Goal: Task Accomplishment & Management: Manage account settings

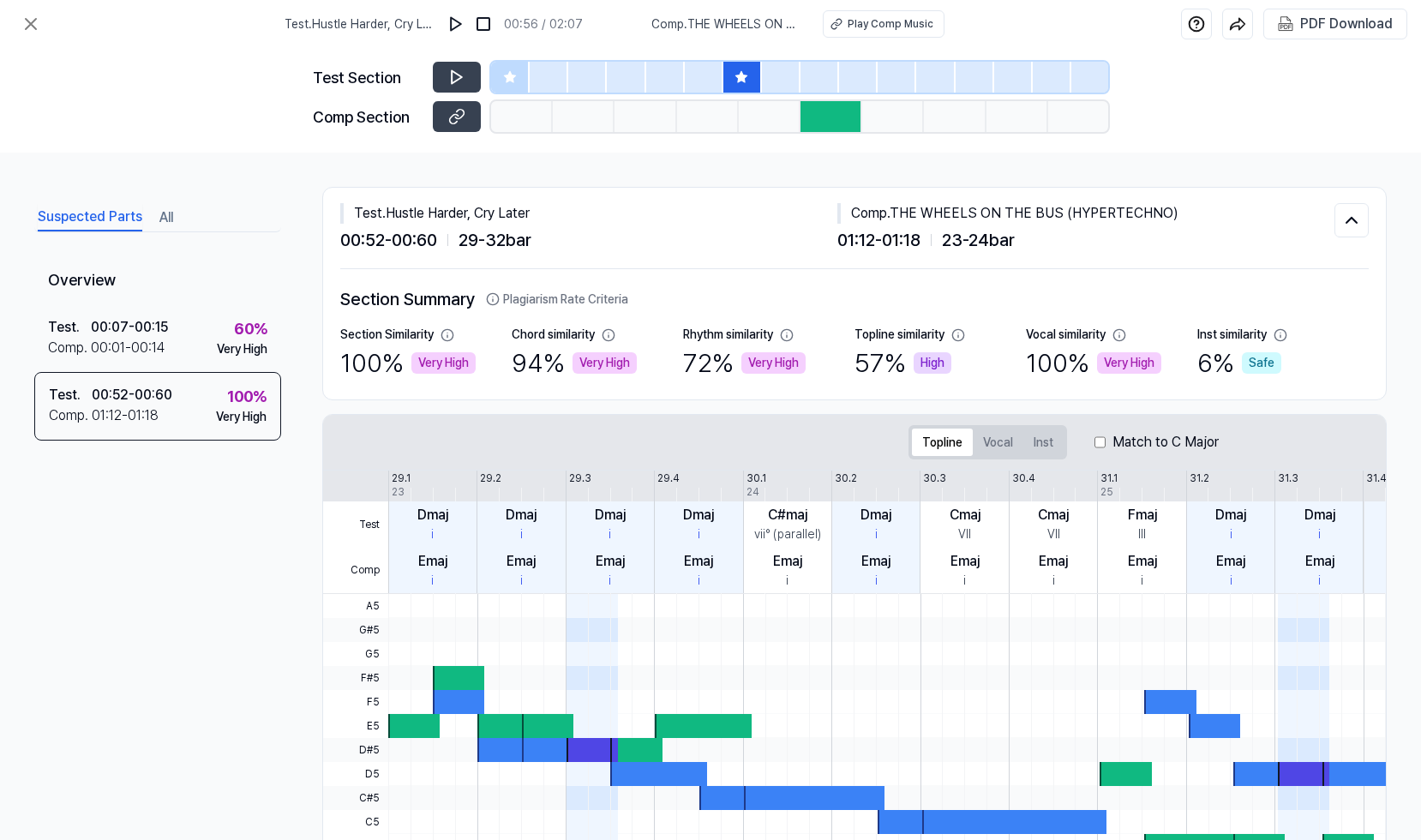
scroll to position [164, 0]
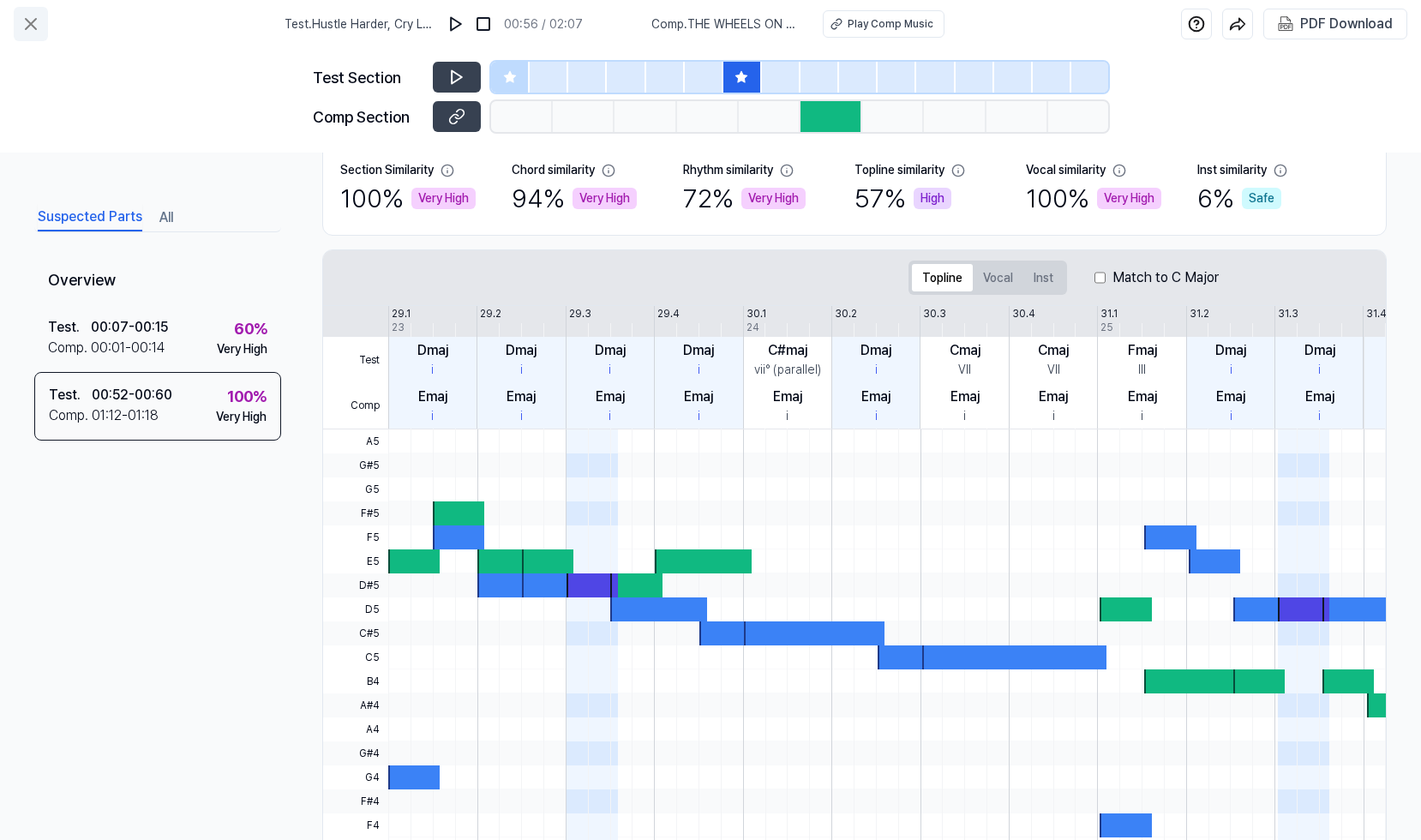
click at [45, 23] on button at bounding box center [30, 24] width 34 height 34
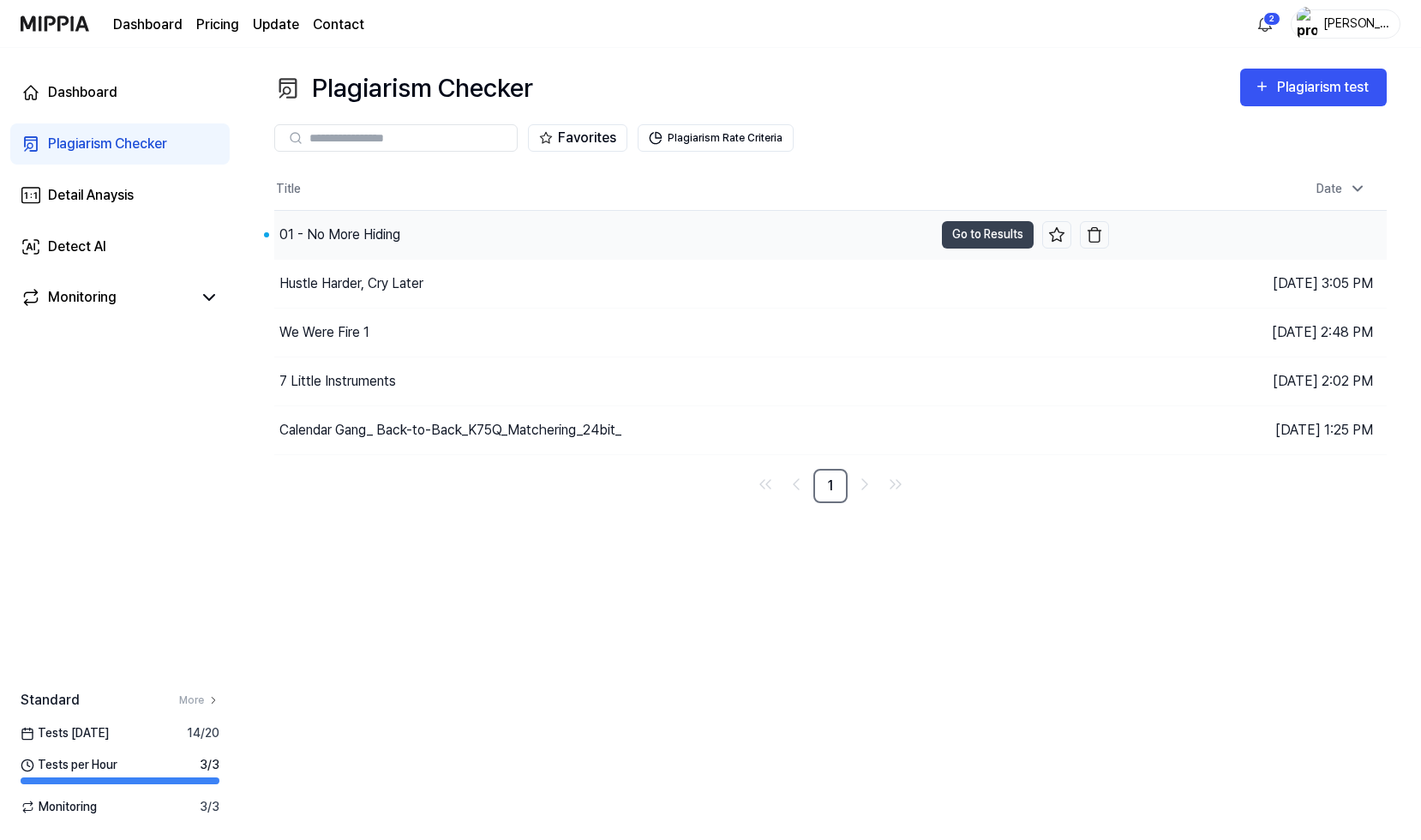
click at [404, 236] on div "01 - No More Hiding" at bounding box center [604, 234] width 659 height 48
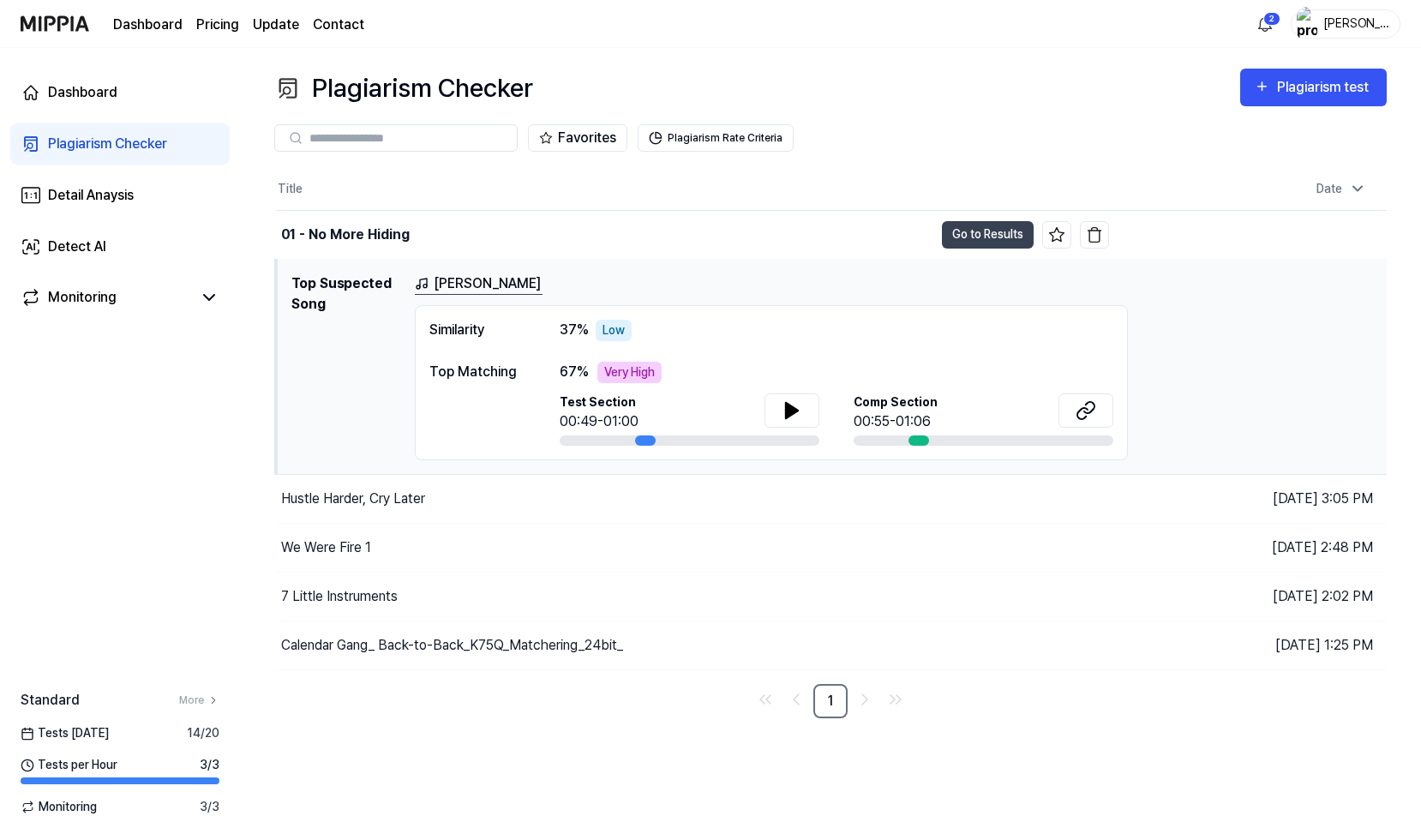
click at [448, 285] on link "夢彩" at bounding box center [478, 284] width 128 height 22
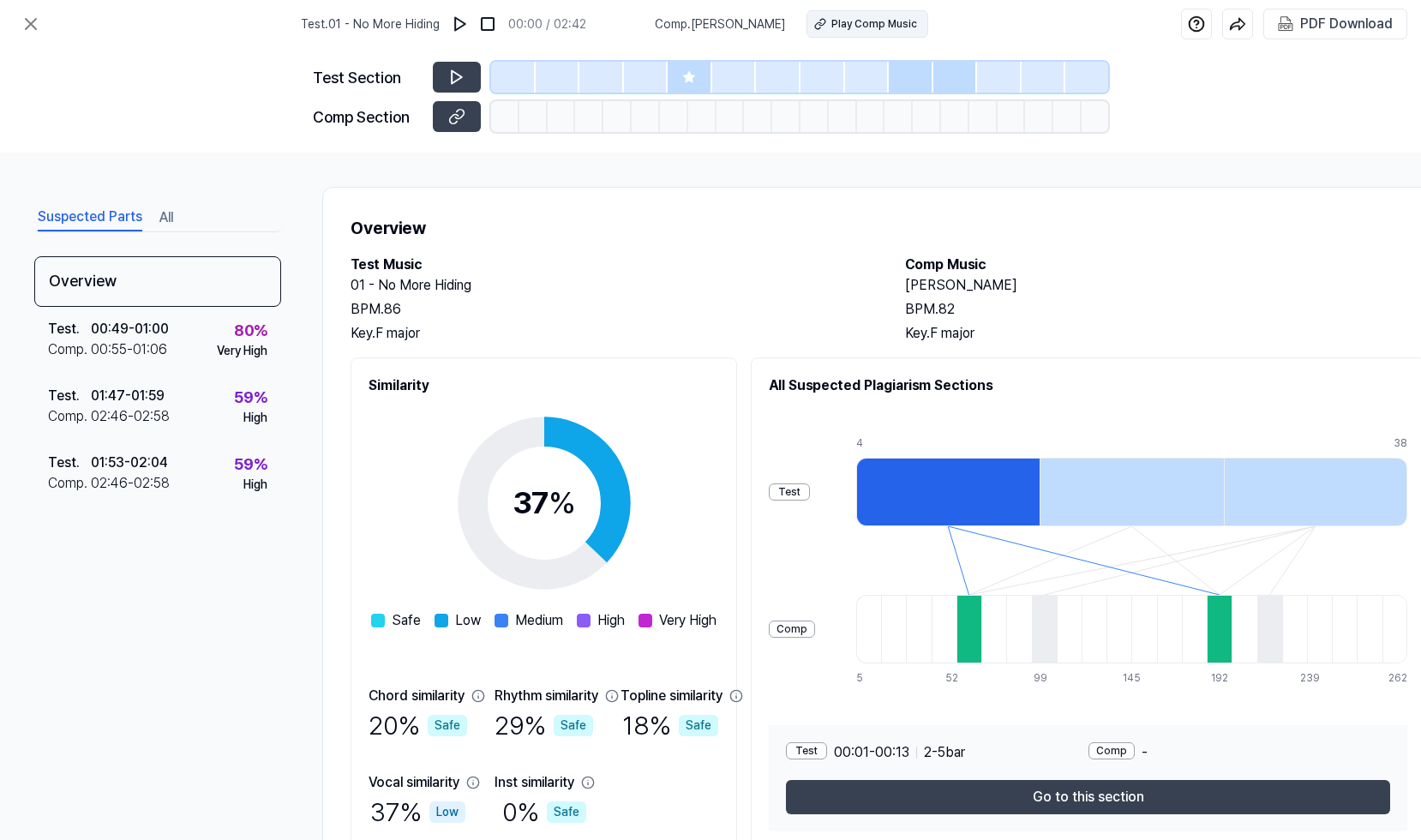
click at [832, 22] on div "Play Comp Music" at bounding box center [874, 24] width 85 height 15
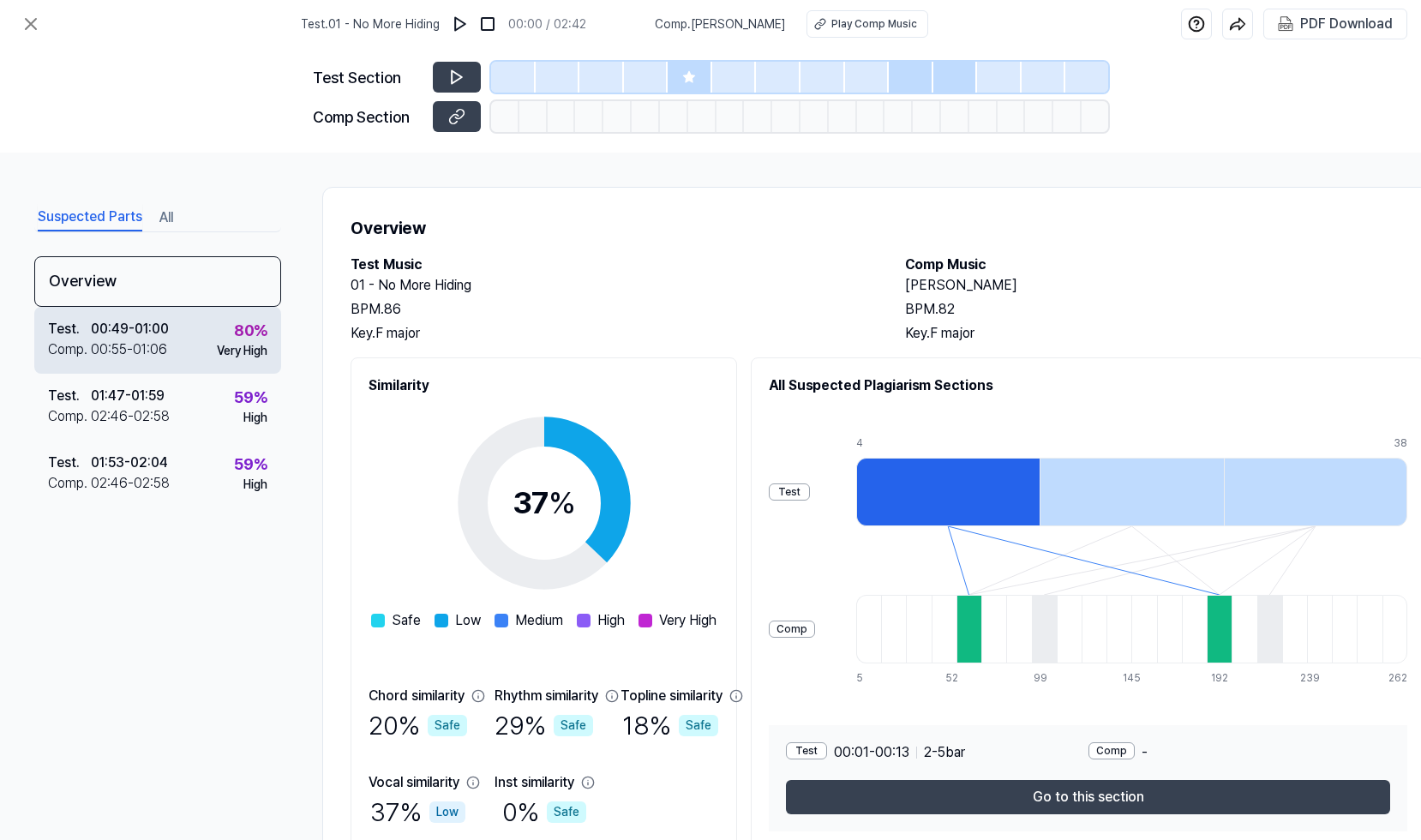
click at [223, 363] on div "Test . 00:49 - 01:00 Comp . 00:55 - 01:06 80 % Very High" at bounding box center [158, 340] width 247 height 66
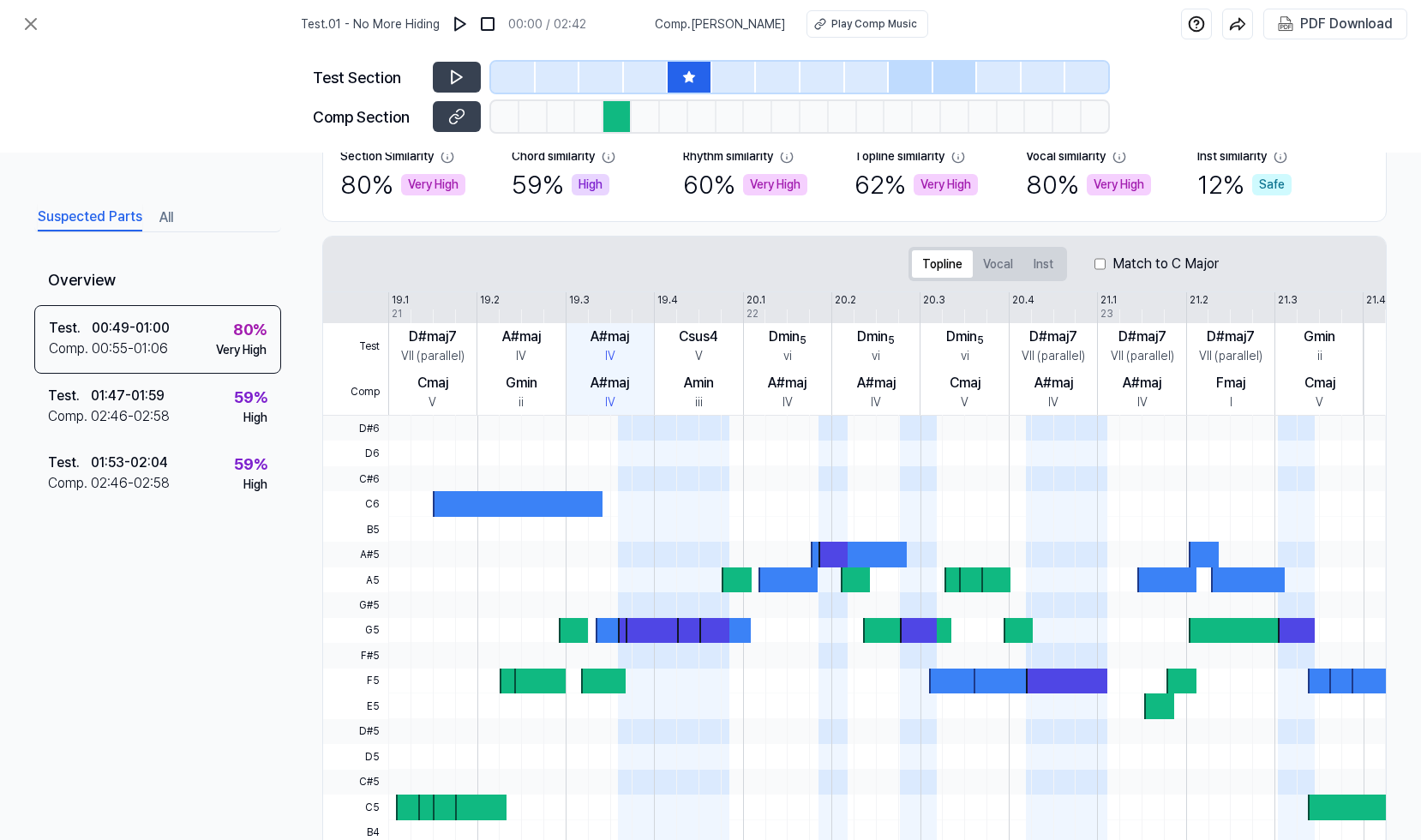
scroll to position [172, 0]
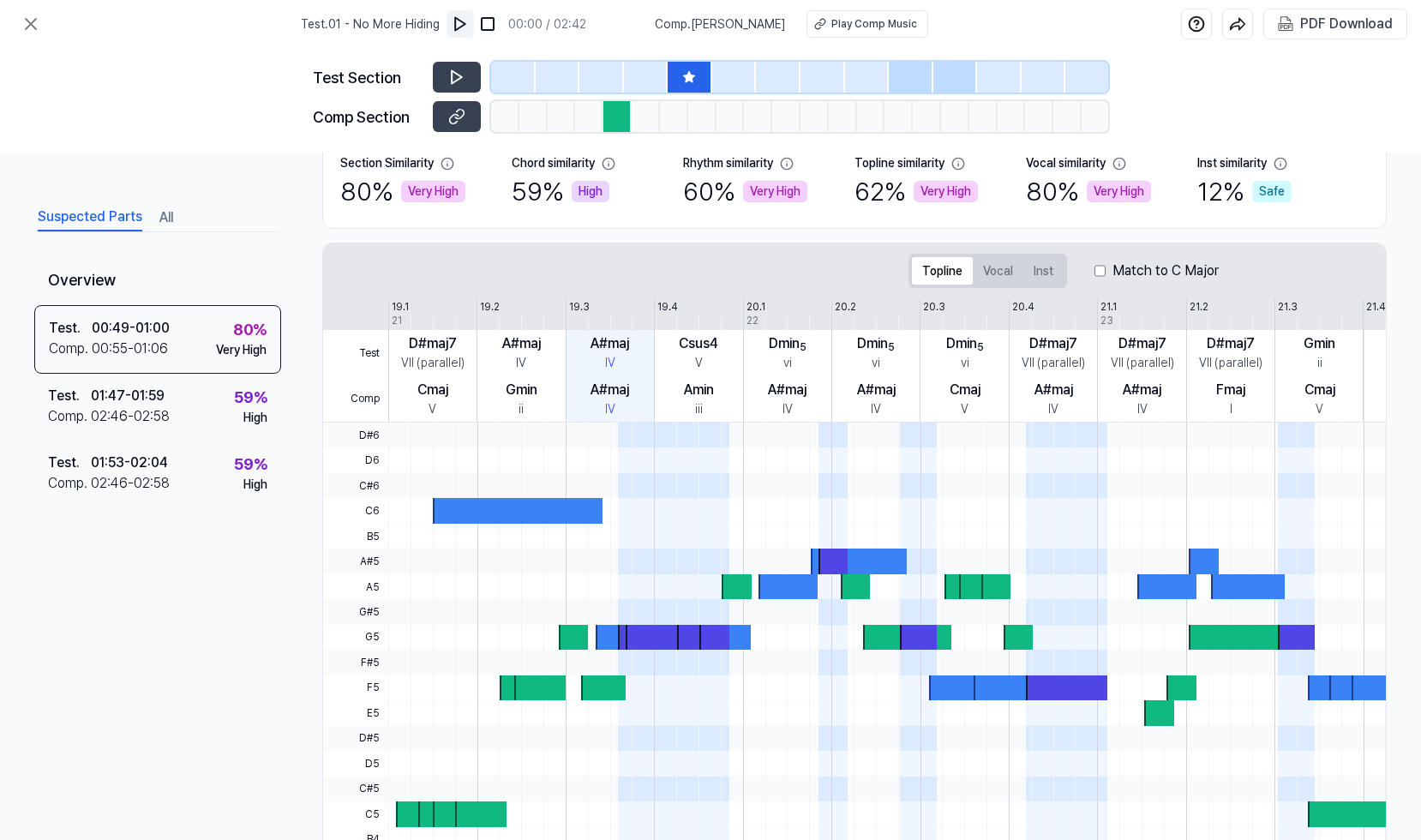
click at [469, 25] on img at bounding box center [460, 24] width 17 height 17
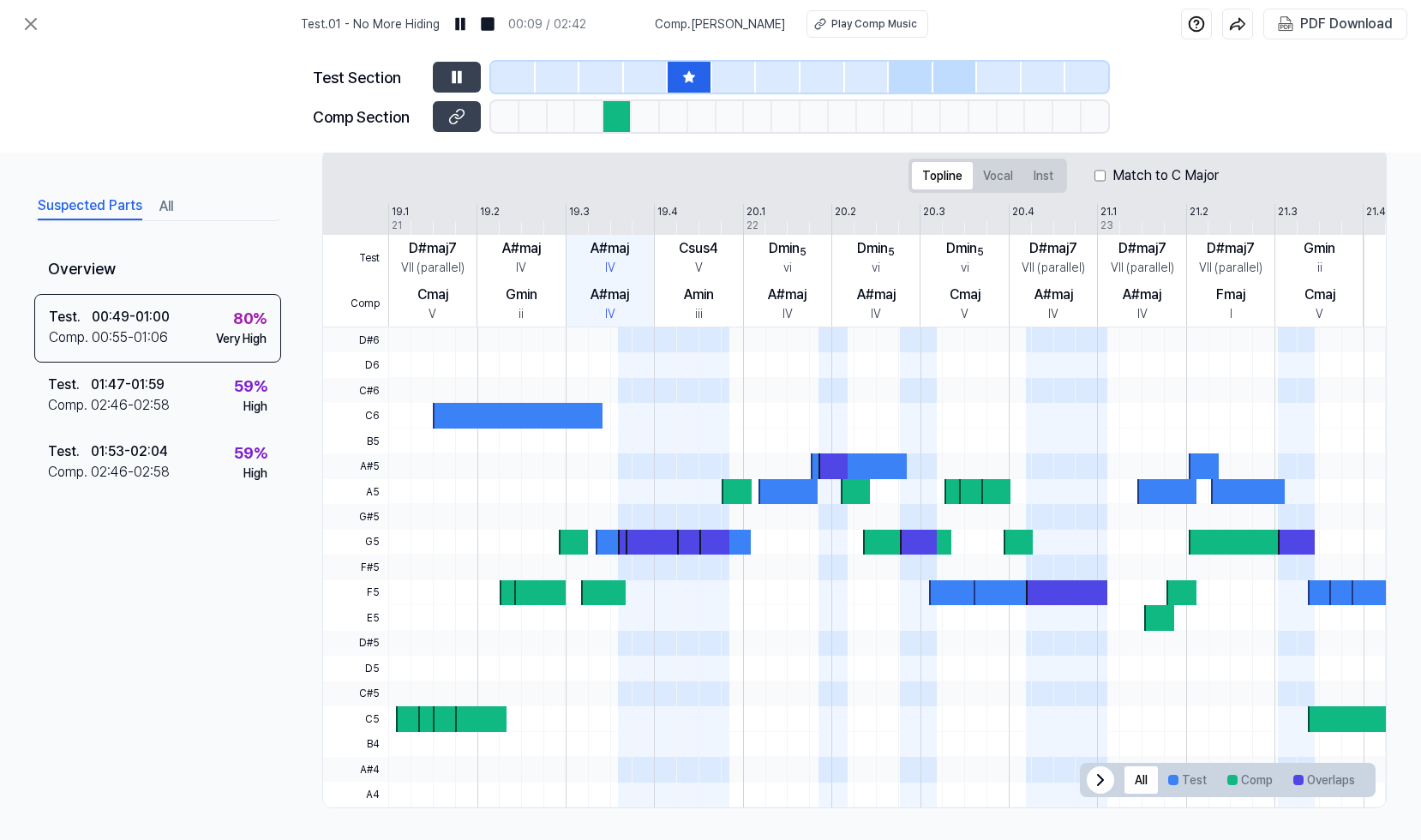
scroll to position [270, 0]
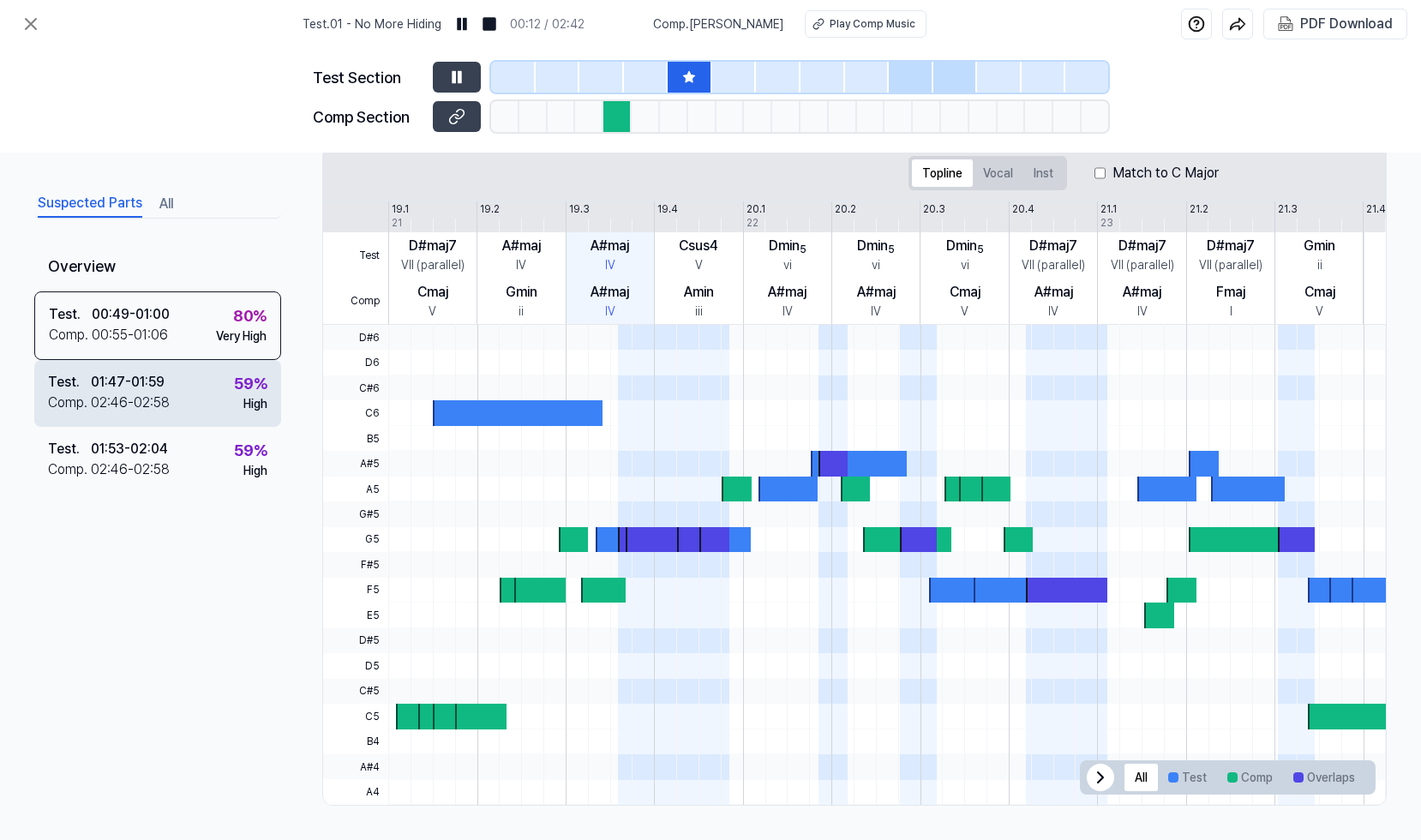
click at [231, 396] on div "Test . 01:47 - 01:59 Comp . 02:46 - 02:58 59 % High" at bounding box center [158, 393] width 247 height 66
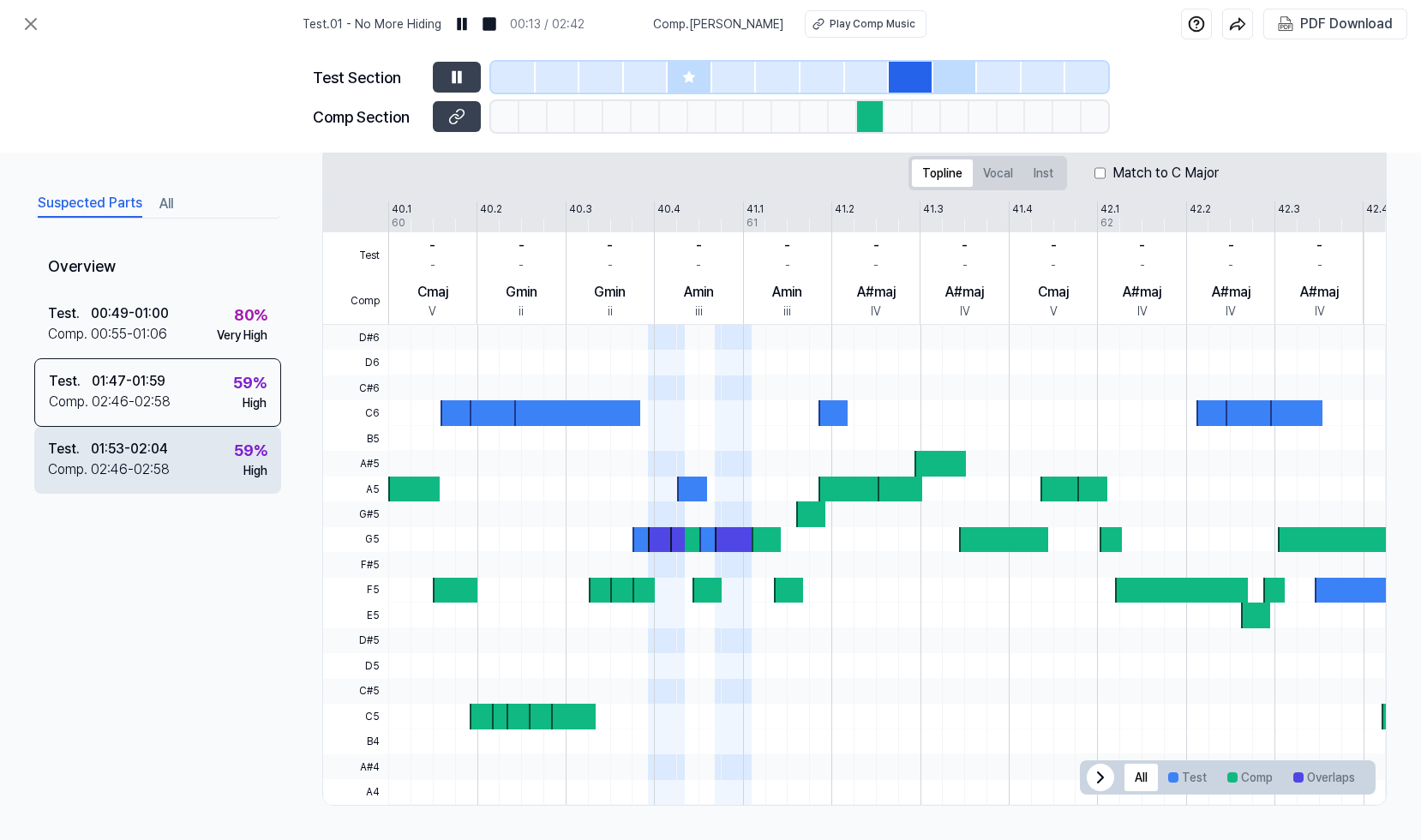
click at [247, 457] on div "59 %" at bounding box center [250, 450] width 33 height 23
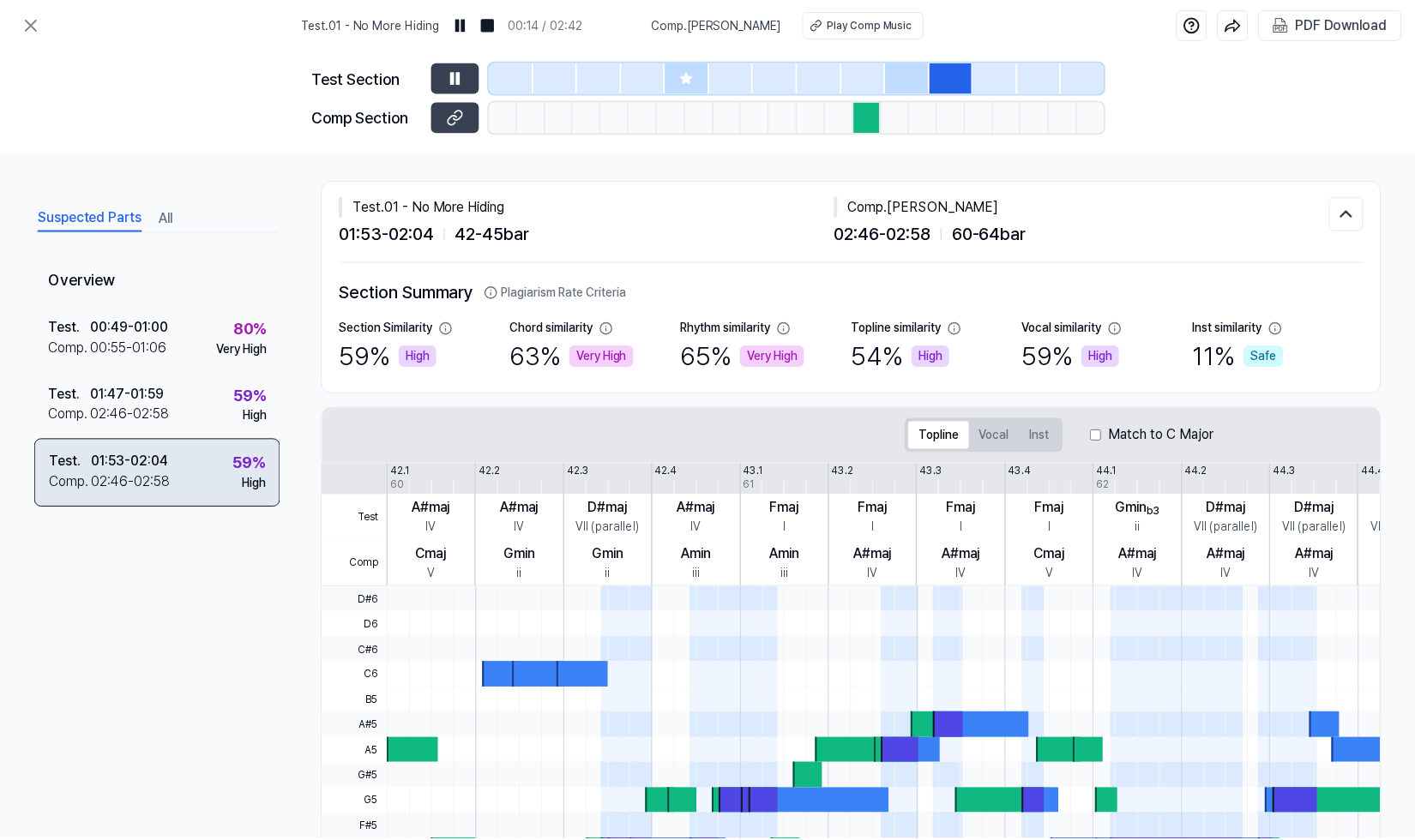
scroll to position [0, 0]
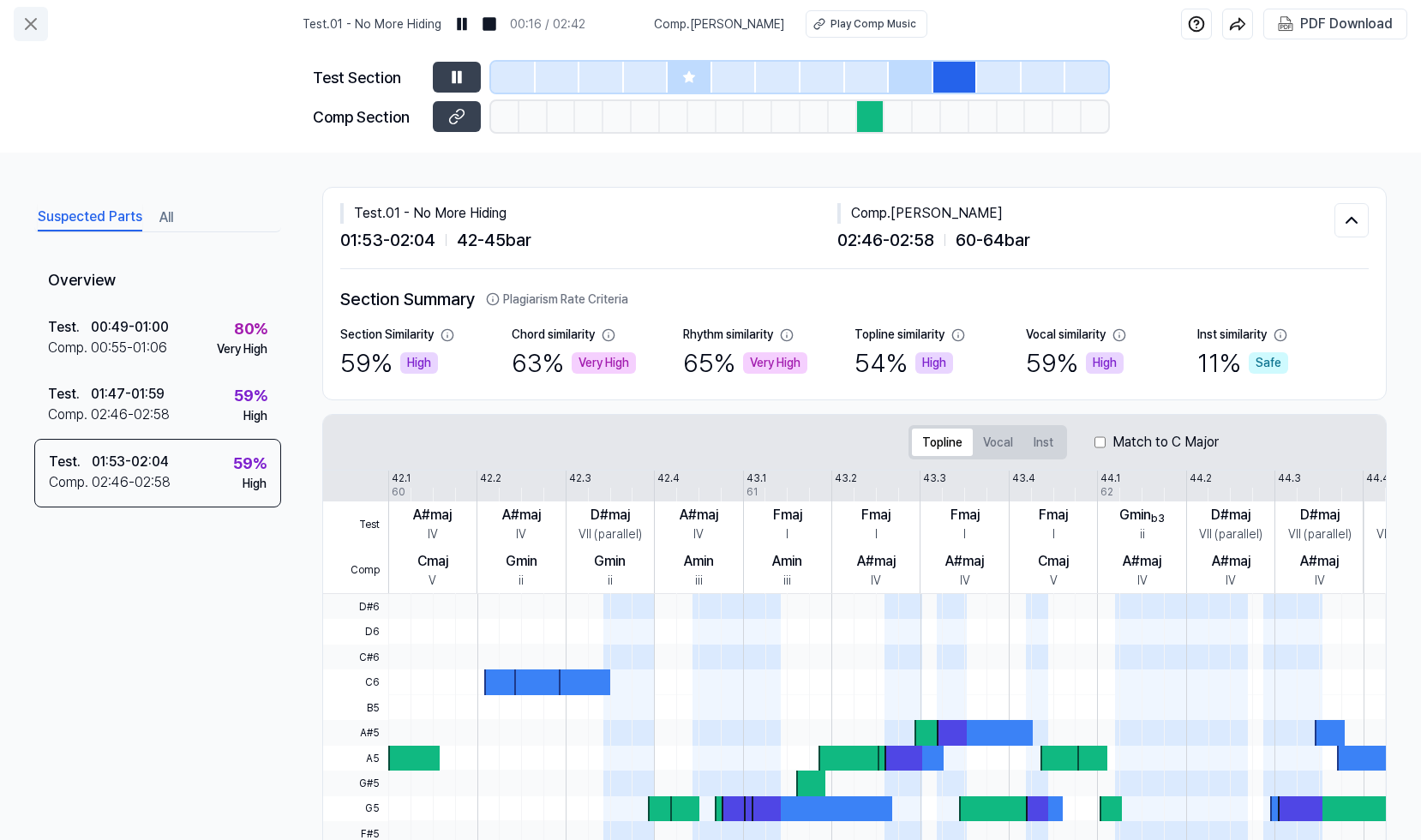
click at [37, 27] on icon at bounding box center [31, 24] width 21 height 21
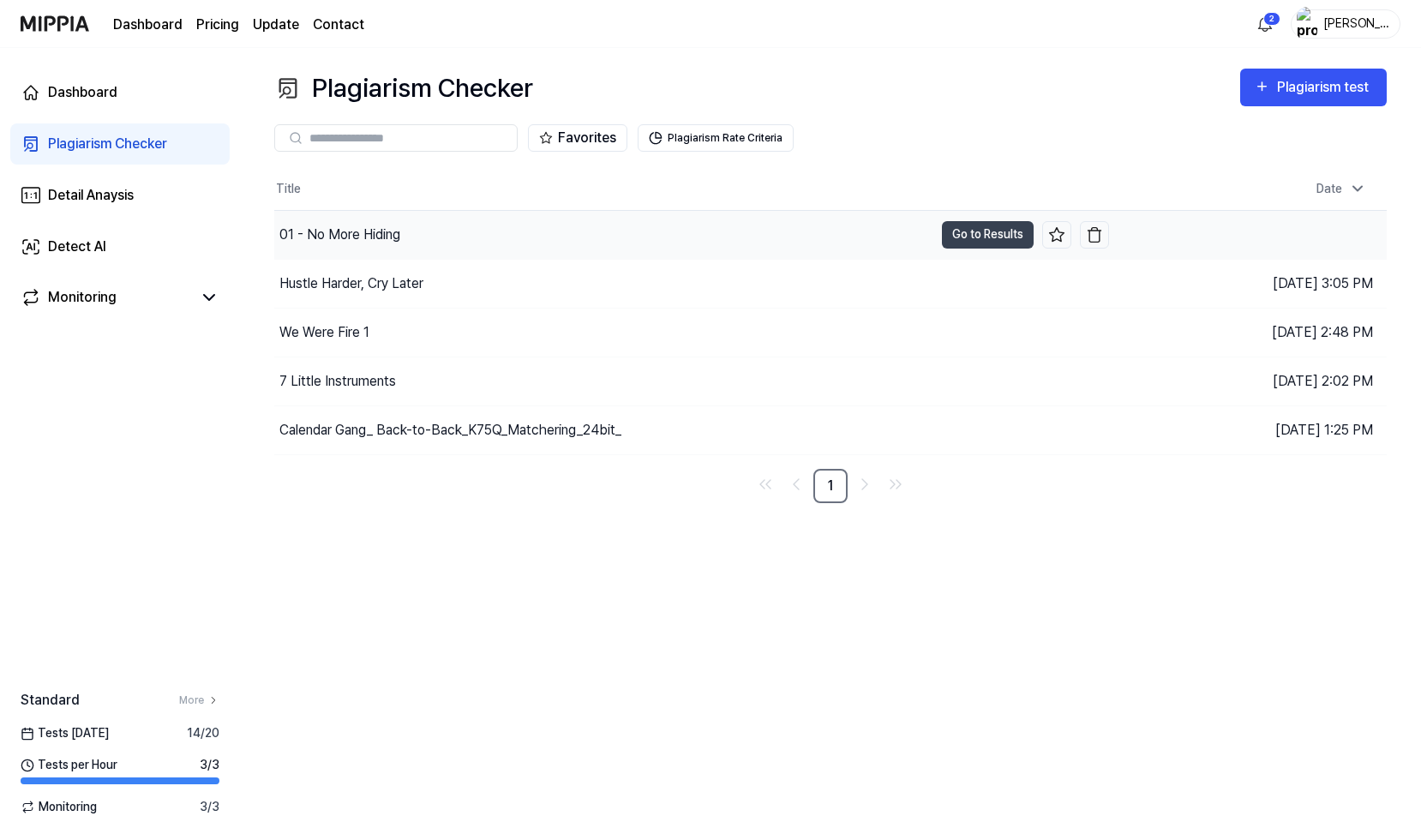
click at [424, 243] on div "01 - No More Hiding" at bounding box center [604, 234] width 659 height 48
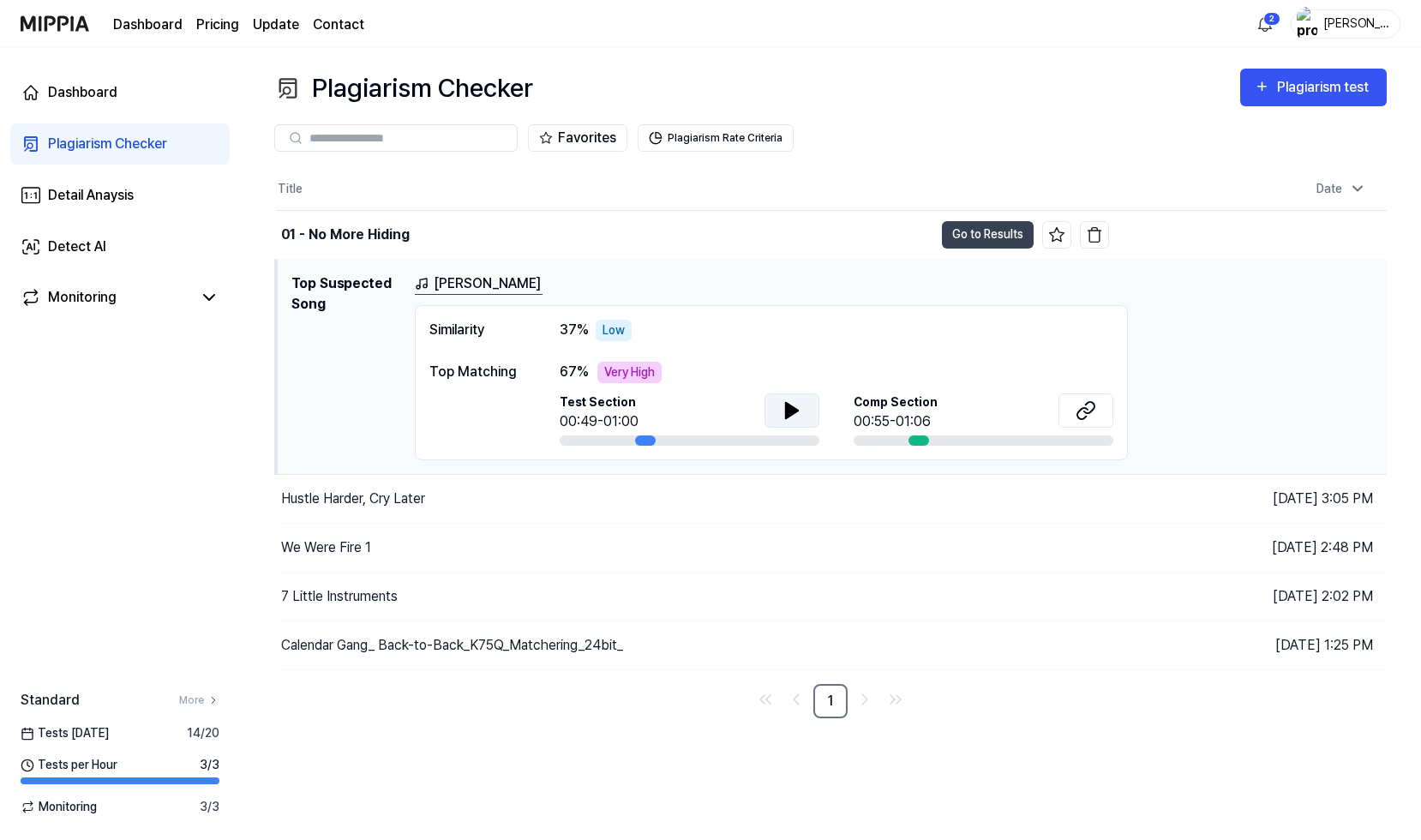
click at [788, 411] on icon at bounding box center [792, 410] width 12 height 15
click at [795, 410] on icon at bounding box center [795, 409] width 4 height 13
drag, startPoint x: 179, startPoint y: 396, endPoint x: 126, endPoint y: 389, distance: 53.5
click at [126, 389] on div "Dashboard Plagiarism Checker Detail Anaysis Detect AI Monitoring Standard More …" at bounding box center [120, 444] width 240 height 792
click at [1318, 23] on img "button" at bounding box center [1307, 24] width 21 height 34
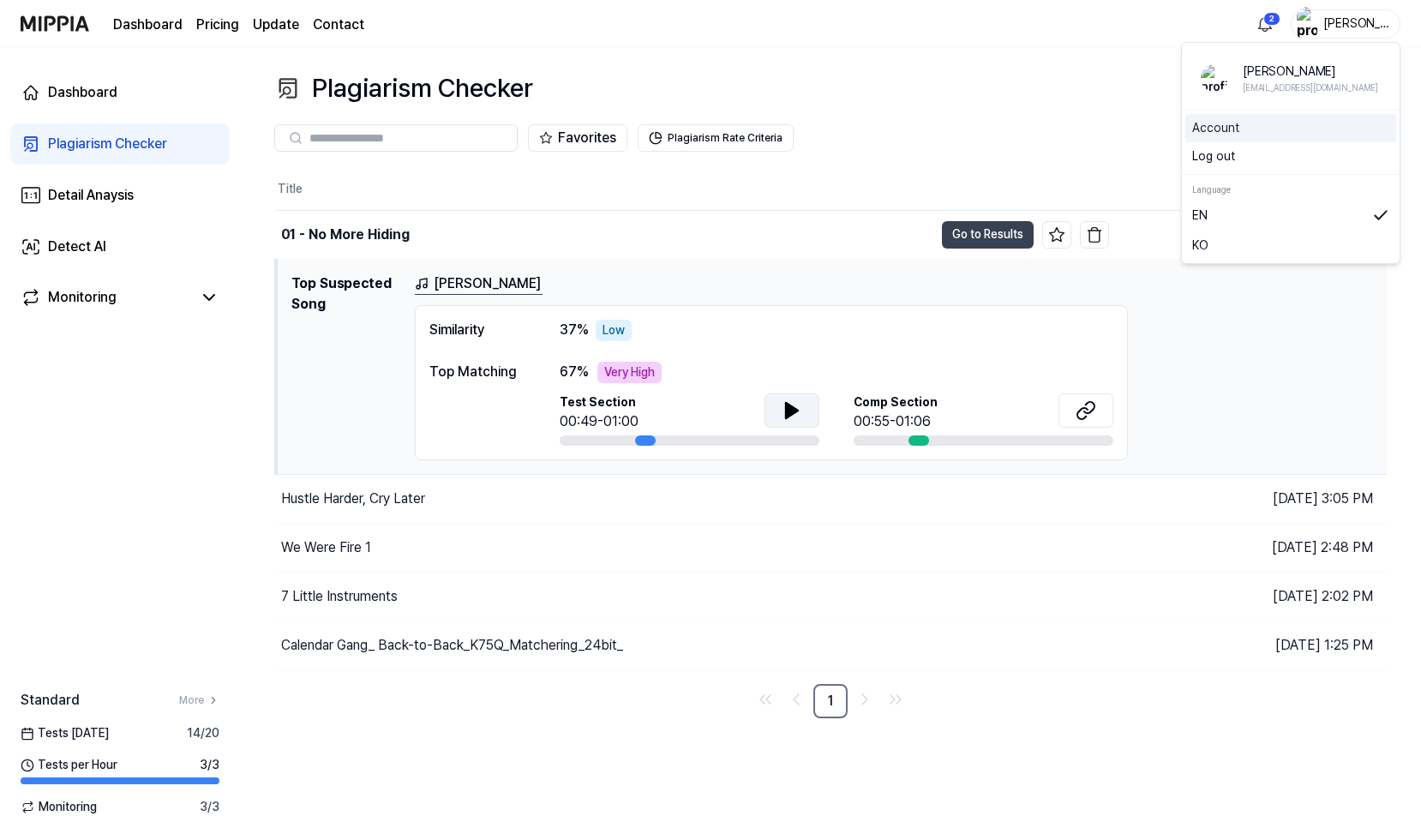
click at [1223, 128] on link "Account" at bounding box center [1291, 128] width 197 height 18
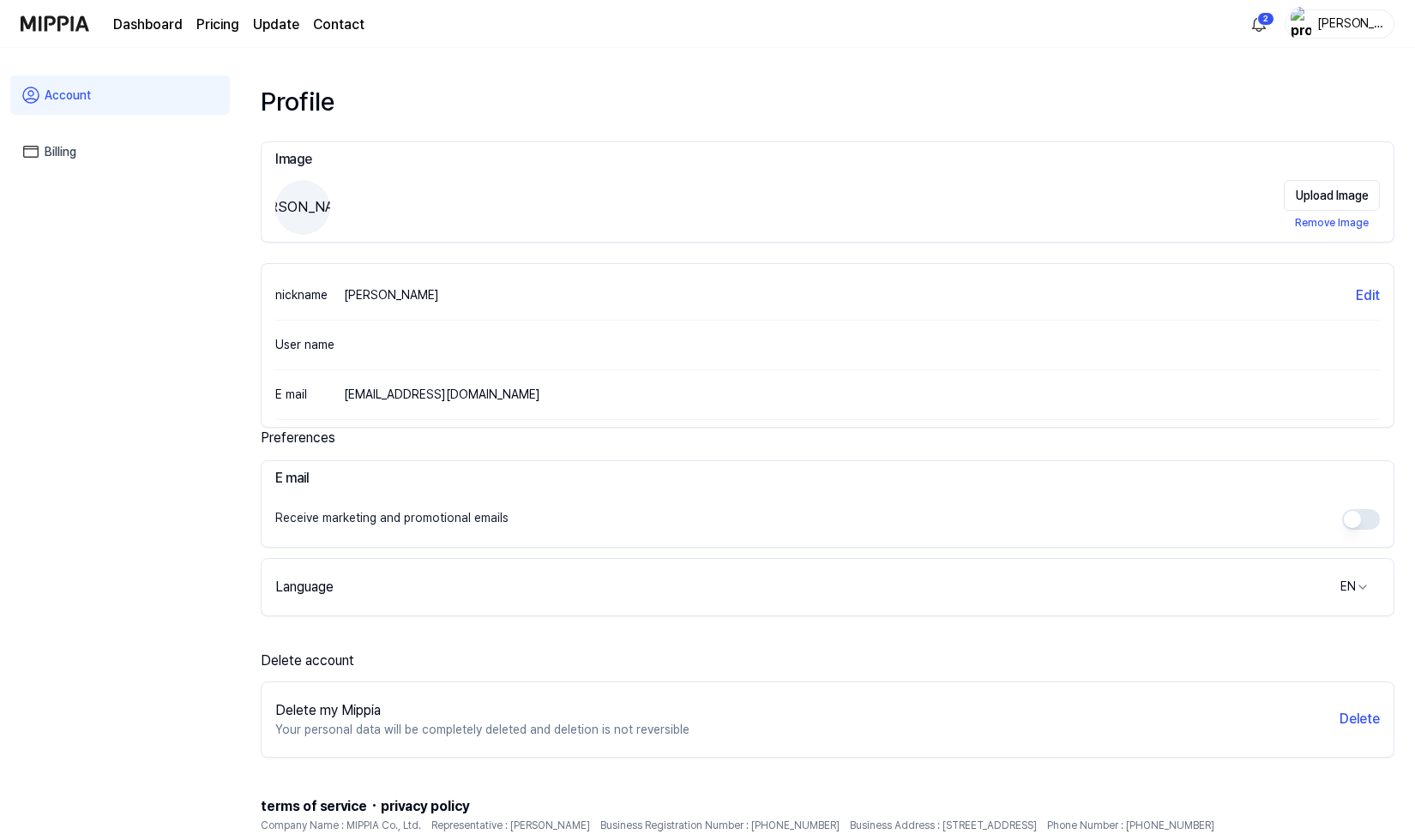
drag, startPoint x: 187, startPoint y: 324, endPoint x: 138, endPoint y: 289, distance: 60.2
click at [138, 289] on div "Account Billing" at bounding box center [120, 446] width 240 height 795
drag, startPoint x: 138, startPoint y: 289, endPoint x: 107, endPoint y: 278, distance: 32.9
drag, startPoint x: 107, startPoint y: 278, endPoint x: 87, endPoint y: 274, distance: 20.4
click at [87, 274] on div "Account Billing" at bounding box center [120, 446] width 240 height 795
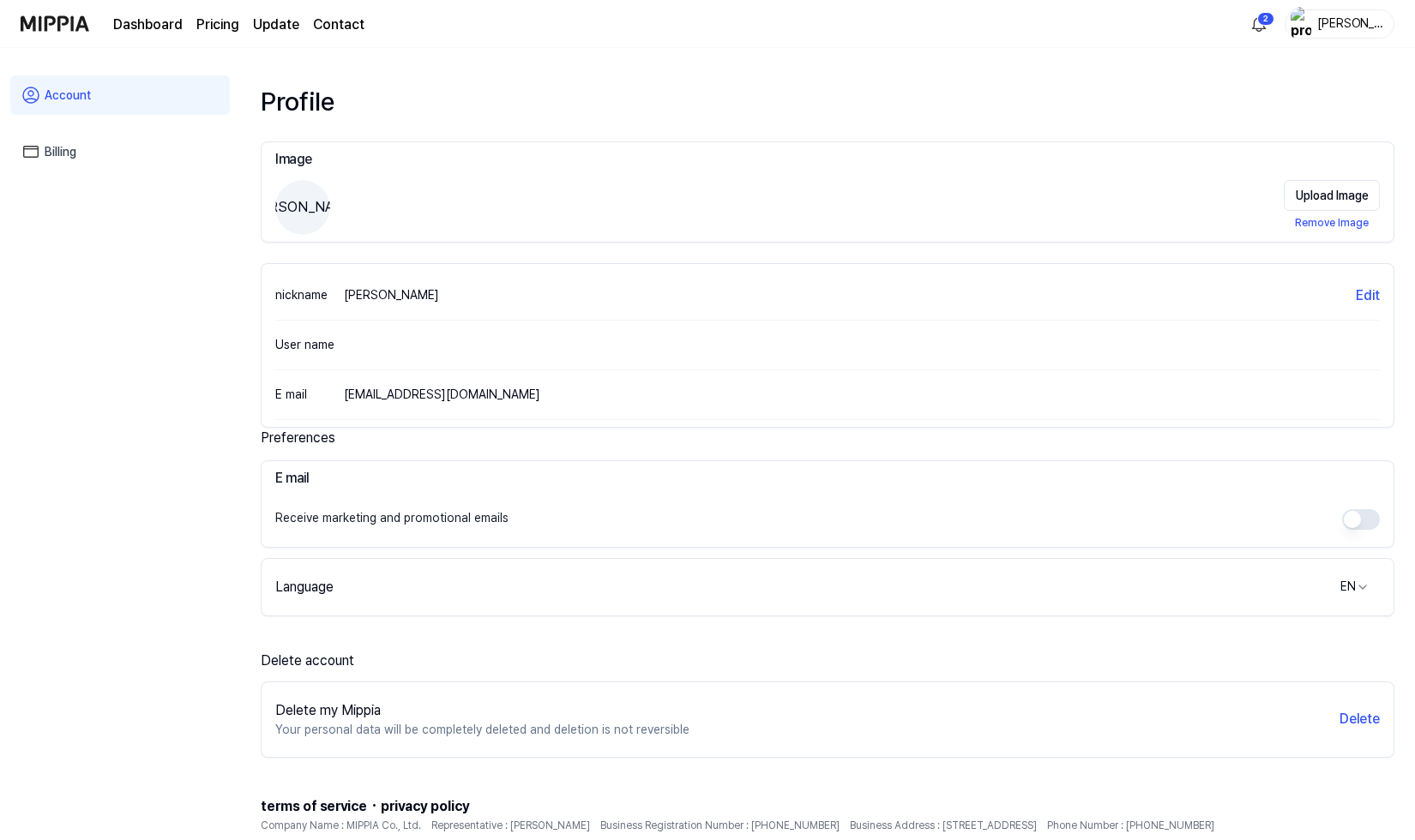
click at [54, 154] on link "Billing" at bounding box center [120, 152] width 219 height 40
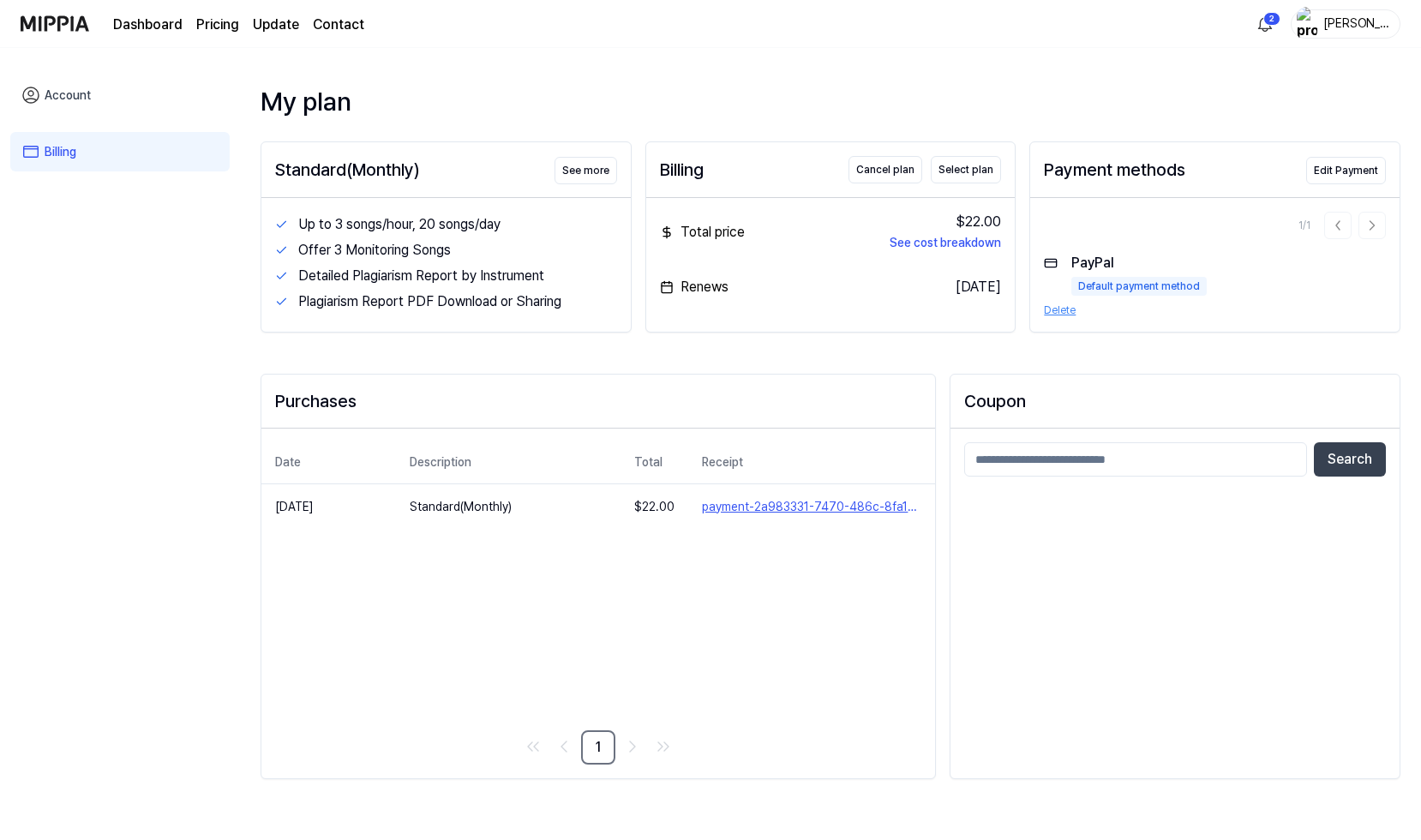
drag, startPoint x: 752, startPoint y: 590, endPoint x: 658, endPoint y: 588, distance: 94.0
drag, startPoint x: 658, startPoint y: 588, endPoint x: 591, endPoint y: 577, distance: 67.9
click at [591, 577] on div "Date Description Total Receipt Sep 5, 2025 Standard(Monthly) $ 22.00 payment-2a…" at bounding box center [598, 603] width 674 height 349
click at [901, 169] on button "Cancel plan" at bounding box center [886, 169] width 74 height 28
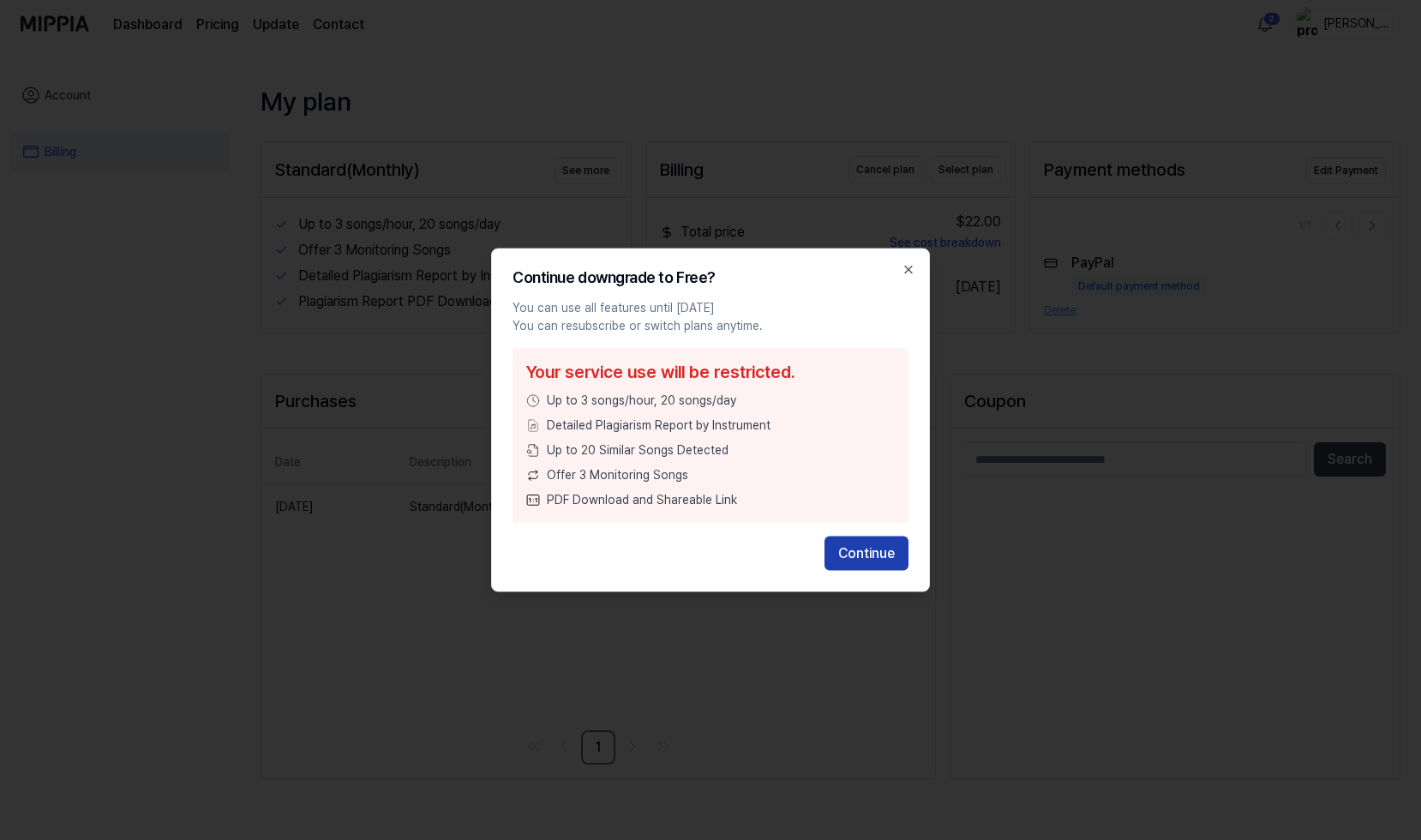
click at [871, 551] on button "Continue" at bounding box center [867, 553] width 84 height 34
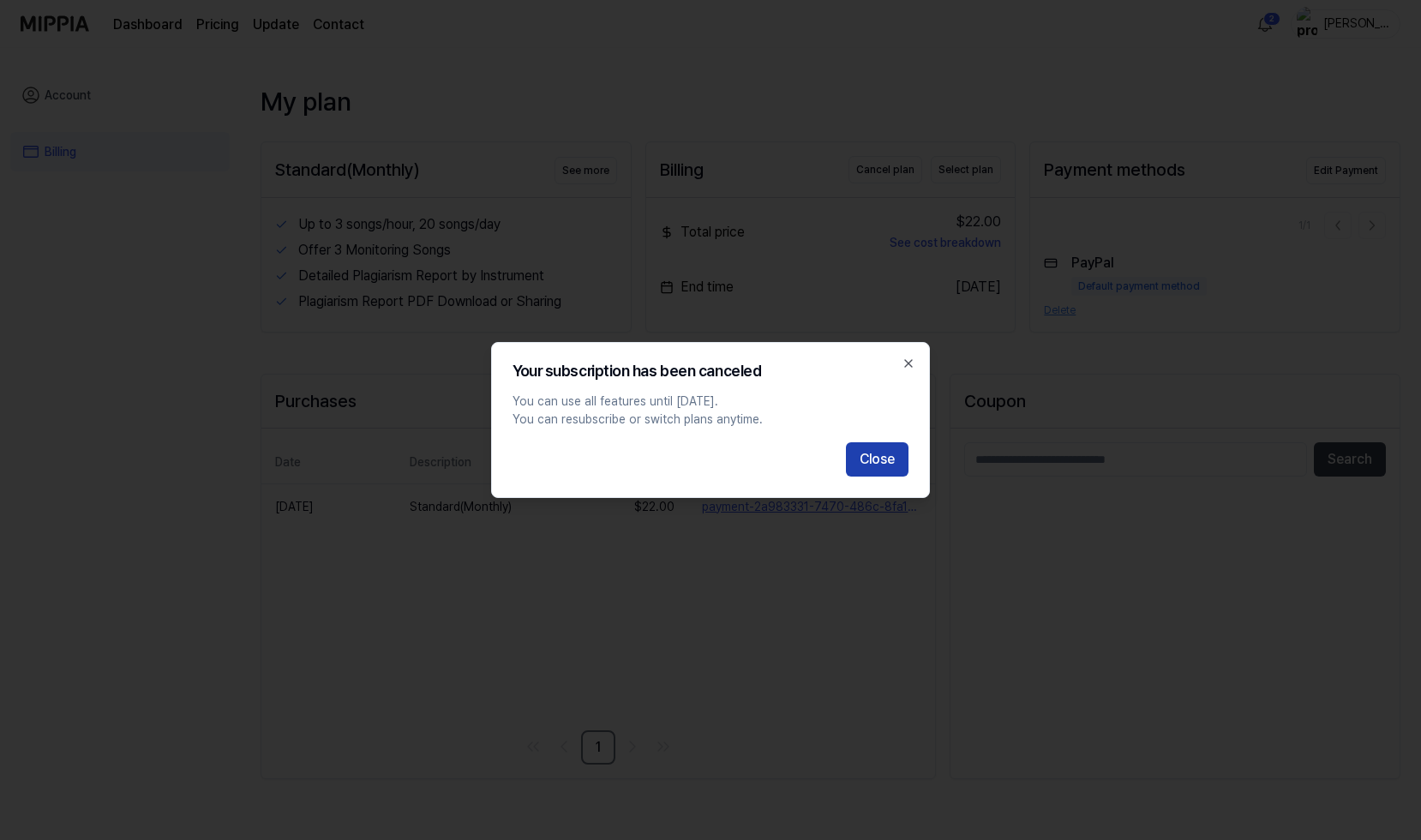
click at [881, 464] on button "Close" at bounding box center [877, 459] width 63 height 34
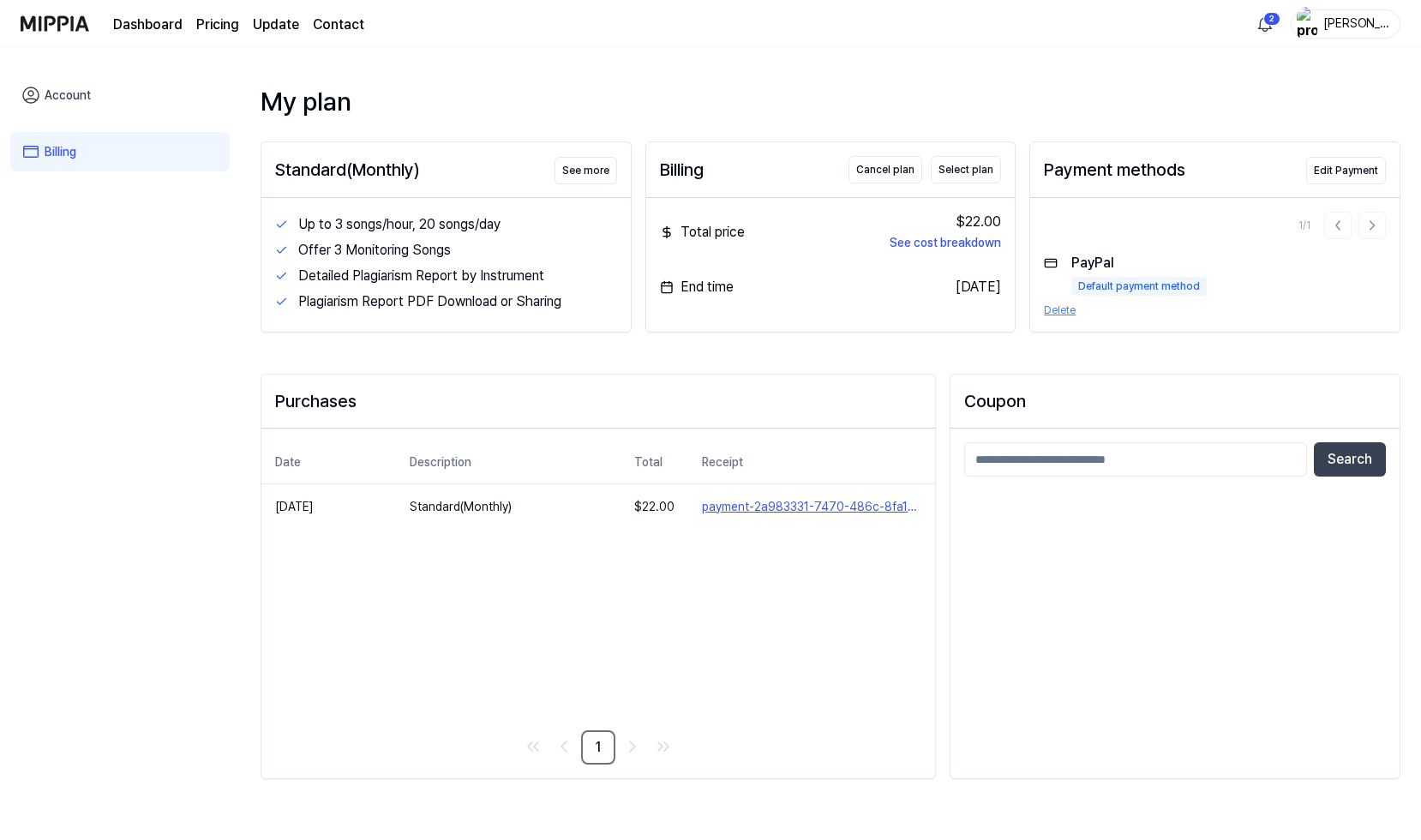
drag, startPoint x: 645, startPoint y: 640, endPoint x: 567, endPoint y: 645, distance: 78.2
drag, startPoint x: 567, startPoint y: 645, endPoint x: 538, endPoint y: 642, distance: 29.2
click at [538, 642] on div "Date Description Total Receipt Sep 5, 2025 Standard(Monthly) $ 22.00 payment-2a…" at bounding box center [598, 603] width 674 height 349
drag, startPoint x: 678, startPoint y: 625, endPoint x: 626, endPoint y: 622, distance: 52.1
drag, startPoint x: 626, startPoint y: 622, endPoint x: 542, endPoint y: 620, distance: 84.0
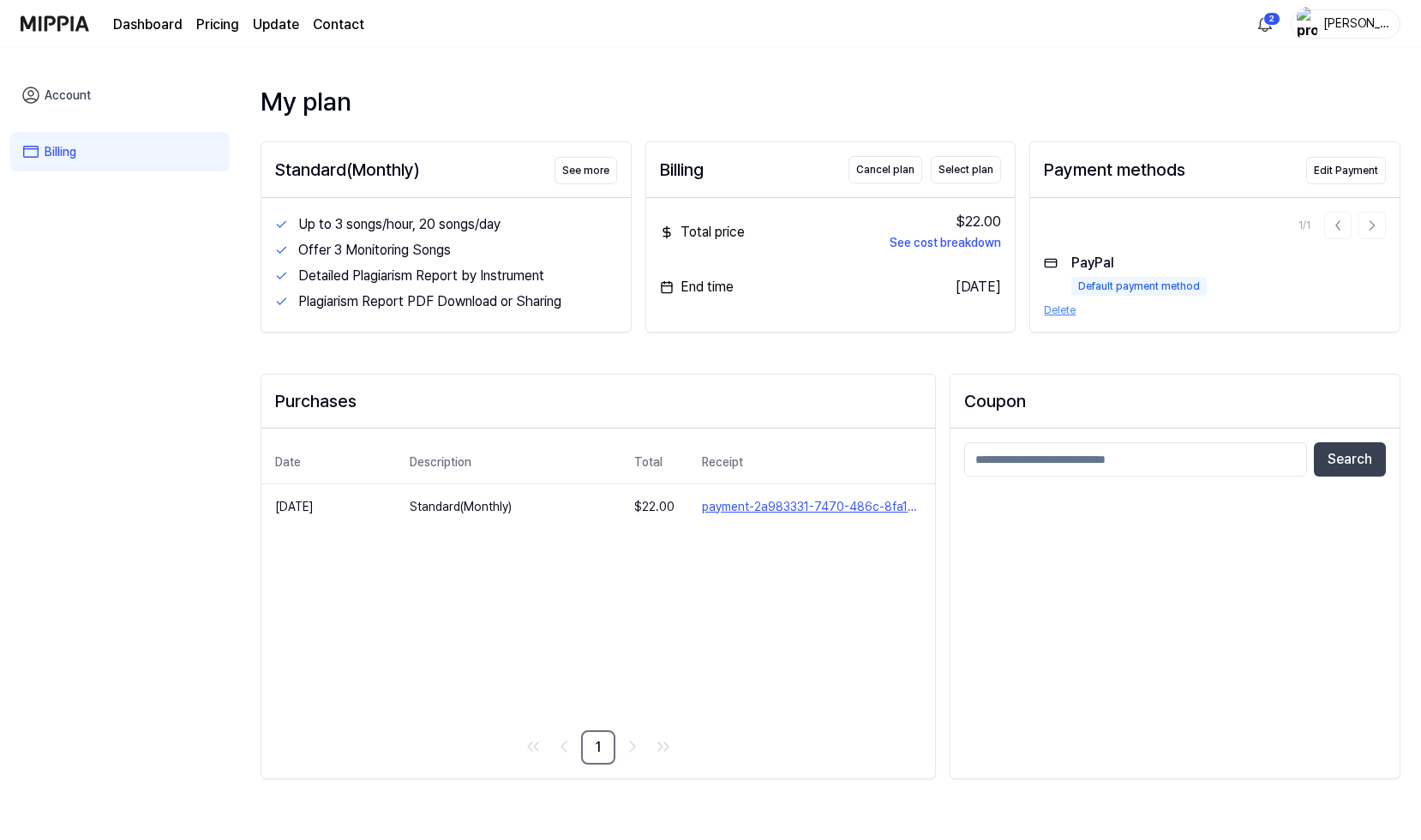
click at [542, 620] on div "Date Description Total Receipt Sep 5, 2025 Standard(Monthly) $ 22.00 payment-2a…" at bounding box center [598, 603] width 674 height 349
drag, startPoint x: 545, startPoint y: 617, endPoint x: 484, endPoint y: 613, distance: 61.1
drag, startPoint x: 484, startPoint y: 613, endPoint x: 461, endPoint y: 613, distance: 23.0
click at [461, 613] on div "Date Description Total Receipt Sep 5, 2025 Standard(Monthly) $ 22.00 payment-2a…" at bounding box center [598, 603] width 674 height 349
drag, startPoint x: 481, startPoint y: 603, endPoint x: 393, endPoint y: 596, distance: 88.3
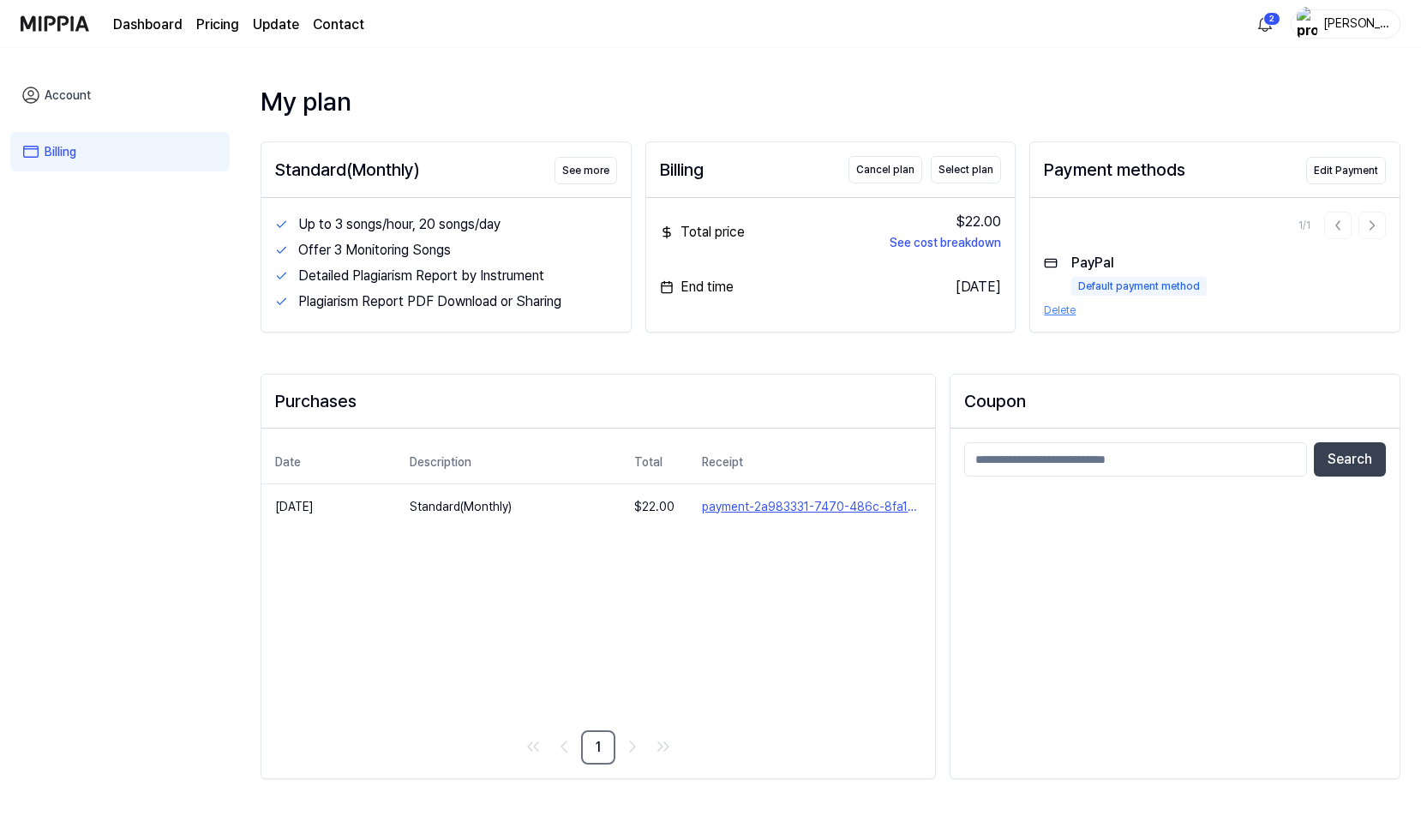
click at [413, 599] on div "Date Description Total Receipt Sep 5, 2025 Standard(Monthly) $ 22.00 payment-2a…" at bounding box center [598, 603] width 674 height 349
drag, startPoint x: 139, startPoint y: 324, endPoint x: 103, endPoint y: 263, distance: 70.8
click at [109, 287] on div "Account Billing" at bounding box center [120, 446] width 240 height 795
click at [67, 100] on link "Account" at bounding box center [120, 95] width 219 height 40
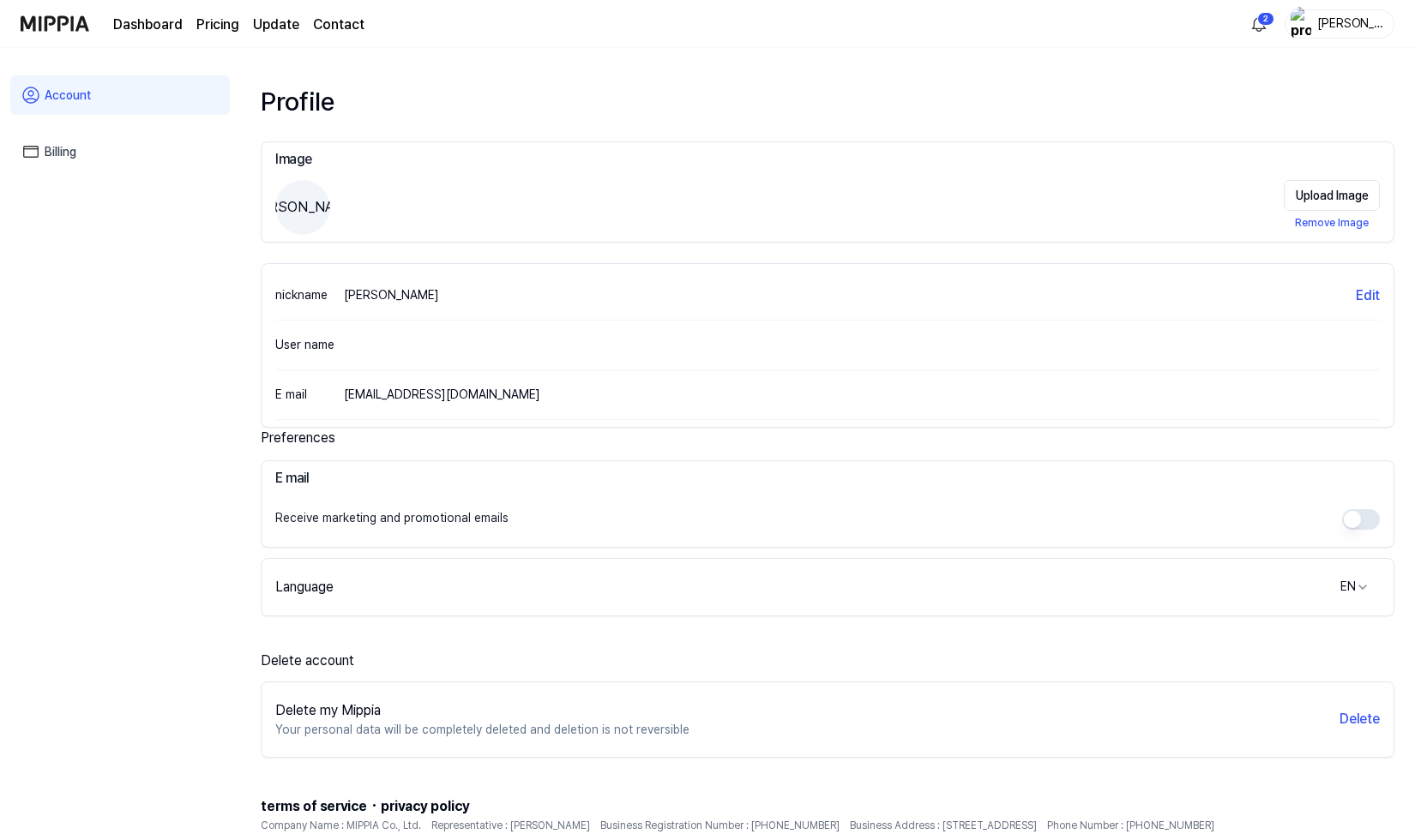
drag, startPoint x: 128, startPoint y: 235, endPoint x: 88, endPoint y: 225, distance: 41.2
click at [88, 225] on div "Account Billing" at bounding box center [120, 446] width 240 height 795
drag, startPoint x: 111, startPoint y: 252, endPoint x: 91, endPoint y: 243, distance: 21.9
drag, startPoint x: 91, startPoint y: 243, endPoint x: 55, endPoint y: 230, distance: 38.3
click at [55, 230] on div "Account Billing" at bounding box center [120, 446] width 240 height 795
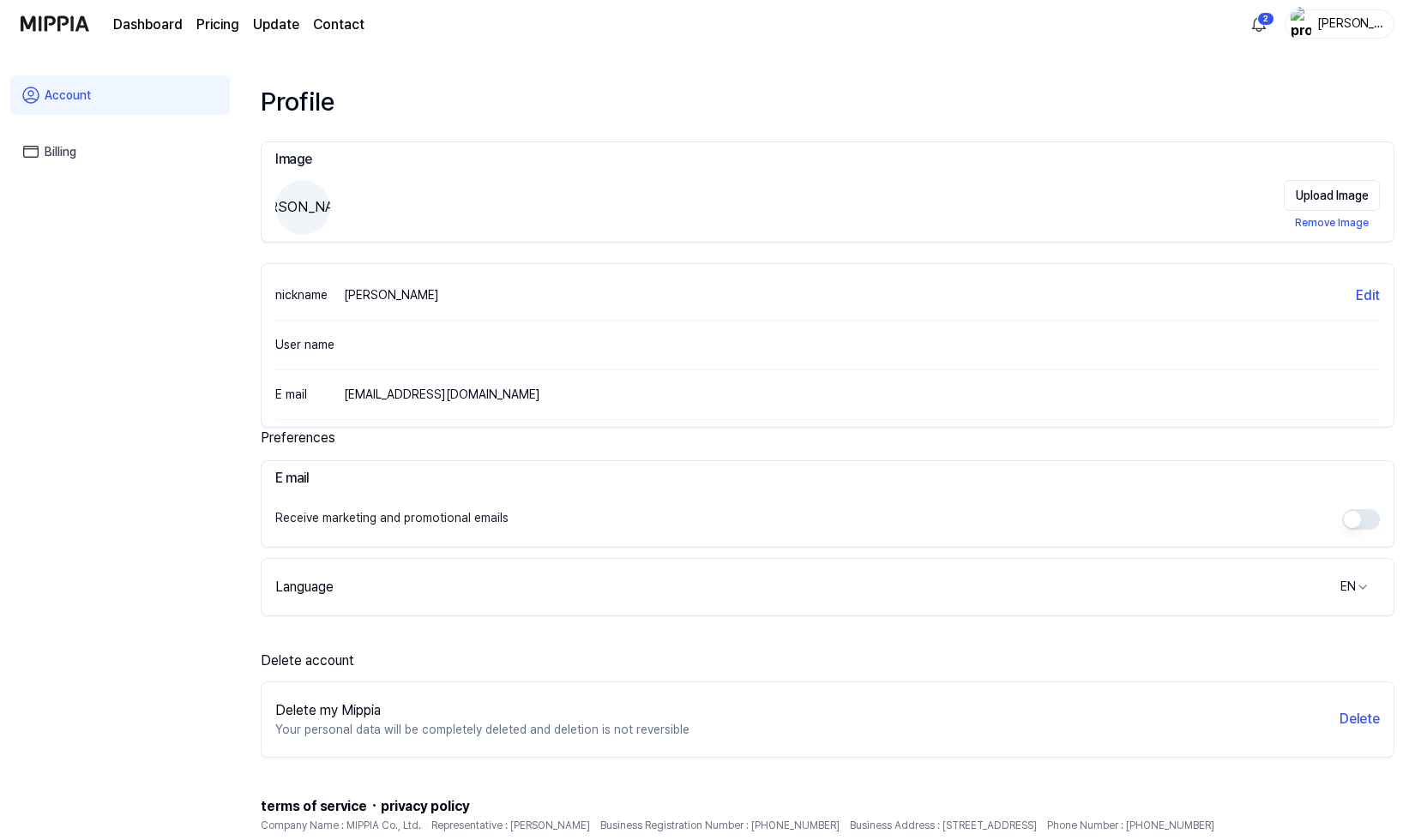
click at [108, 309] on div "Account Billing" at bounding box center [120, 446] width 240 height 795
click at [150, 31] on link "Dashboard" at bounding box center [147, 25] width 69 height 21
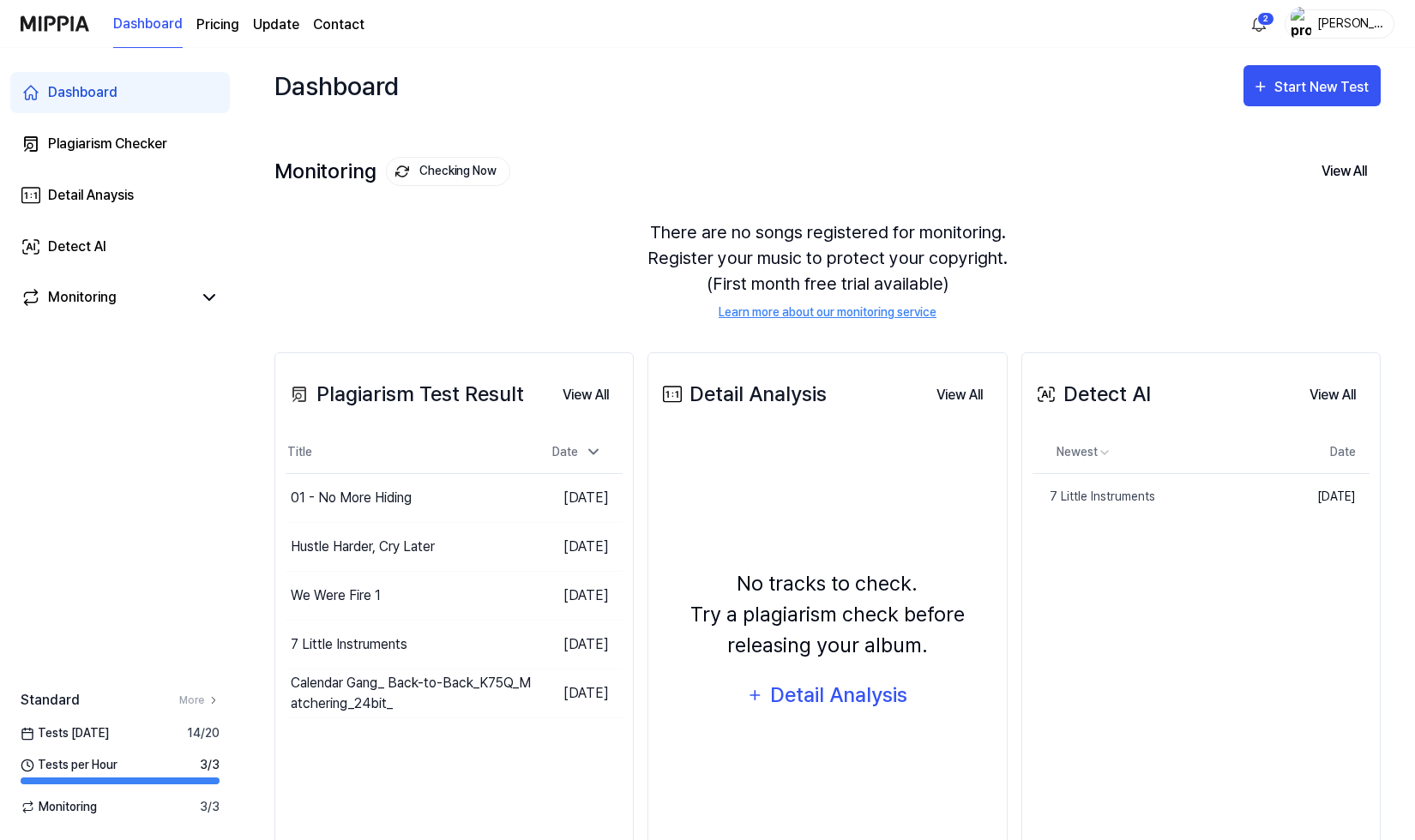
click at [274, 29] on link "Update" at bounding box center [275, 25] width 47 height 21
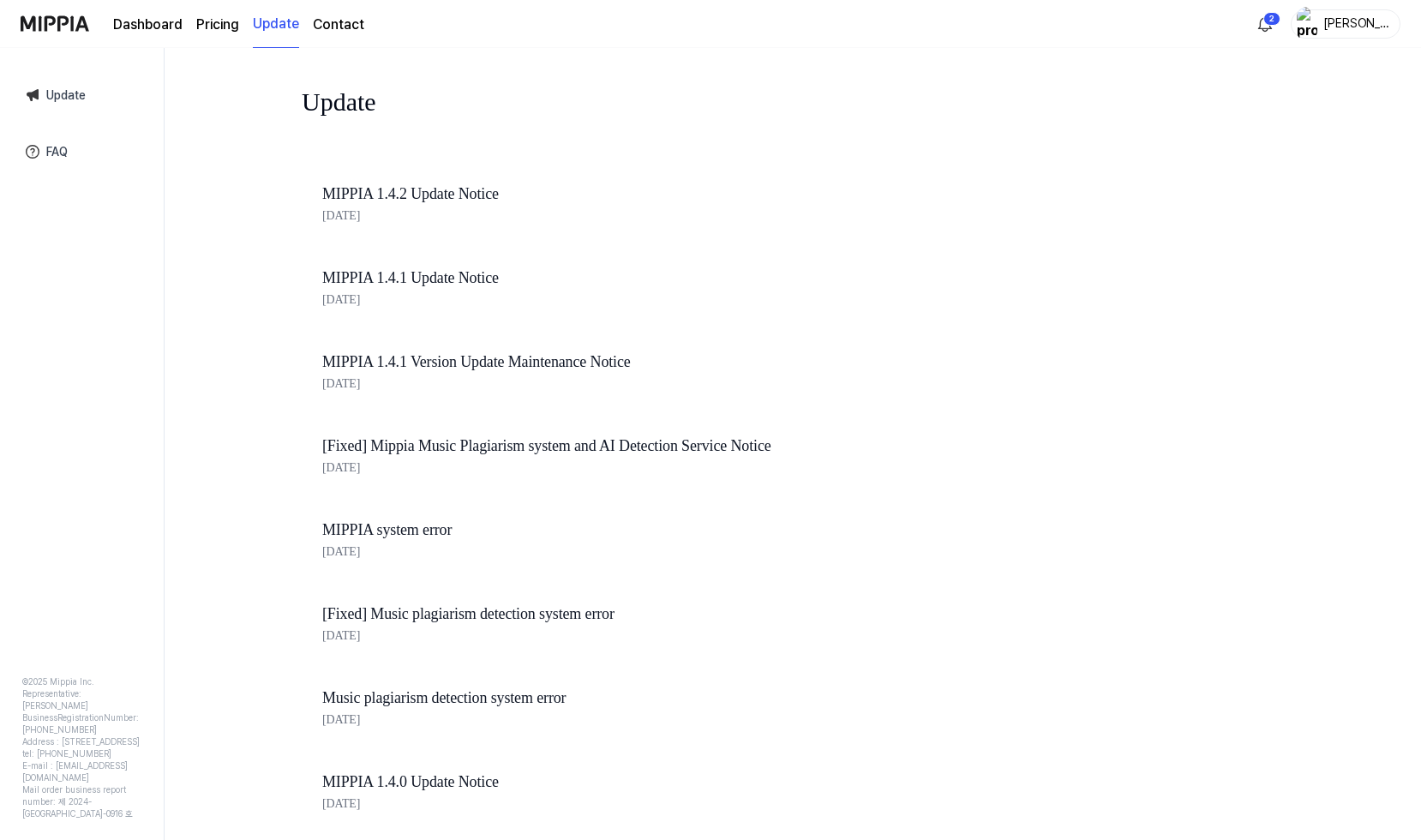
click at [162, 30] on link "Dashboard" at bounding box center [147, 25] width 69 height 21
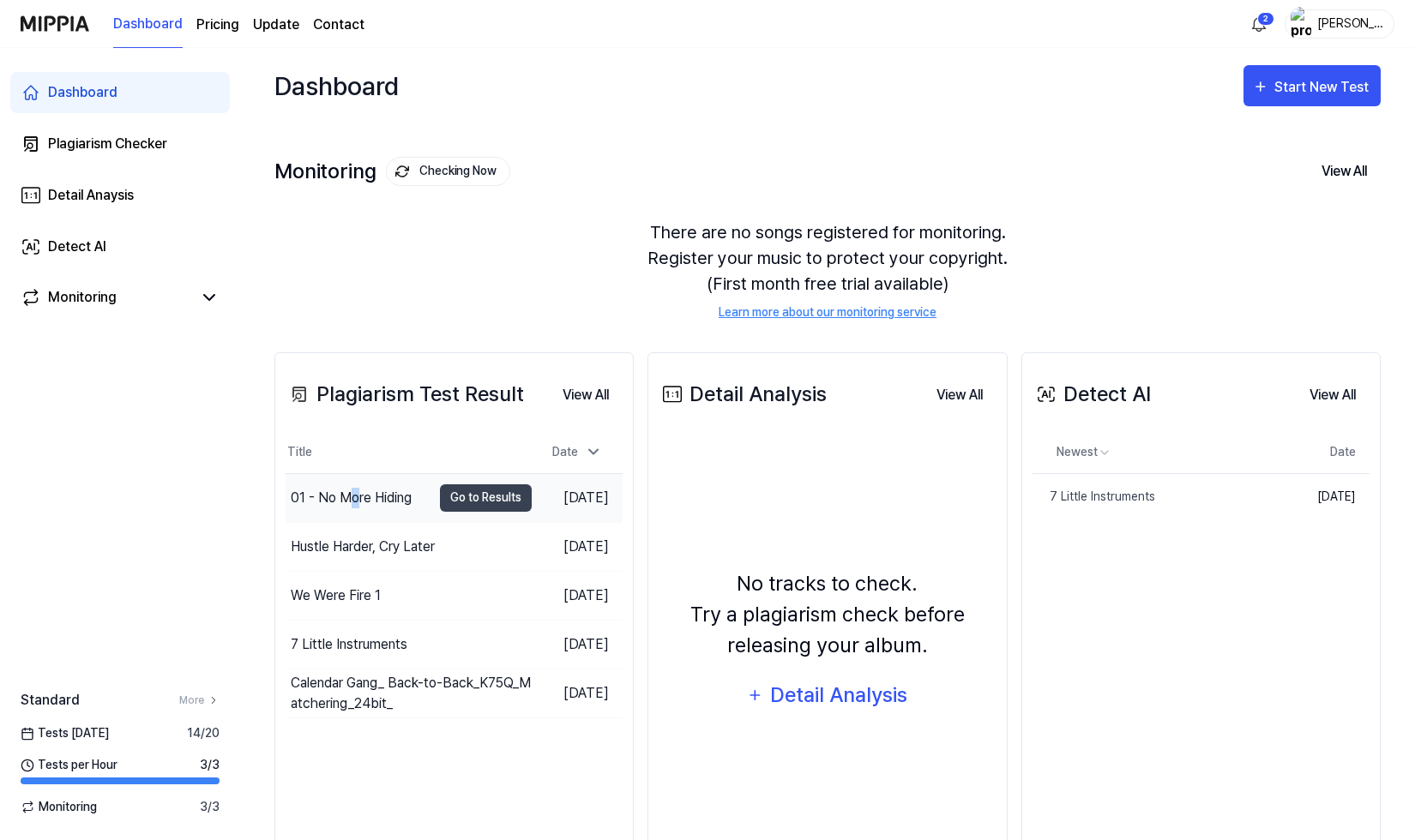
click at [354, 499] on div "01 - No More Hiding" at bounding box center [350, 498] width 121 height 21
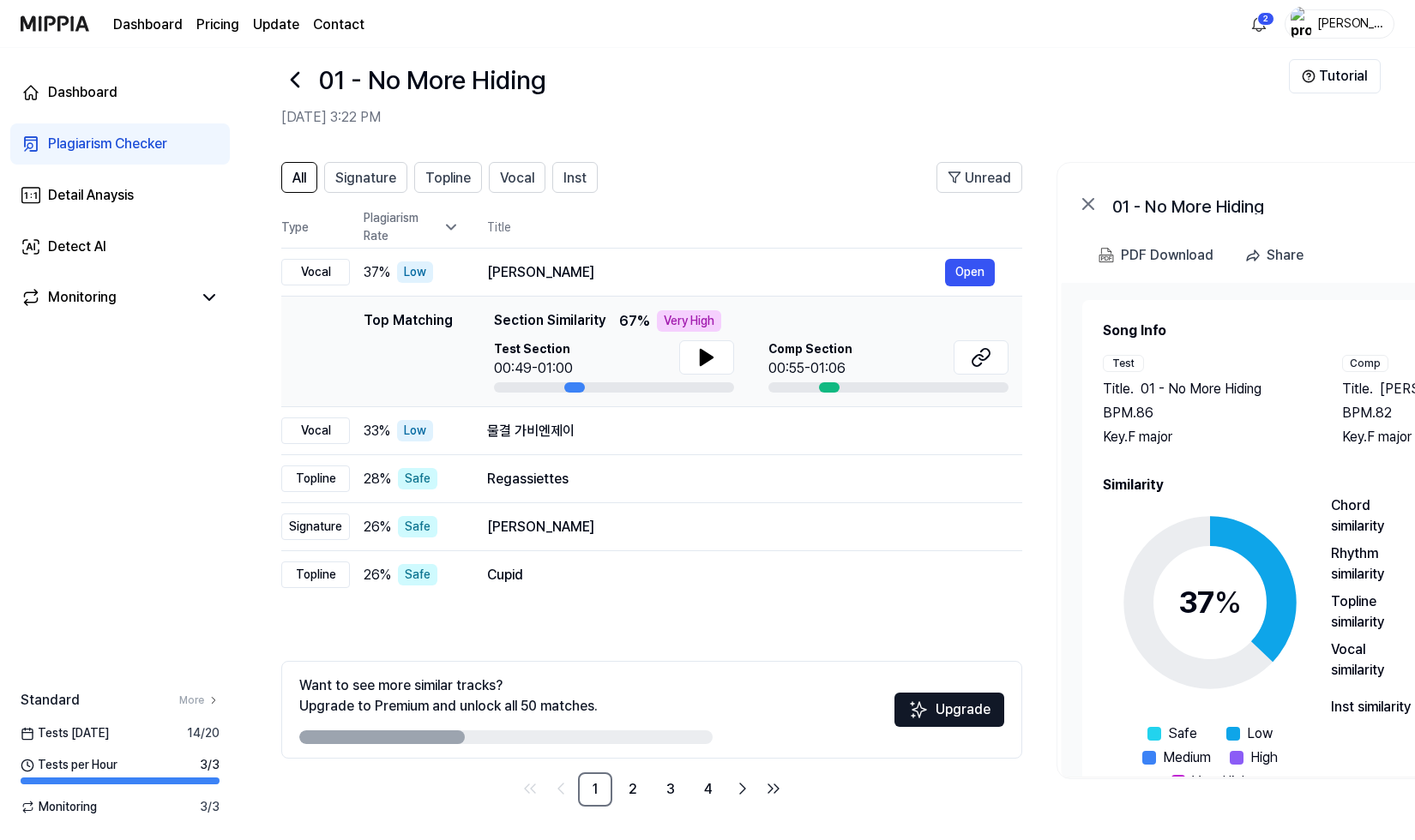
scroll to position [24, 0]
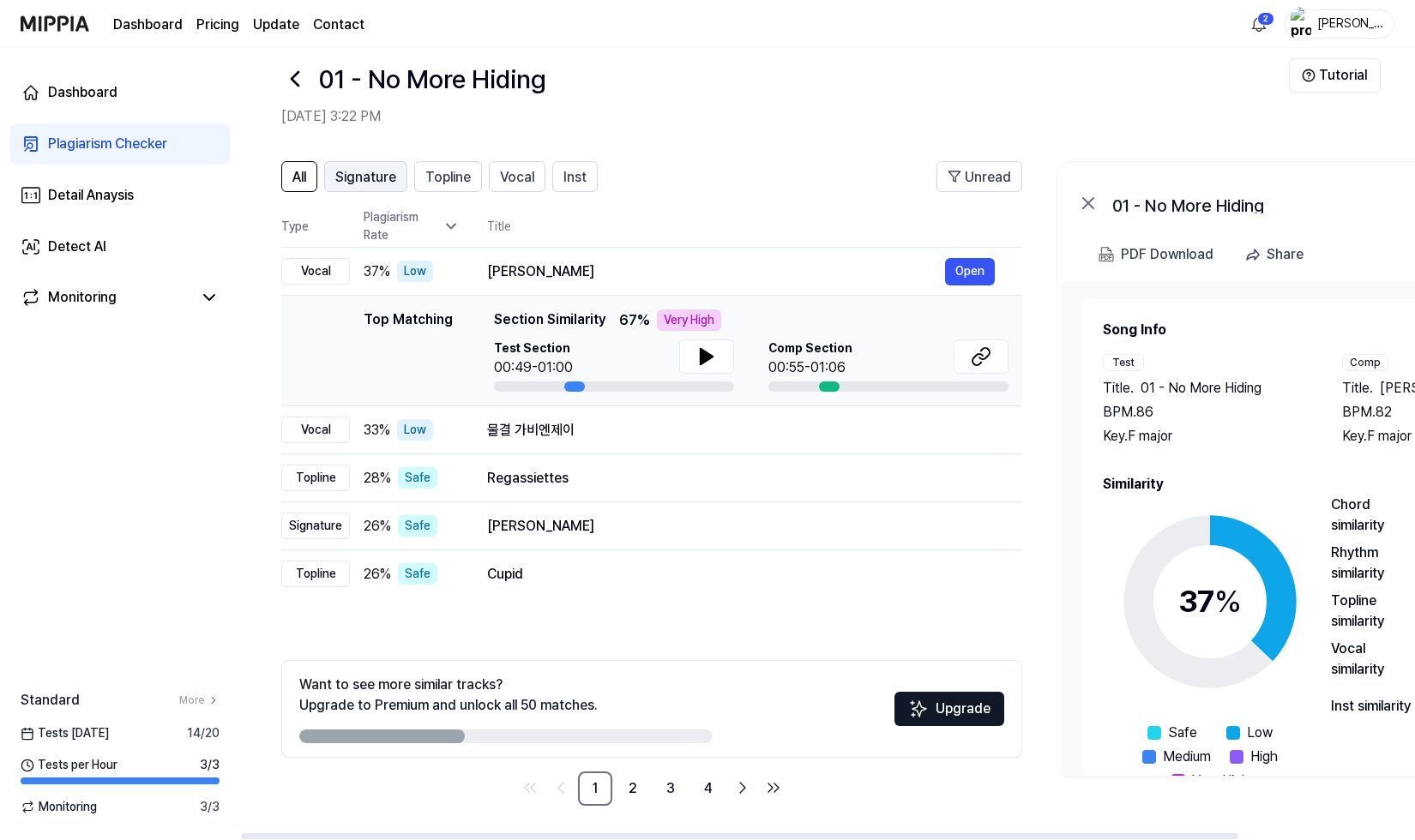
click at [360, 179] on span "Signature" at bounding box center [366, 177] width 61 height 21
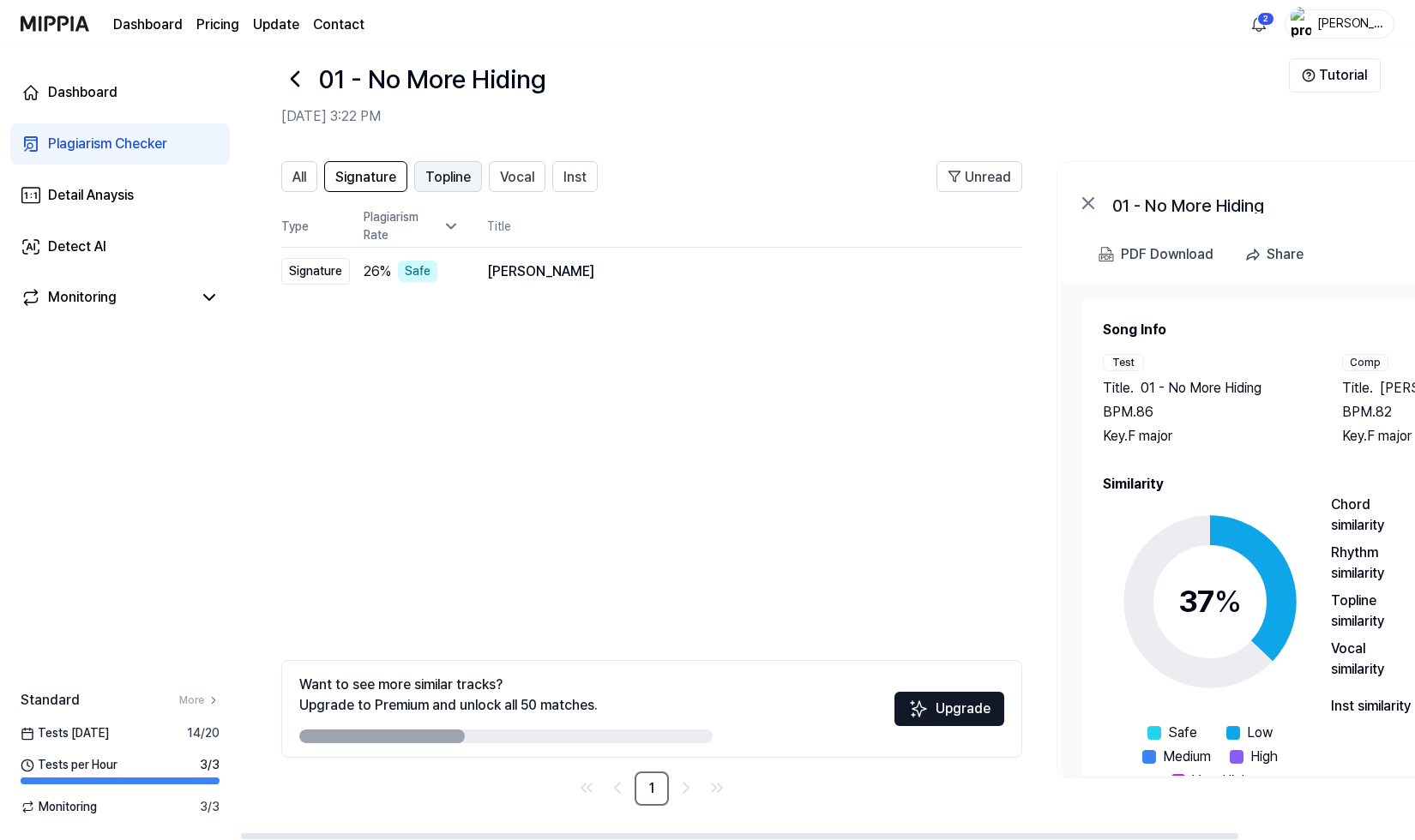
click at [430, 171] on span "Topline" at bounding box center [448, 177] width 46 height 21
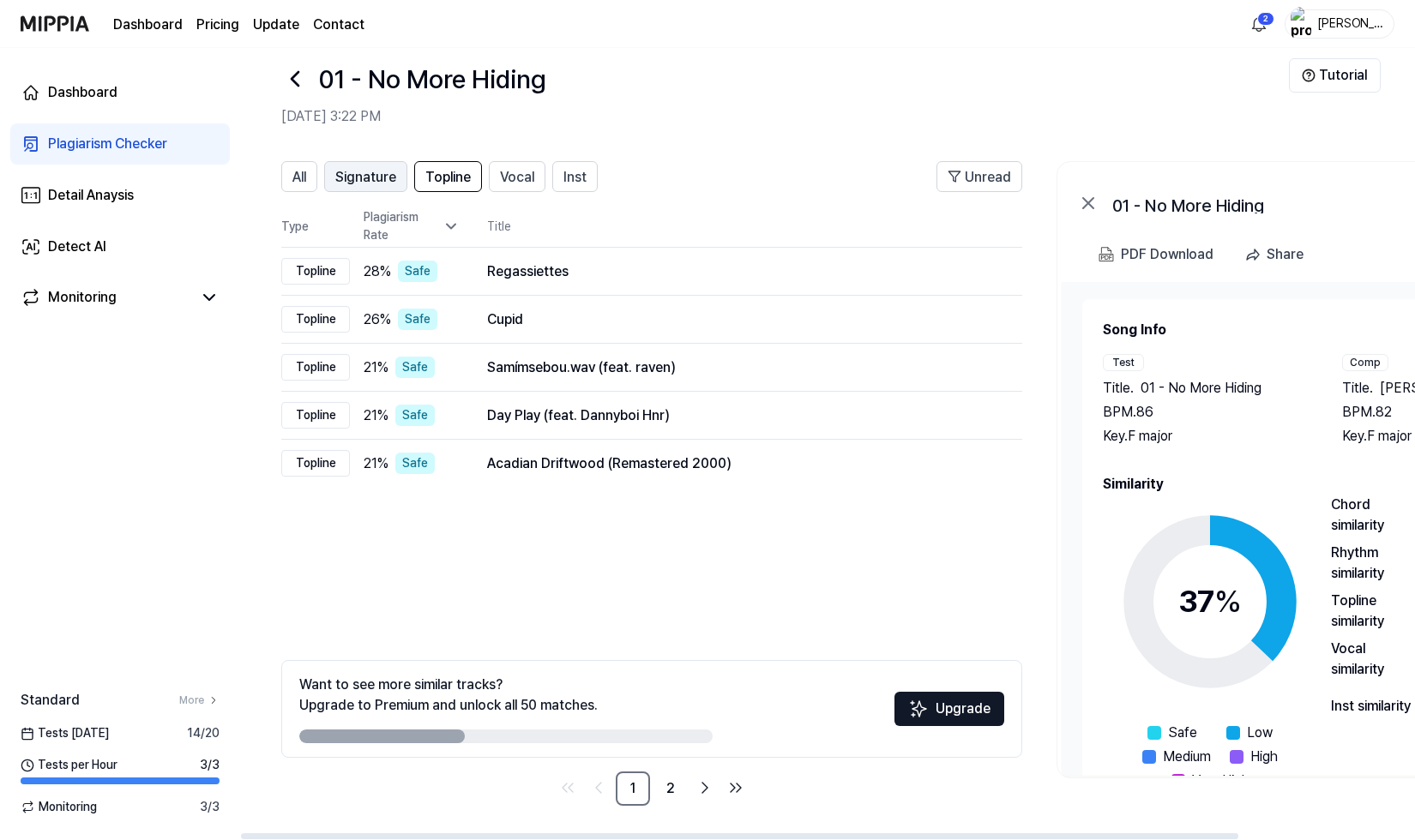
click at [368, 180] on span "Signature" at bounding box center [366, 177] width 61 height 21
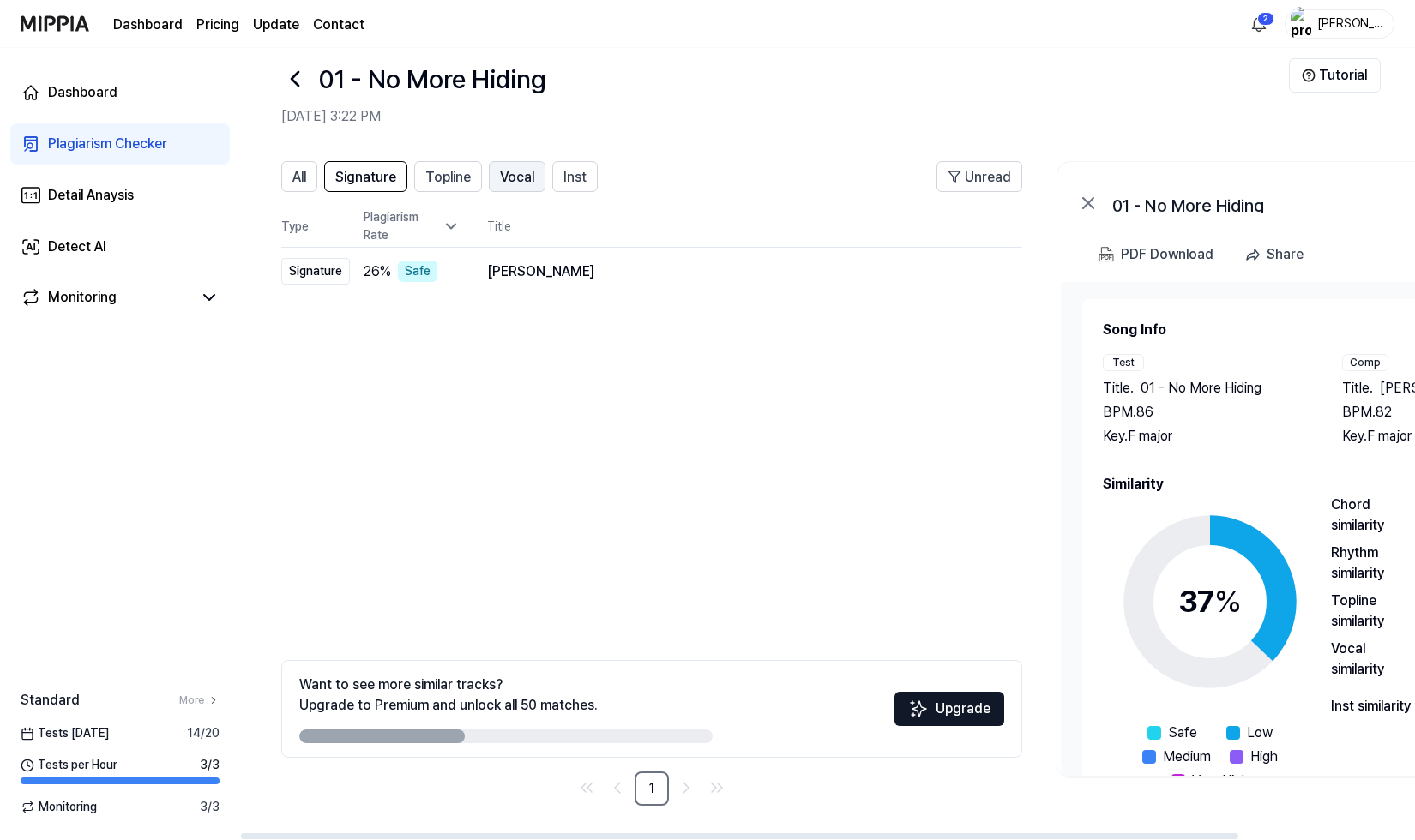
click at [503, 175] on span "Vocal" at bounding box center [517, 177] width 34 height 21
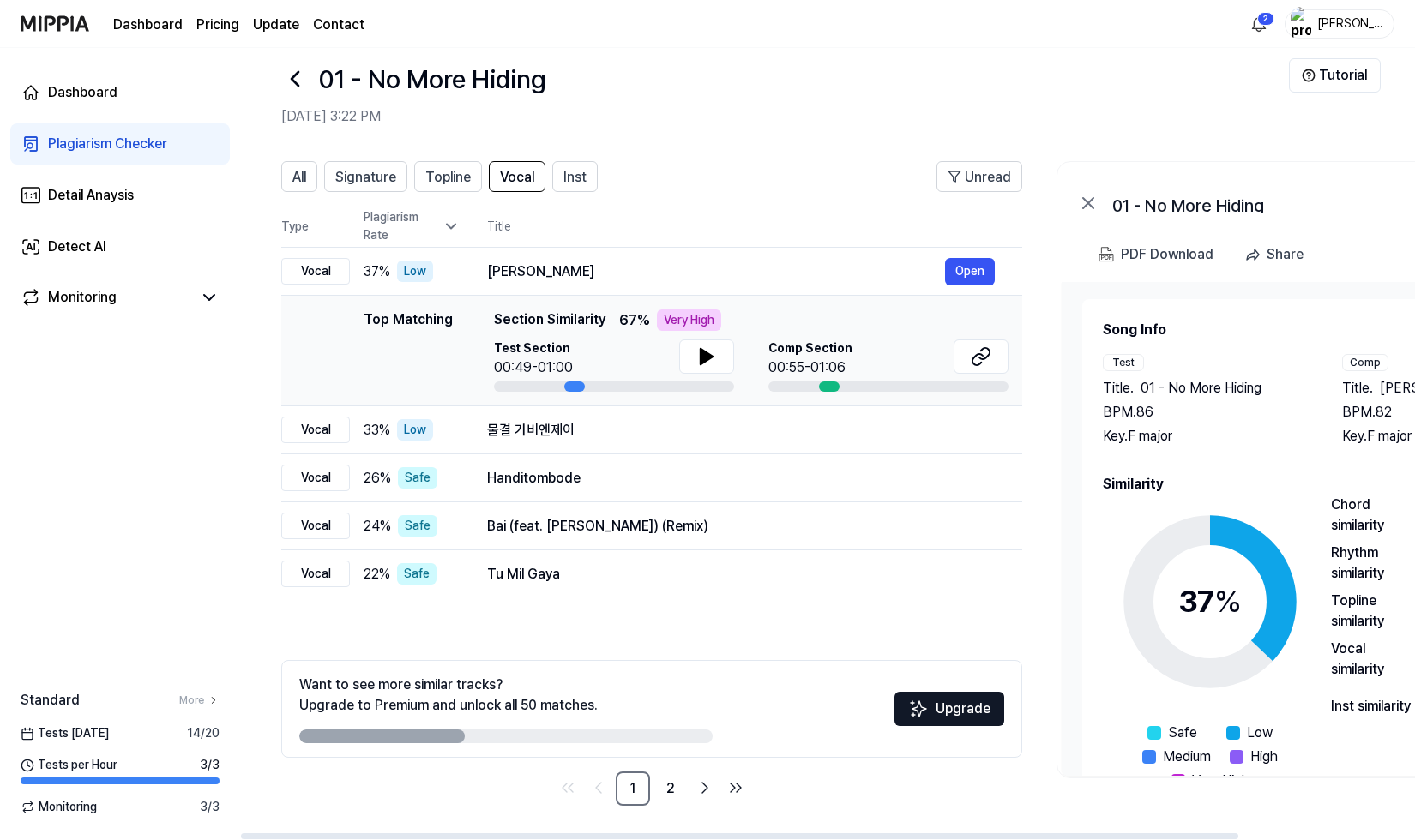
click at [551, 174] on div "All Signature Topline Vocal Inst" at bounding box center [439, 177] width 316 height 31
click at [577, 174] on span "Inst" at bounding box center [575, 177] width 23 height 21
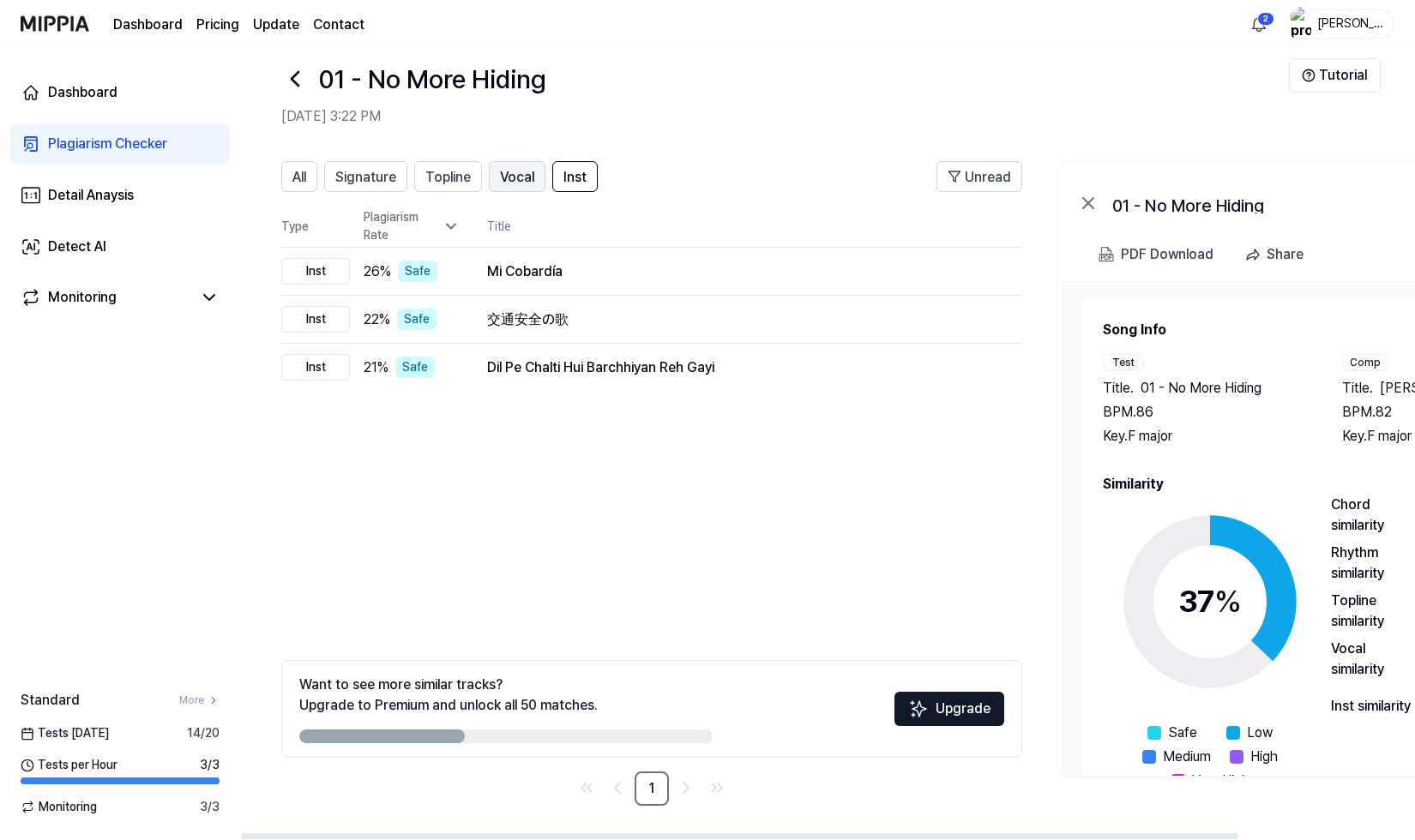
click at [516, 178] on span "Vocal" at bounding box center [517, 177] width 34 height 21
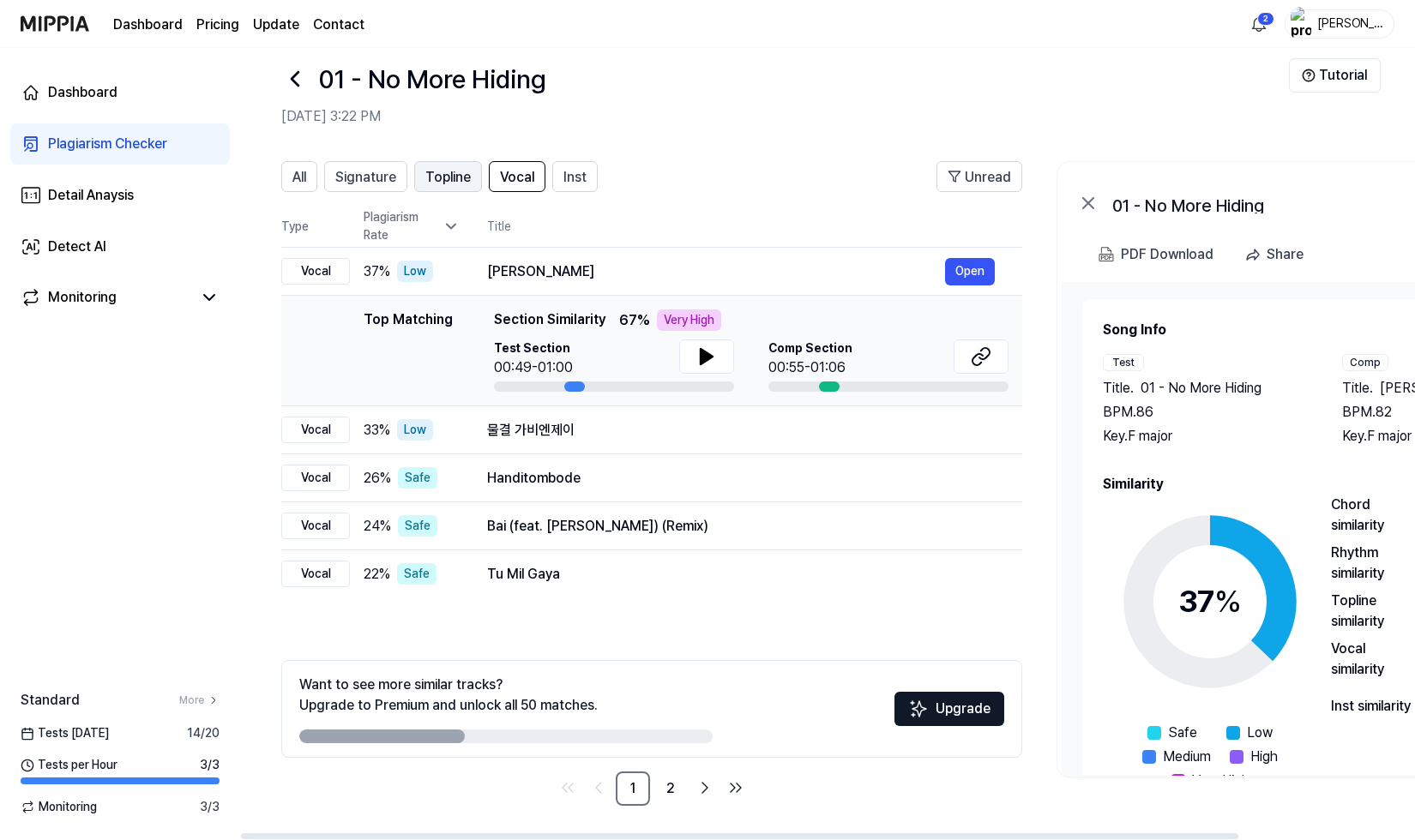
click at [448, 180] on span "Topline" at bounding box center [448, 177] width 46 height 21
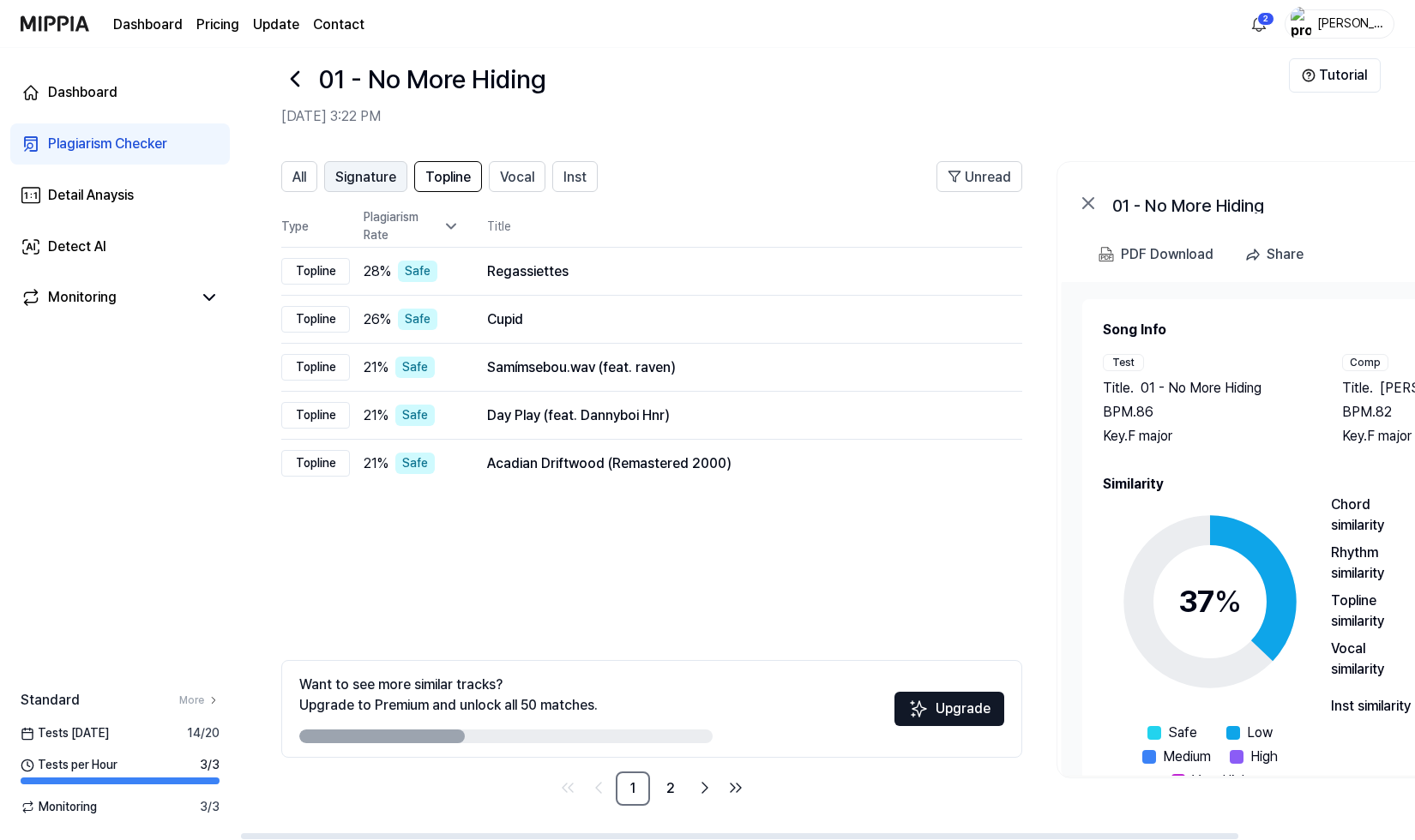
click at [387, 172] on span "Signature" at bounding box center [366, 177] width 61 height 21
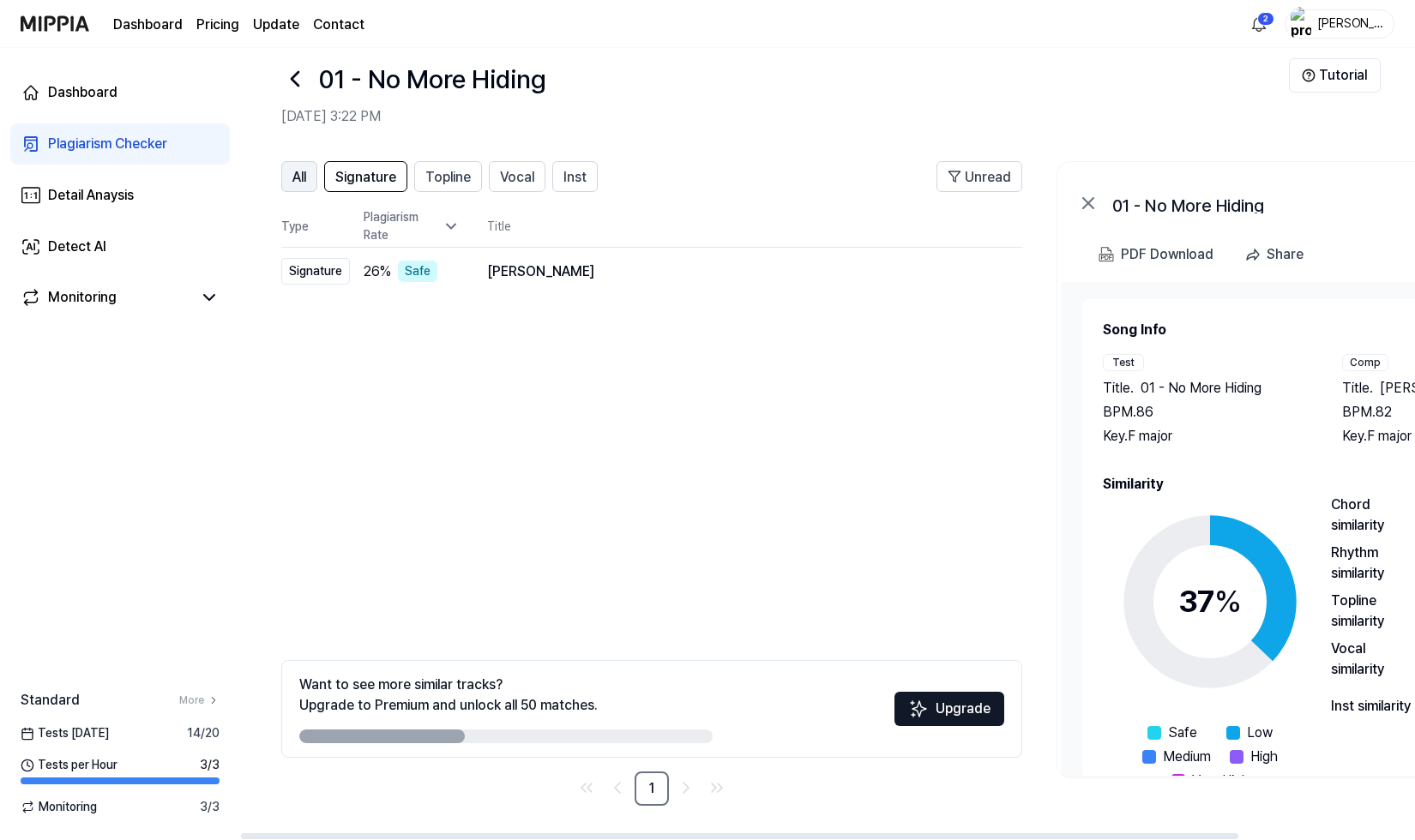
click at [292, 175] on span "All" at bounding box center [299, 177] width 13 height 21
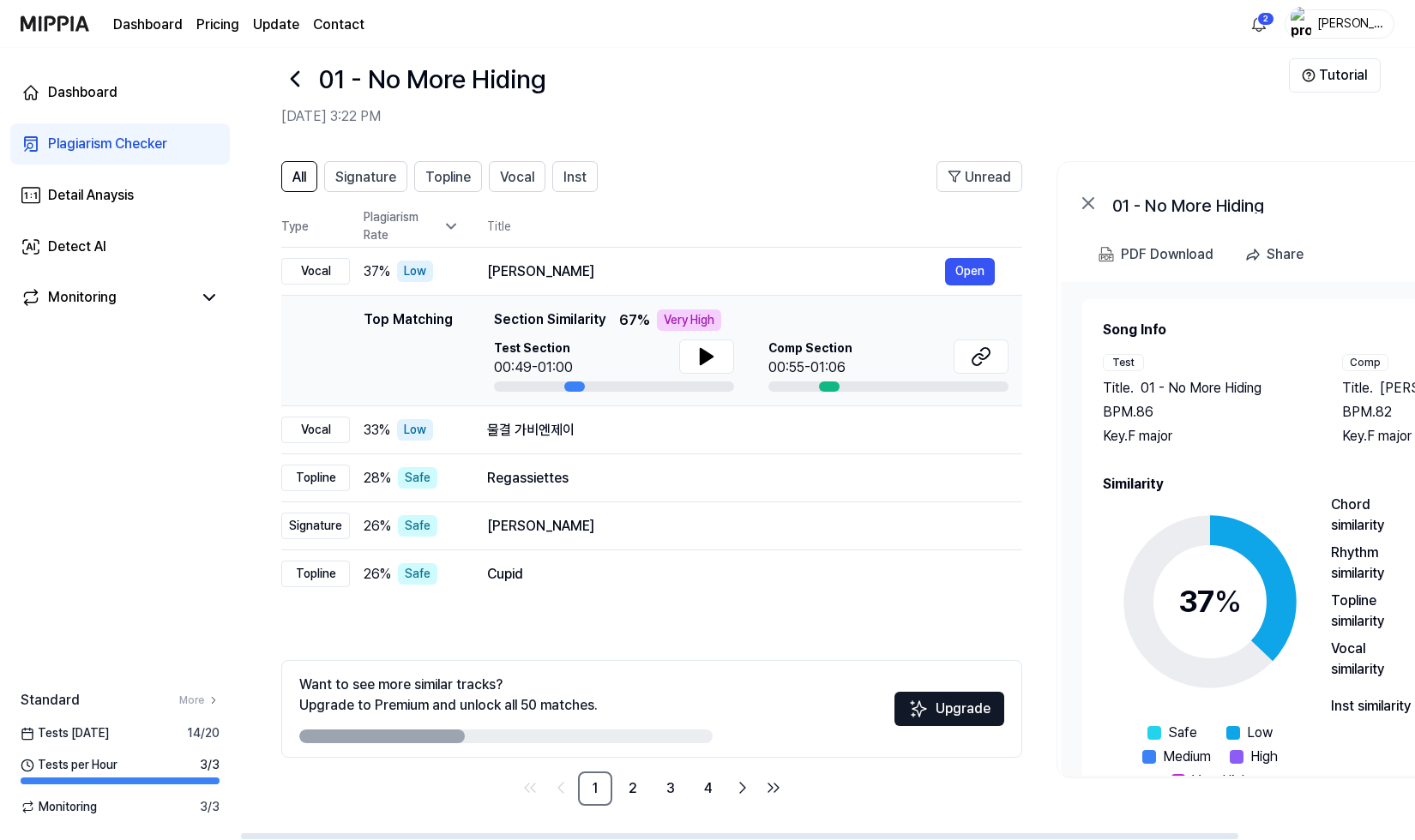
scroll to position [0, 1]
drag, startPoint x: 251, startPoint y: 388, endPoint x: 217, endPoint y: 375, distance: 36.4
drag, startPoint x: 217, startPoint y: 375, endPoint x: 181, endPoint y: 366, distance: 37.1
drag, startPoint x: 181, startPoint y: 366, endPoint x: 152, endPoint y: 360, distance: 29.6
click at [152, 361] on div "Dashboard Plagiarism Checker Detail Anaysis Detect AI Monitoring Standard More …" at bounding box center [120, 444] width 240 height 792
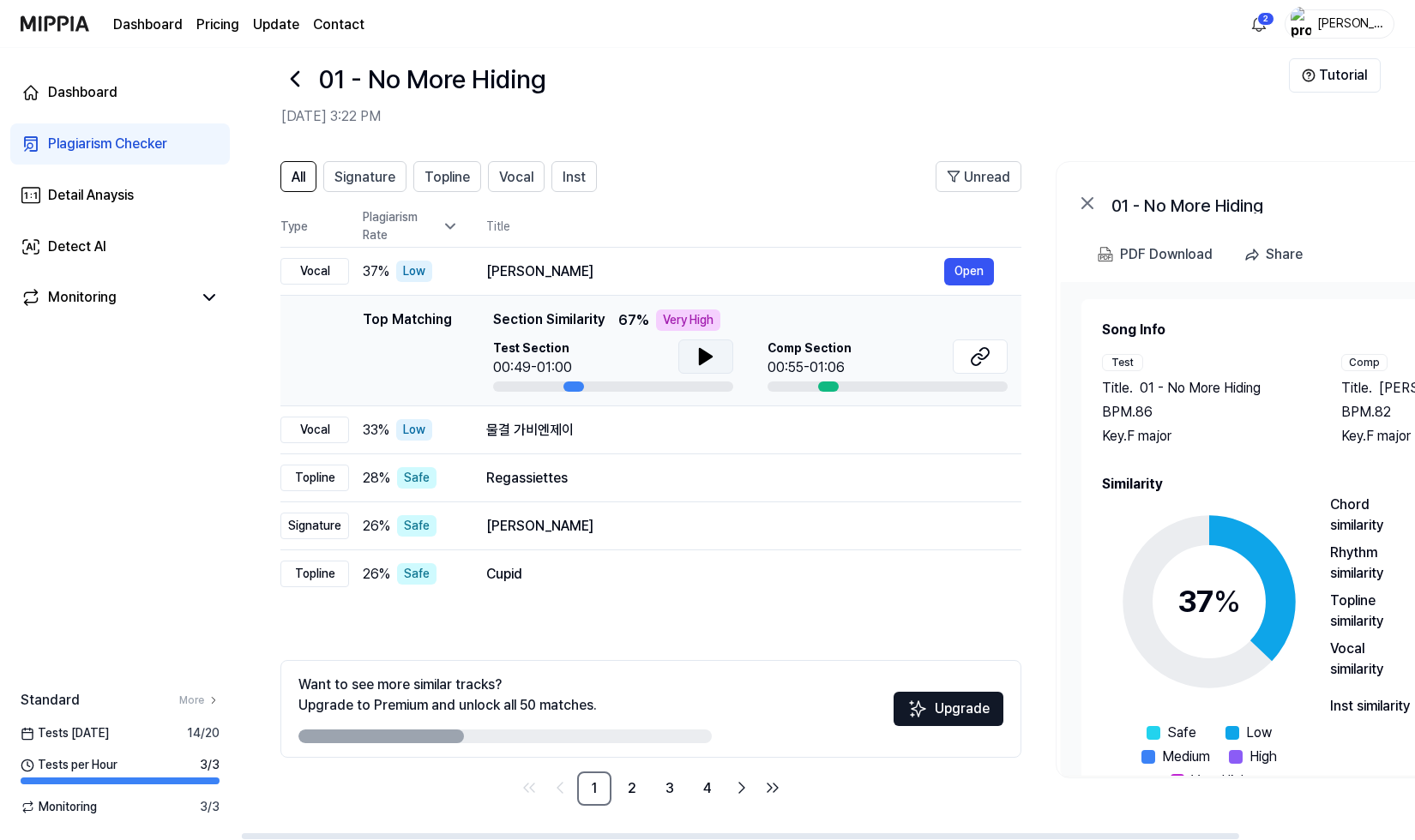
click at [703, 354] on icon at bounding box center [706, 356] width 12 height 15
click at [701, 352] on icon at bounding box center [703, 356] width 4 height 13
click at [976, 362] on icon at bounding box center [980, 357] width 21 height 21
drag, startPoint x: 765, startPoint y: 142, endPoint x: 707, endPoint y: 121, distance: 61.7
drag, startPoint x: 707, startPoint y: 121, endPoint x: 680, endPoint y: 114, distance: 27.9
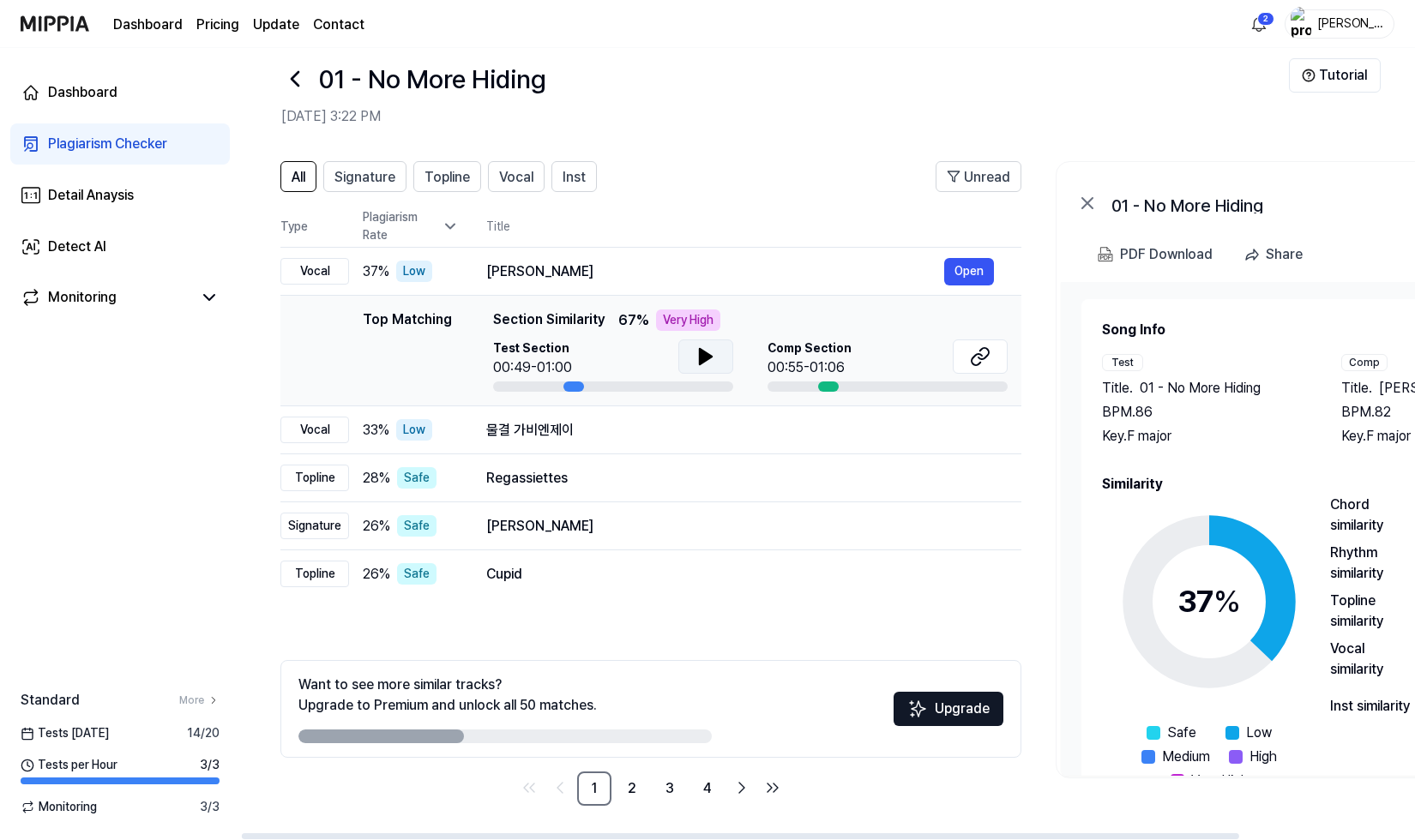
click at [680, 114] on h2 "Sep 5, 2025, 3:22 PM" at bounding box center [784, 117] width 1008 height 21
drag, startPoint x: 718, startPoint y: 137, endPoint x: 678, endPoint y: 124, distance: 42.1
drag, startPoint x: 678, startPoint y: 124, endPoint x: 657, endPoint y: 116, distance: 22.5
click at [657, 116] on h2 "Sep 5, 2025, 3:22 PM" at bounding box center [784, 117] width 1008 height 21
drag, startPoint x: 702, startPoint y: 141, endPoint x: 673, endPoint y: 126, distance: 32.6
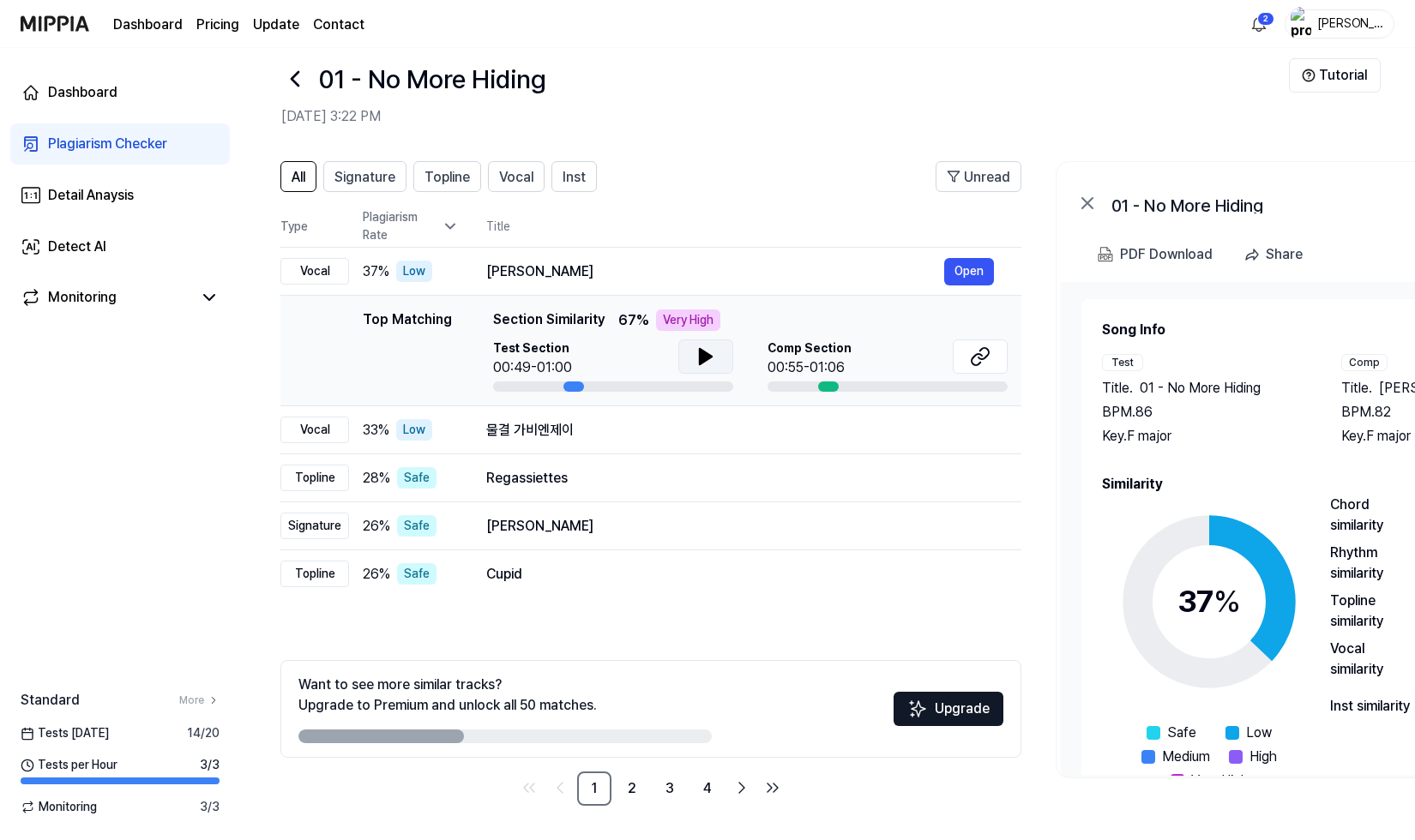
click at [673, 126] on h2 "Sep 5, 2025, 3:22 PM" at bounding box center [784, 117] width 1008 height 21
click at [1133, 84] on div "01 - No More Hiding" at bounding box center [784, 78] width 1008 height 41
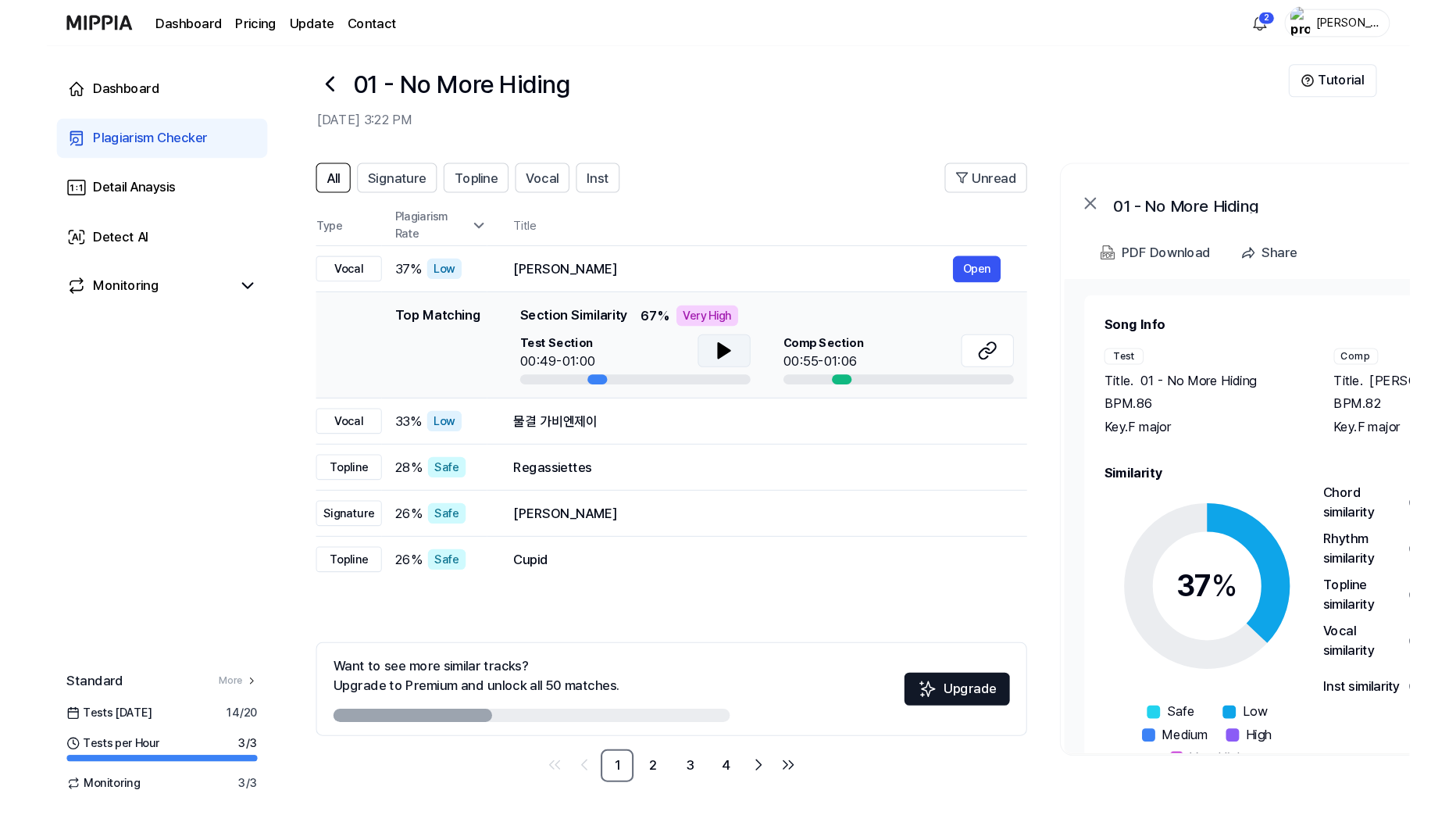
scroll to position [0, 0]
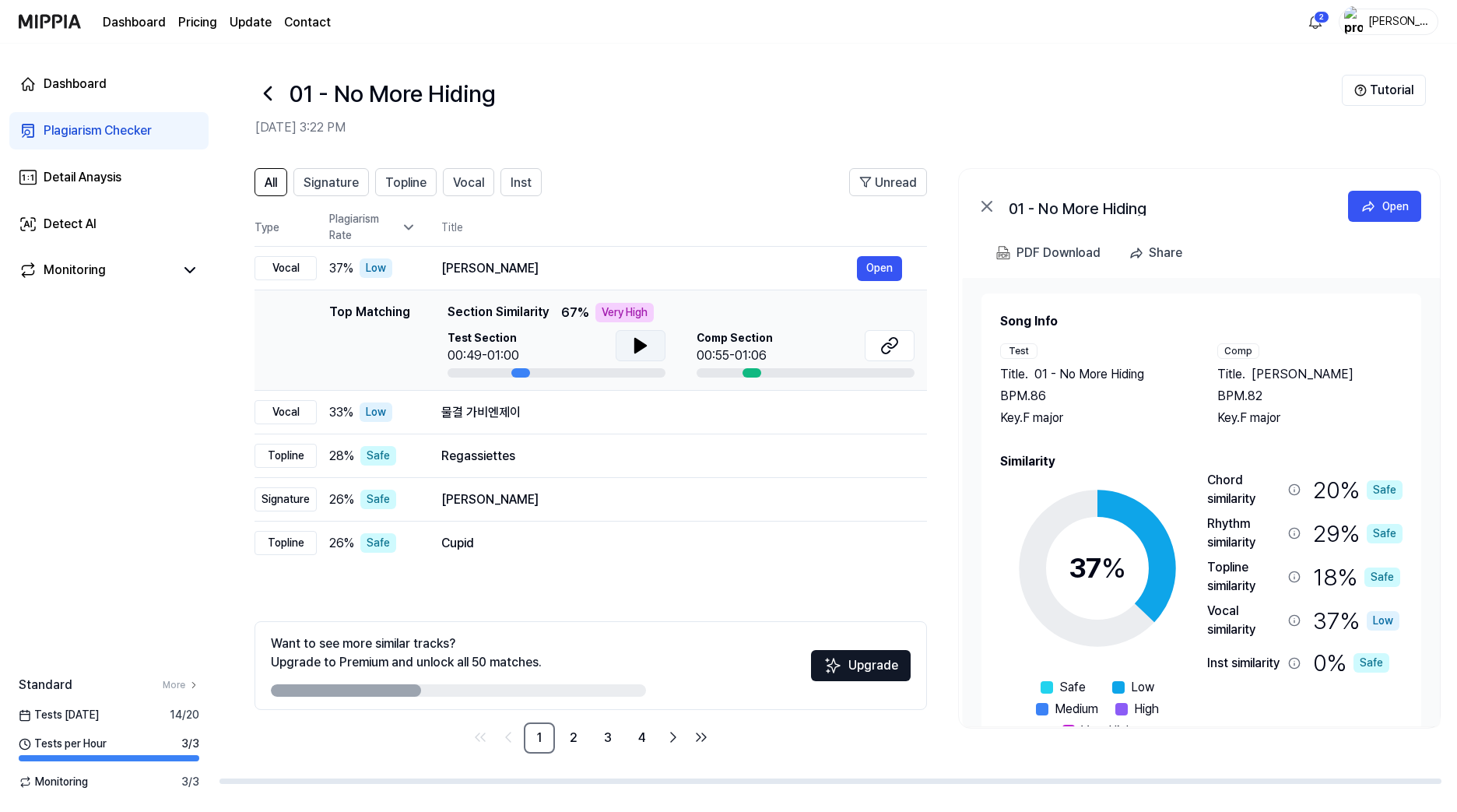
click at [714, 122] on h2 "Sep 5, 2025, 3:22 PM" at bounding box center [798, 128] width 1086 height 19
click at [635, 200] on header "All Signature Topline Vocal Inst Unread" at bounding box center [591, 188] width 672 height 41
click at [1048, 113] on div "01 - No More Hiding Sep 5, 2025, 3:22 PM" at bounding box center [798, 106] width 1086 height 62
drag, startPoint x: 337, startPoint y: 92, endPoint x: 524, endPoint y: 92, distance: 187.0
click at [524, 92] on div "01 - No More Hiding" at bounding box center [798, 93] width 1086 height 37
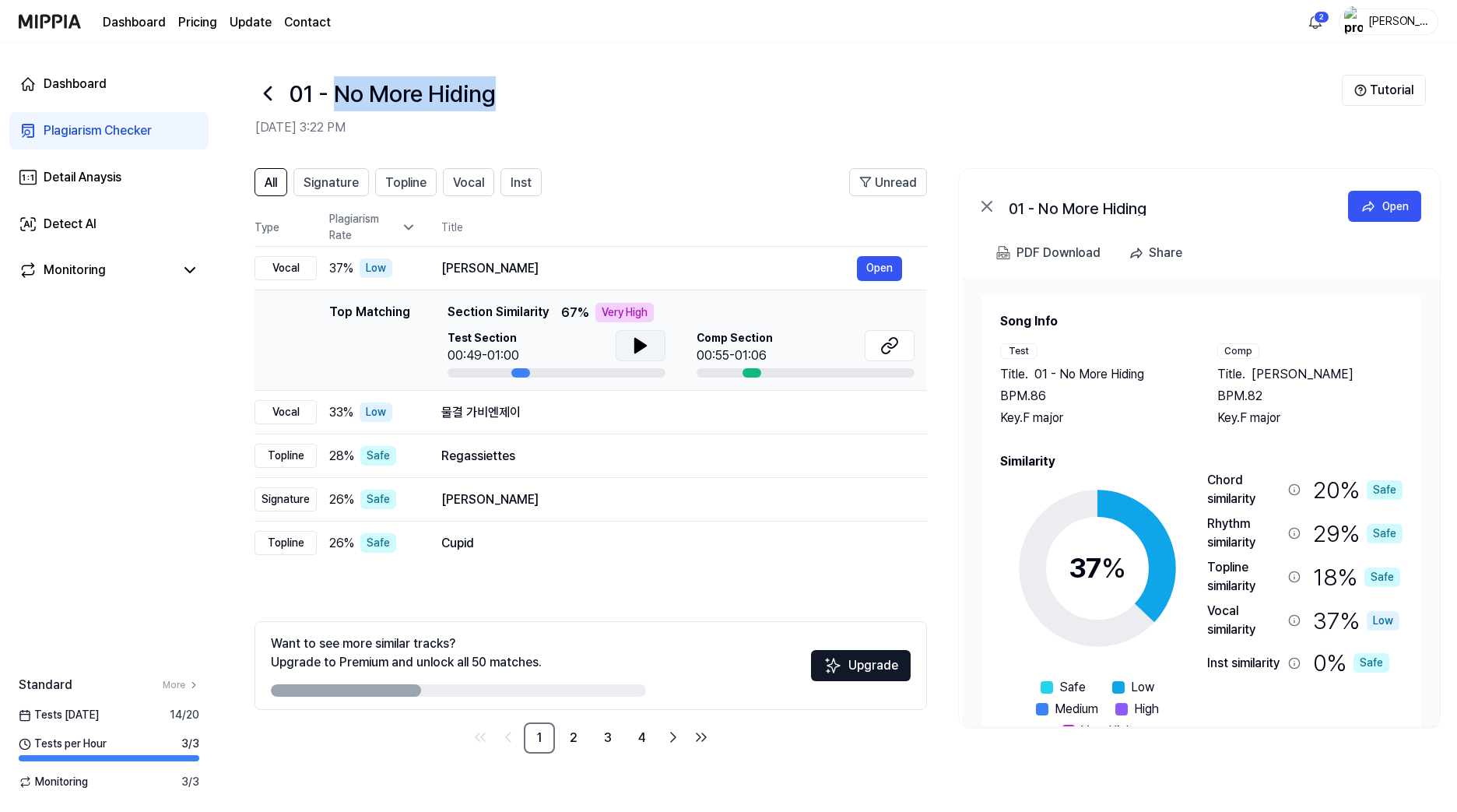
copy h1 "No More Hiding"
click at [890, 95] on div "01 - No More Hiding" at bounding box center [798, 93] width 1086 height 37
click at [300, 25] on link "Contact" at bounding box center [308, 22] width 47 height 19
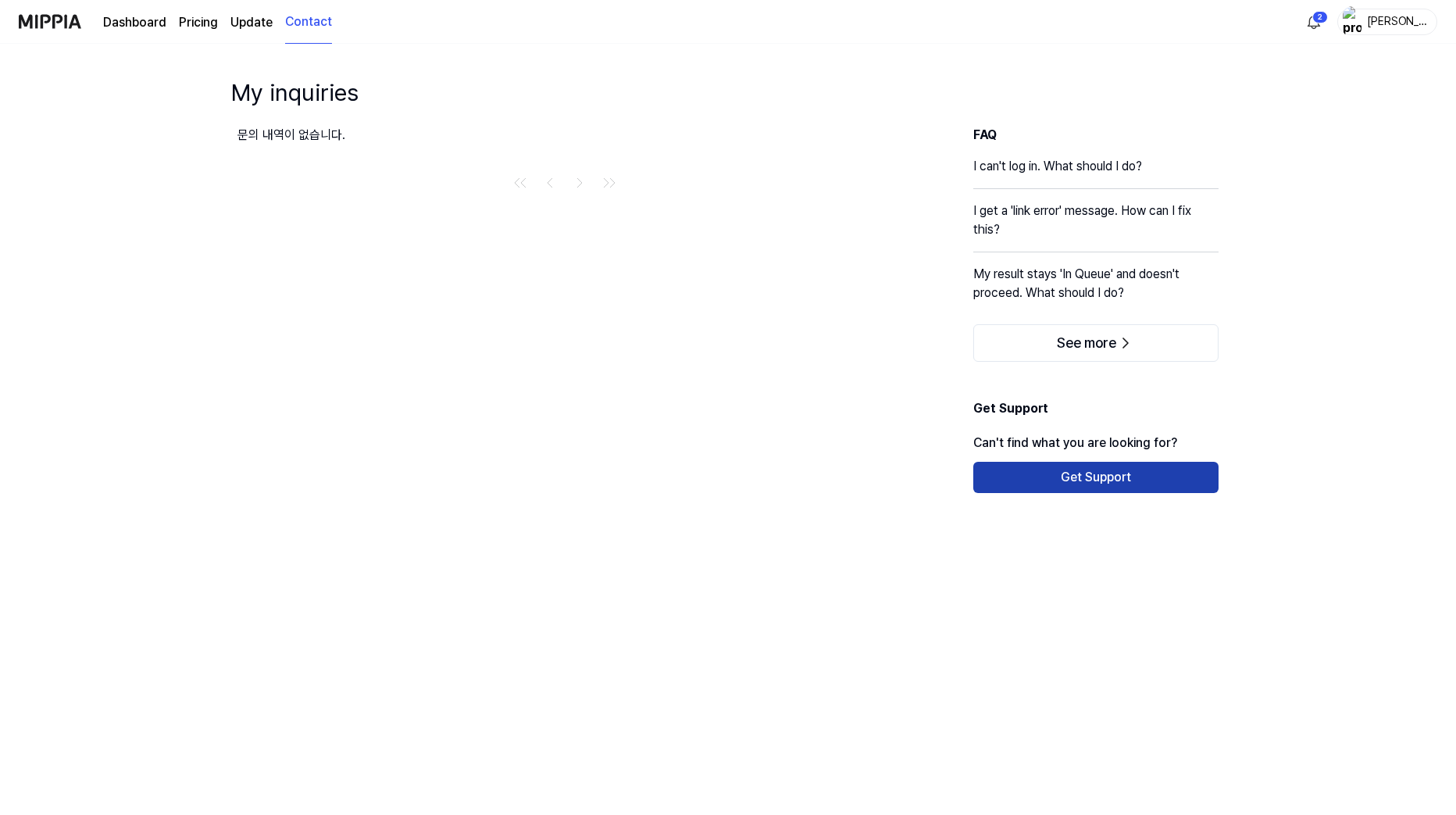
click at [1115, 470] on button "Get Support" at bounding box center [1096, 478] width 246 height 31
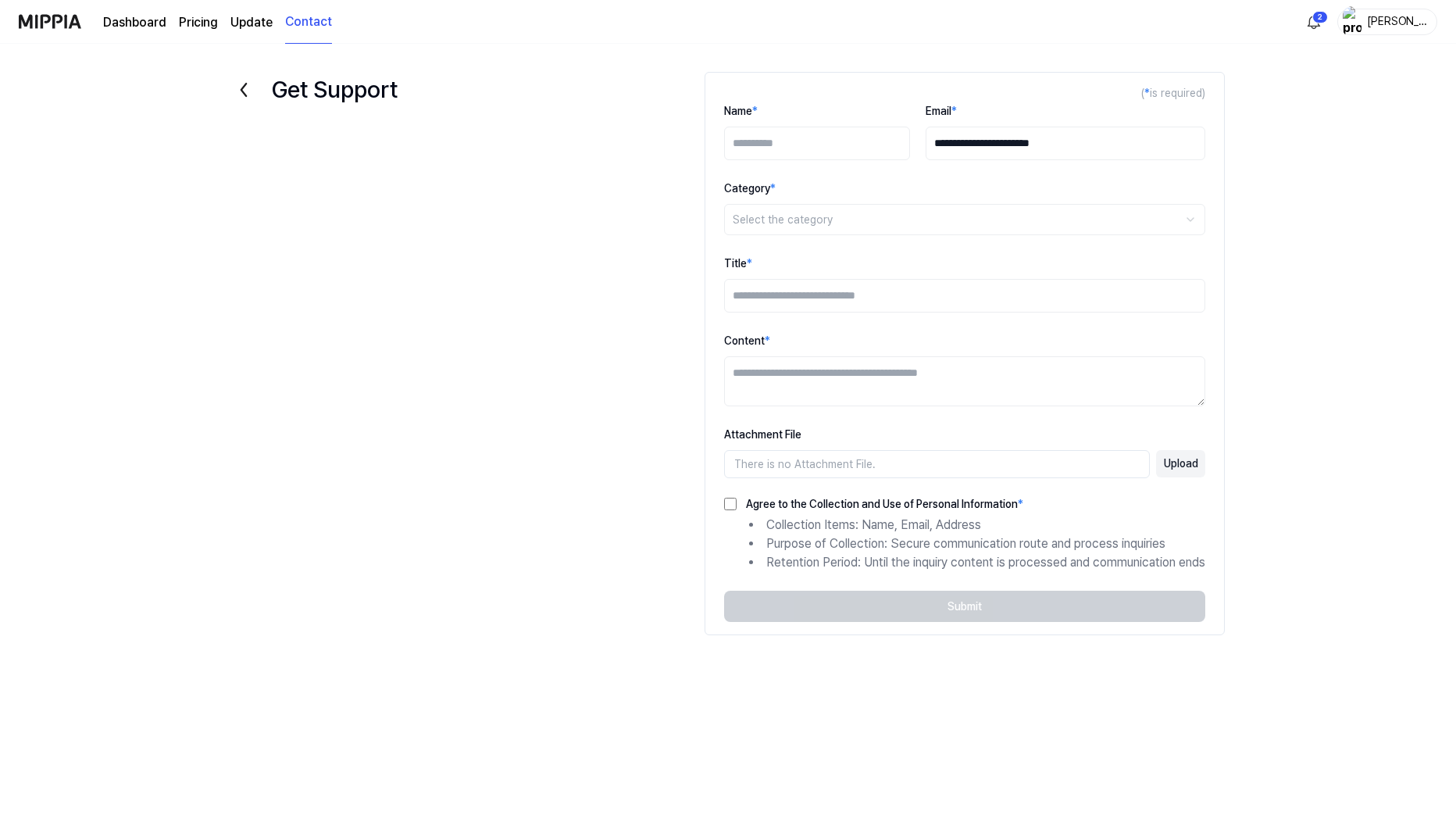
click at [827, 138] on input "Name *" at bounding box center [817, 143] width 186 height 34
click at [799, 145] on input "Name *" at bounding box center [817, 143] width 186 height 34
type input "*******"
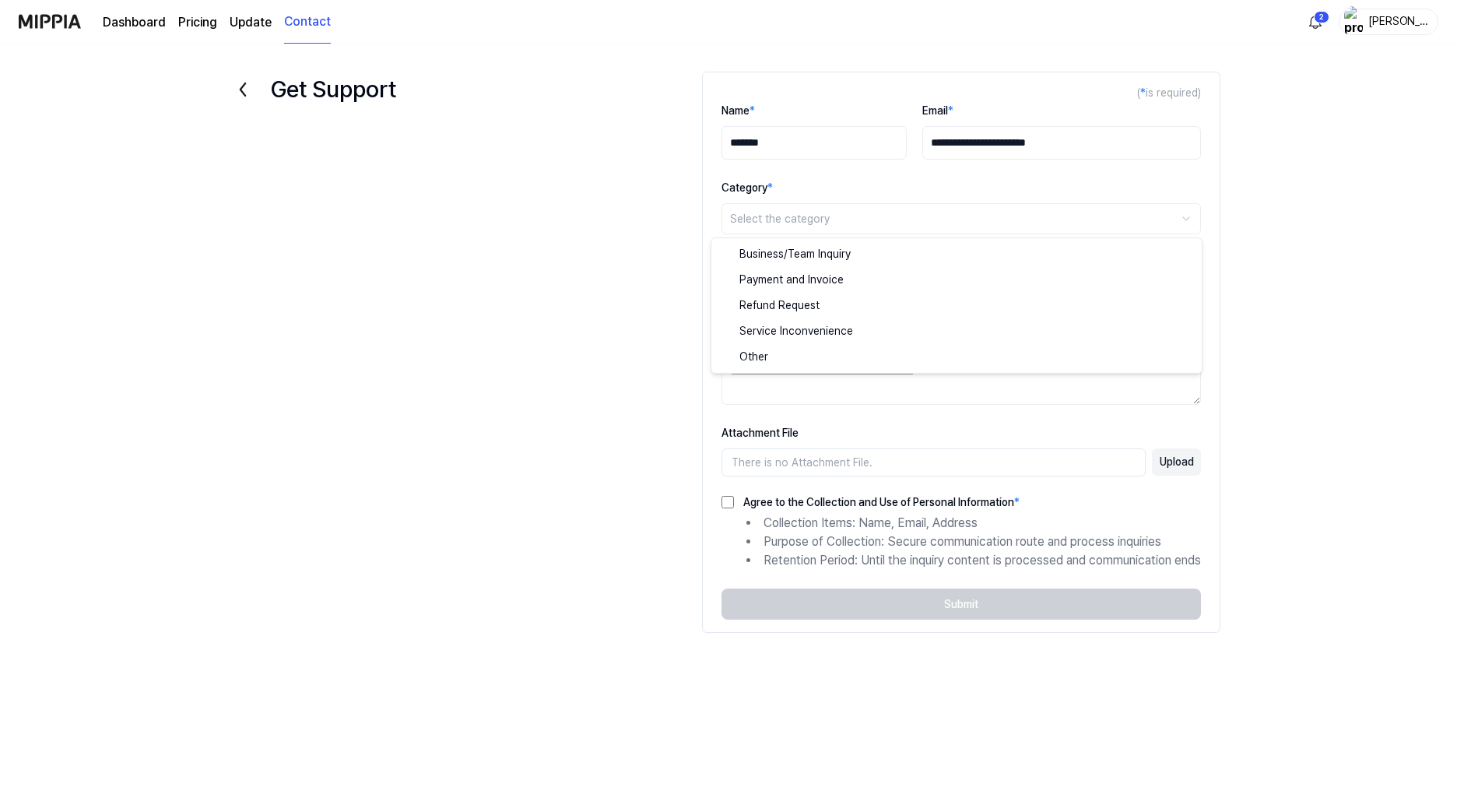
select select "******"
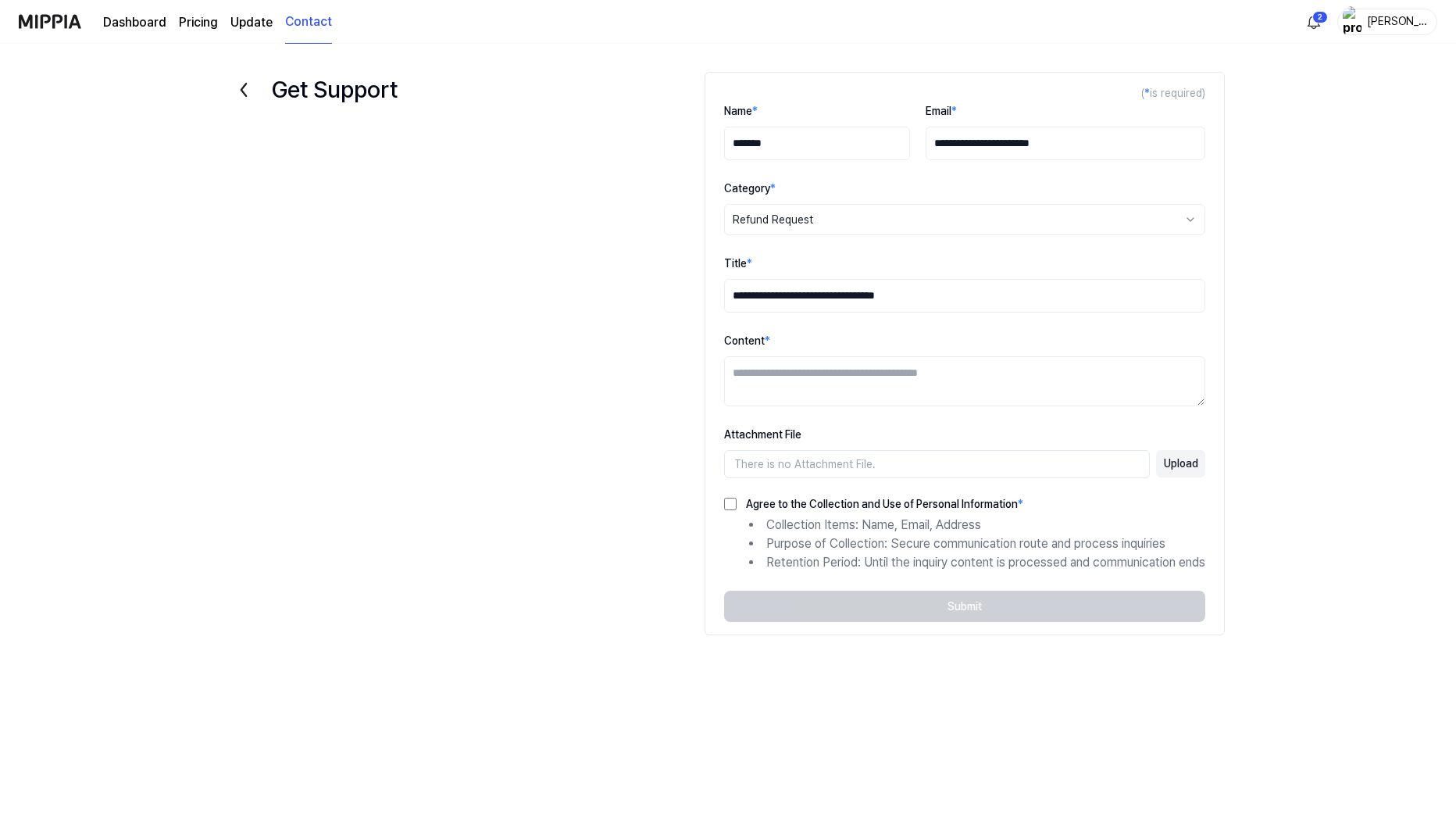
click at [957, 293] on input "**********" at bounding box center [965, 295] width 481 height 34
type input "**********"
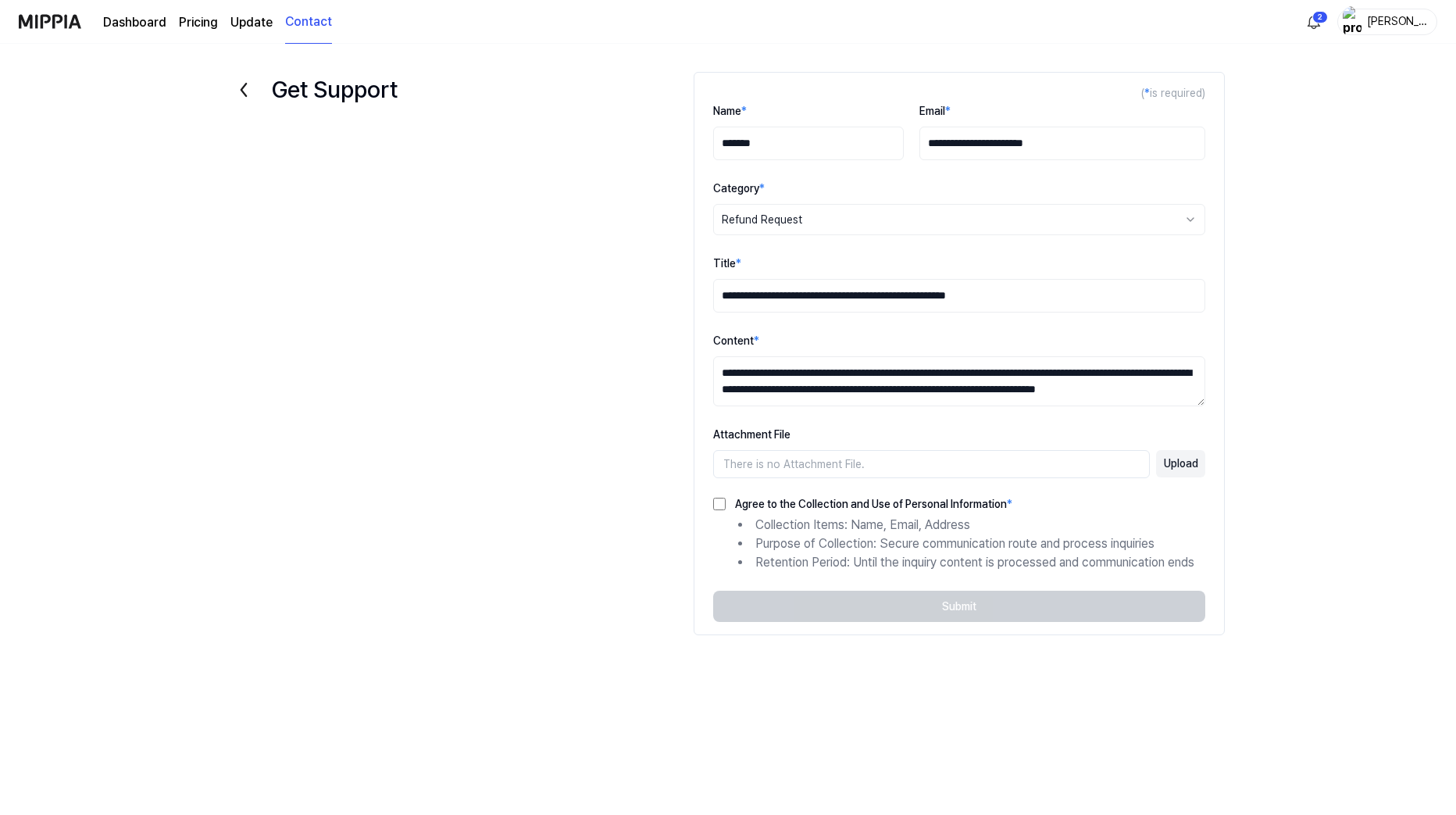
scroll to position [6, 0]
type textarea "**********"
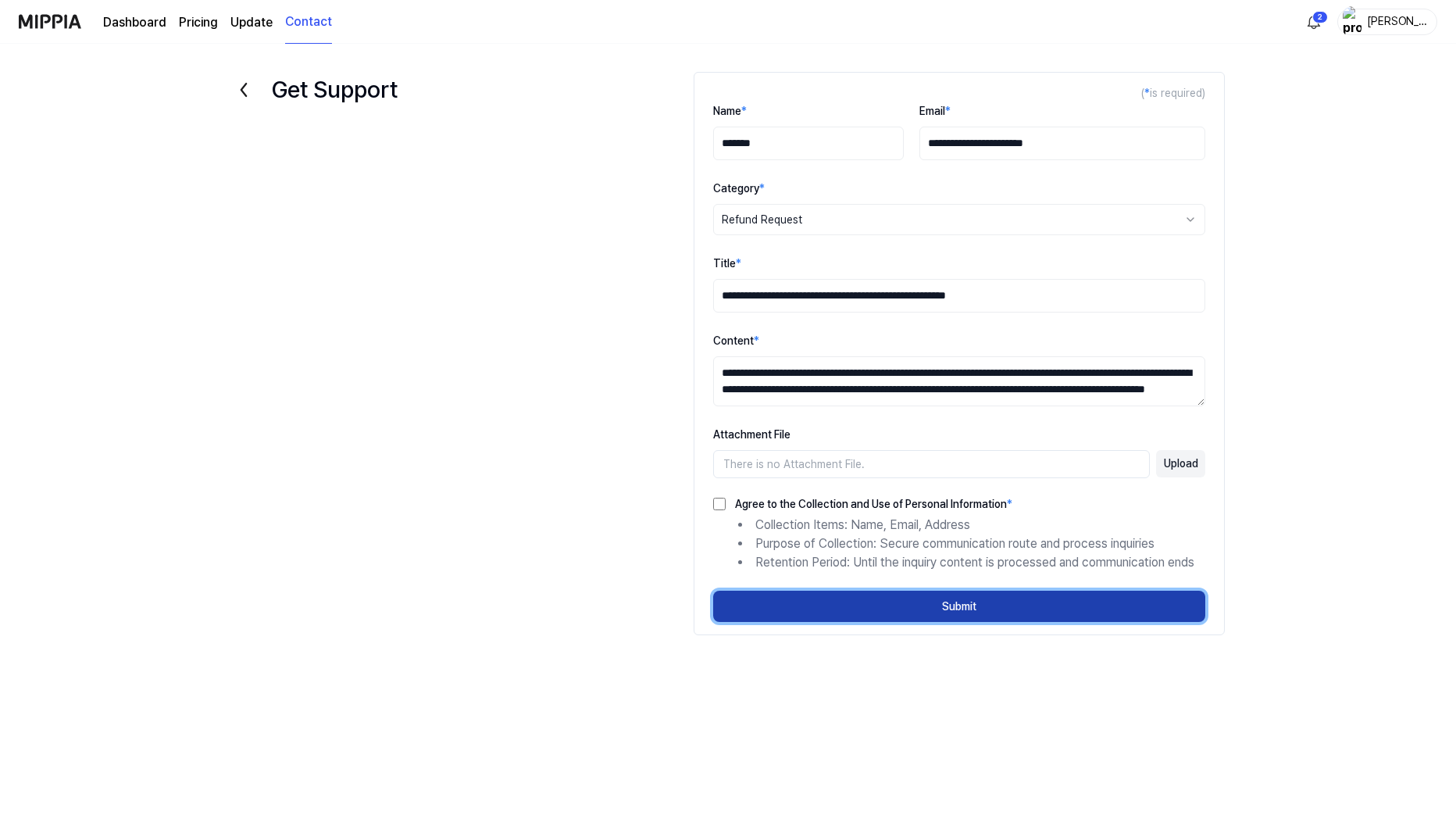
click at [936, 600] on button "Submit" at bounding box center [959, 606] width 492 height 31
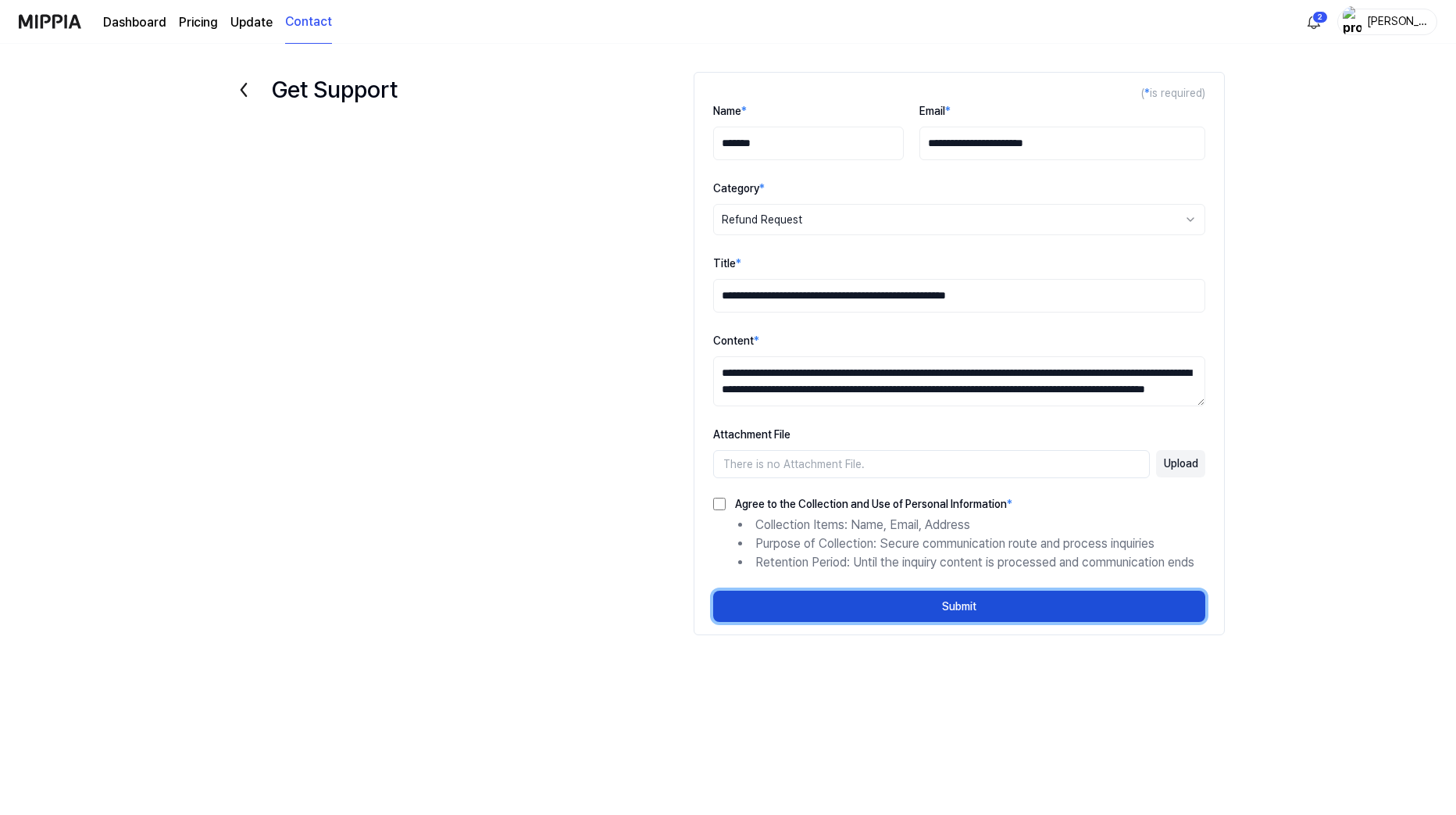
select select
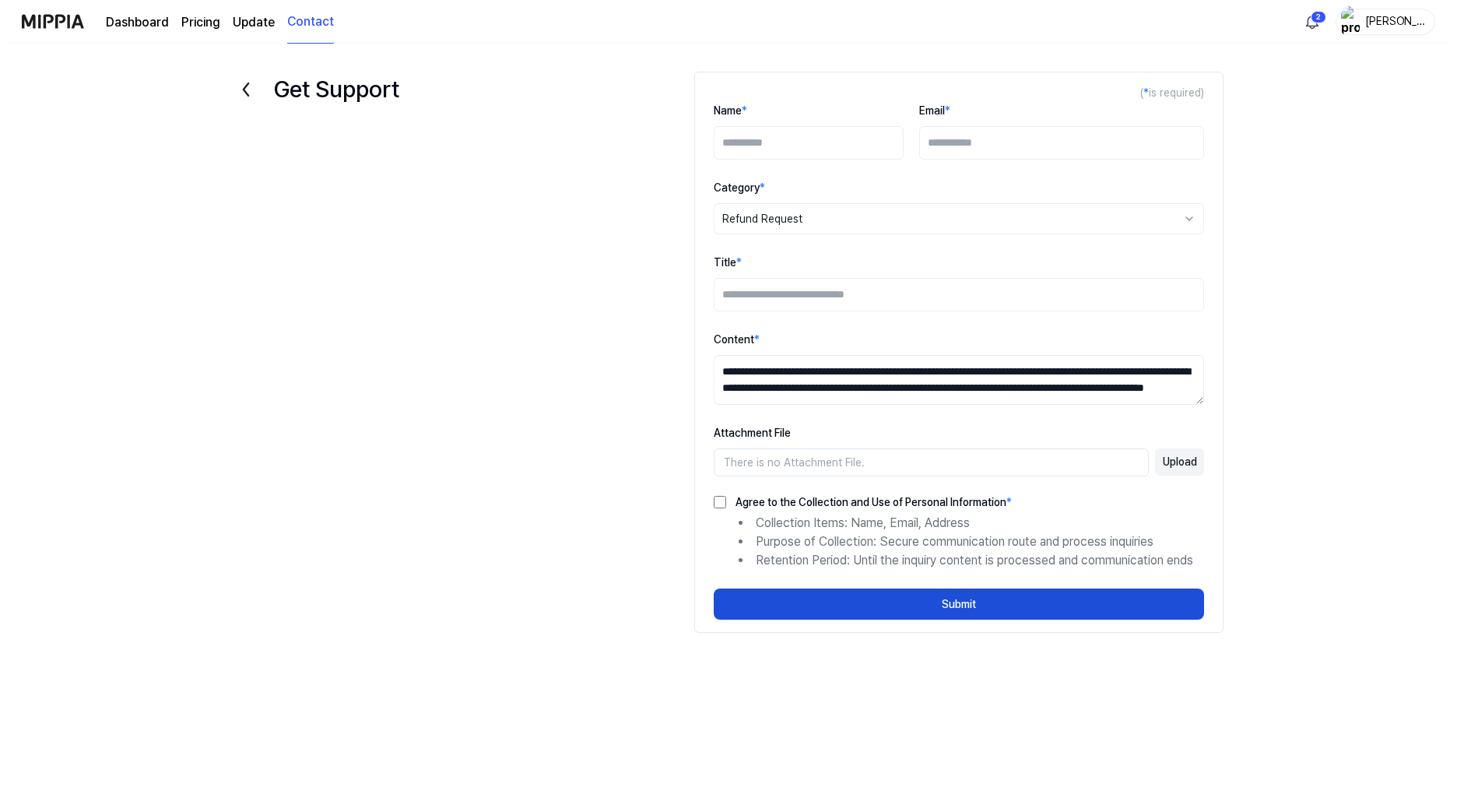
scroll to position [0, 0]
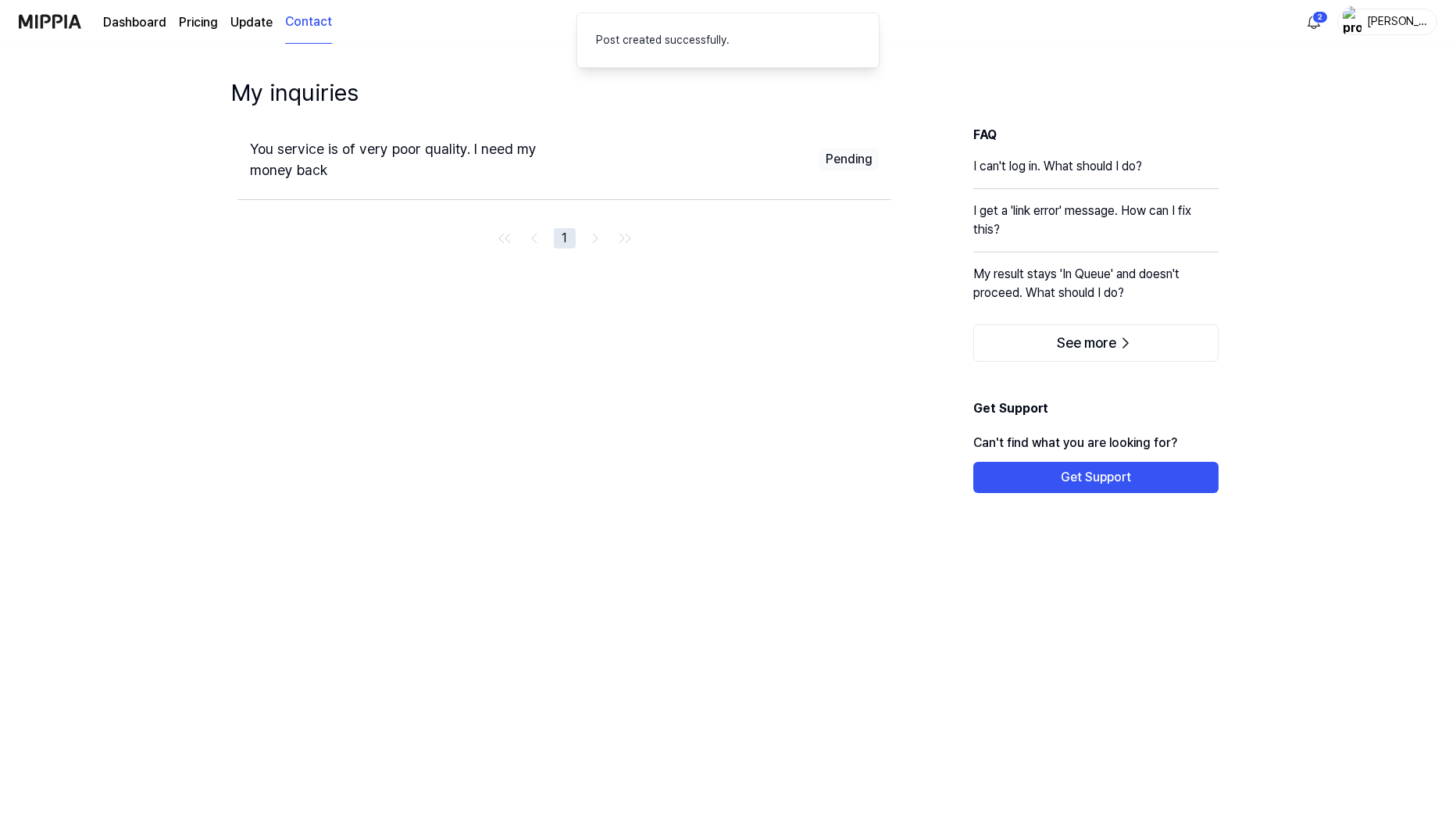
drag, startPoint x: 326, startPoint y: 337, endPoint x: 225, endPoint y: 306, distance: 105.7
drag, startPoint x: 225, startPoint y: 306, endPoint x: 181, endPoint y: 292, distance: 46.2
drag, startPoint x: 181, startPoint y: 292, endPoint x: 151, endPoint y: 285, distance: 30.8
click at [151, 285] on div "My inquiries You service is of very poor quality. I need my money back Pending …" at bounding box center [728, 460] width 1456 height 771
drag, startPoint x: 178, startPoint y: 243, endPoint x: 141, endPoint y: 217, distance: 45.2
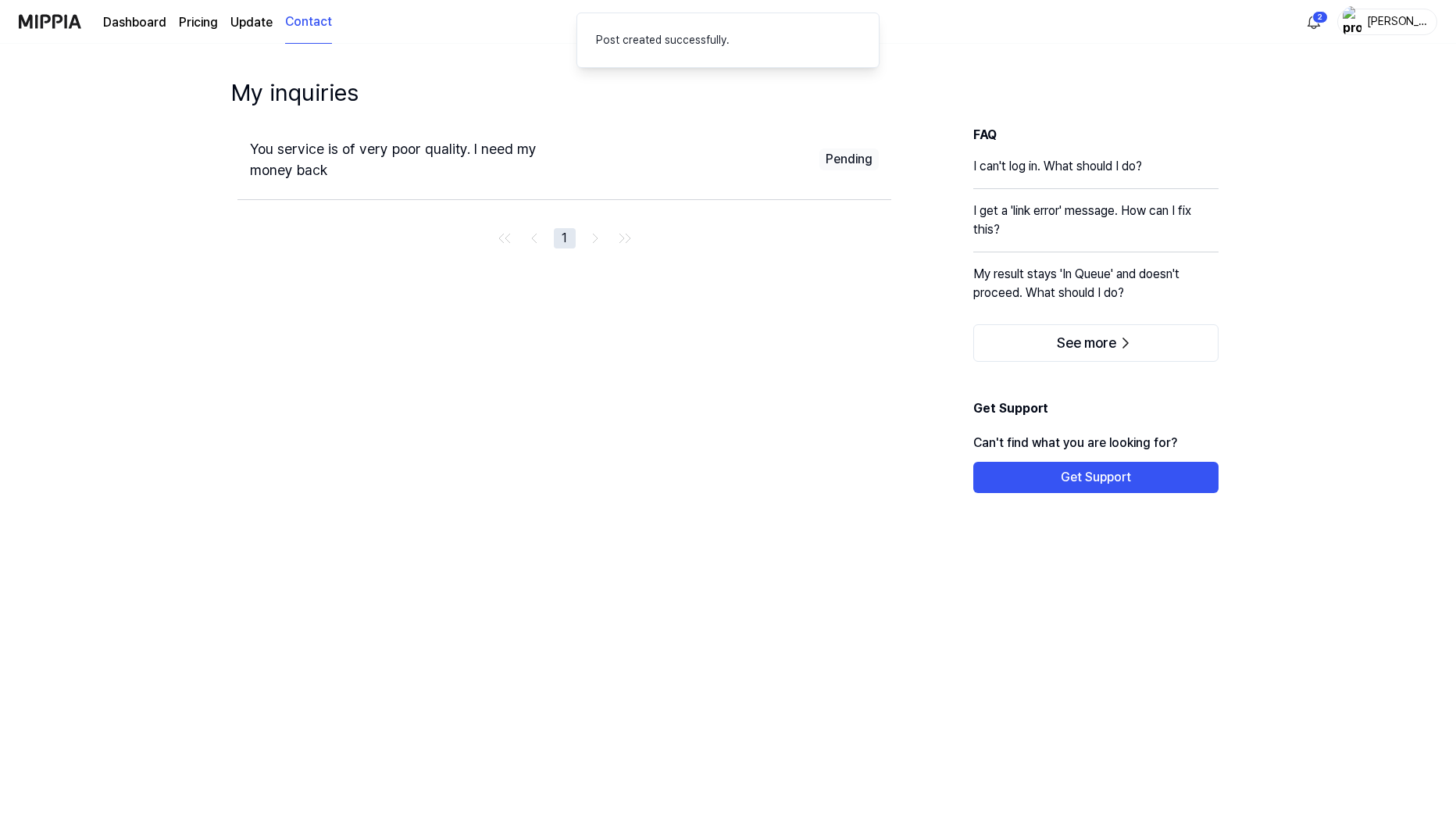
drag, startPoint x: 141, startPoint y: 217, endPoint x: 132, endPoint y: 213, distance: 9.8
click at [132, 213] on div "My inquiries You service is of very poor quality. I need my money back Pending …" at bounding box center [728, 460] width 1456 height 771
drag, startPoint x: 156, startPoint y: 126, endPoint x: 132, endPoint y: 112, distance: 27.8
drag, startPoint x: 126, startPoint y: 109, endPoint x: 93, endPoint y: 89, distance: 38.6
drag, startPoint x: 93, startPoint y: 89, endPoint x: 86, endPoint y: 85, distance: 8.1
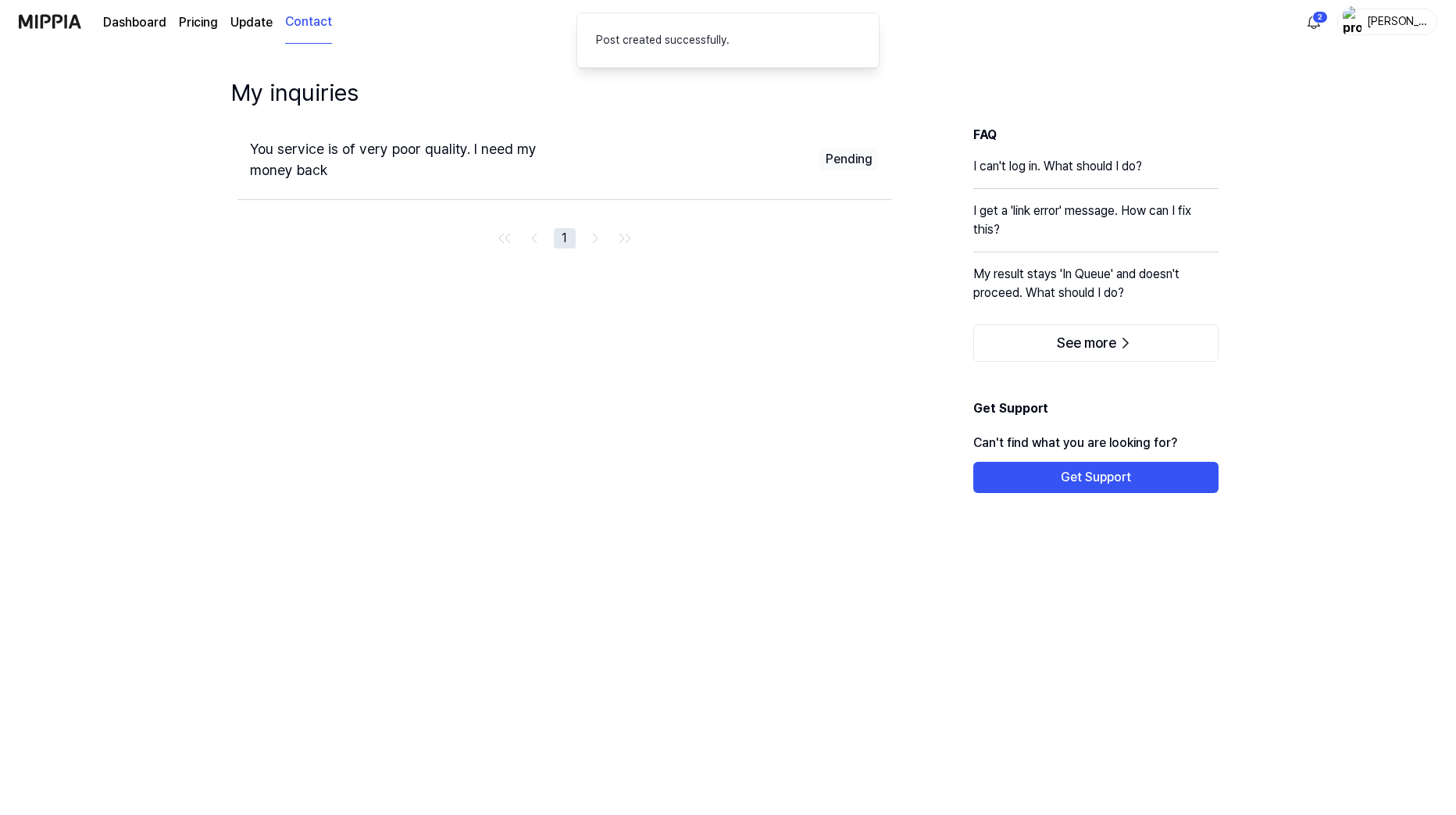
click at [86, 85] on div "My inquiries You service is of very poor quality. I need my money back Pending …" at bounding box center [728, 460] width 1456 height 771
click at [109, 25] on link "Dashboard" at bounding box center [134, 22] width 63 height 19
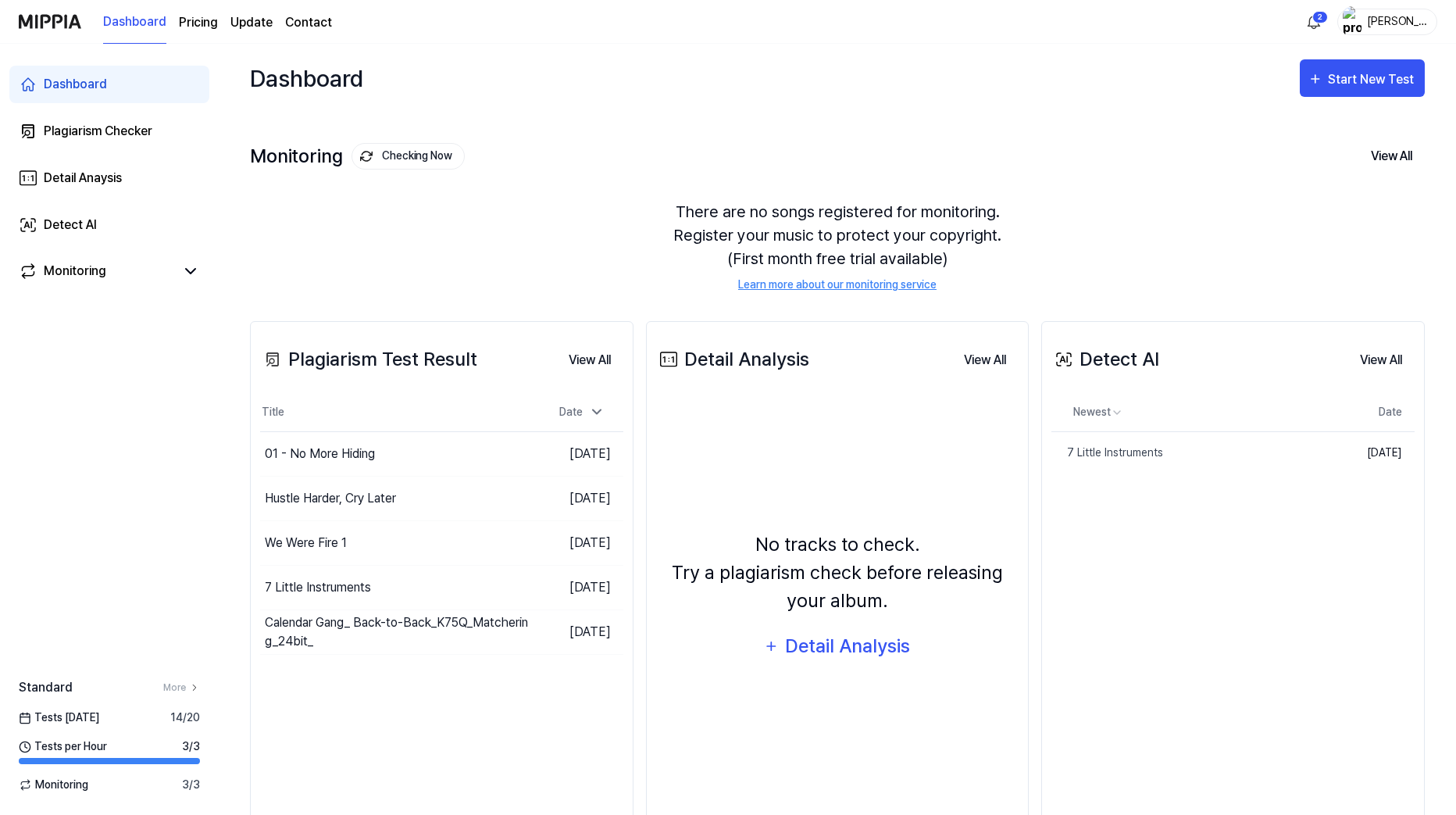
drag, startPoint x: 157, startPoint y: 387, endPoint x: 109, endPoint y: 352, distance: 59.4
drag, startPoint x: 109, startPoint y: 352, endPoint x: 85, endPoint y: 340, distance: 26.8
click at [85, 340] on div "Dashboard Plagiarism Checker Detail Anaysis Detect AI Monitoring Standard More …" at bounding box center [109, 429] width 219 height 771
click at [108, 349] on div "Dashboard Plagiarism Checker Detail Anaysis Detect AI Monitoring Standard More …" at bounding box center [109, 429] width 219 height 771
click at [80, 217] on div "Detect AI" at bounding box center [70, 225] width 53 height 19
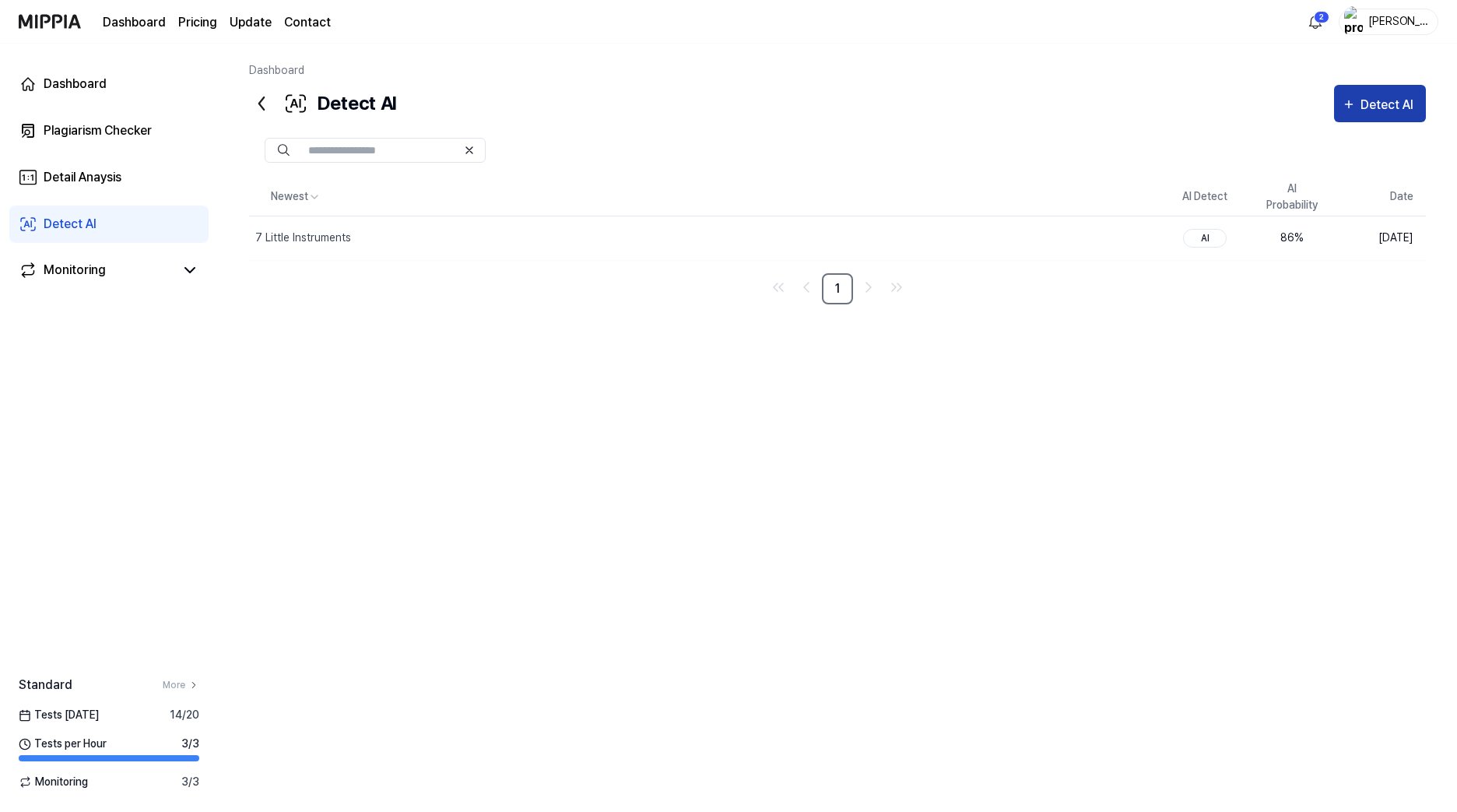
click at [1290, 90] on button "Detect AI" at bounding box center [1380, 103] width 92 height 37
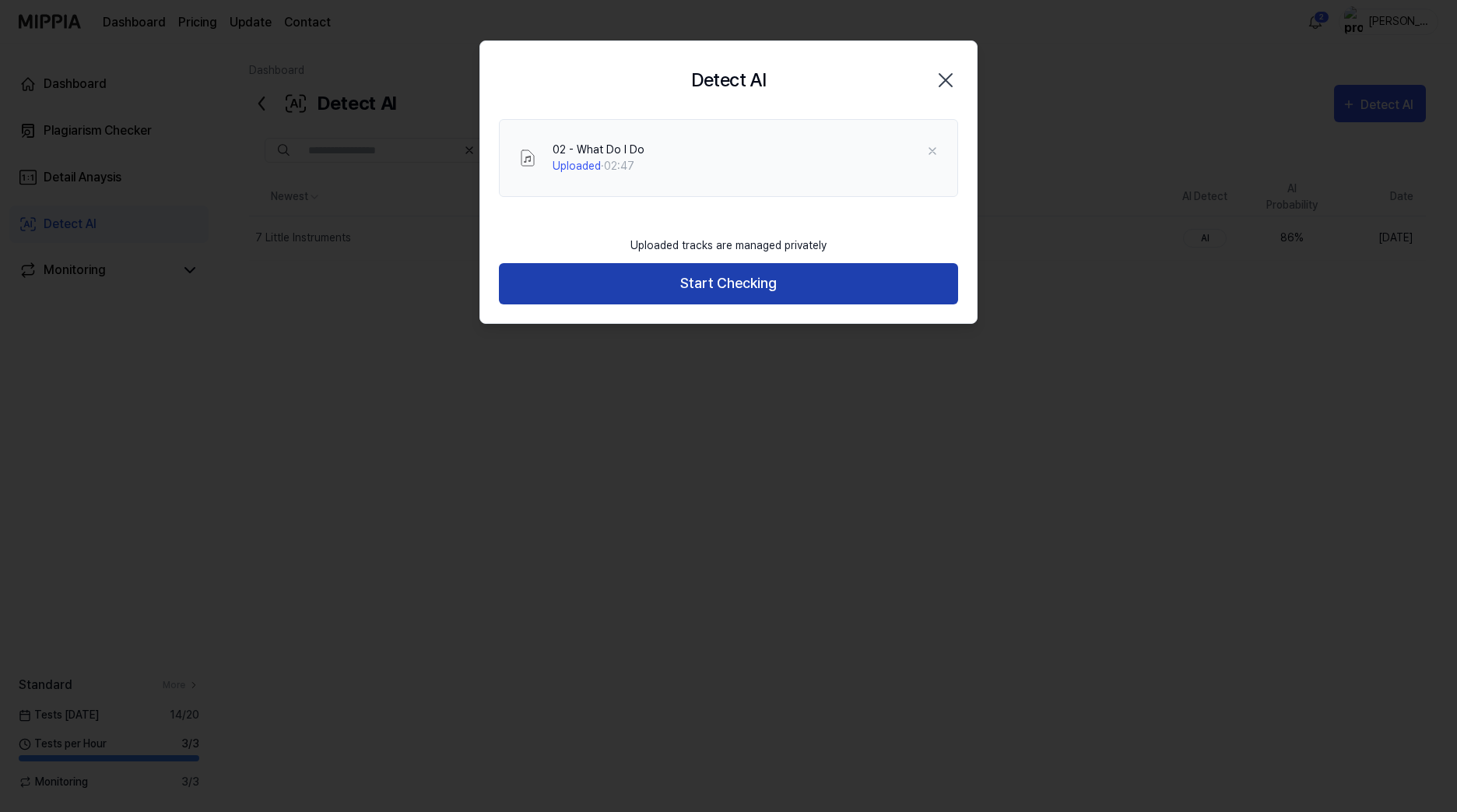
click at [751, 288] on button "Start Checking" at bounding box center [728, 284] width 460 height 41
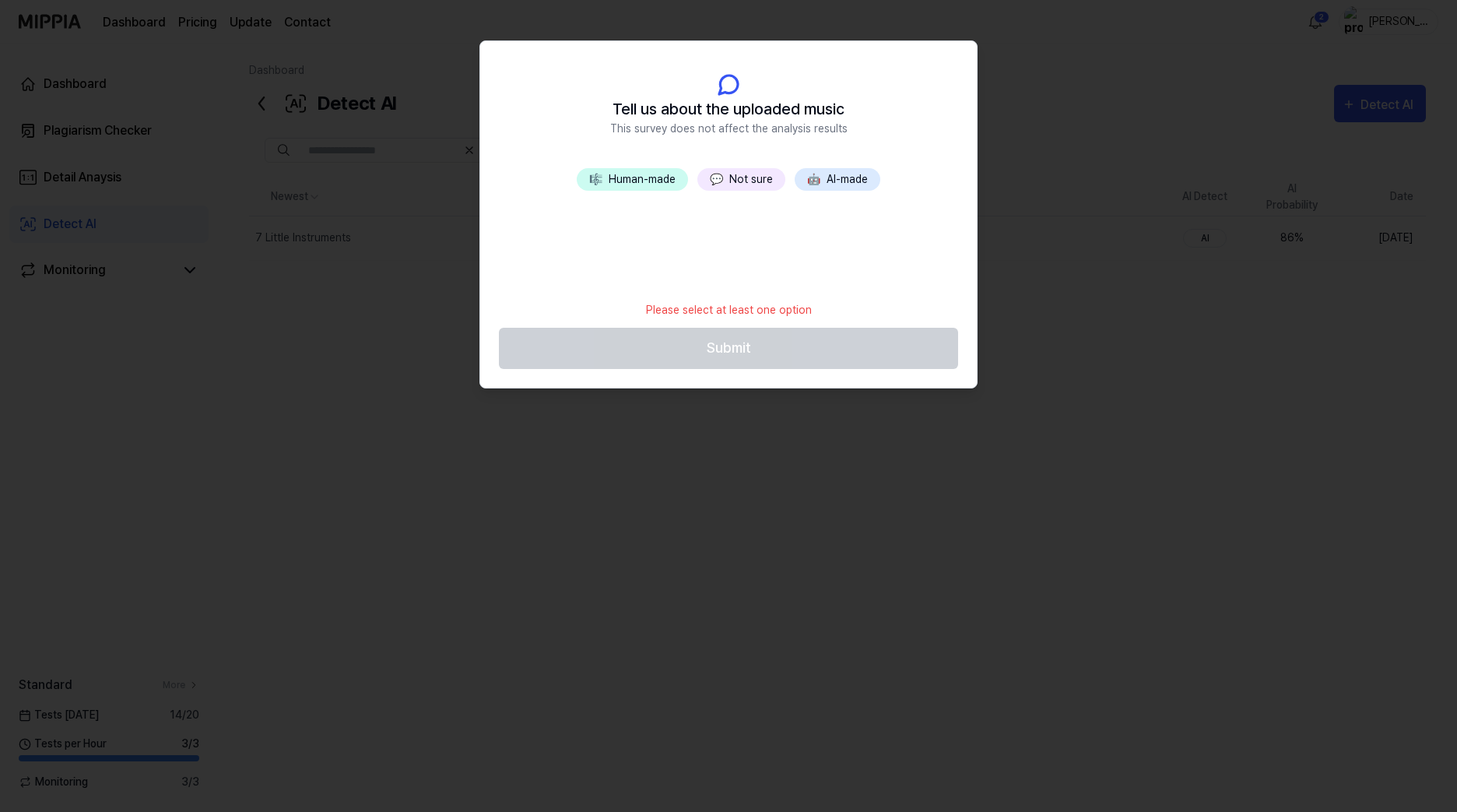
click at [732, 178] on button "💬 Not sure" at bounding box center [741, 179] width 88 height 22
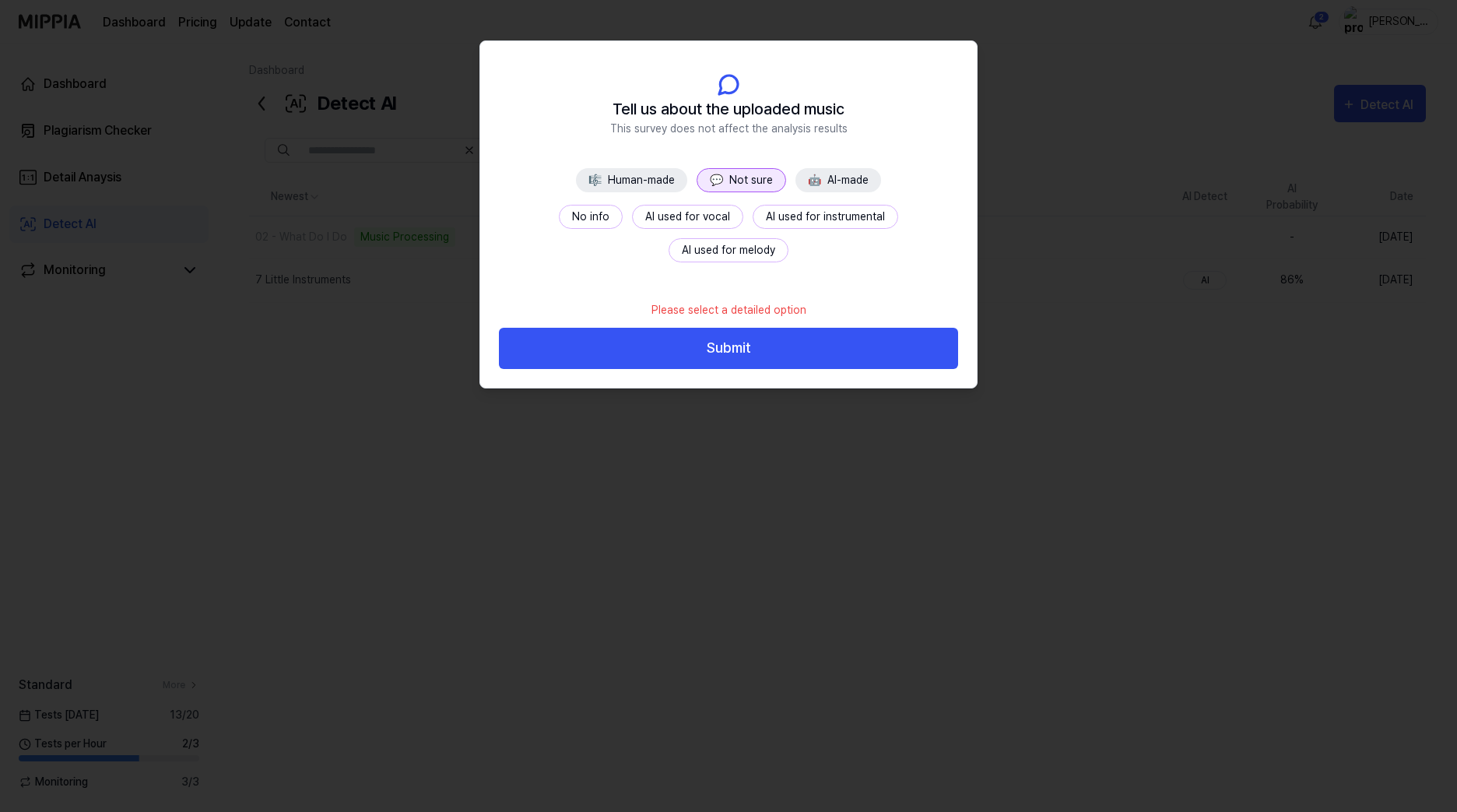
click at [559, 207] on button "No info" at bounding box center [591, 216] width 64 height 24
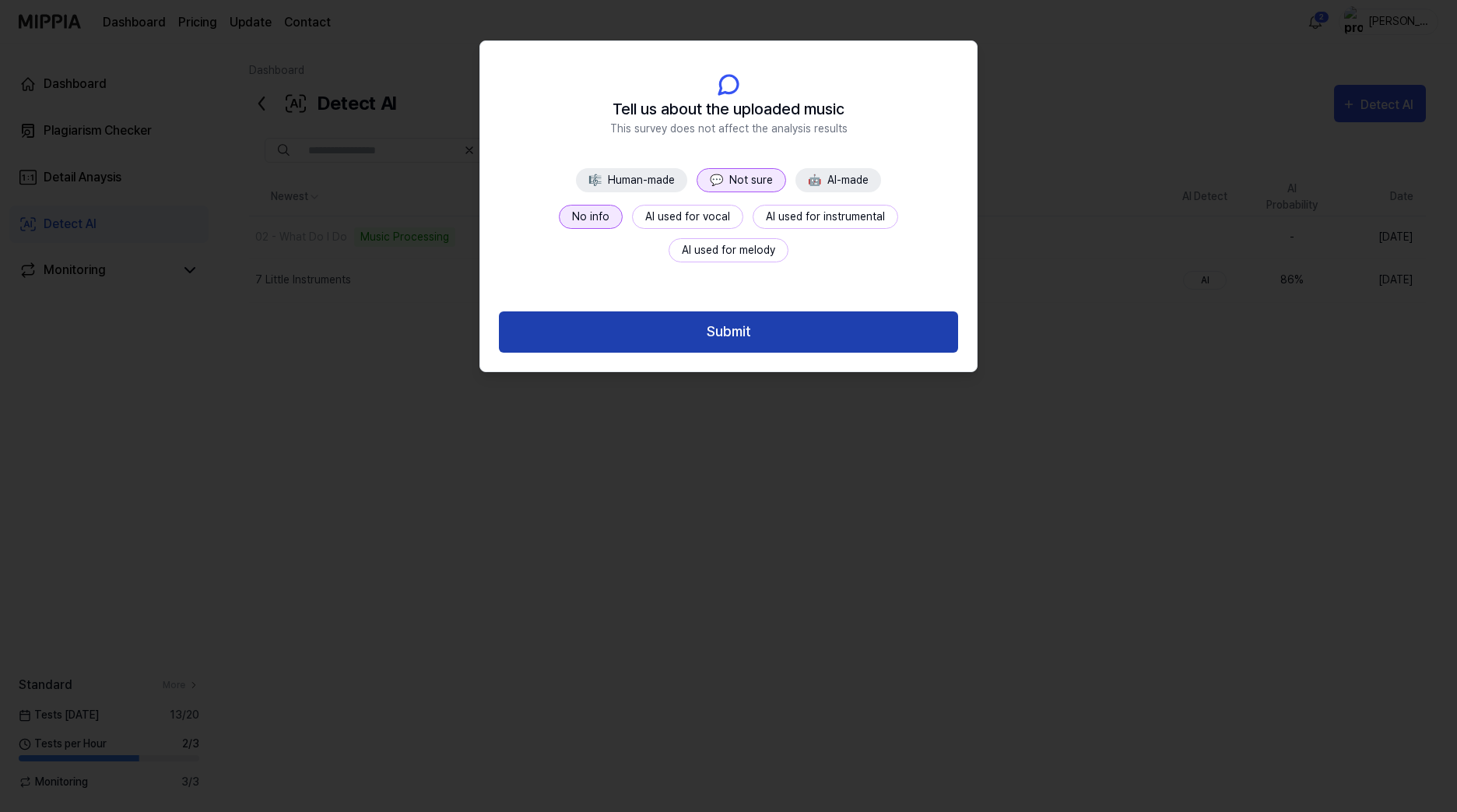
click at [646, 335] on button "Submit" at bounding box center [728, 332] width 460 height 41
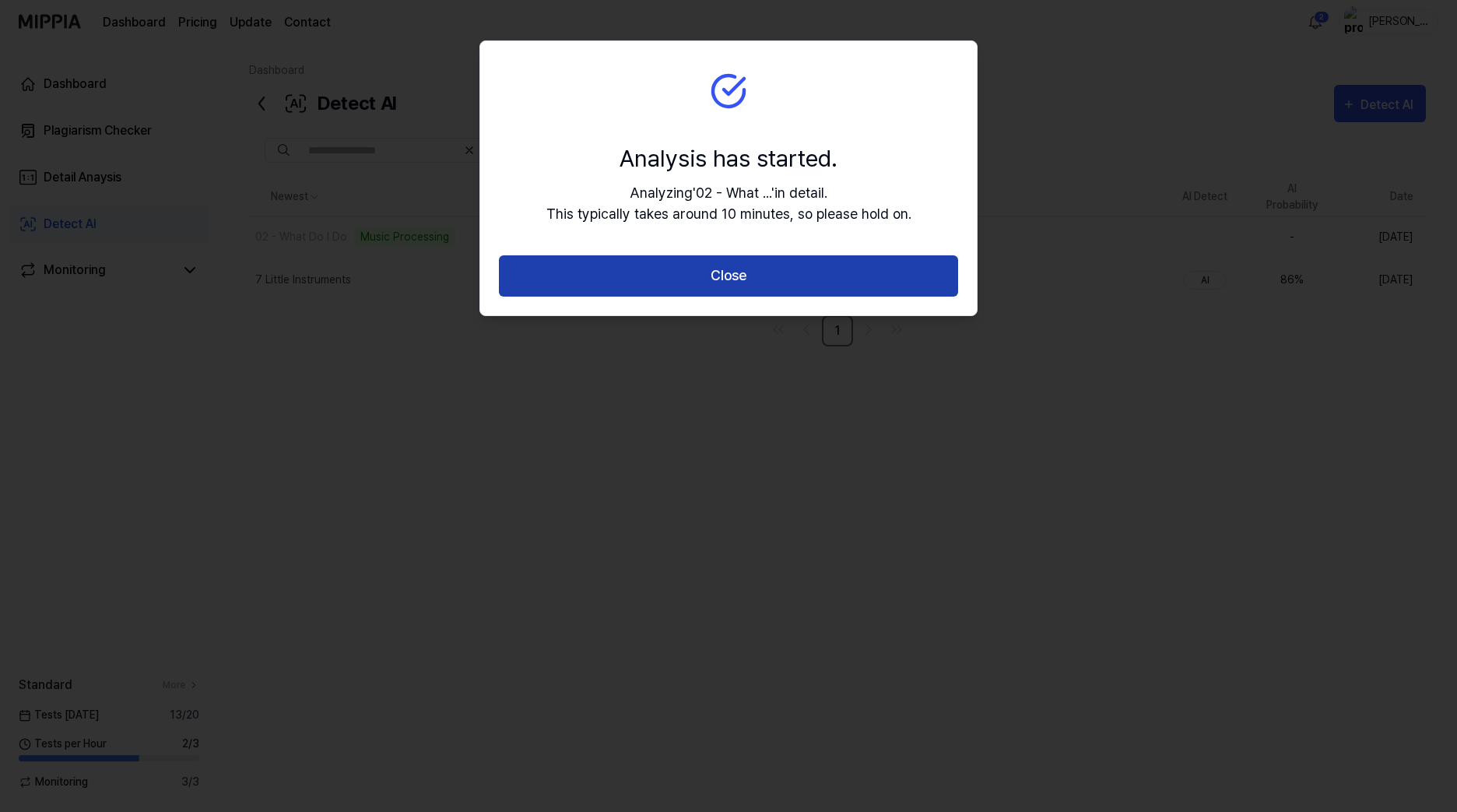
click at [670, 272] on button "Close" at bounding box center [728, 276] width 460 height 41
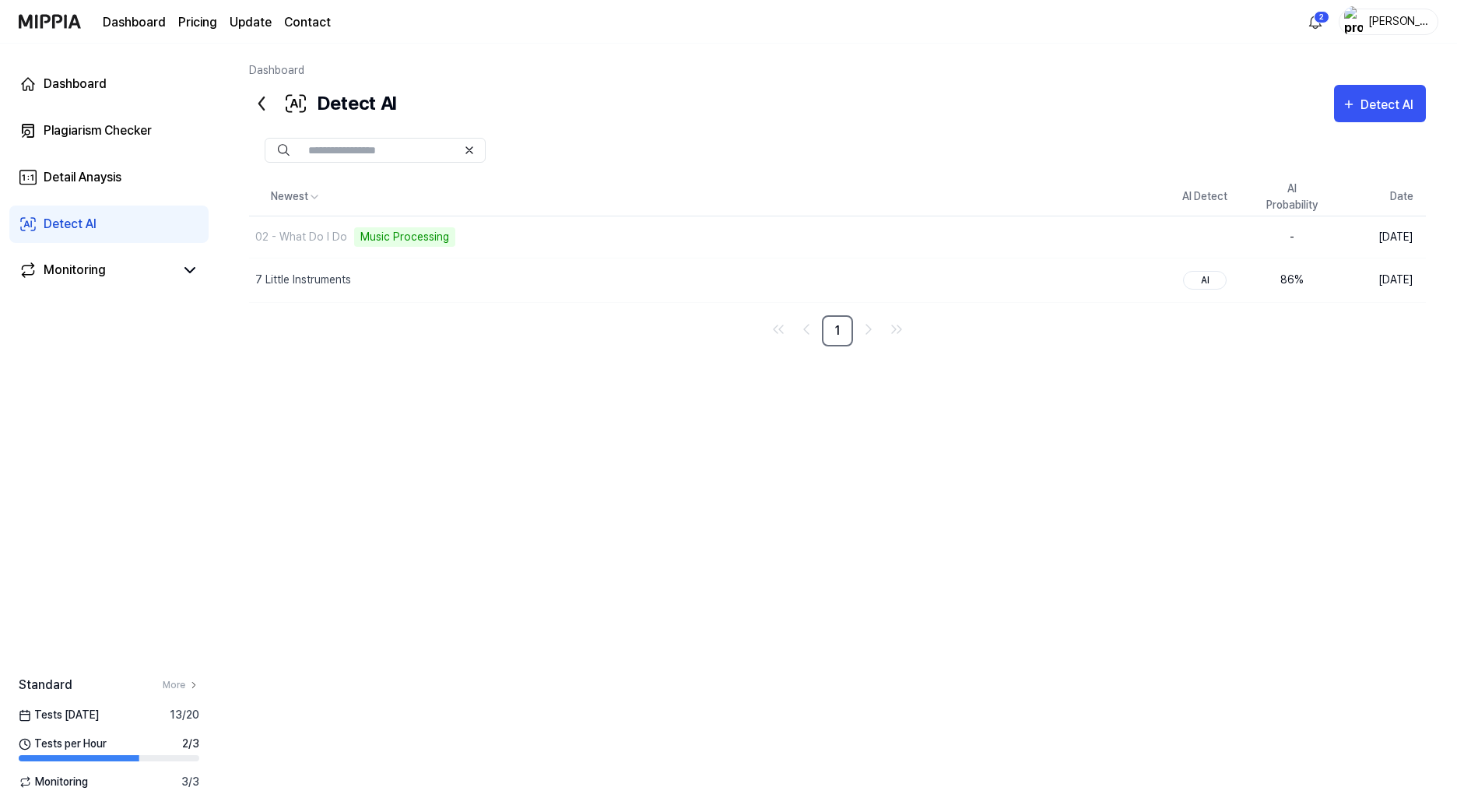
drag, startPoint x: 605, startPoint y: 411, endPoint x: 536, endPoint y: 409, distance: 69.0
drag, startPoint x: 536, startPoint y: 409, endPoint x: 468, endPoint y: 389, distance: 70.9
drag, startPoint x: 468, startPoint y: 389, endPoint x: 402, endPoint y: 387, distance: 66.0
click at [402, 387] on div "Newest AI Detect AI Probability Date 02 - What Do I Do Music Processing Delete …" at bounding box center [837, 442] width 1177 height 528
click at [330, 279] on div "7 Little Instruments" at bounding box center [303, 279] width 96 height 16
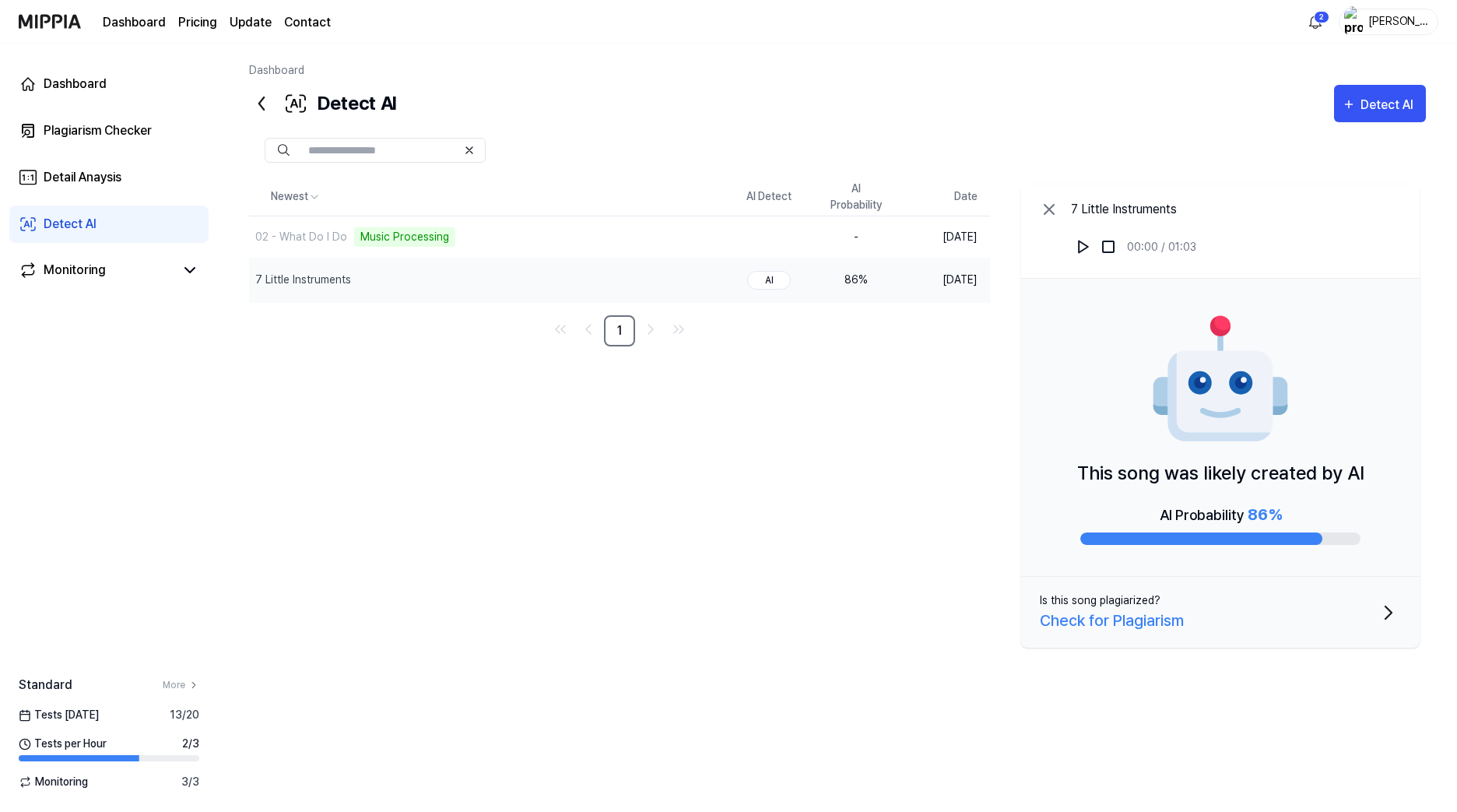
click at [1141, 621] on div "Check for Plagiarism" at bounding box center [1111, 620] width 144 height 23
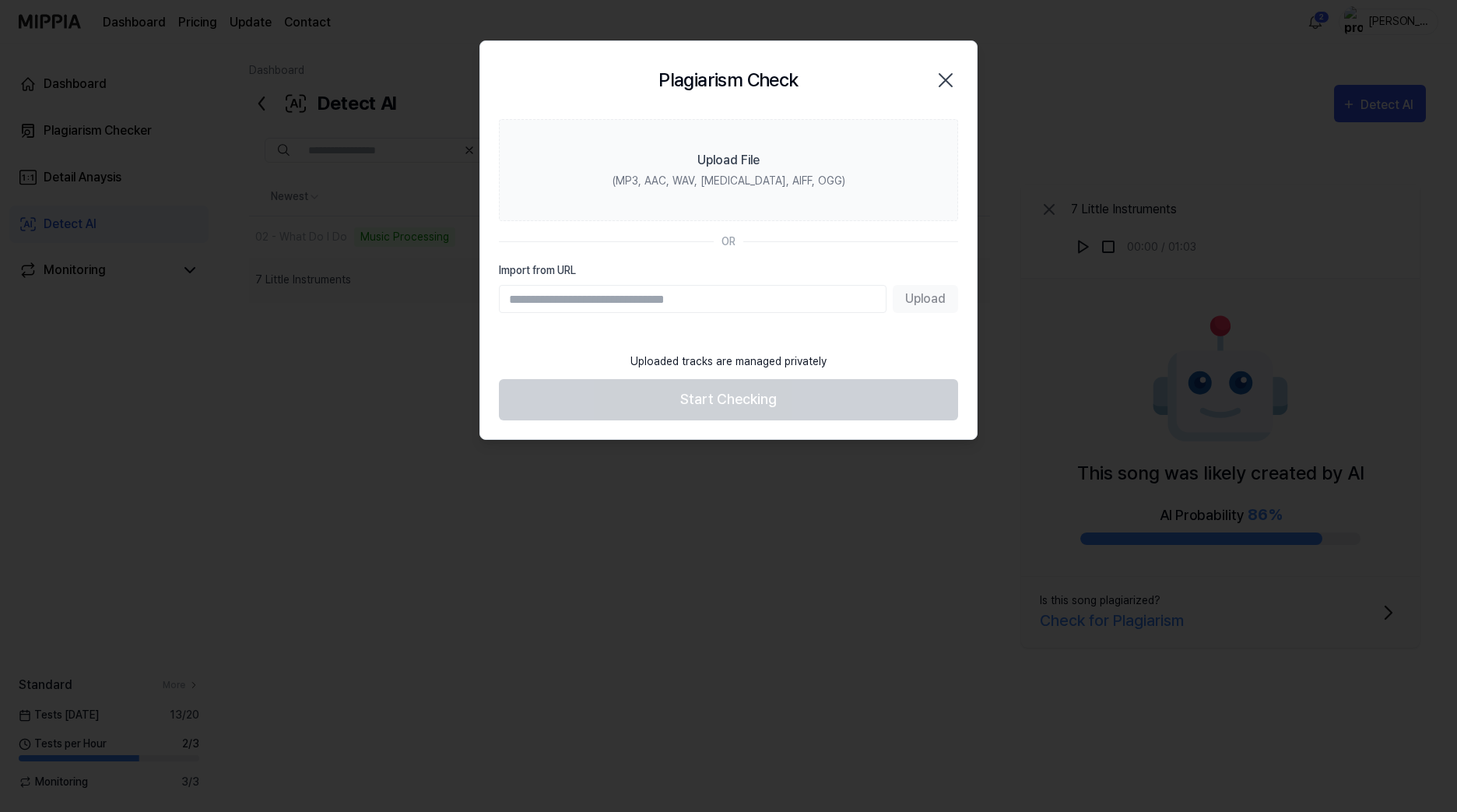
click at [941, 85] on icon "button" at bounding box center [946, 80] width 12 height 12
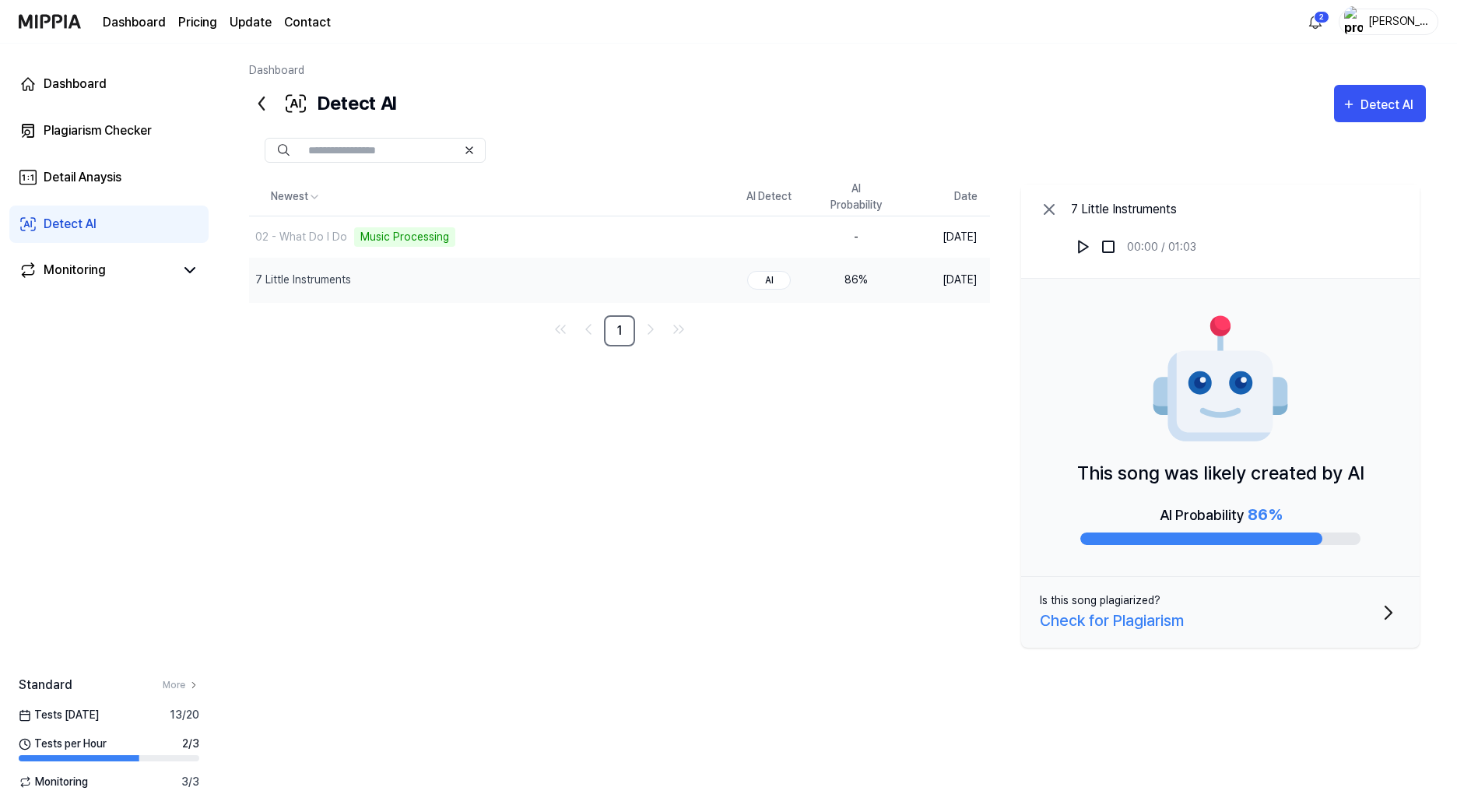
drag, startPoint x: 744, startPoint y: 528, endPoint x: 702, endPoint y: 508, distance: 46.5
drag, startPoint x: 702, startPoint y: 508, endPoint x: 658, endPoint y: 499, distance: 44.9
drag, startPoint x: 658, startPoint y: 499, endPoint x: 628, endPoint y: 495, distance: 30.3
click at [628, 495] on div "Newest AI Detect AI Probability Date 02 - What Do I Do Music Processing Delete …" at bounding box center [837, 442] width 1177 height 528
drag, startPoint x: 657, startPoint y: 510, endPoint x: 632, endPoint y: 502, distance: 26.2
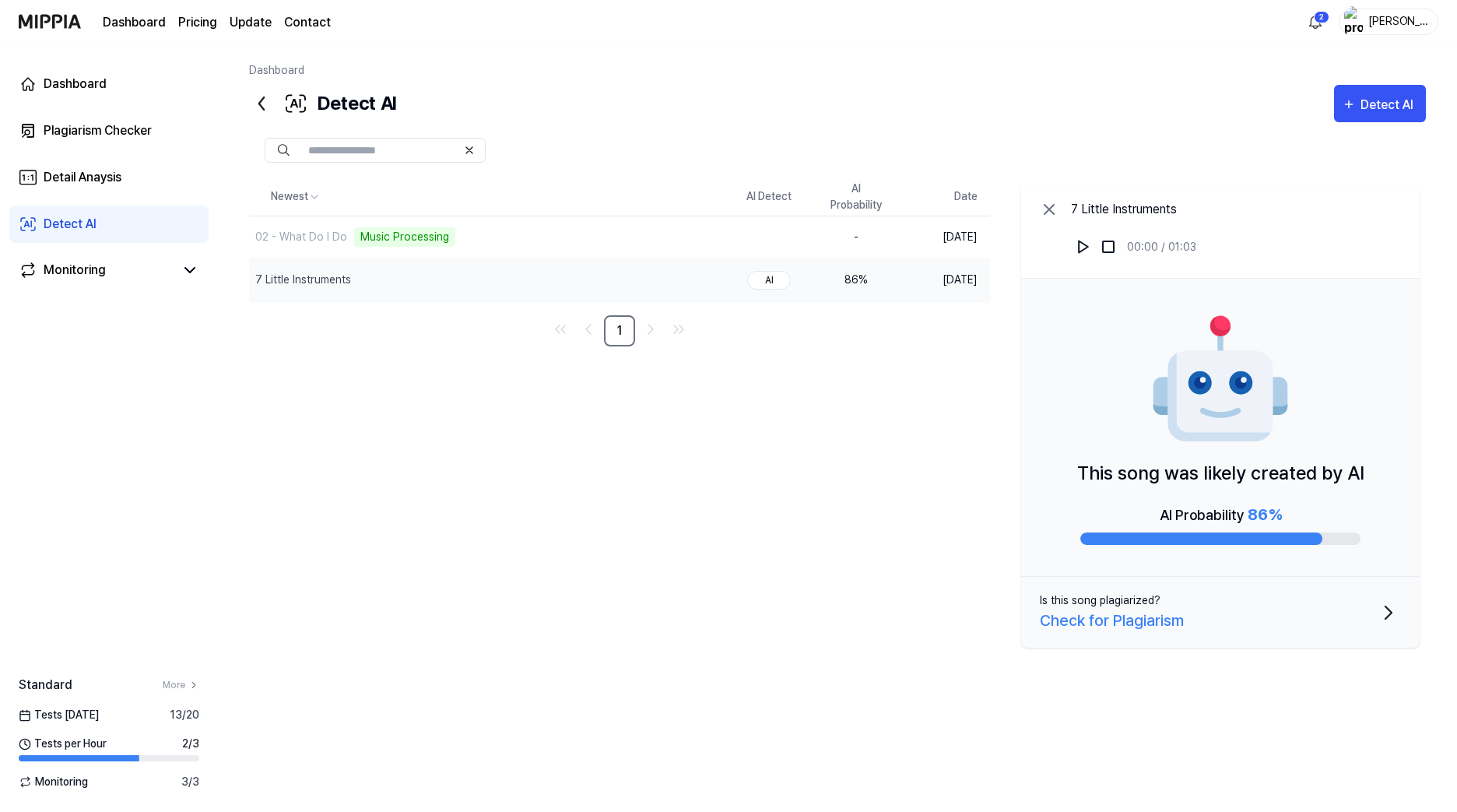
click at [632, 502] on div "Newest AI Detect AI Probability Date 02 - What Do I Do Music Processing Delete …" at bounding box center [837, 442] width 1177 height 528
drag, startPoint x: 626, startPoint y: 500, endPoint x: 592, endPoint y: 489, distance: 35.7
drag, startPoint x: 592, startPoint y: 489, endPoint x: 566, endPoint y: 485, distance: 26.3
click at [566, 485] on div "Newest AI Detect AI Probability Date 02 - What Do I Do Music Processing Delete …" at bounding box center [837, 442] width 1177 height 528
drag, startPoint x: 595, startPoint y: 496, endPoint x: 560, endPoint y: 480, distance: 38.5
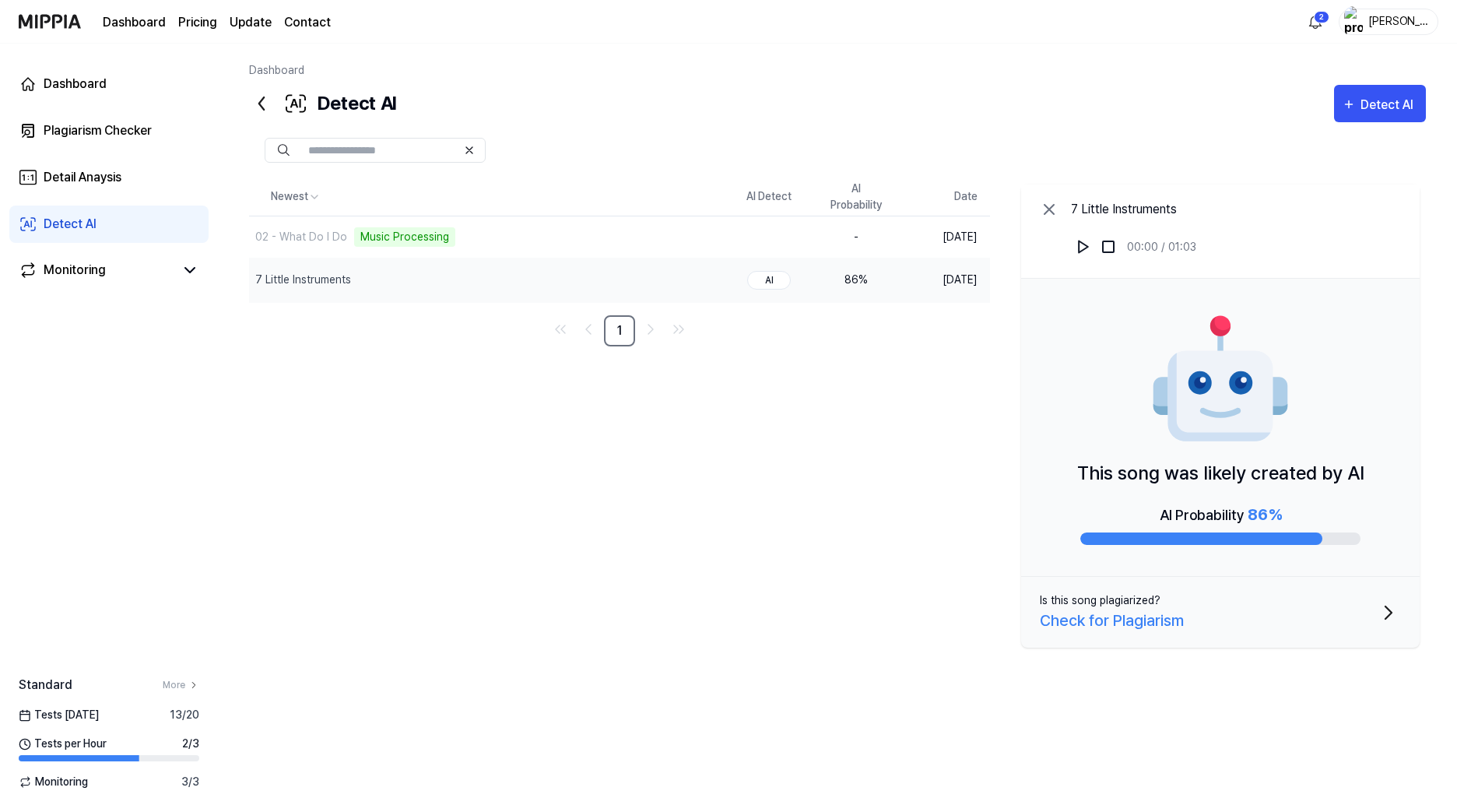
drag, startPoint x: 560, startPoint y: 480, endPoint x: 551, endPoint y: 475, distance: 10.3
click at [551, 476] on div "Newest AI Detect AI Probability Date 02 - What Do I Do Music Processing Delete …" at bounding box center [837, 442] width 1177 height 528
drag, startPoint x: 549, startPoint y: 472, endPoint x: 497, endPoint y: 451, distance: 56.1
drag, startPoint x: 497, startPoint y: 451, endPoint x: 472, endPoint y: 443, distance: 26.2
click at [472, 443] on div "Newest AI Detect AI Probability Date 02 - What Do I Do Music Processing Delete …" at bounding box center [837, 442] width 1177 height 528
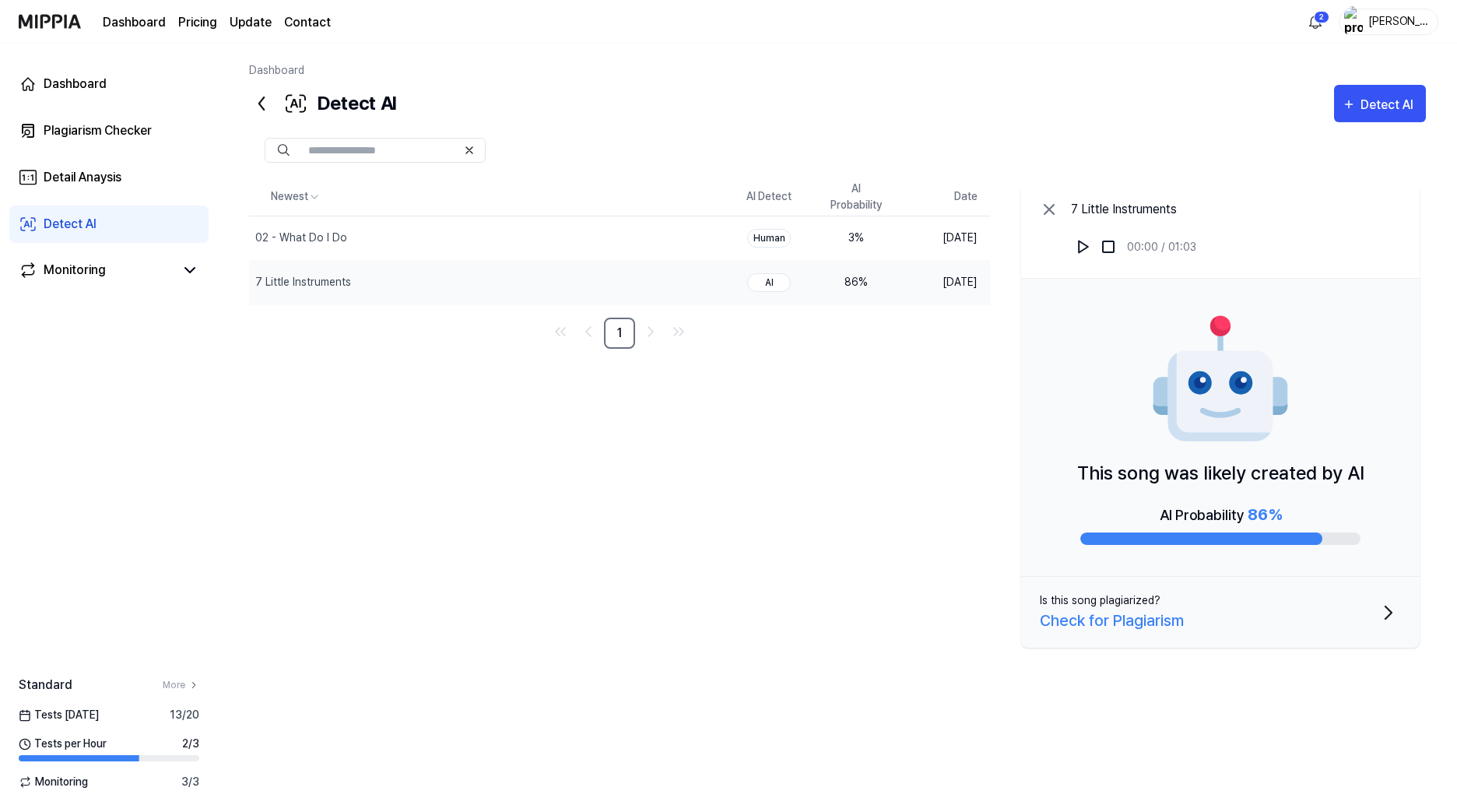
click at [599, 434] on div "Newest AI Detect AI Probability Date 02 - What Do I Do Delete Human 3 % Sep 5, …" at bounding box center [837, 442] width 1177 height 528
drag, startPoint x: 564, startPoint y: 417, endPoint x: 522, endPoint y: 413, distance: 42.2
drag, startPoint x: 522, startPoint y: 413, endPoint x: 478, endPoint y: 407, distance: 44.4
drag, startPoint x: 478, startPoint y: 407, endPoint x: 459, endPoint y: 404, distance: 19.2
click at [459, 404] on div "Newest AI Detect AI Probability Date 02 - What Do I Do Delete Human 3 % Sep 5, …" at bounding box center [837, 442] width 1177 height 528
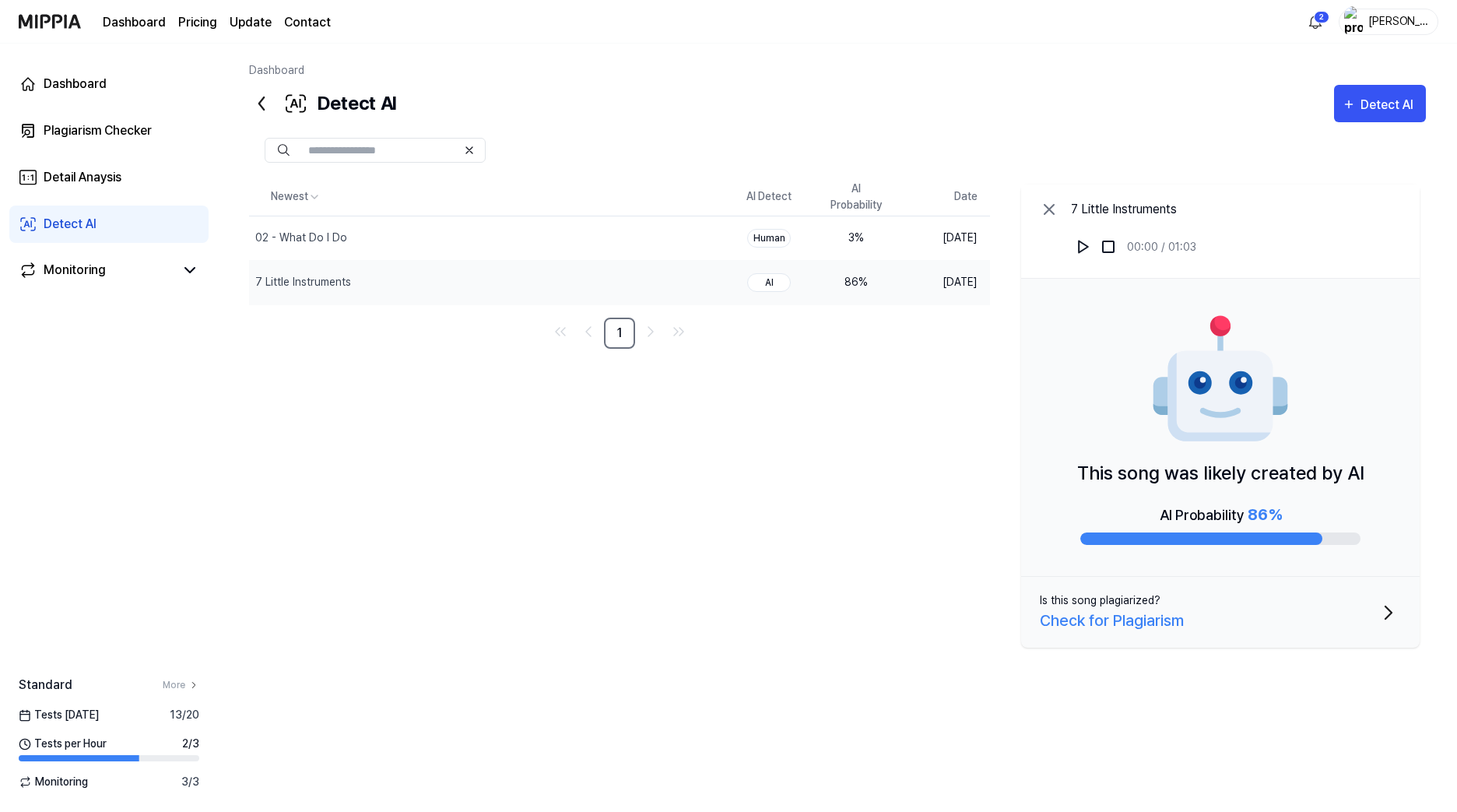
click at [773, 281] on div "AI" at bounding box center [769, 283] width 44 height 19
click at [868, 284] on div "86 %" at bounding box center [856, 282] width 62 height 16
click at [820, 346] on nav "1" at bounding box center [620, 333] width 741 height 31
click at [527, 429] on div "Newest AI Detect AI Probability Date 02 - What Do I Do Delete Human 3 % Sep 5, …" at bounding box center [837, 442] width 1177 height 528
drag, startPoint x: 486, startPoint y: 409, endPoint x: 403, endPoint y: 390, distance: 85.1
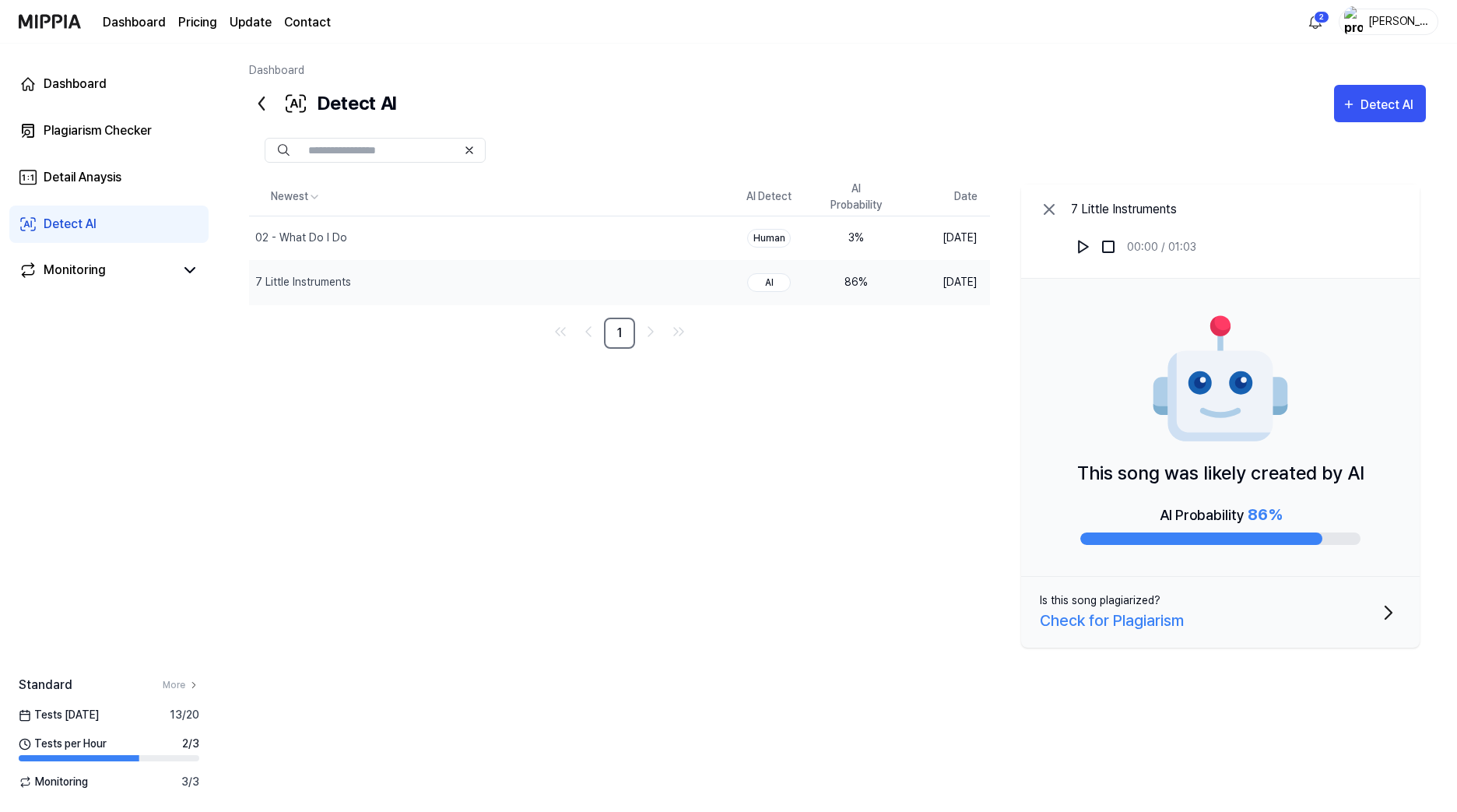
click at [403, 390] on div "Newest AI Detect AI Probability Date 02 - What Do I Do Delete Human 3 % Sep 5, …" at bounding box center [837, 442] width 1177 height 528
click at [1290, 108] on div "Detect AI" at bounding box center [1389, 104] width 58 height 20
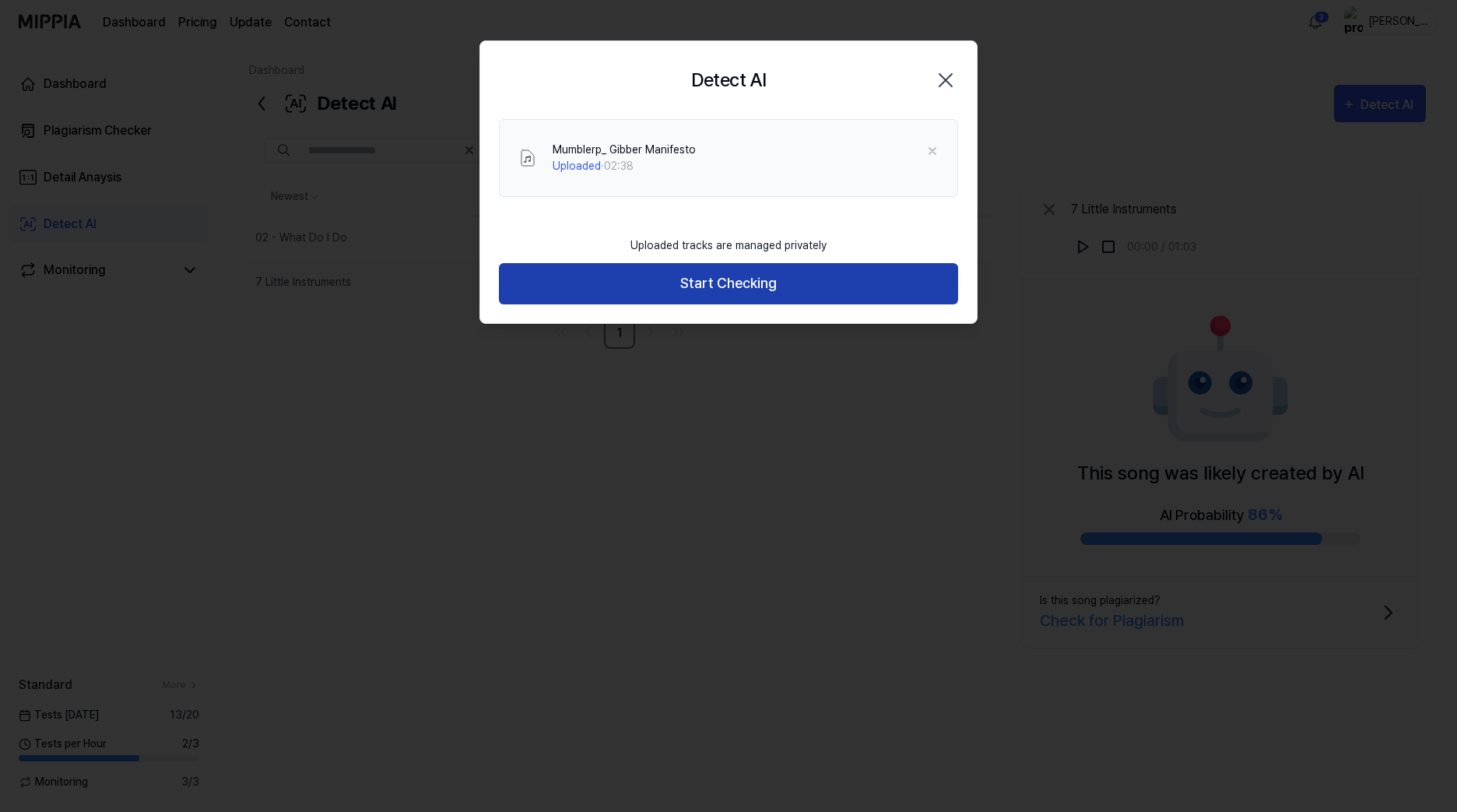
click at [781, 284] on button "Start Checking" at bounding box center [728, 284] width 460 height 41
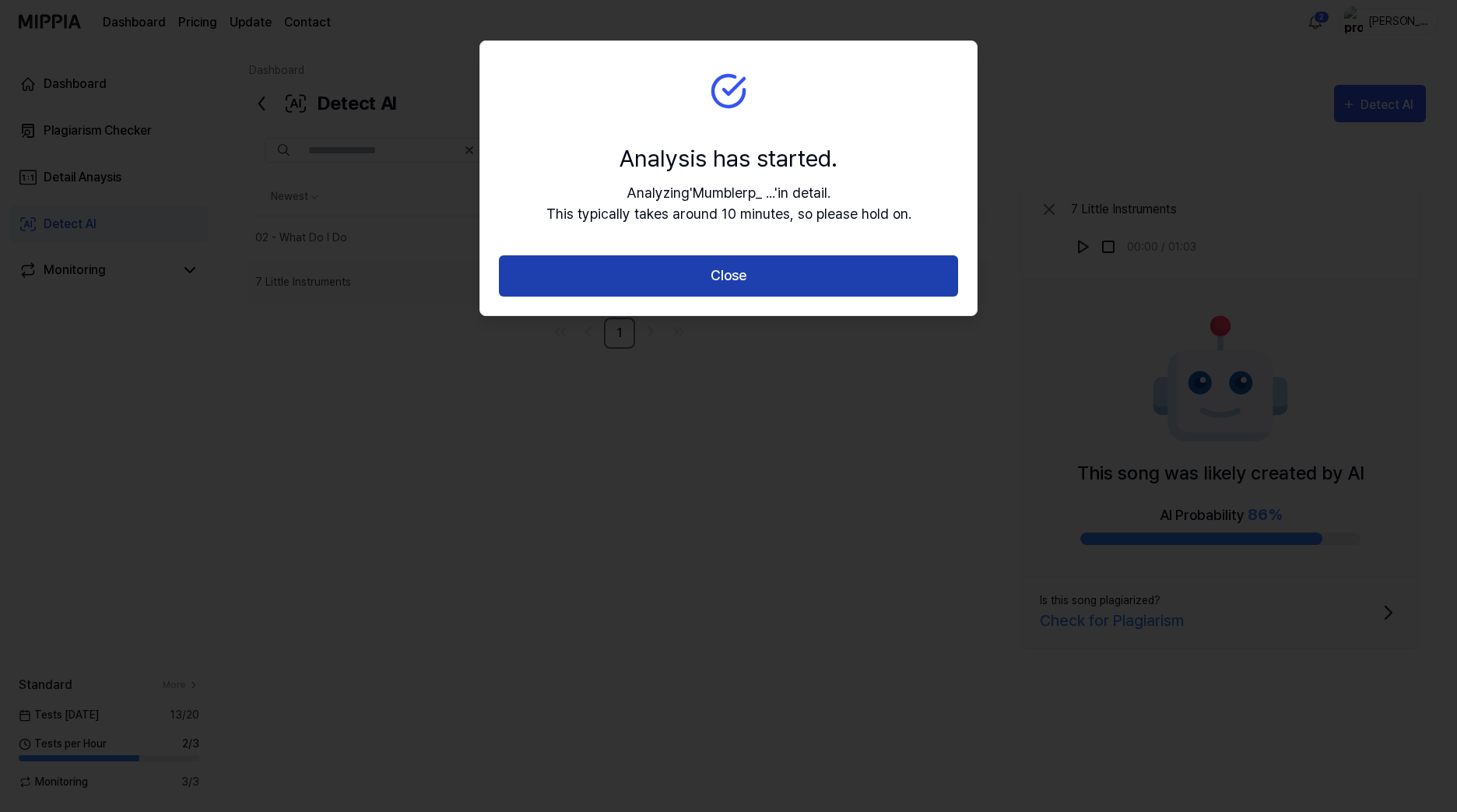
click at [774, 275] on button "Close" at bounding box center [728, 276] width 460 height 41
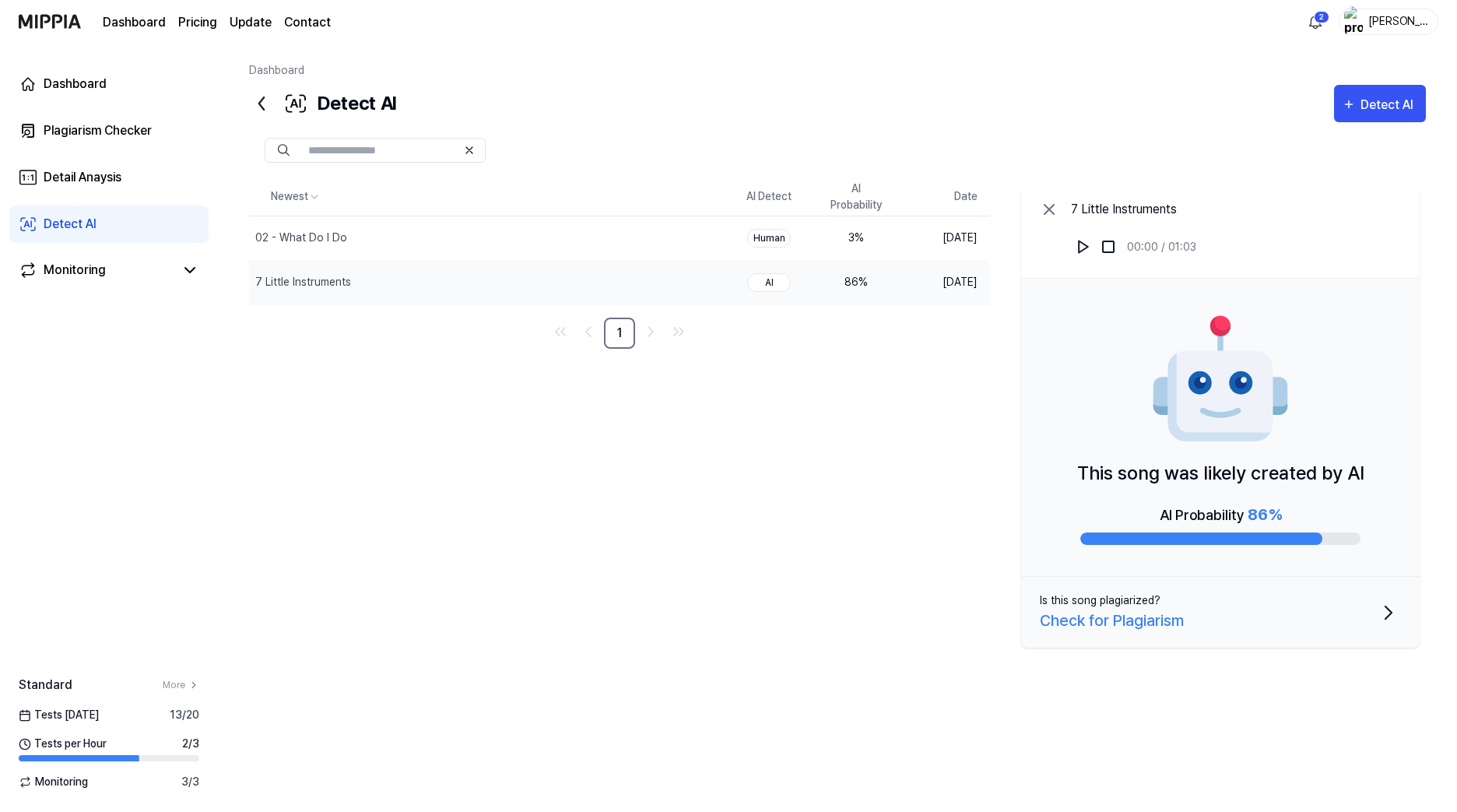
click at [453, 421] on div "Newest AI Detect AI Probability Date 02 - What Do I Do Delete Human 3 % Sep 5, …" at bounding box center [837, 442] width 1177 height 528
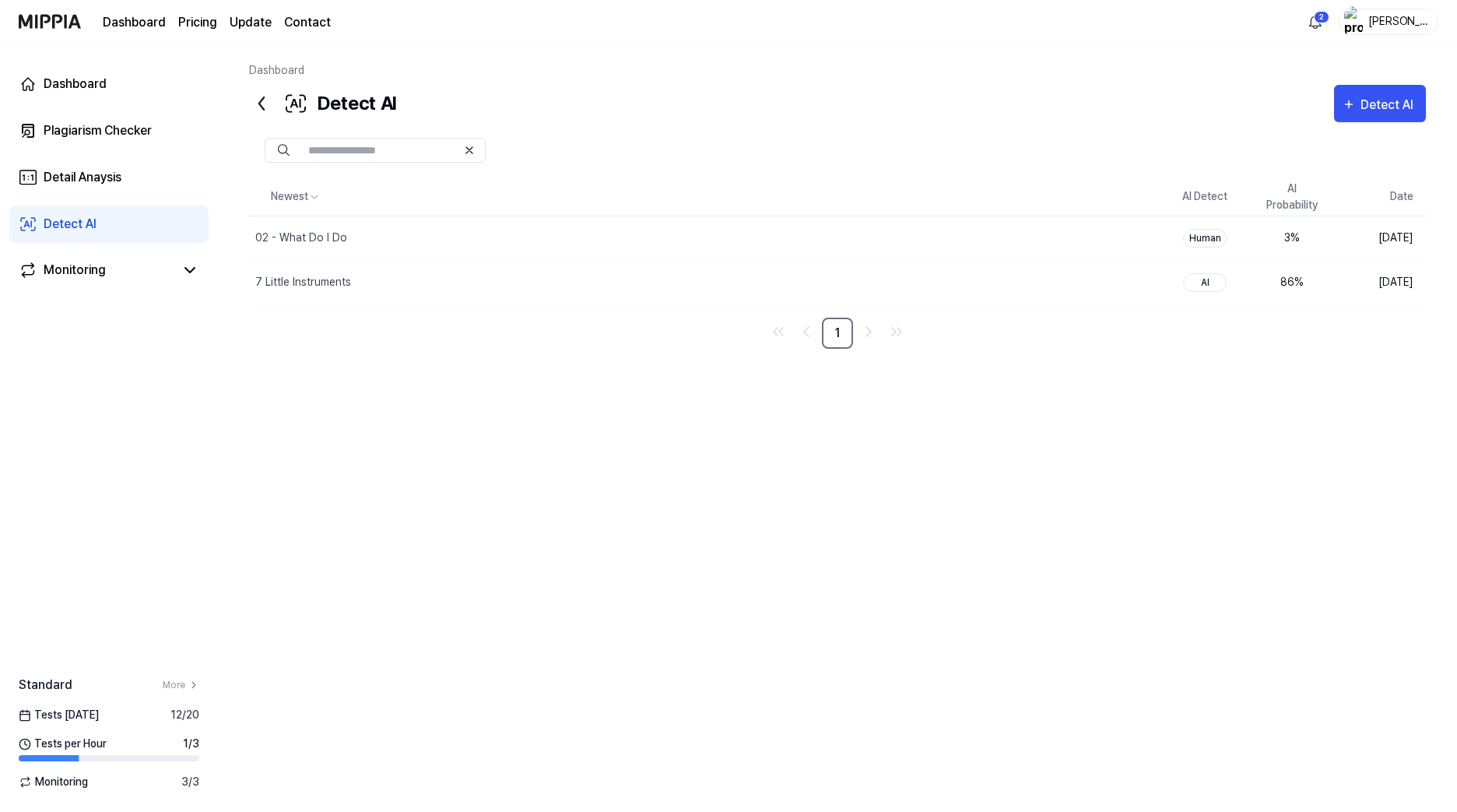
drag, startPoint x: 518, startPoint y: 409, endPoint x: 410, endPoint y: 389, distance: 109.8
click at [410, 389] on div "Newest AI Detect AI Probability Date 02 - What Do I Do Delete Human 3 % Sep 5, …" at bounding box center [837, 442] width 1177 height 528
click at [466, 285] on div "7 Little Instruments" at bounding box center [668, 282] width 838 height 44
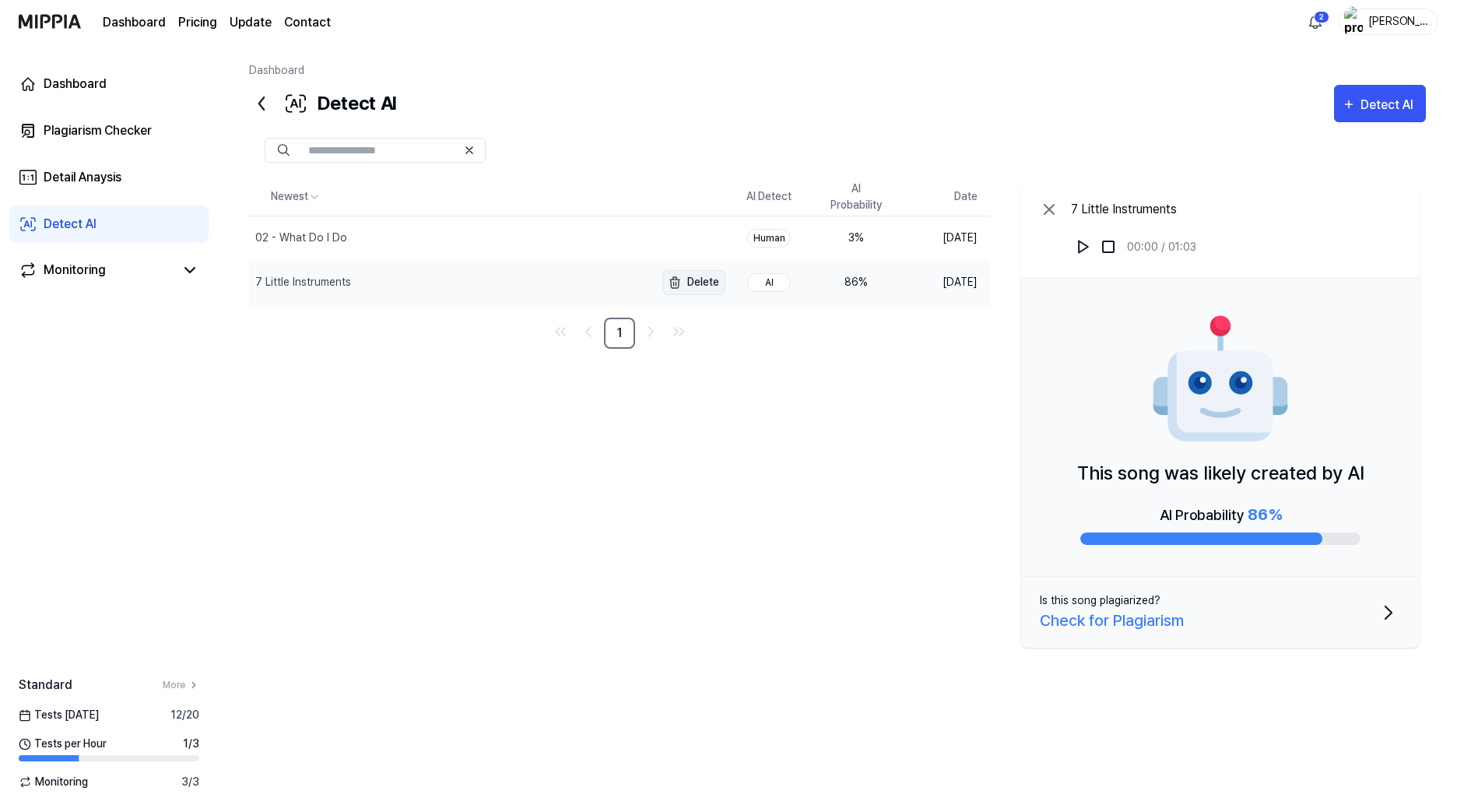
click at [690, 285] on button "Delete" at bounding box center [693, 282] width 63 height 25
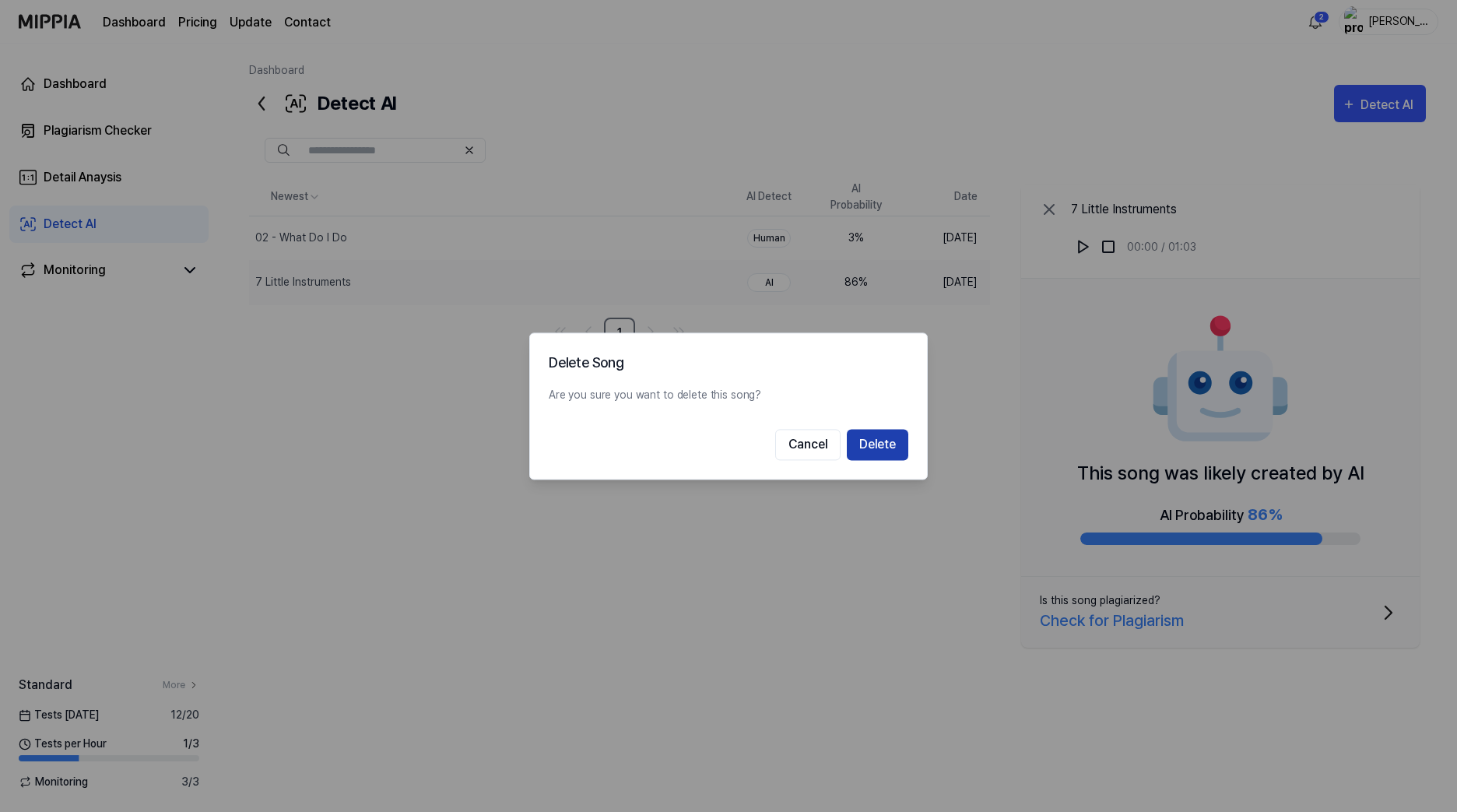
drag, startPoint x: 878, startPoint y: 440, endPoint x: 850, endPoint y: 438, distance: 28.1
click at [878, 441] on button "Delete" at bounding box center [877, 445] width 61 height 31
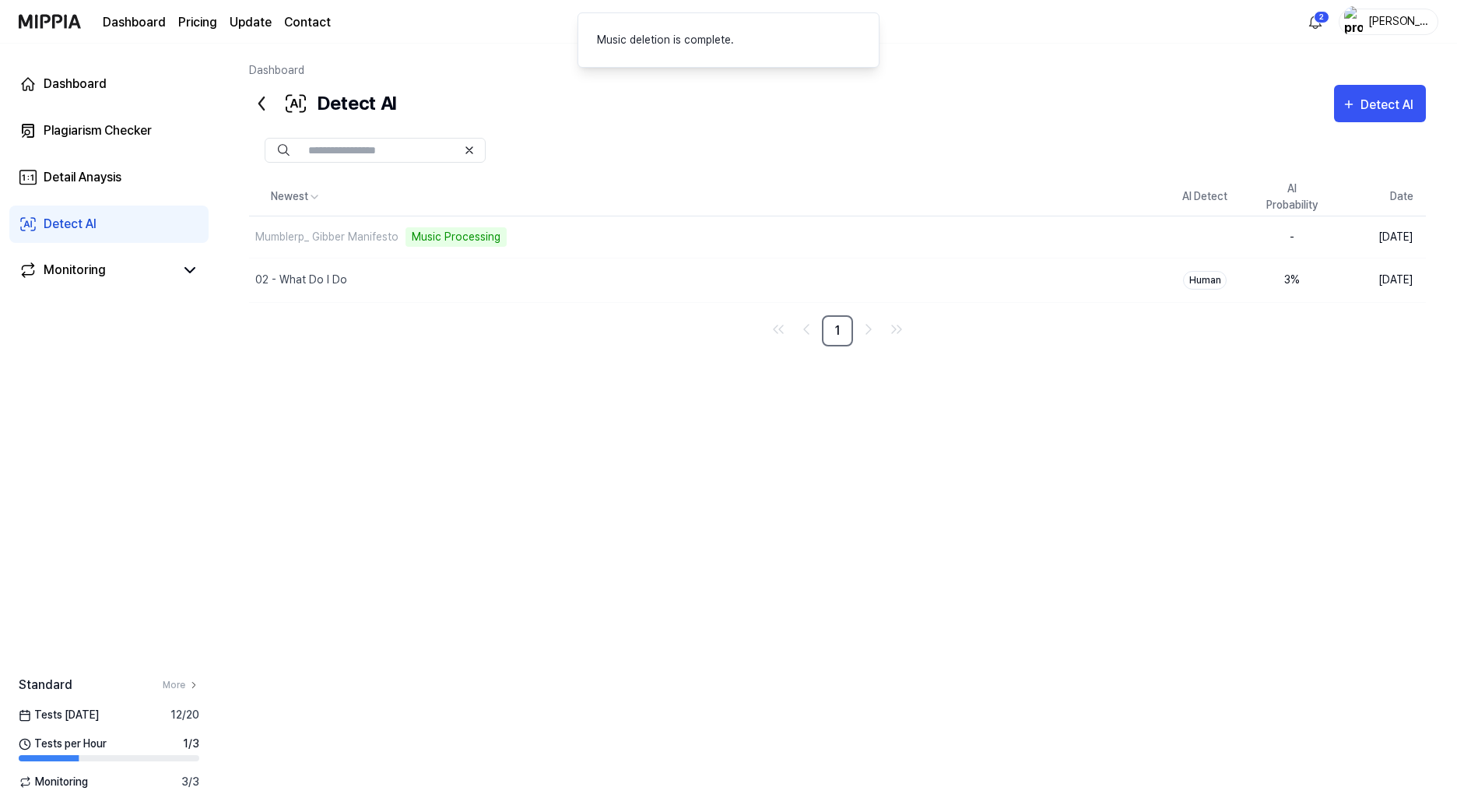
drag, startPoint x: 405, startPoint y: 356, endPoint x: 344, endPoint y: 347, distance: 61.7
drag, startPoint x: 344, startPoint y: 347, endPoint x: 316, endPoint y: 346, distance: 28.0
click at [316, 346] on nav "1" at bounding box center [837, 331] width 1177 height 31
drag, startPoint x: 409, startPoint y: 353, endPoint x: 345, endPoint y: 340, distance: 65.3
click at [345, 340] on nav "1" at bounding box center [837, 331] width 1177 height 31
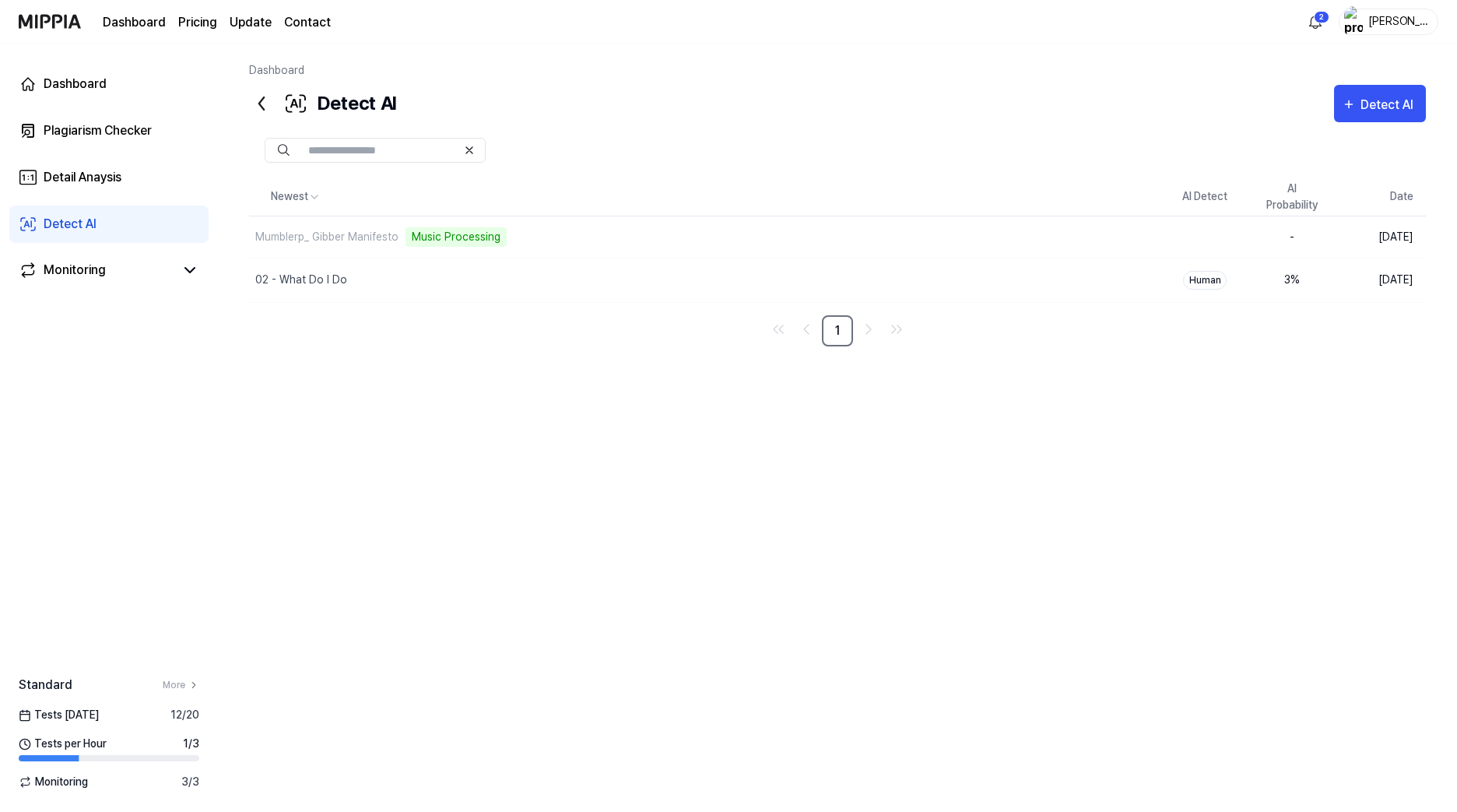
drag, startPoint x: 419, startPoint y: 347, endPoint x: 366, endPoint y: 340, distance: 53.5
click at [372, 340] on nav "1" at bounding box center [837, 331] width 1177 height 31
click at [68, 180] on div "Detail Anaysis" at bounding box center [83, 178] width 78 height 19
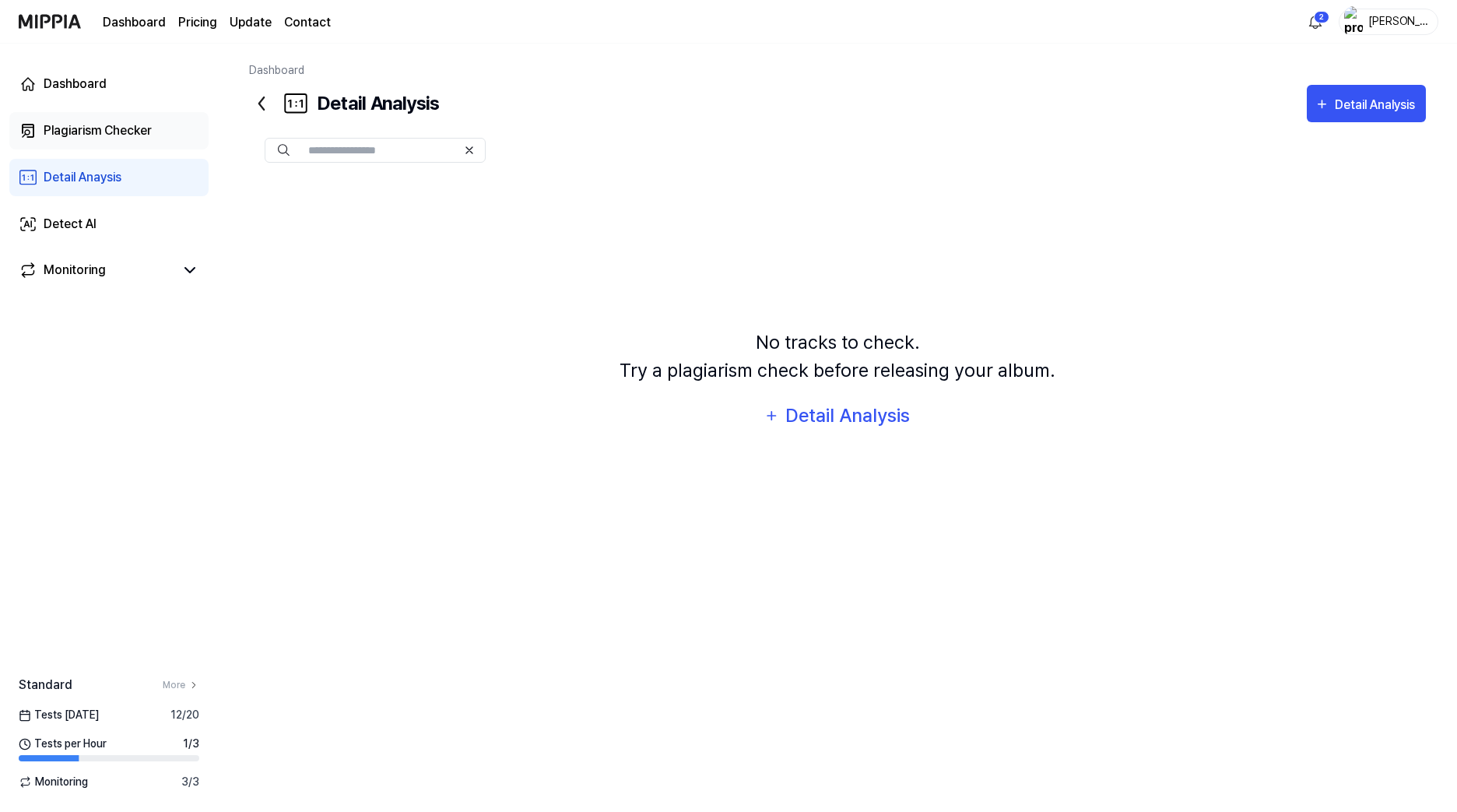
click at [80, 137] on div "Plagiarism Checker" at bounding box center [98, 131] width 109 height 19
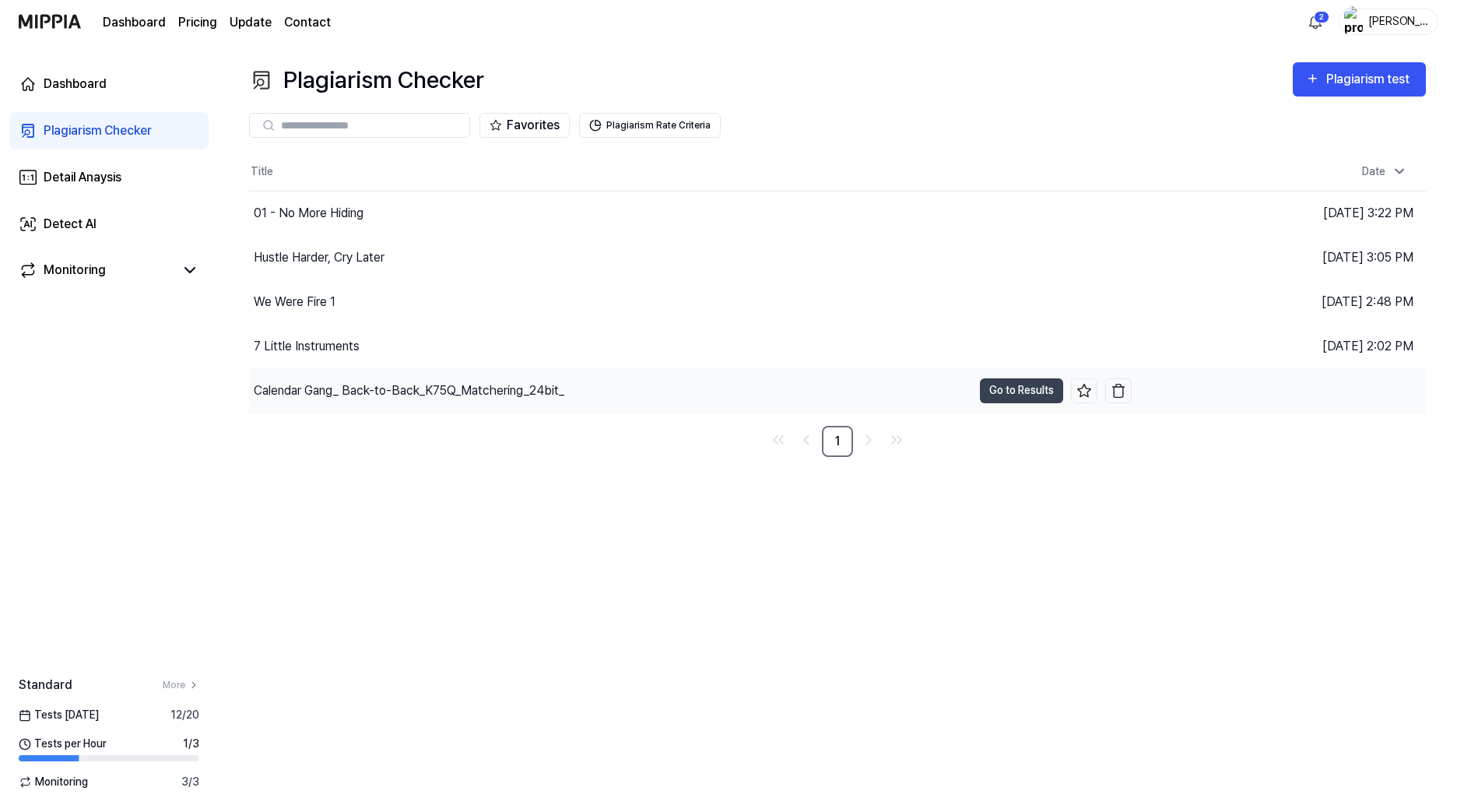
click at [430, 384] on div "Calendar Gang_ Back-to-Back_K75Q_Matchering_24bit_" at bounding box center [409, 390] width 310 height 19
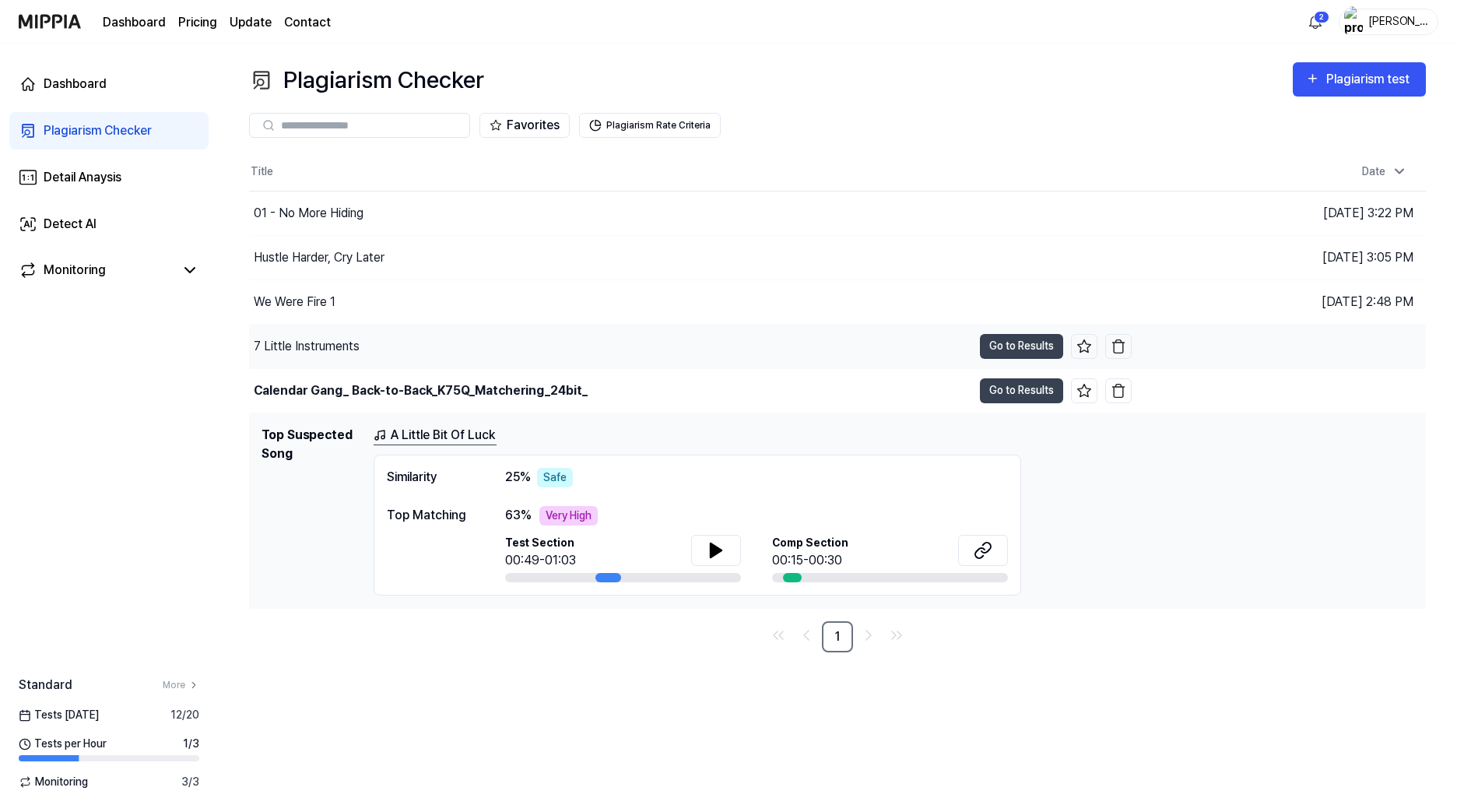
click at [391, 360] on div "7 Little Instruments" at bounding box center [610, 347] width 723 height 44
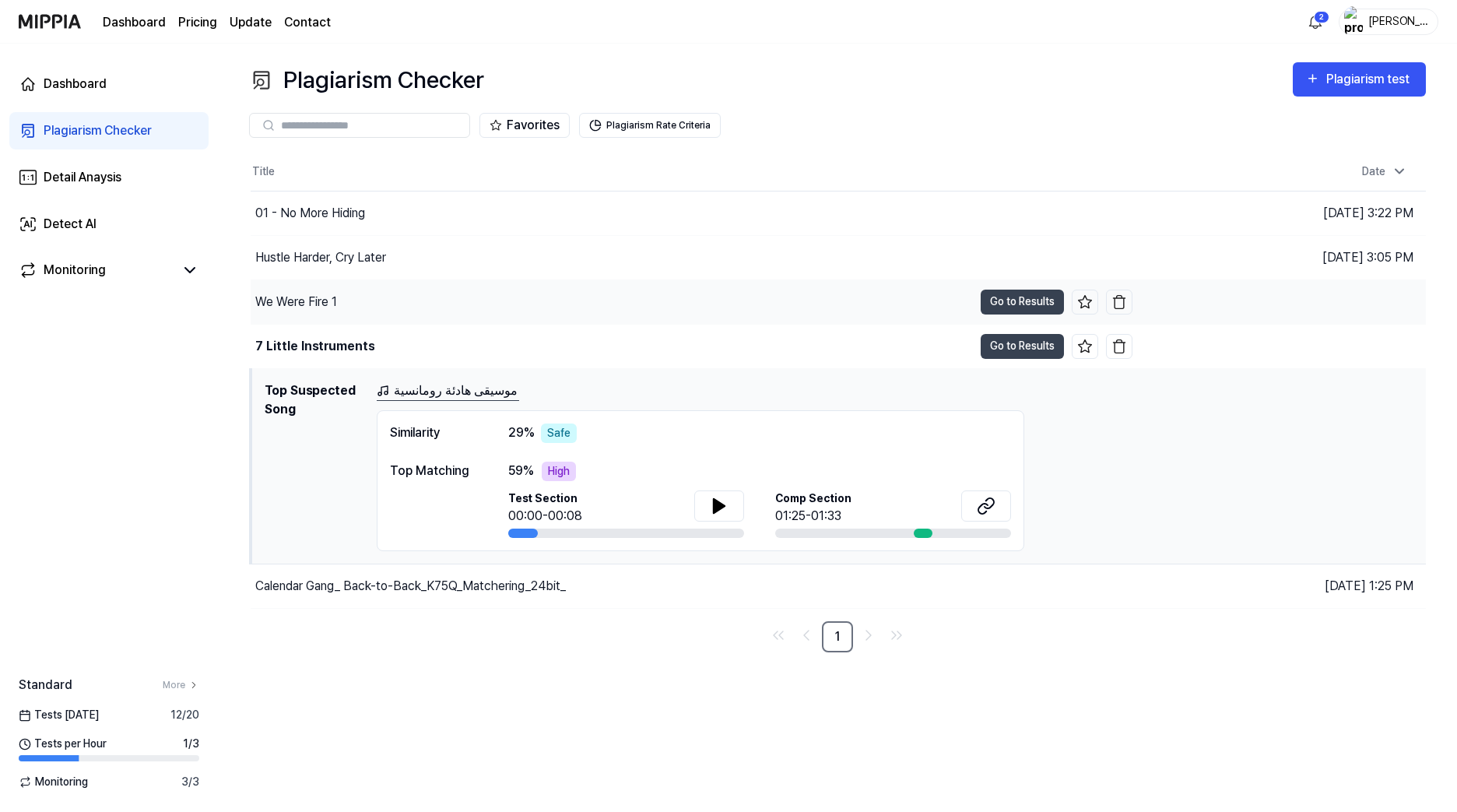
click at [405, 309] on div "We Were Fire 1" at bounding box center [612, 302] width 722 height 44
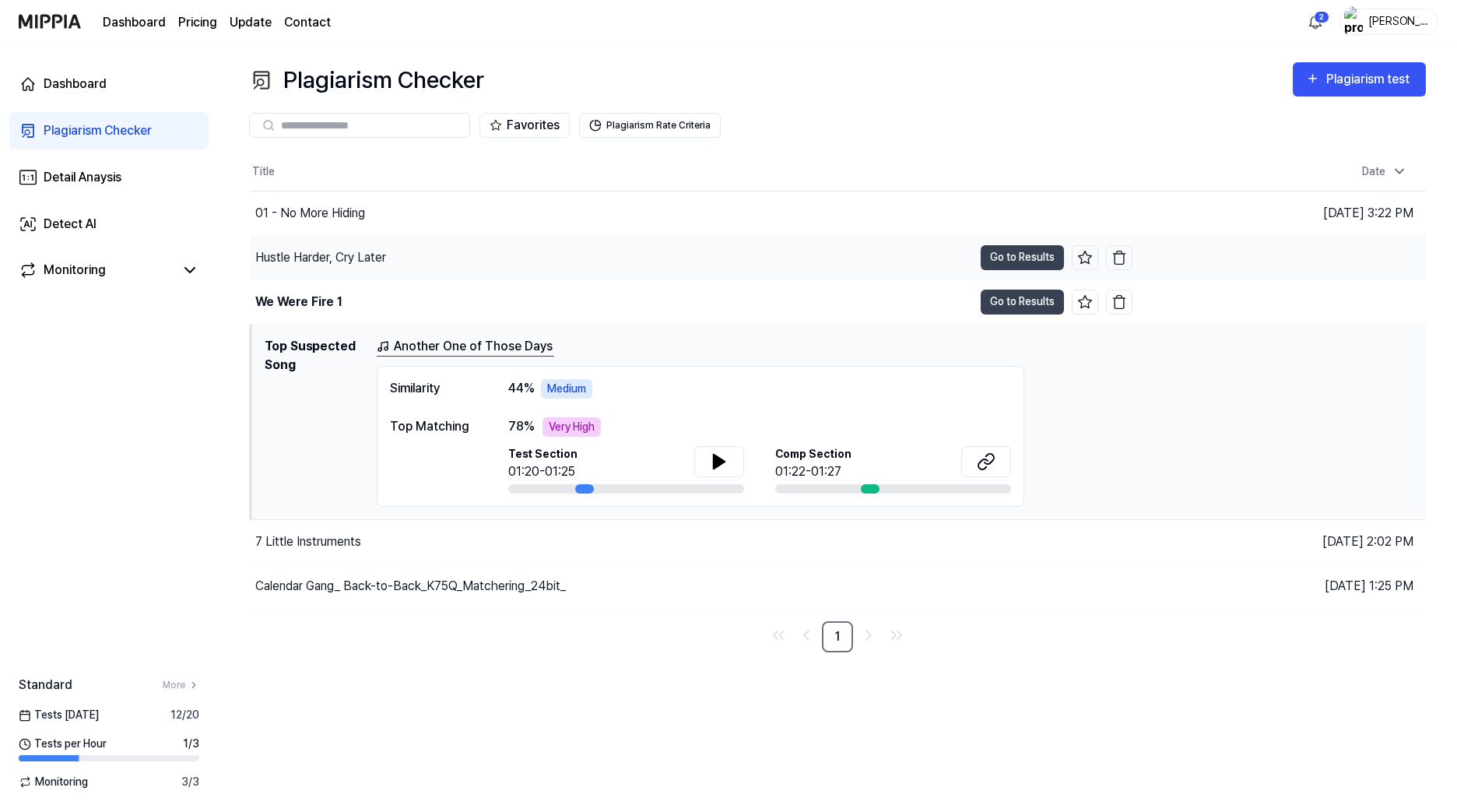
click at [399, 271] on div "Hustle Harder, Cry Later" at bounding box center [612, 258] width 722 height 44
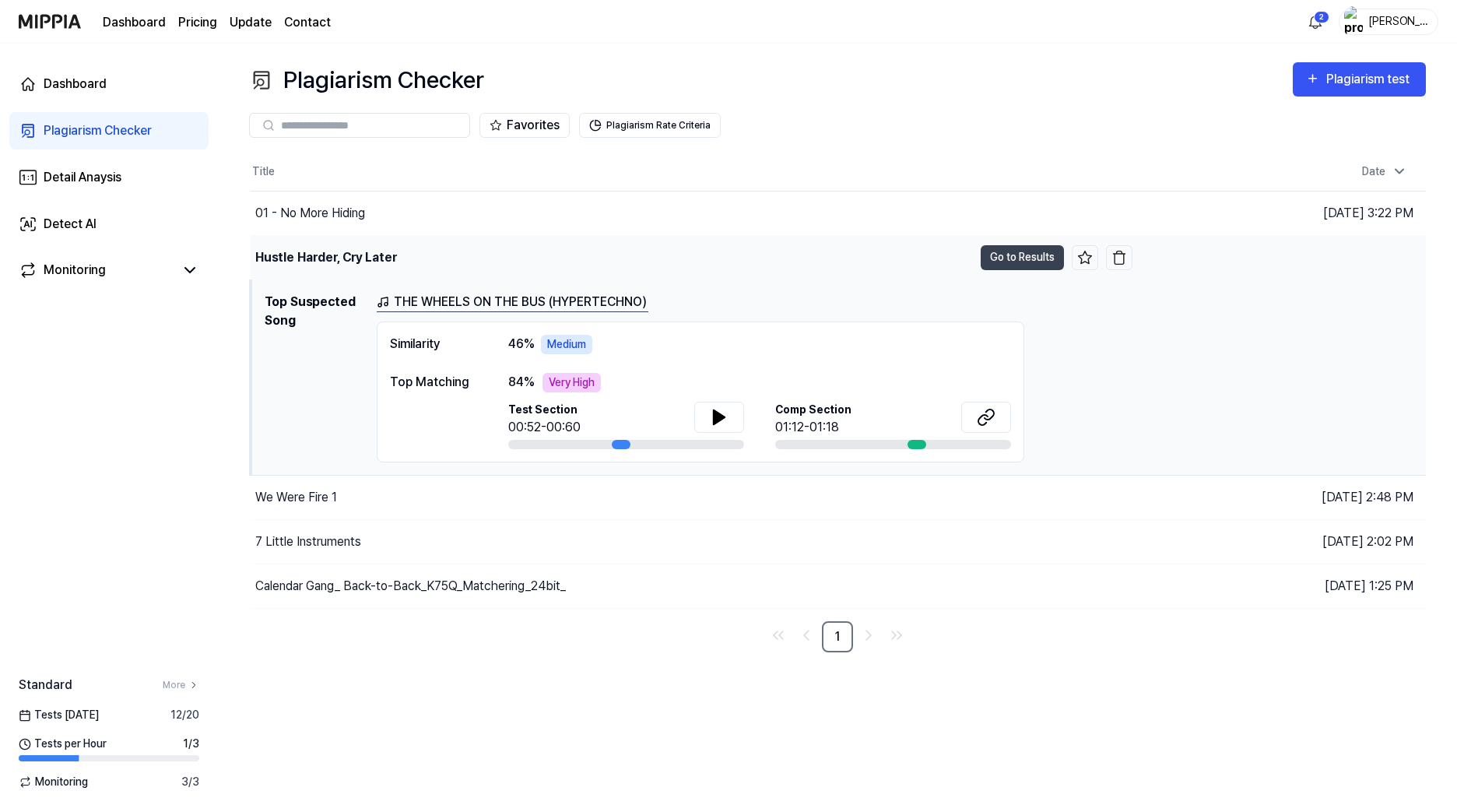
click at [398, 244] on div "Hustle Harder, Cry Later" at bounding box center [612, 258] width 722 height 44
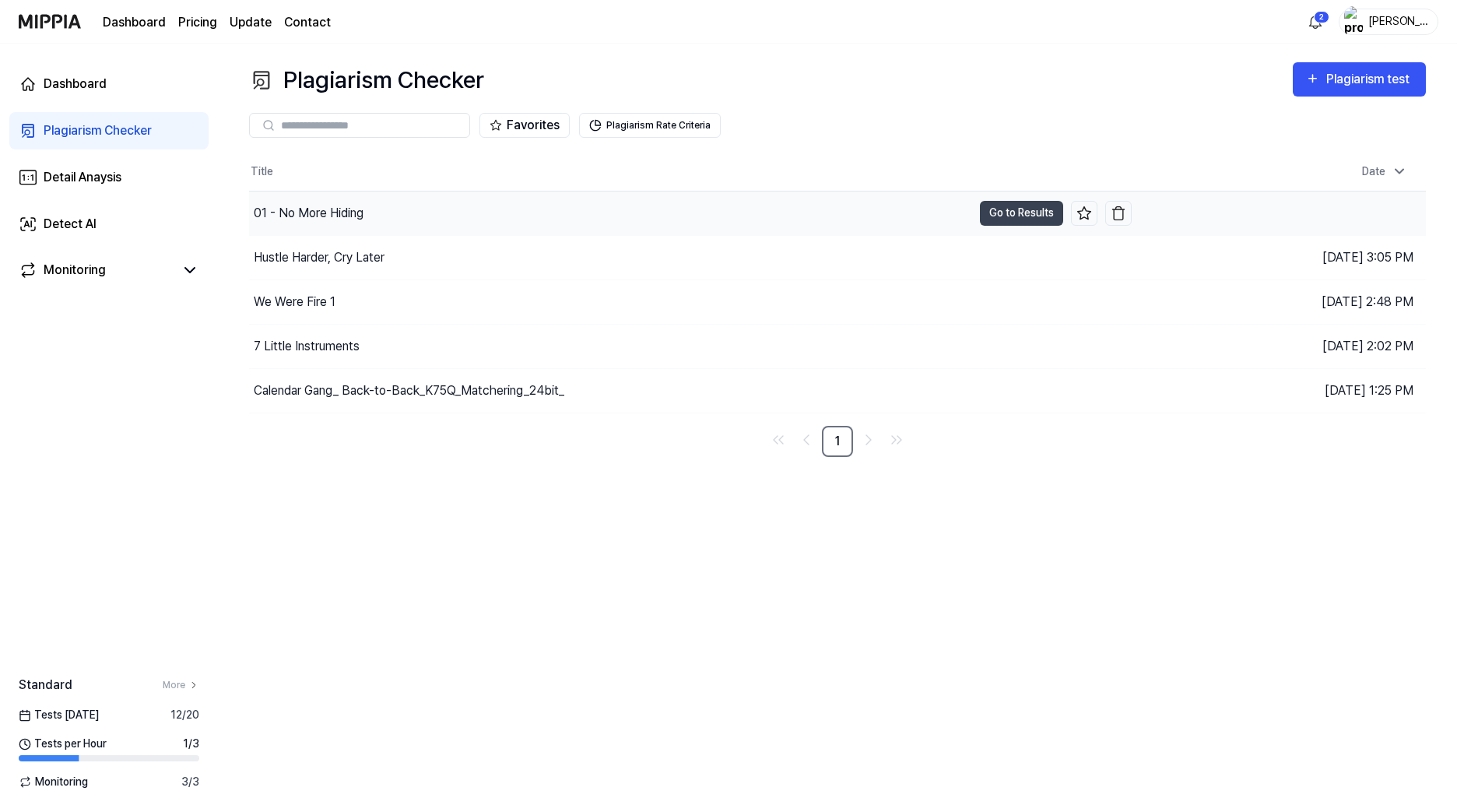
click at [397, 226] on div "01 - No More Hiding" at bounding box center [610, 213] width 723 height 44
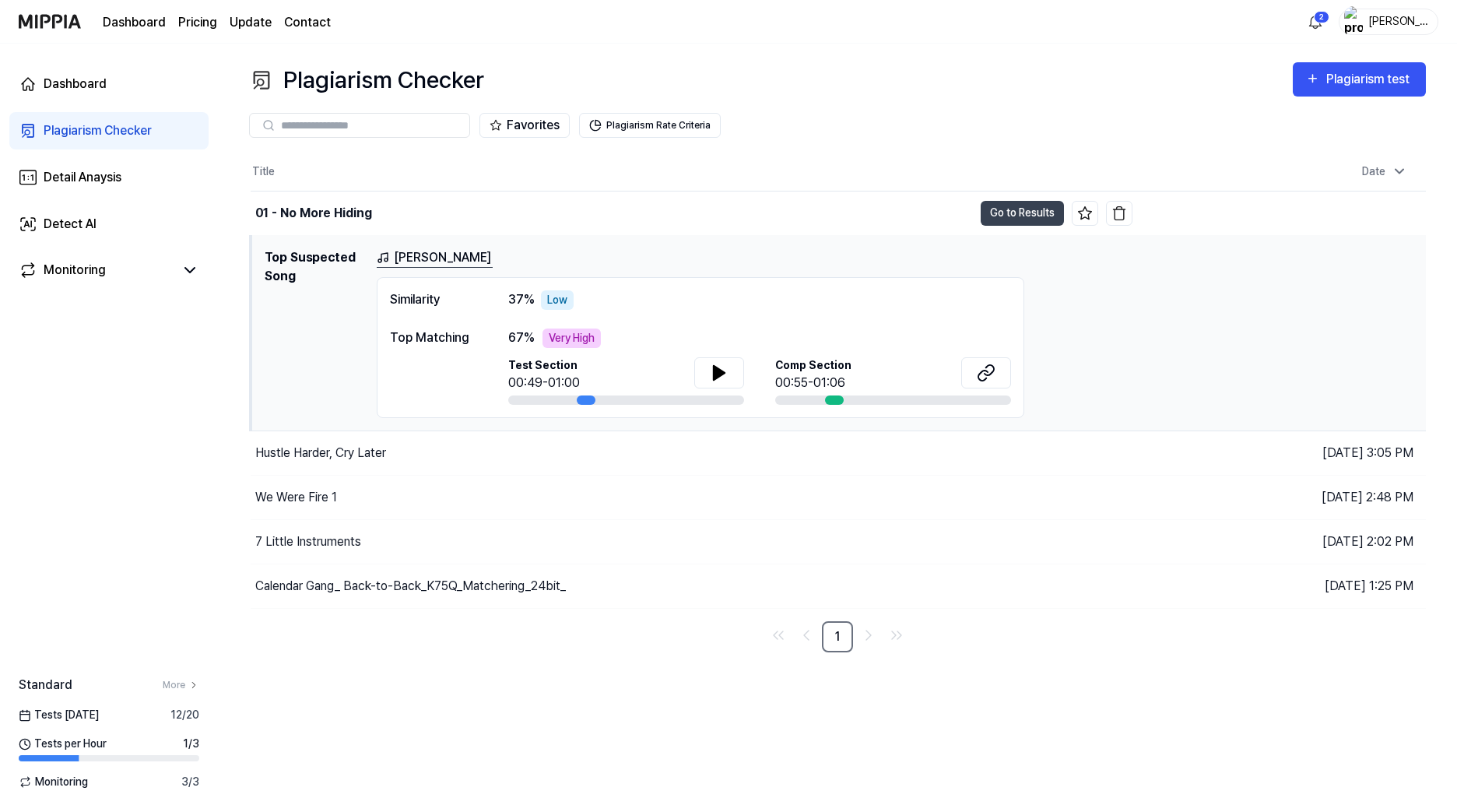
drag, startPoint x: 547, startPoint y: 671, endPoint x: 448, endPoint y: 660, distance: 99.6
click at [448, 660] on div "Plagiarism Checker Plagiarism test Plagiarism Checker Detail Analysis Detect AI…" at bounding box center [837, 428] width 1239 height 768
click at [79, 182] on div "Detail Anaysis" at bounding box center [83, 178] width 78 height 19
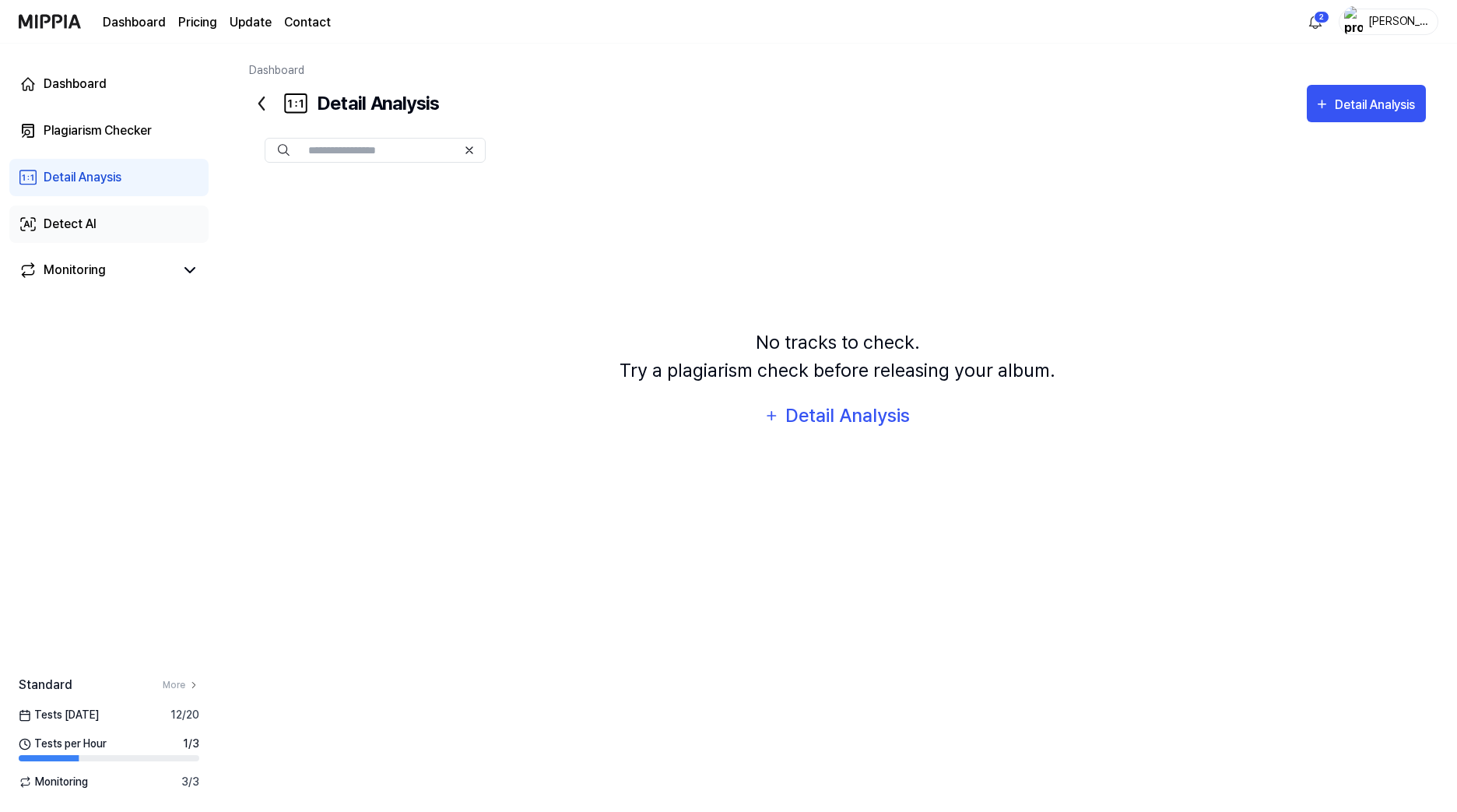
click at [74, 222] on div "Detect AI" at bounding box center [70, 224] width 53 height 19
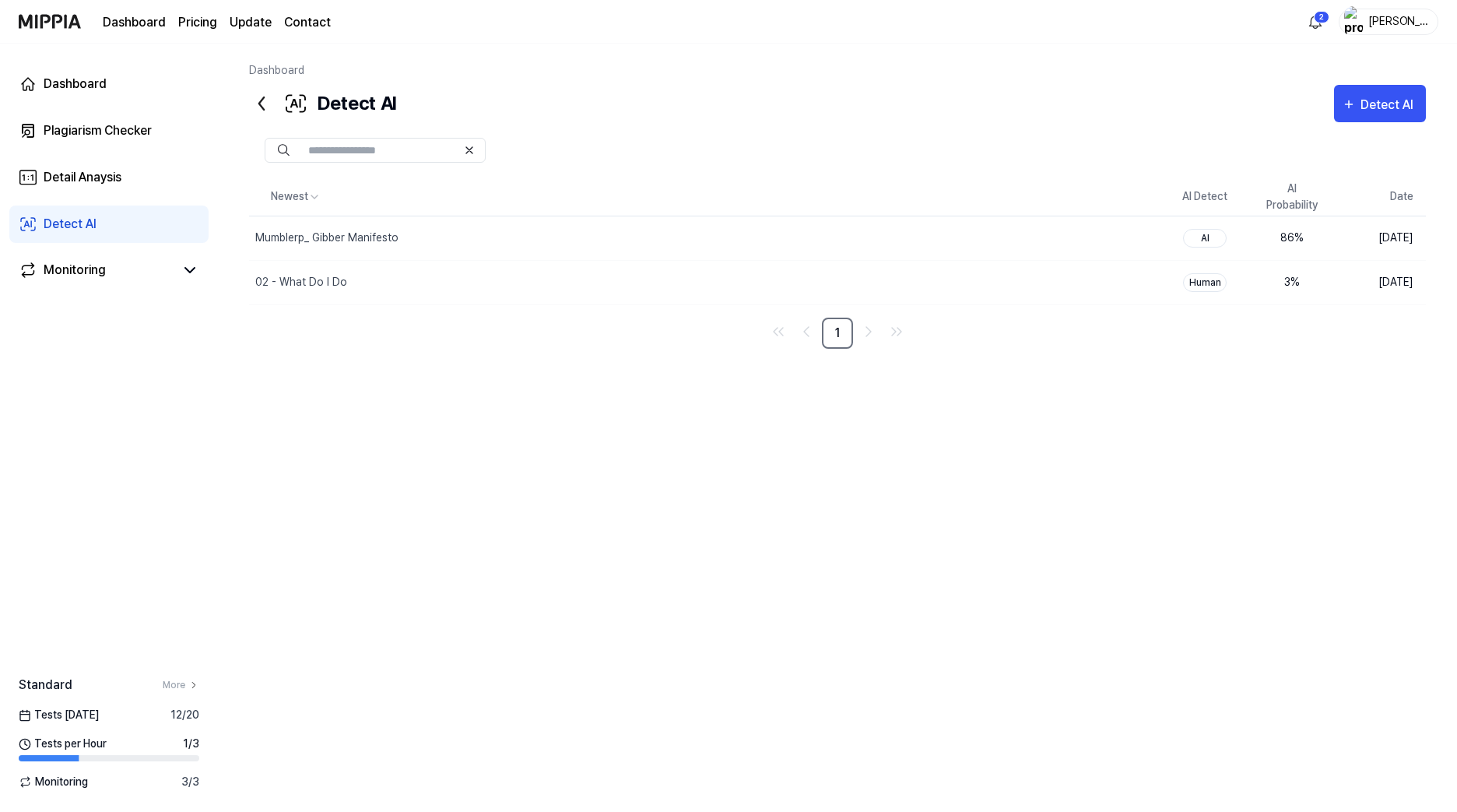
click at [462, 354] on div "Newest AI Detect AI Probability Date Mumblerp_ Gibber Manifesto Delete AI 86 % …" at bounding box center [837, 442] width 1177 height 528
click at [417, 230] on div "Mumblerp_ Gibber Manifesto" at bounding box center [668, 238] width 838 height 44
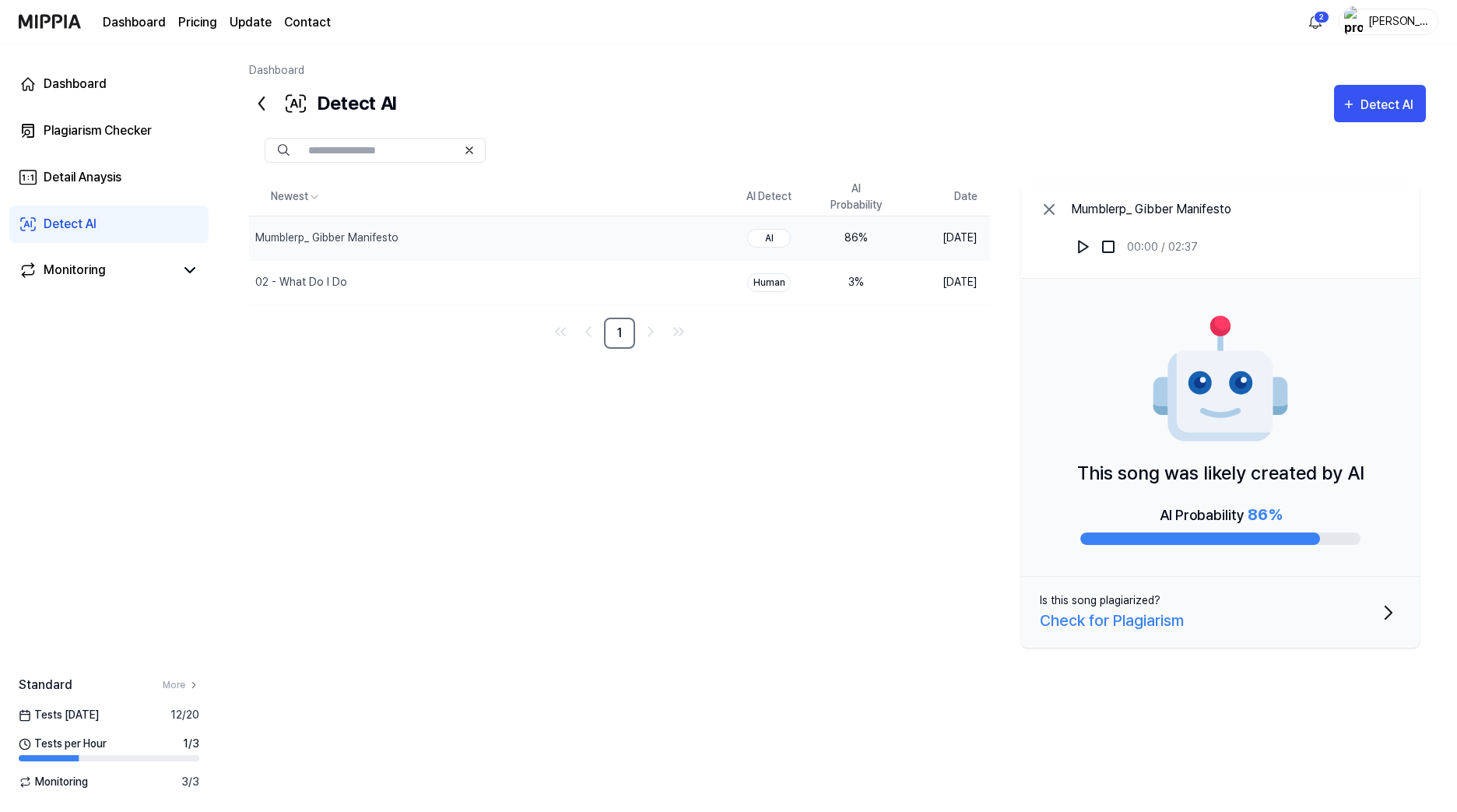
click at [773, 236] on div "AI" at bounding box center [769, 238] width 44 height 19
click at [868, 237] on div "86 %" at bounding box center [856, 237] width 62 height 16
drag, startPoint x: 833, startPoint y: 394, endPoint x: 768, endPoint y: 390, distance: 65.1
drag, startPoint x: 768, startPoint y: 390, endPoint x: 710, endPoint y: 394, distance: 58.1
drag, startPoint x: 710, startPoint y: 394, endPoint x: 671, endPoint y: 393, distance: 39.0
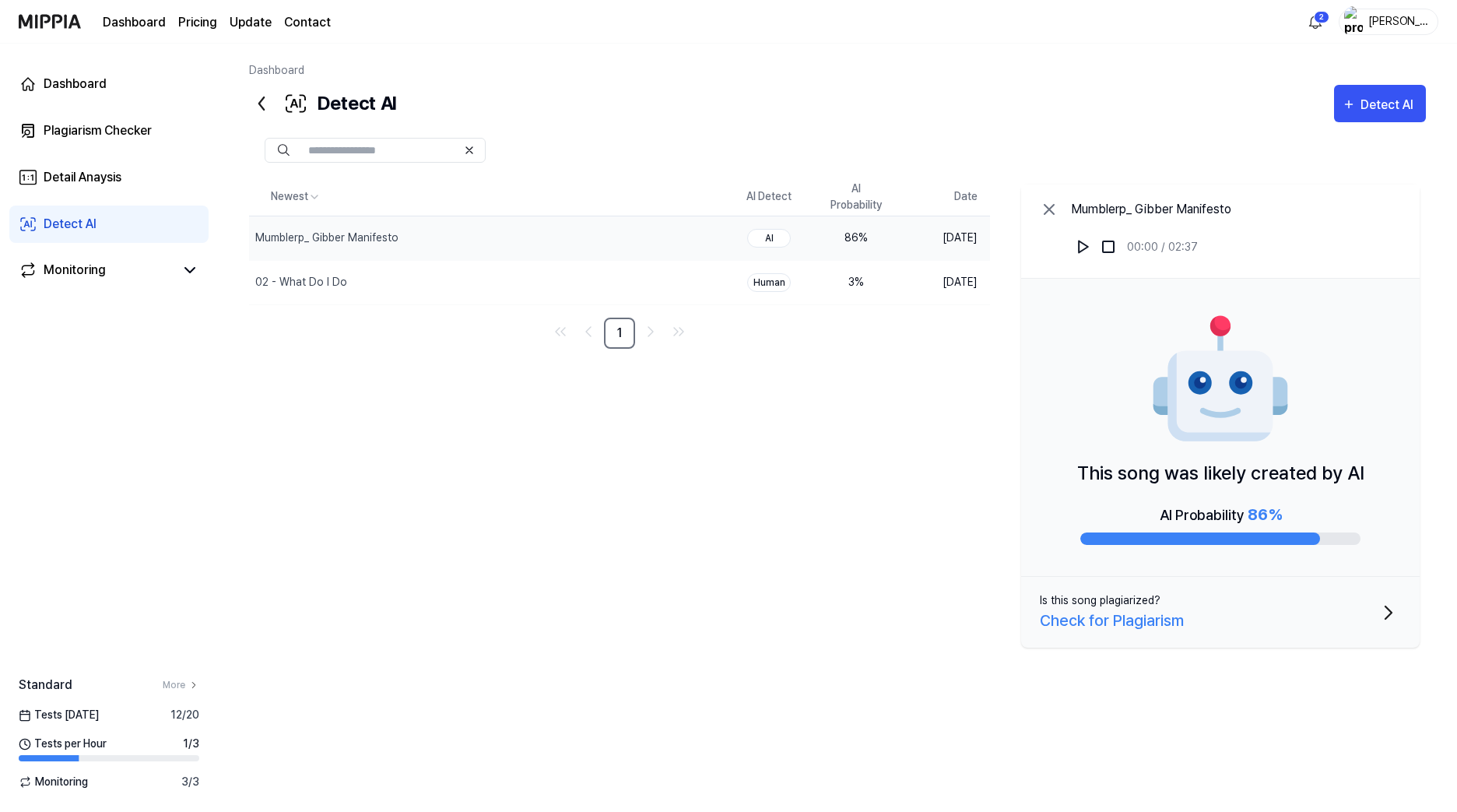
drag, startPoint x: 671, startPoint y: 393, endPoint x: 610, endPoint y: 397, distance: 61.1
click at [624, 393] on div "Newest AI Detect AI Probability Date Mumblerp_ Gibber Manifesto Delete AI 86 % …" at bounding box center [837, 442] width 1177 height 528
drag, startPoint x: 564, startPoint y: 399, endPoint x: 551, endPoint y: 403, distance: 13.6
drag, startPoint x: 551, startPoint y: 403, endPoint x: 513, endPoint y: 405, distance: 38.1
drag, startPoint x: 513, startPoint y: 405, endPoint x: 484, endPoint y: 405, distance: 29.0
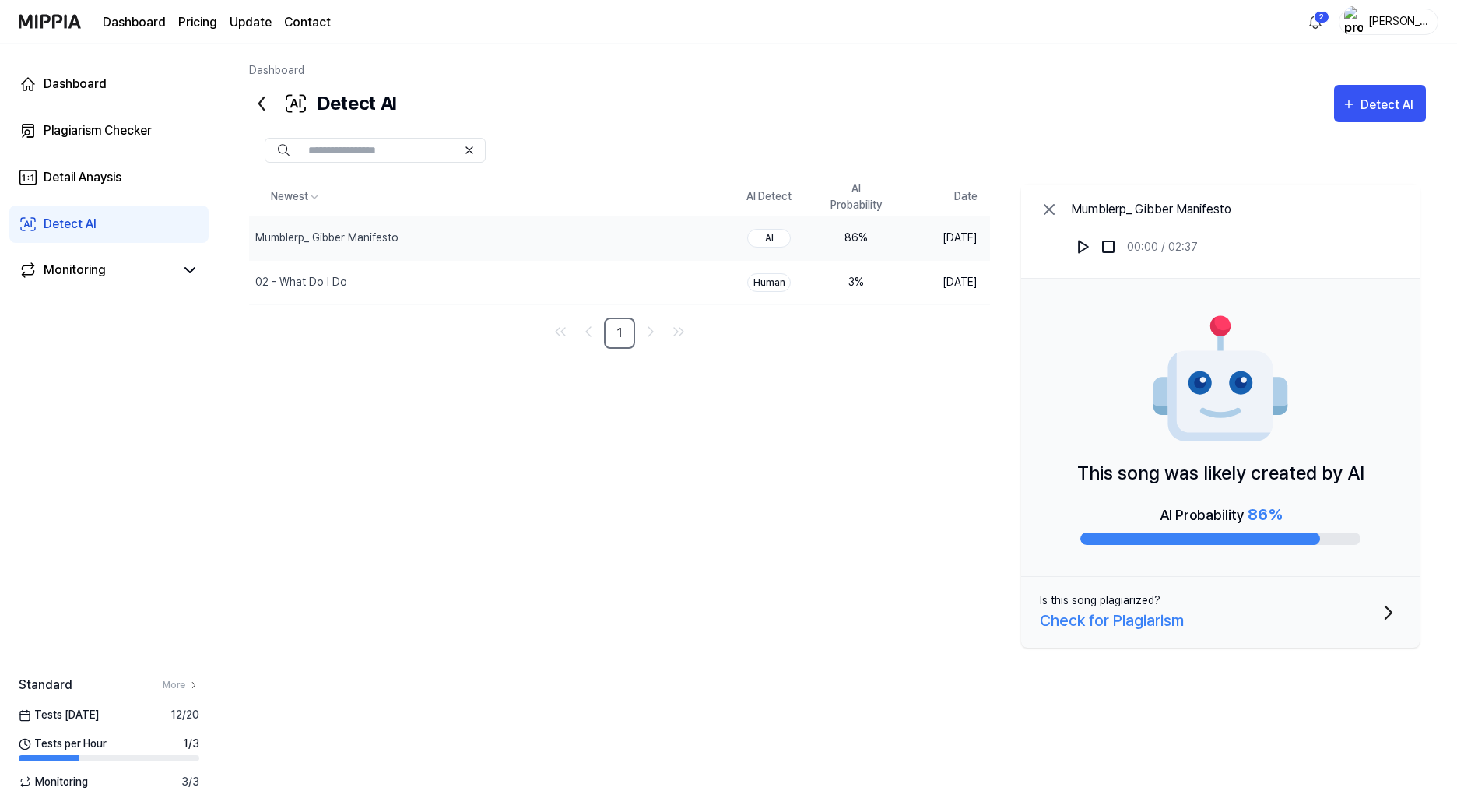
drag, startPoint x: 484, startPoint y: 405, endPoint x: 452, endPoint y: 398, distance: 32.8
click at [452, 398] on div "Newest AI Detect AI Probability Date Mumblerp_ Gibber Manifesto Delete AI 86 % …" at bounding box center [837, 442] width 1177 height 528
drag, startPoint x: 626, startPoint y: 403, endPoint x: 581, endPoint y: 403, distance: 45.0
drag, startPoint x: 581, startPoint y: 403, endPoint x: 540, endPoint y: 402, distance: 41.0
drag, startPoint x: 540, startPoint y: 402, endPoint x: 508, endPoint y: 400, distance: 32.1
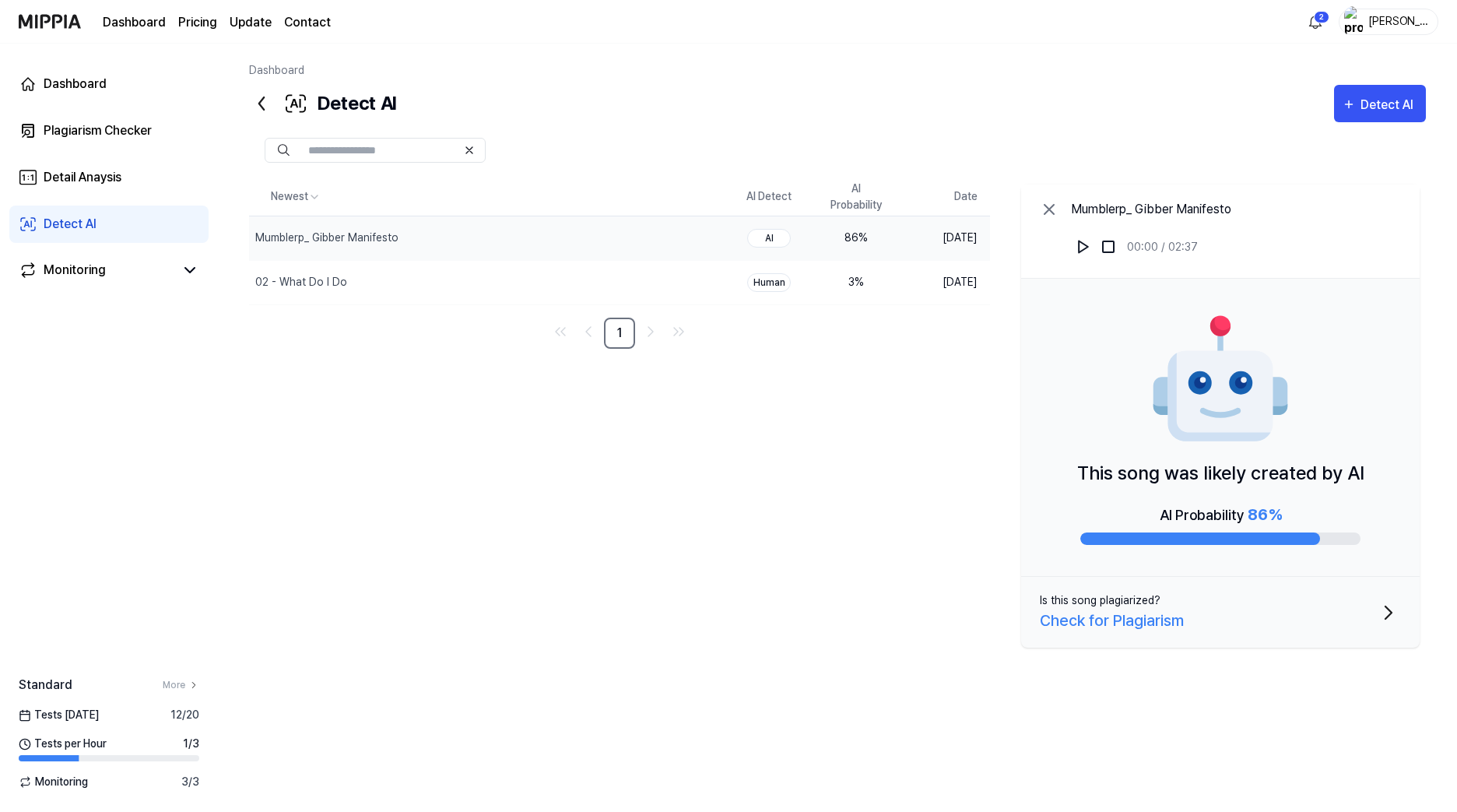
click at [508, 400] on div "Newest AI Detect AI Probability Date Mumblerp_ Gibber Manifesto Delete AI 86 % …" at bounding box center [837, 442] width 1177 height 528
drag, startPoint x: 638, startPoint y: 413, endPoint x: 606, endPoint y: 409, distance: 32.2
drag, startPoint x: 606, startPoint y: 409, endPoint x: 575, endPoint y: 406, distance: 31.1
drag, startPoint x: 575, startPoint y: 406, endPoint x: 547, endPoint y: 401, distance: 28.4
click at [547, 401] on div "Newest AI Detect AI Probability Date Mumblerp_ Gibber Manifesto Delete AI 86 % …" at bounding box center [837, 442] width 1177 height 528
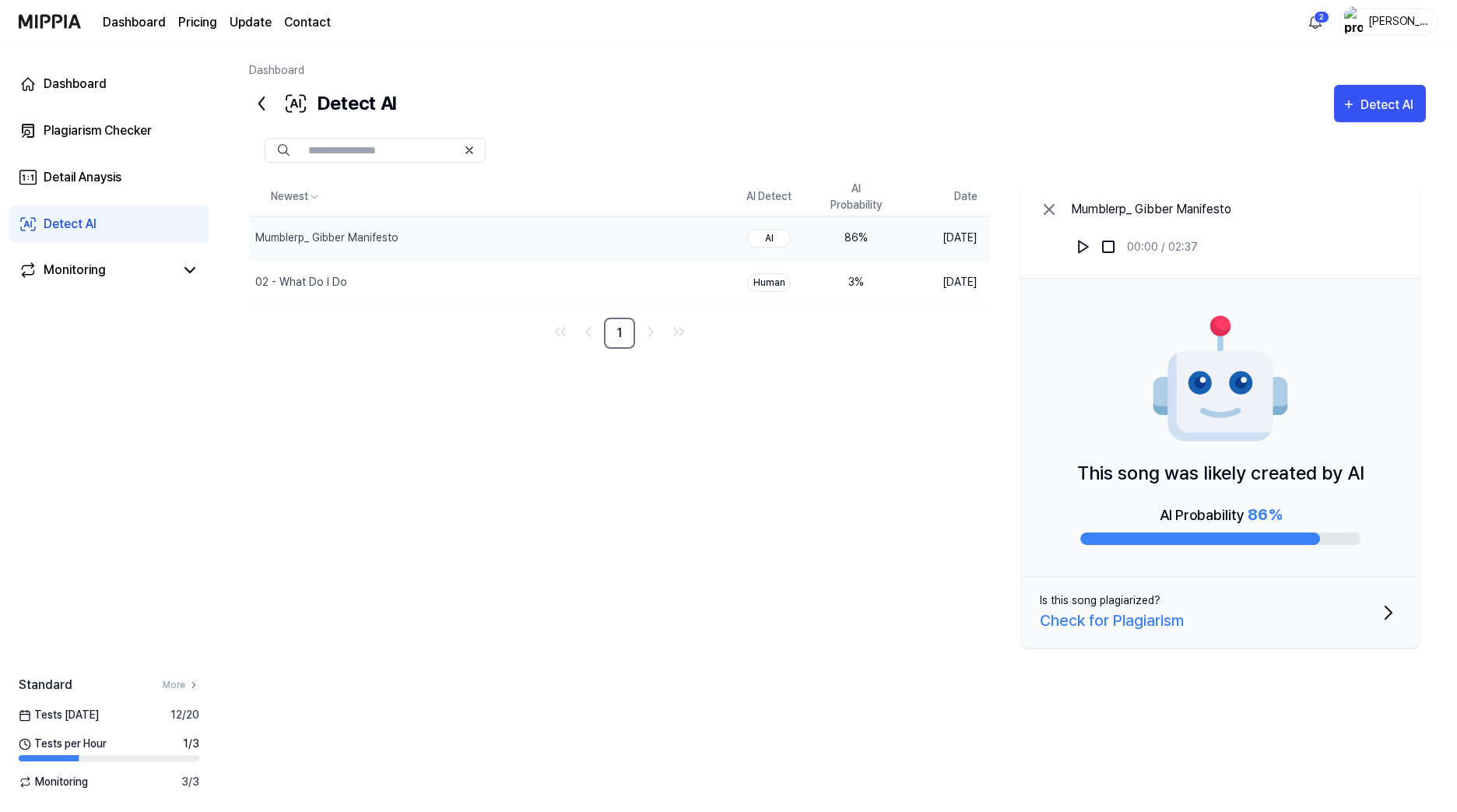
drag, startPoint x: 604, startPoint y: 403, endPoint x: 560, endPoint y: 397, distance: 44.4
drag, startPoint x: 560, startPoint y: 397, endPoint x: 502, endPoint y: 388, distance: 58.7
drag, startPoint x: 502, startPoint y: 388, endPoint x: 467, endPoint y: 385, distance: 35.1
drag, startPoint x: 467, startPoint y: 385, endPoint x: 442, endPoint y: 384, distance: 25.0
click at [442, 384] on div "Newest AI Detect AI Probability Date Mumblerp_ Gibber Manifesto Delete AI 86 % …" at bounding box center [837, 442] width 1177 height 528
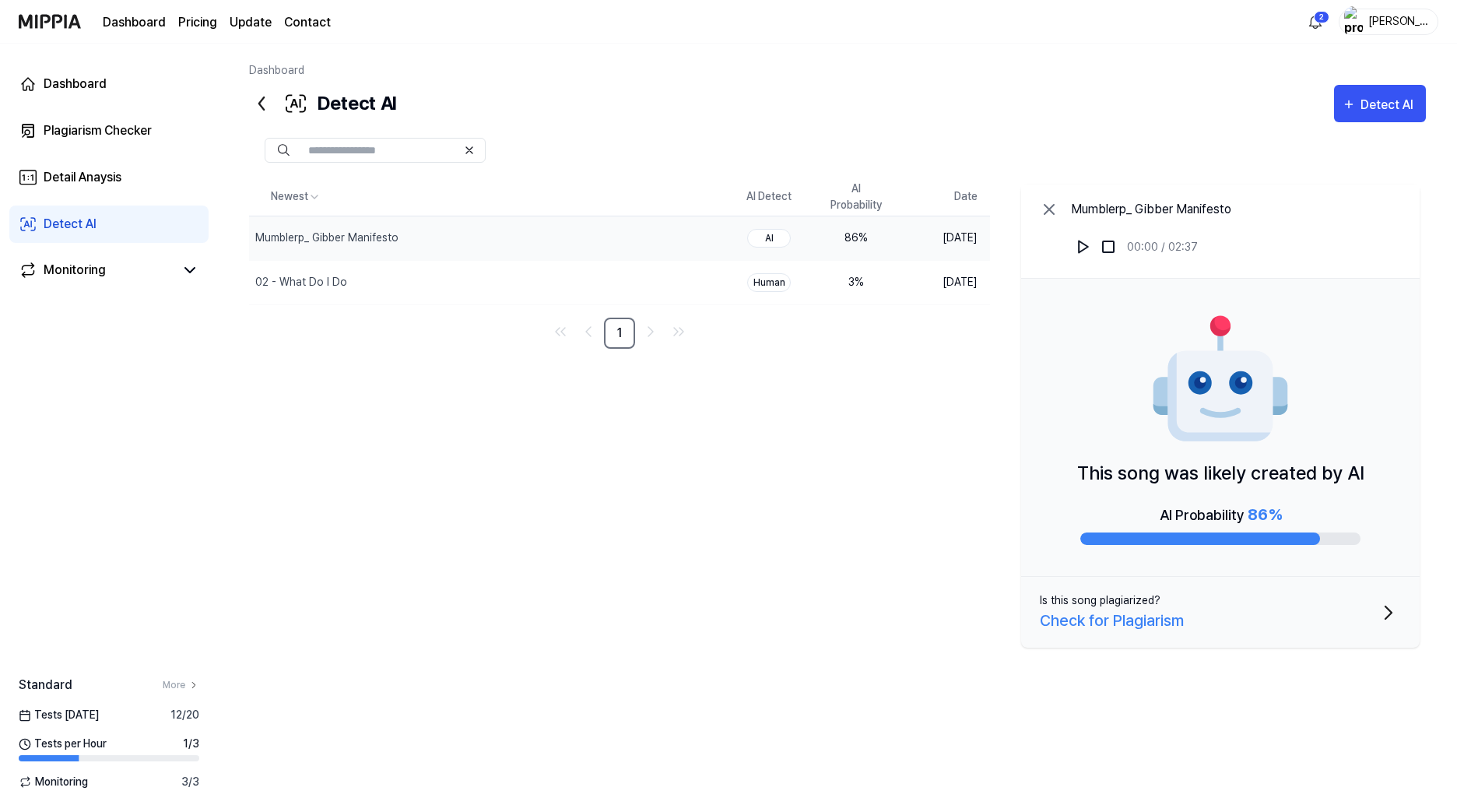
drag, startPoint x: 522, startPoint y: 395, endPoint x: 513, endPoint y: 397, distance: 9.2
drag, startPoint x: 513, startPoint y: 397, endPoint x: 442, endPoint y: 394, distance: 71.1
drag, startPoint x: 442, startPoint y: 394, endPoint x: 378, endPoint y: 389, distance: 64.2
drag, startPoint x: 378, startPoint y: 389, endPoint x: 365, endPoint y: 385, distance: 13.6
click at [365, 385] on div "Newest AI Detect AI Probability Date Mumblerp_ Gibber Manifesto Delete AI 86 % …" at bounding box center [837, 442] width 1177 height 528
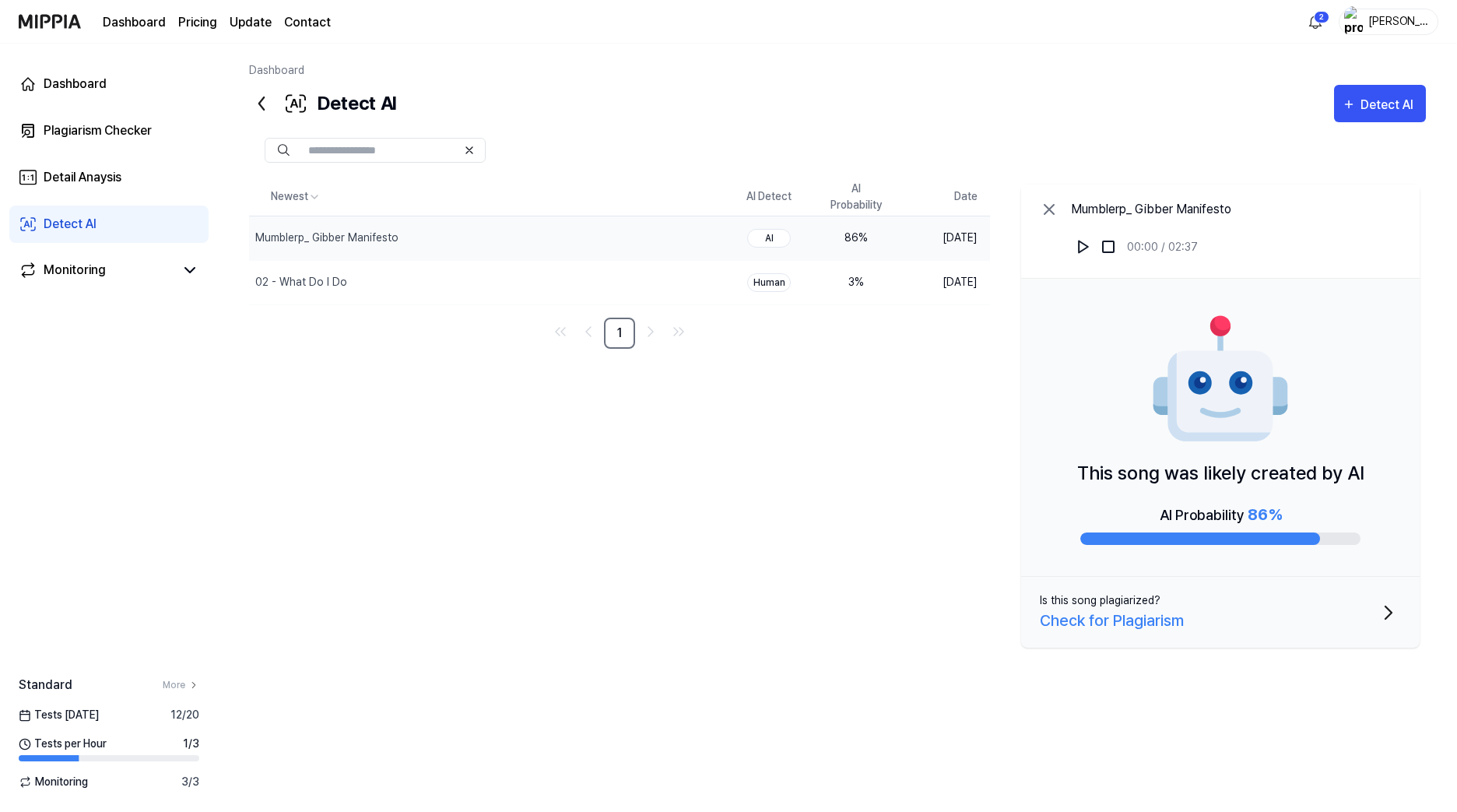
drag, startPoint x: 466, startPoint y: 412, endPoint x: 374, endPoint y: 403, distance: 92.4
drag
click at [350, 396] on div "Newest AI Detect AI Probability Date Mumblerp_ Gibber Manifesto Delete AI 86 % …" at bounding box center [837, 442] width 1177 height 528
click at [169, 686] on link "More" at bounding box center [181, 684] width 36 height 14
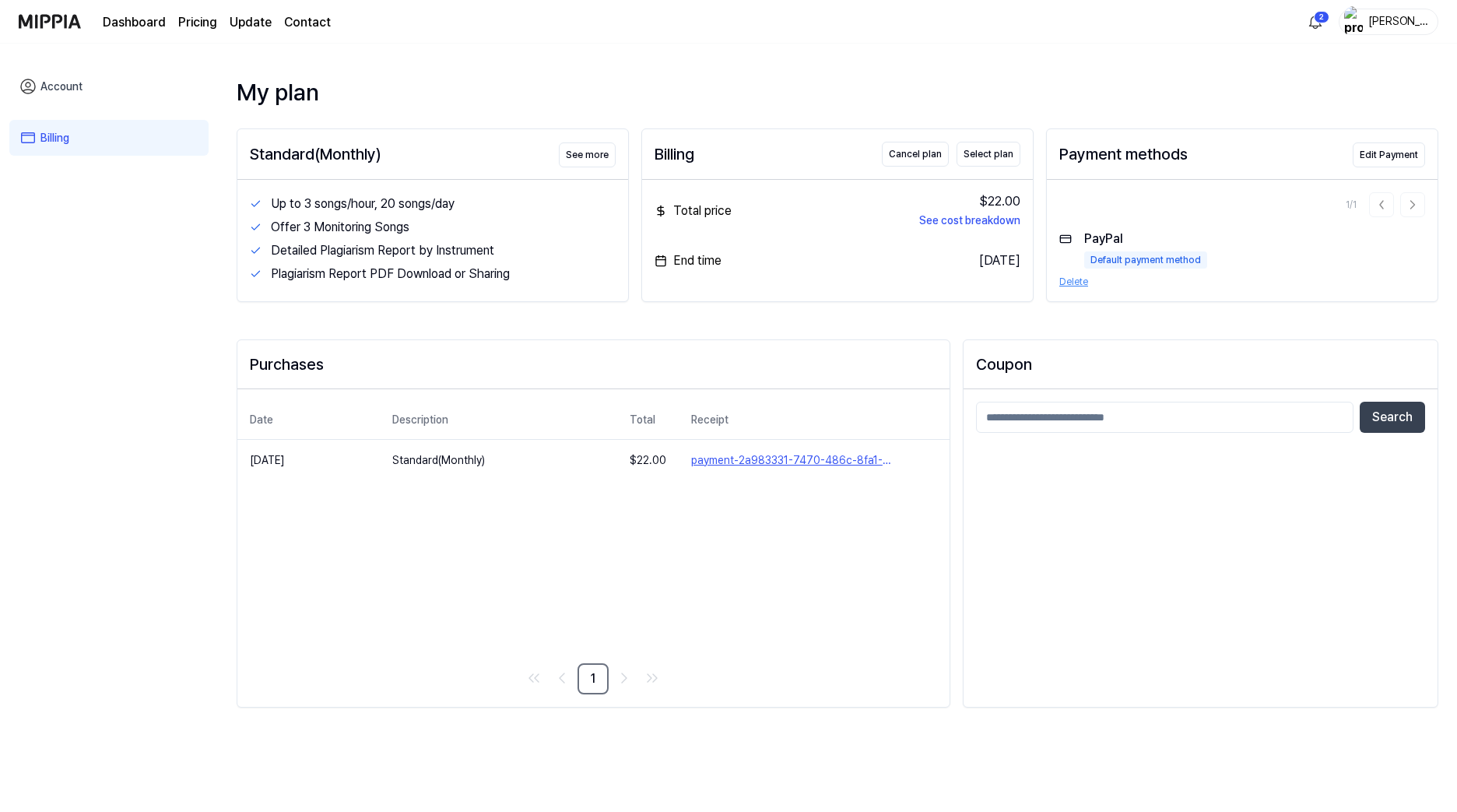
click at [151, 265] on div "Account Billing" at bounding box center [109, 429] width 218 height 771
click at [931, 153] on button "Cancel plan" at bounding box center [916, 153] width 67 height 25
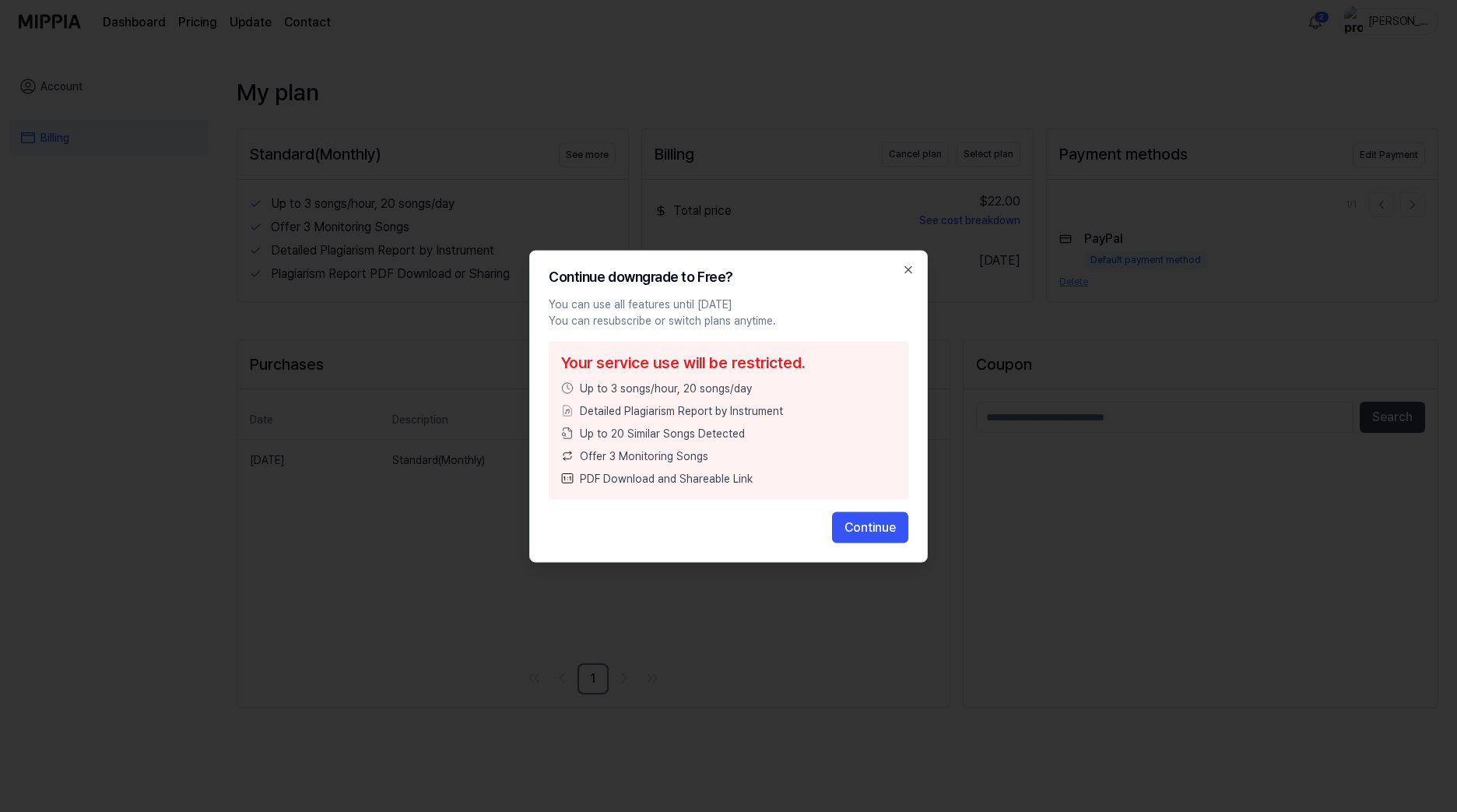
click at [860, 314] on p "You can use all features until [DATE] You can resubscribe or switch plans anyti…" at bounding box center [728, 312] width 360 height 33
click at [863, 522] on button "Continue" at bounding box center [870, 527] width 76 height 31
click at [862, 525] on button "Continue" at bounding box center [870, 527] width 76 height 31
click at [909, 268] on icon "button" at bounding box center [908, 269] width 12 height 12
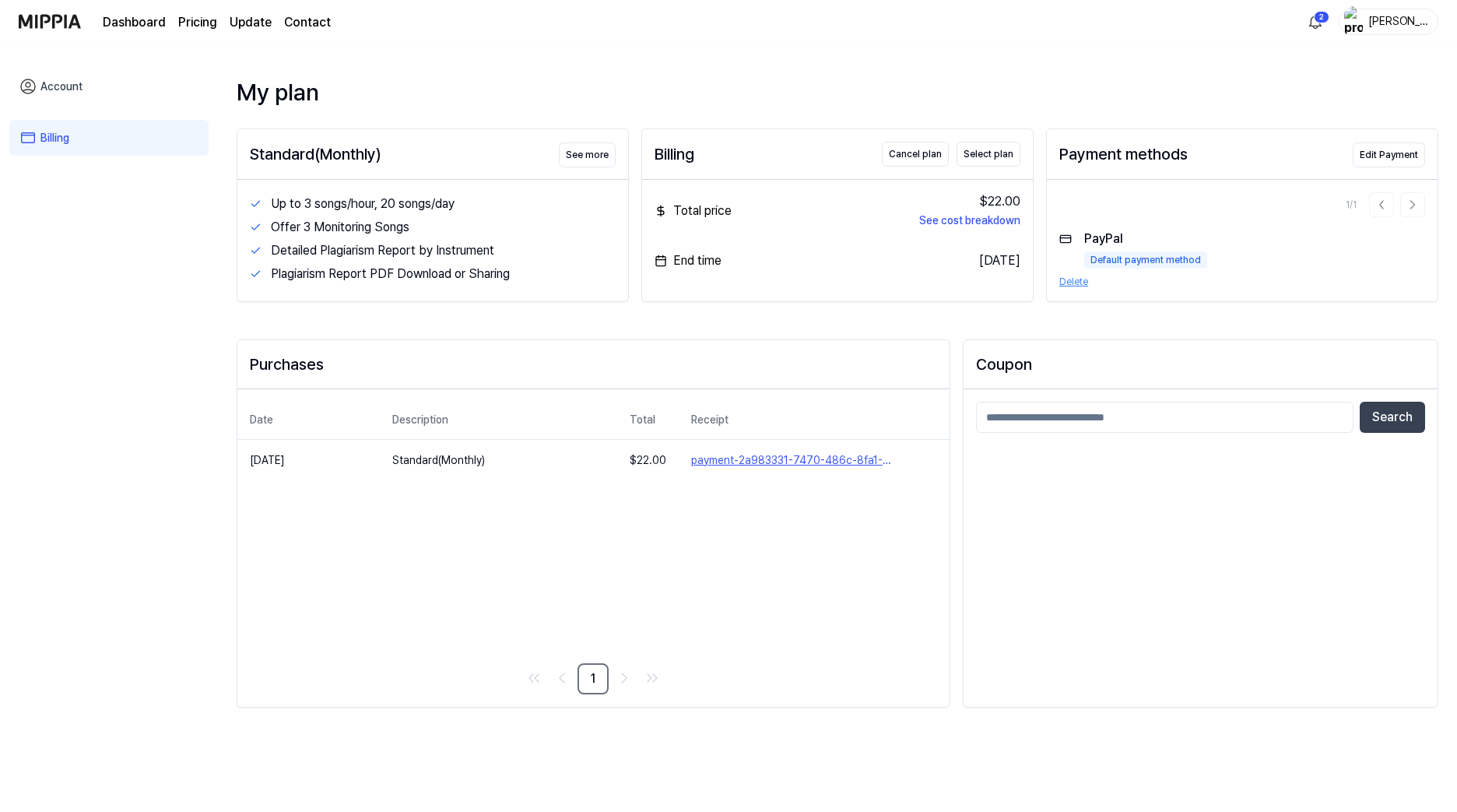
drag, startPoint x: 766, startPoint y: 574, endPoint x: 709, endPoint y: 572, distance: 57.0
drag, startPoint x: 709, startPoint y: 572, endPoint x: 677, endPoint y: 568, distance: 32.2
click at [677, 568] on div "Date Description Total Receipt Sep 5, 2025 Standard(Monthly) $ 22.00 payment-2a…" at bounding box center [593, 547] width 712 height 317
click at [1070, 283] on button "Delete" at bounding box center [1073, 282] width 28 height 14
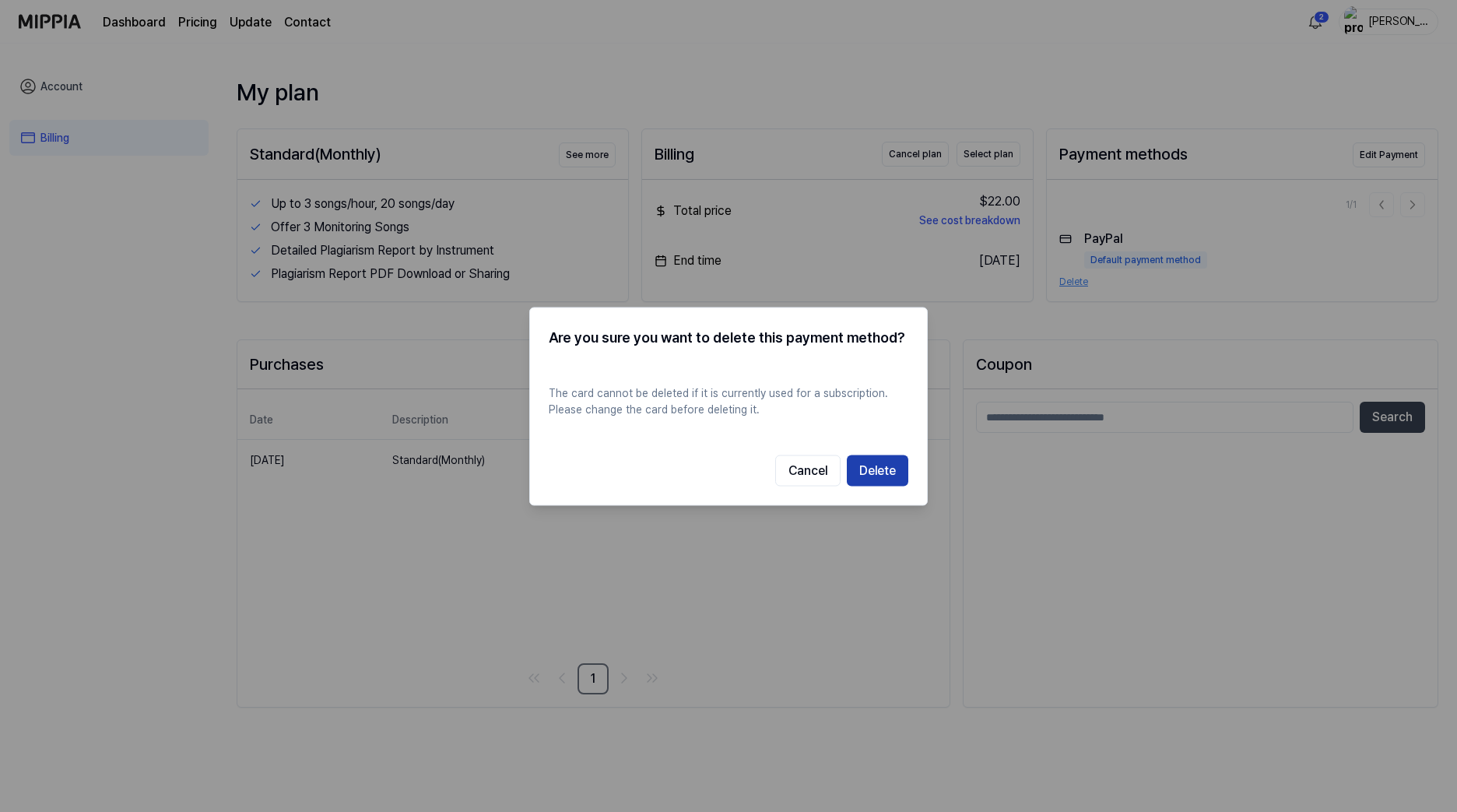
click at [878, 465] on button "Delete" at bounding box center [877, 470] width 61 height 31
click at [870, 465] on button "Delete" at bounding box center [877, 470] width 61 height 31
click at [793, 463] on button "Cancel" at bounding box center [808, 470] width 66 height 31
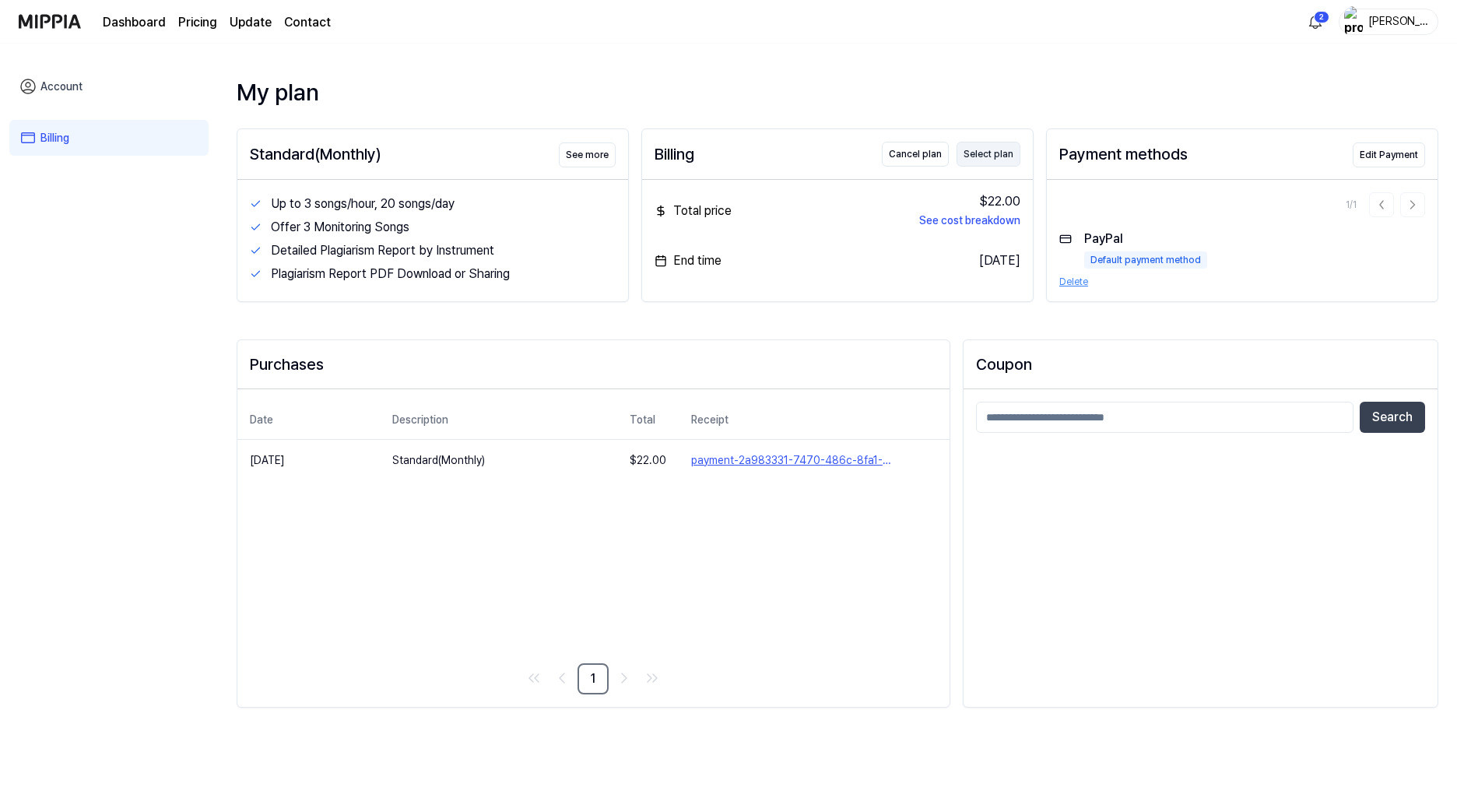
click at [996, 156] on button "Select plan" at bounding box center [989, 153] width 64 height 25
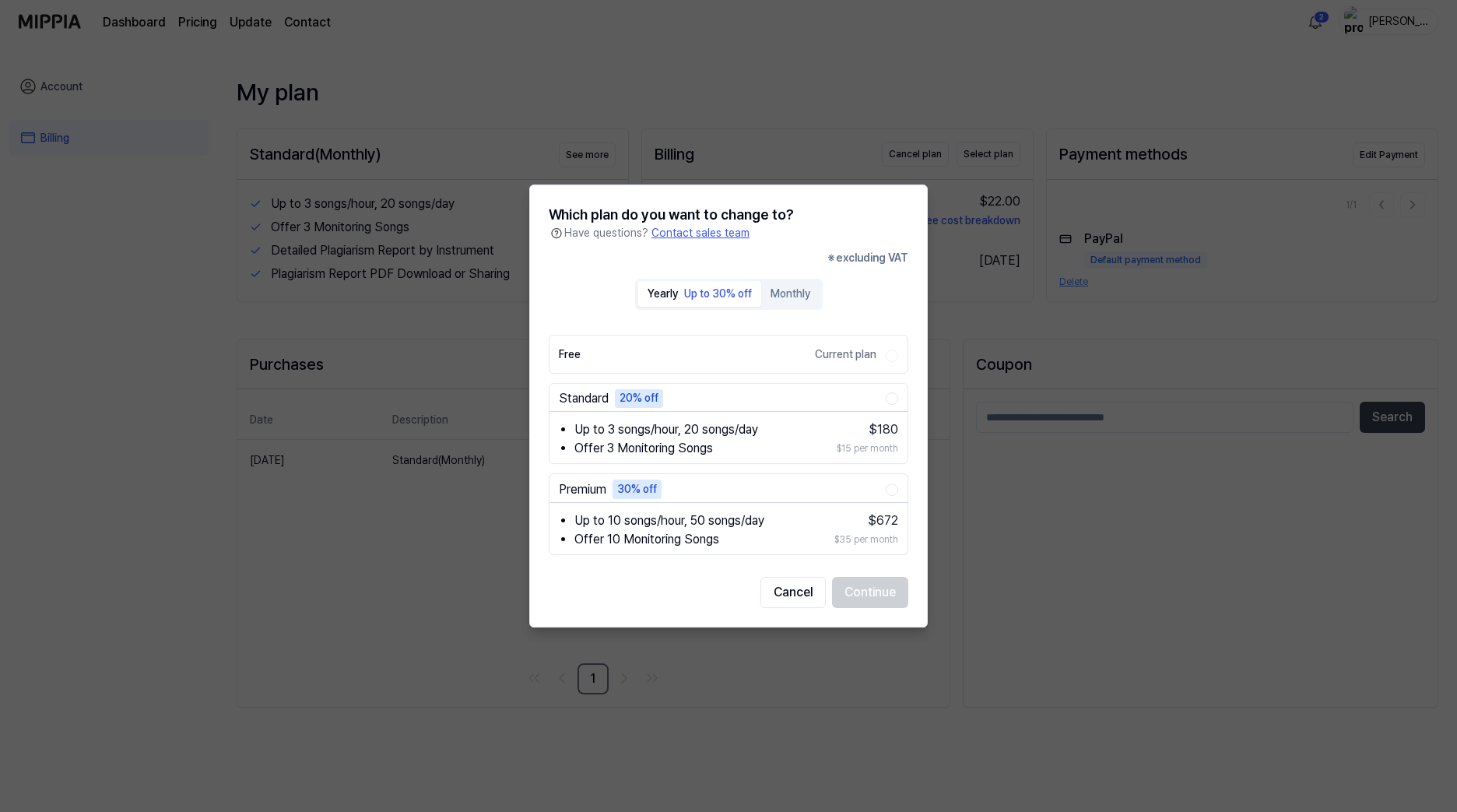
click at [703, 349] on label "Free Current plan" at bounding box center [722, 353] width 327 height 37
click at [790, 585] on button "Cancel" at bounding box center [793, 592] width 66 height 31
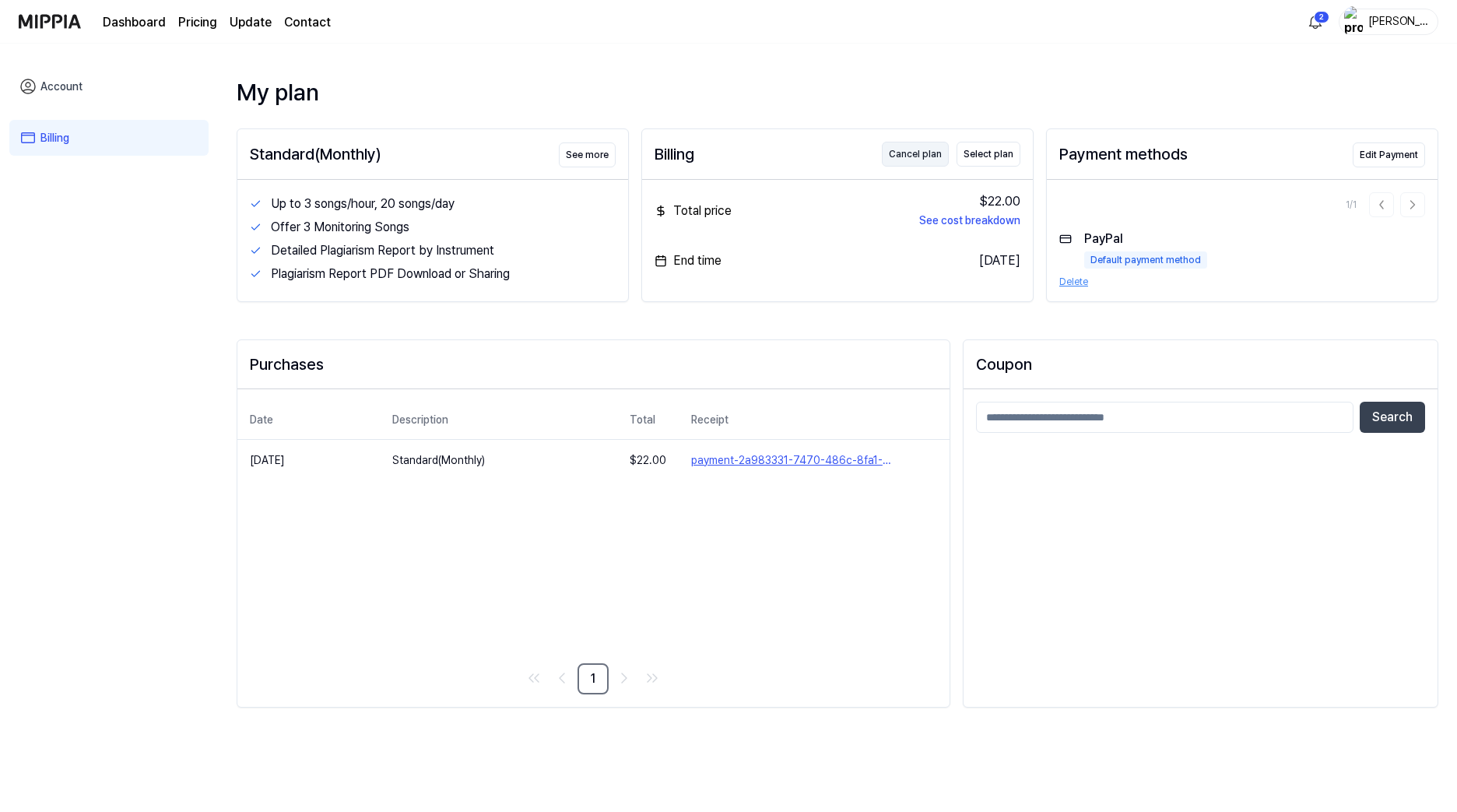
click at [905, 155] on button "Cancel plan" at bounding box center [916, 153] width 67 height 25
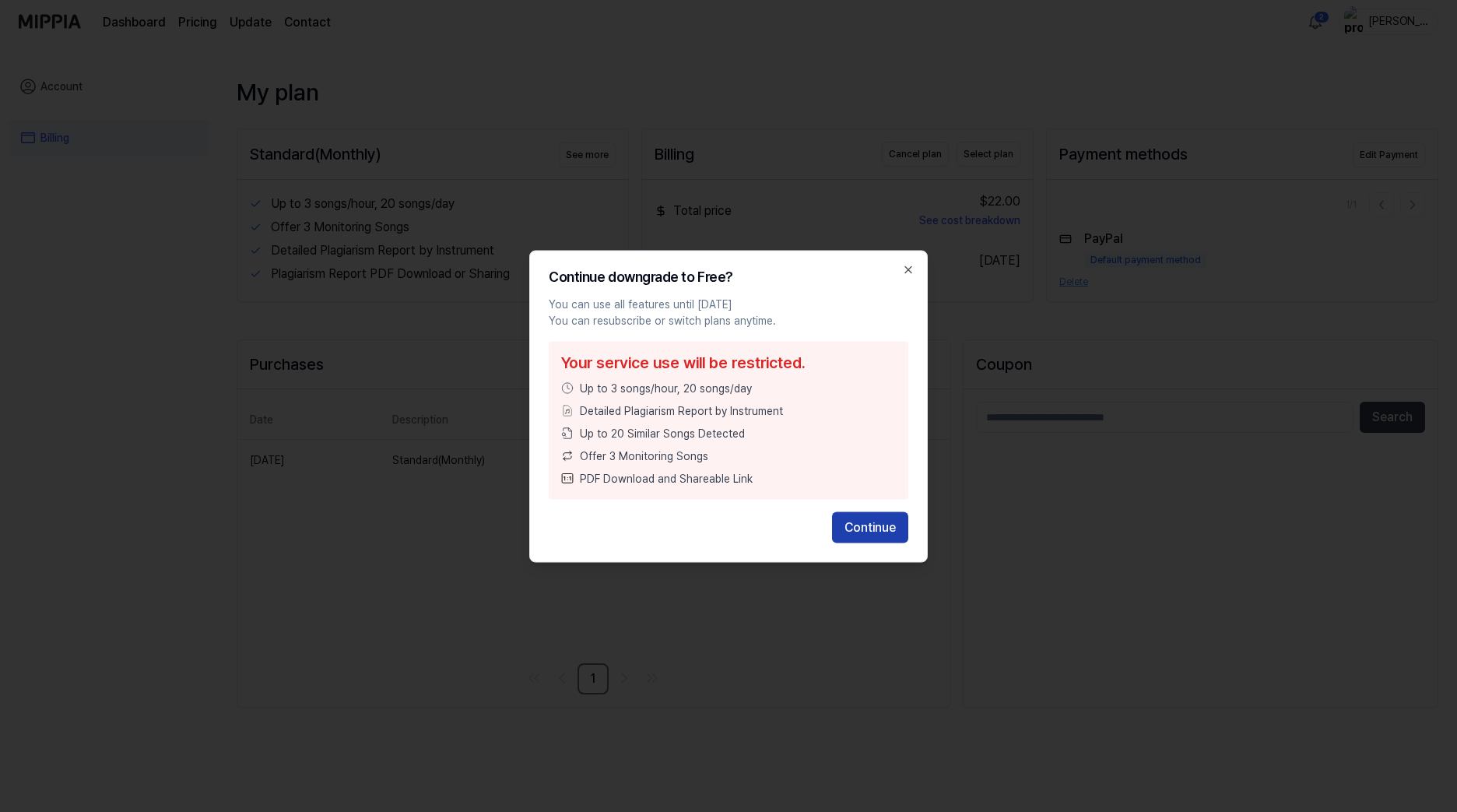
click at [853, 538] on button "Continue" at bounding box center [870, 527] width 76 height 31
click at [910, 273] on icon "button" at bounding box center [908, 269] width 12 height 12
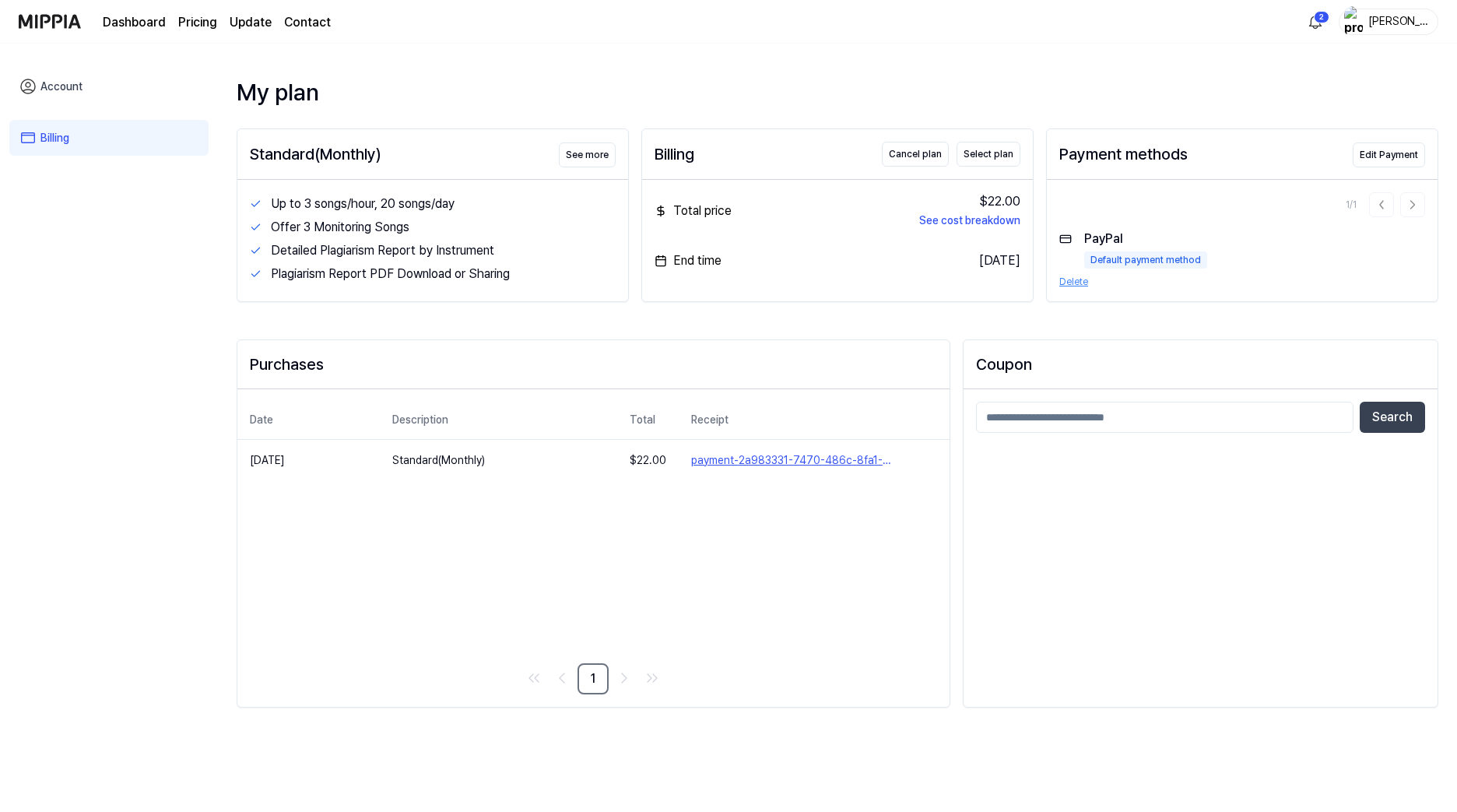
click at [1109, 241] on div "PayPal Default payment method" at bounding box center [1146, 248] width 123 height 39
click at [1374, 160] on button "Edit Payment" at bounding box center [1389, 154] width 72 height 25
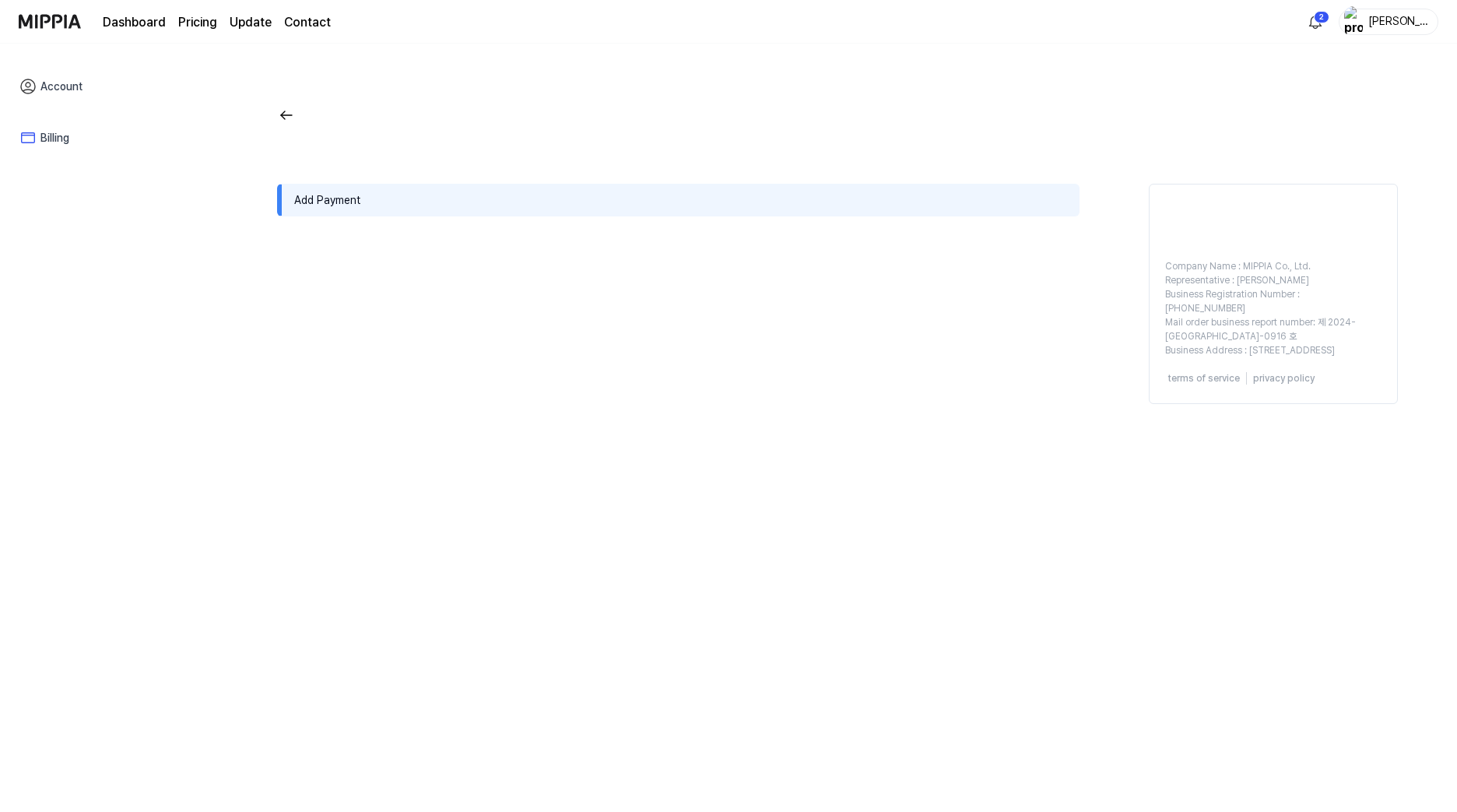
click at [906, 443] on div "Add Payment Company Name : MIPPIA Co., Ltd. Representative : [PERSON_NAME] Busi…" at bounding box center [837, 286] width 1121 height 422
drag, startPoint x: 721, startPoint y: 326, endPoint x: 492, endPoint y: 290, distance: 231.8
drag, startPoint x: 492, startPoint y: 290, endPoint x: 442, endPoint y: 290, distance: 50.0
drag, startPoint x: 442, startPoint y: 290, endPoint x: 350, endPoint y: 271, distance: 93.9
drag, startPoint x: 0, startPoint y: 0, endPoint x: 315, endPoint y: 278, distance: 420.1
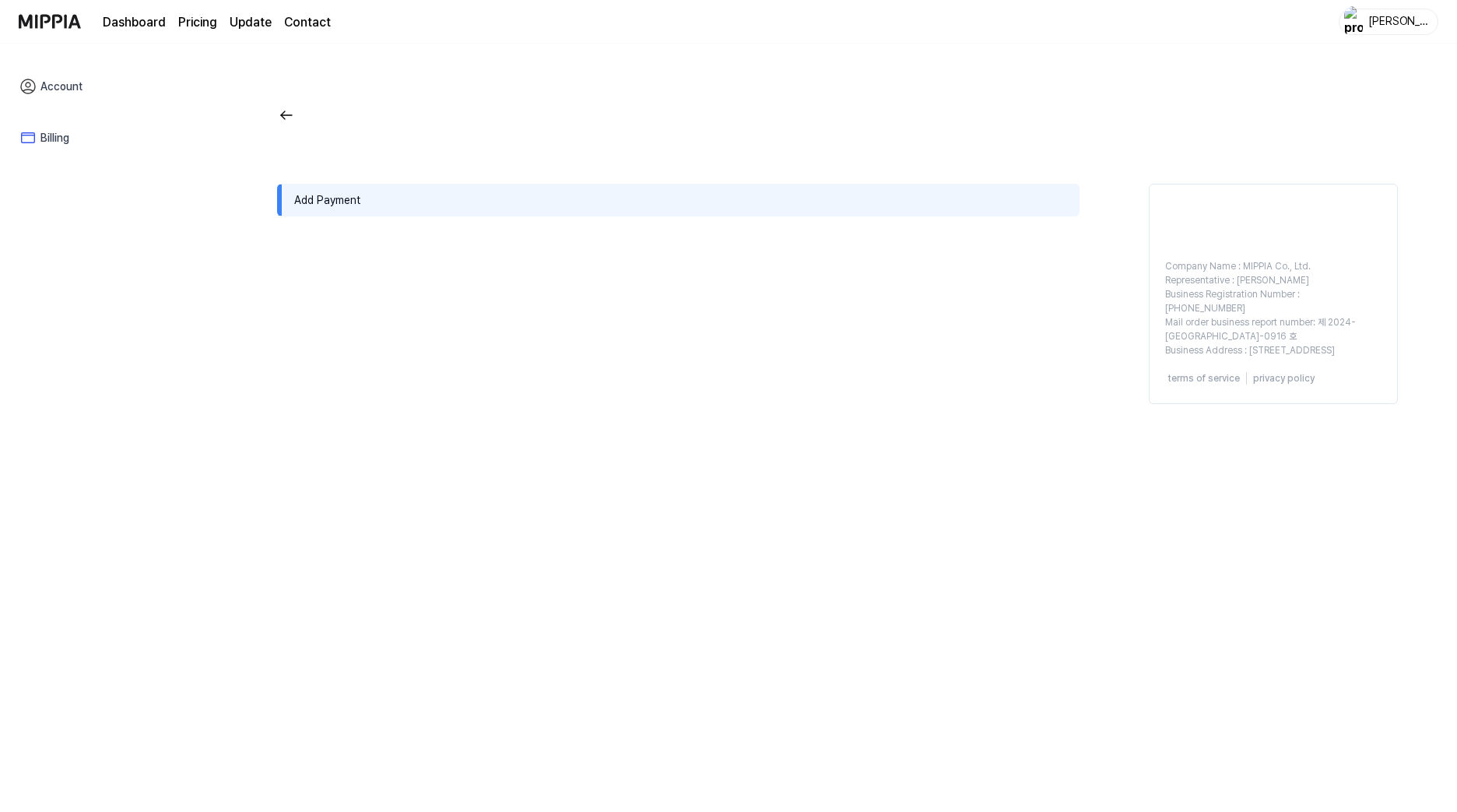
click at [315, 278] on div "Add Payment" at bounding box center [678, 294] width 803 height 221
click at [57, 84] on link "Account" at bounding box center [109, 86] width 199 height 36
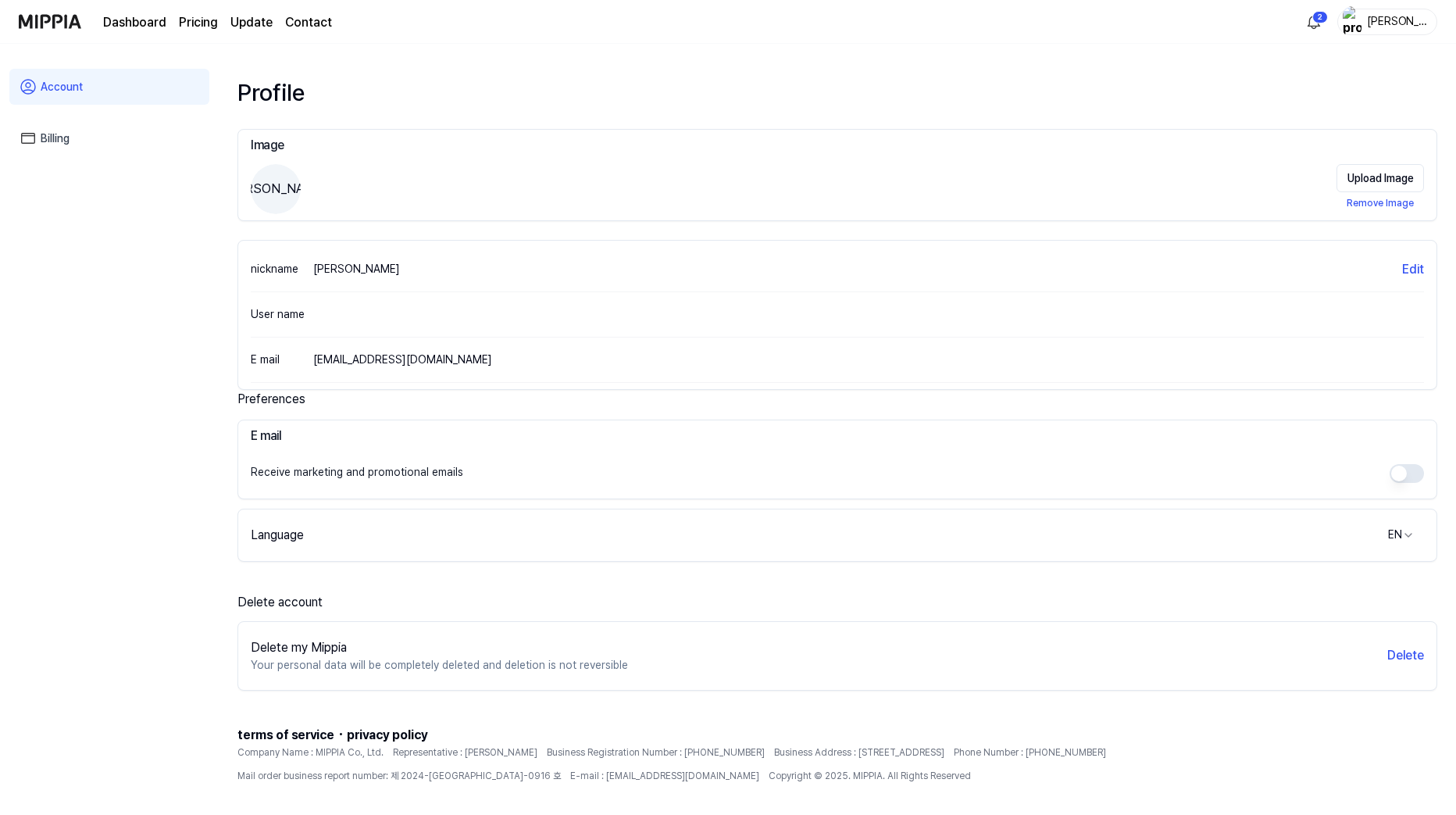
click at [44, 138] on link "Billing" at bounding box center [109, 138] width 200 height 36
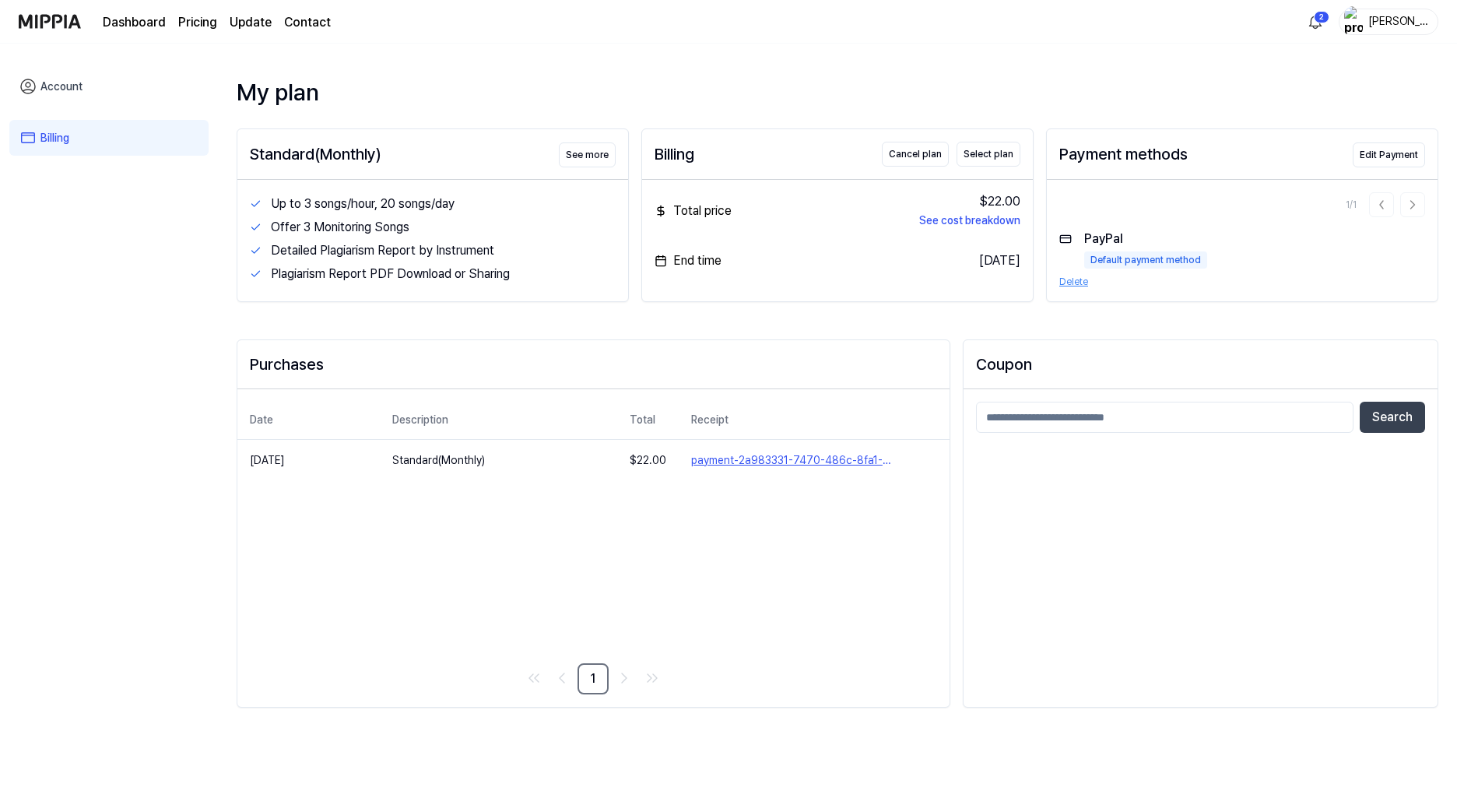
drag, startPoint x: 838, startPoint y: 523, endPoint x: 786, endPoint y: 523, distance: 52.0
drag, startPoint x: 786, startPoint y: 523, endPoint x: 756, endPoint y: 523, distance: 30.0
click at [756, 523] on div "Date Description Total Receipt Sep 5, 2025 Standard(Monthly) $ 22.00 payment-2a…" at bounding box center [593, 547] width 712 height 317
drag, startPoint x: 1221, startPoint y: 231, endPoint x: 1159, endPoint y: 236, distance: 62.2
click at [1185, 219] on div "1 / 1 PayPal Default payment method Delete" at bounding box center [1241, 240] width 391 height 122
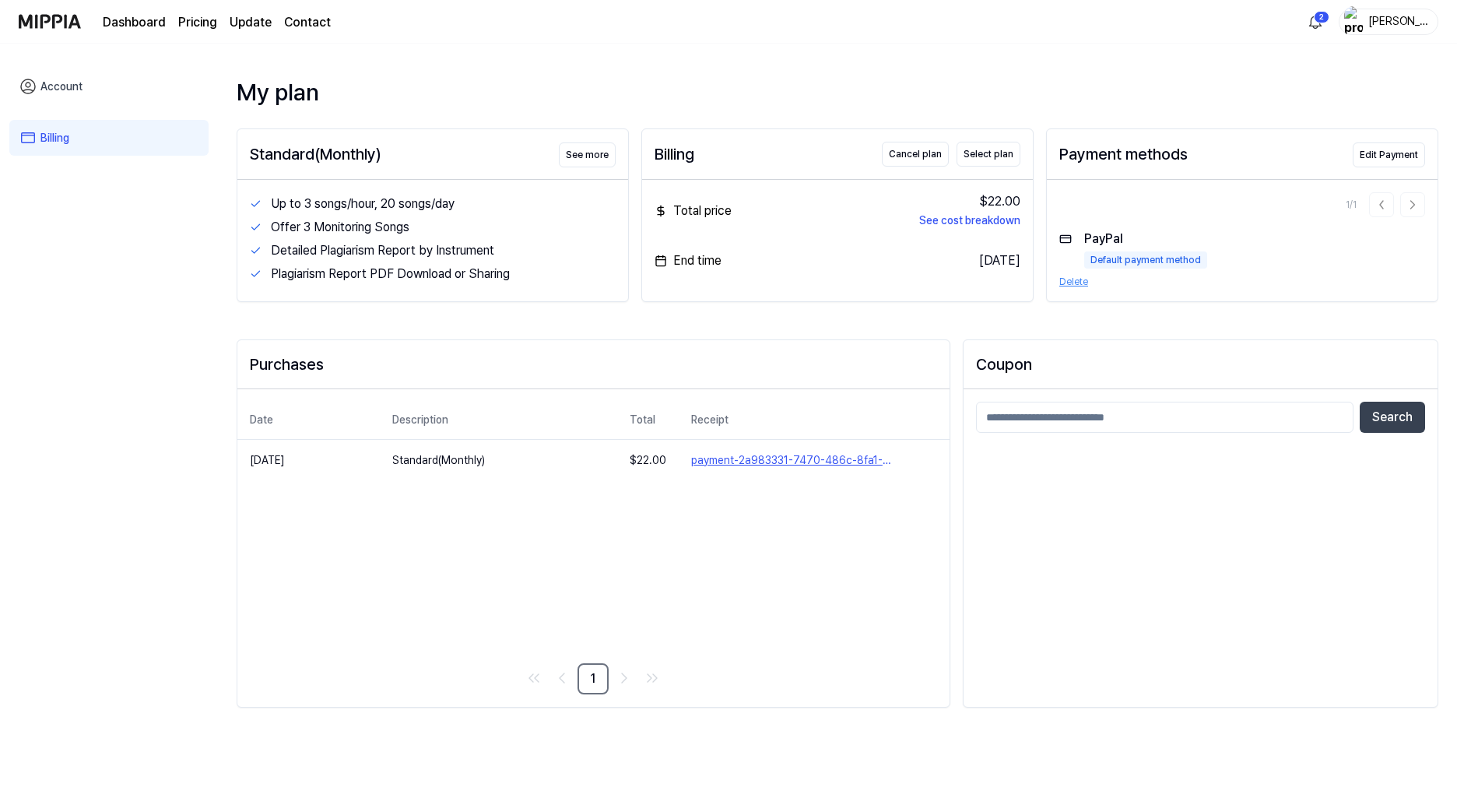
click at [1073, 275] on button "Delete" at bounding box center [1073, 282] width 28 height 14
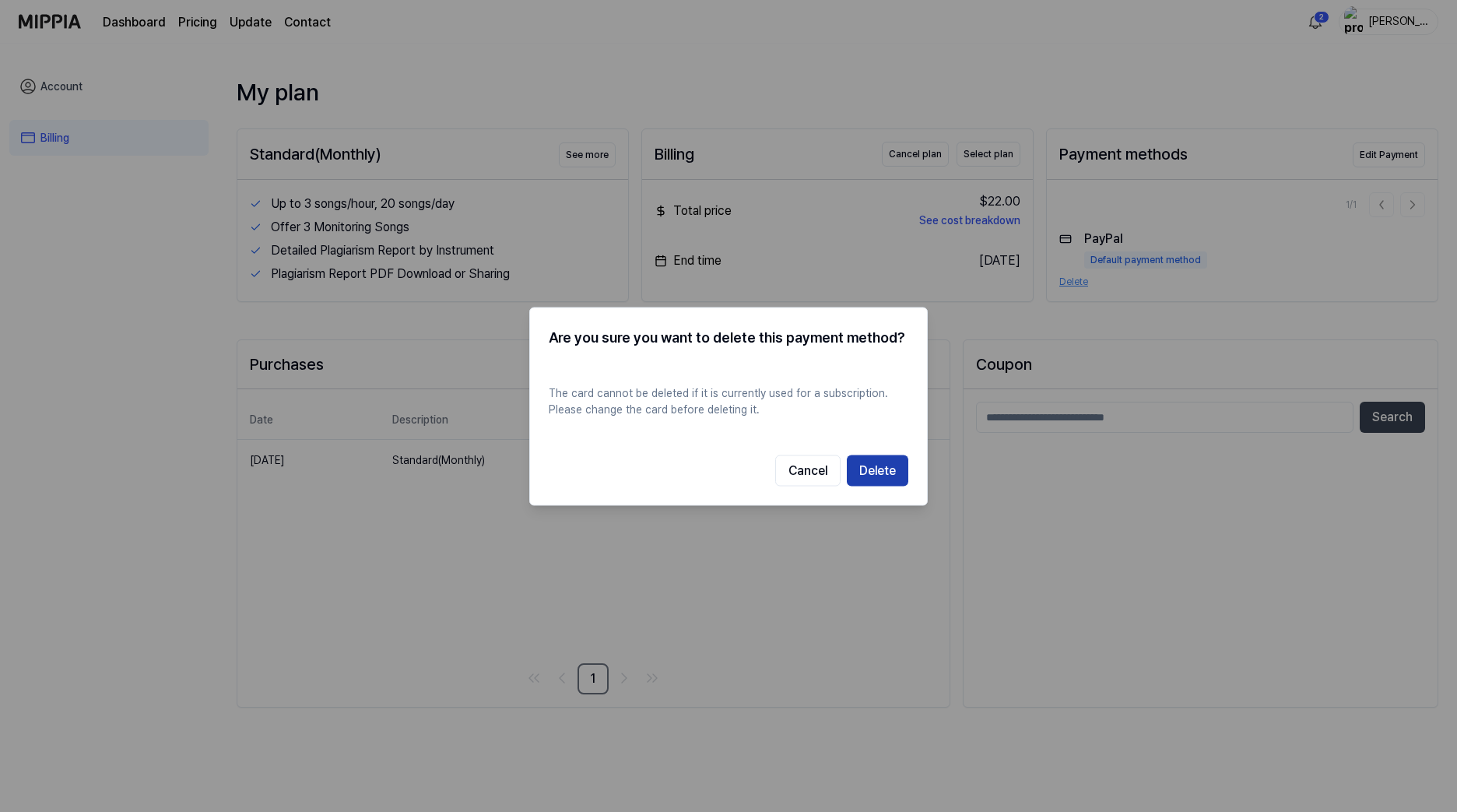
click at [887, 472] on button "Delete" at bounding box center [877, 470] width 61 height 31
click at [881, 468] on button "Delete" at bounding box center [877, 470] width 61 height 31
click at [880, 468] on button "Delete" at bounding box center [877, 470] width 61 height 31
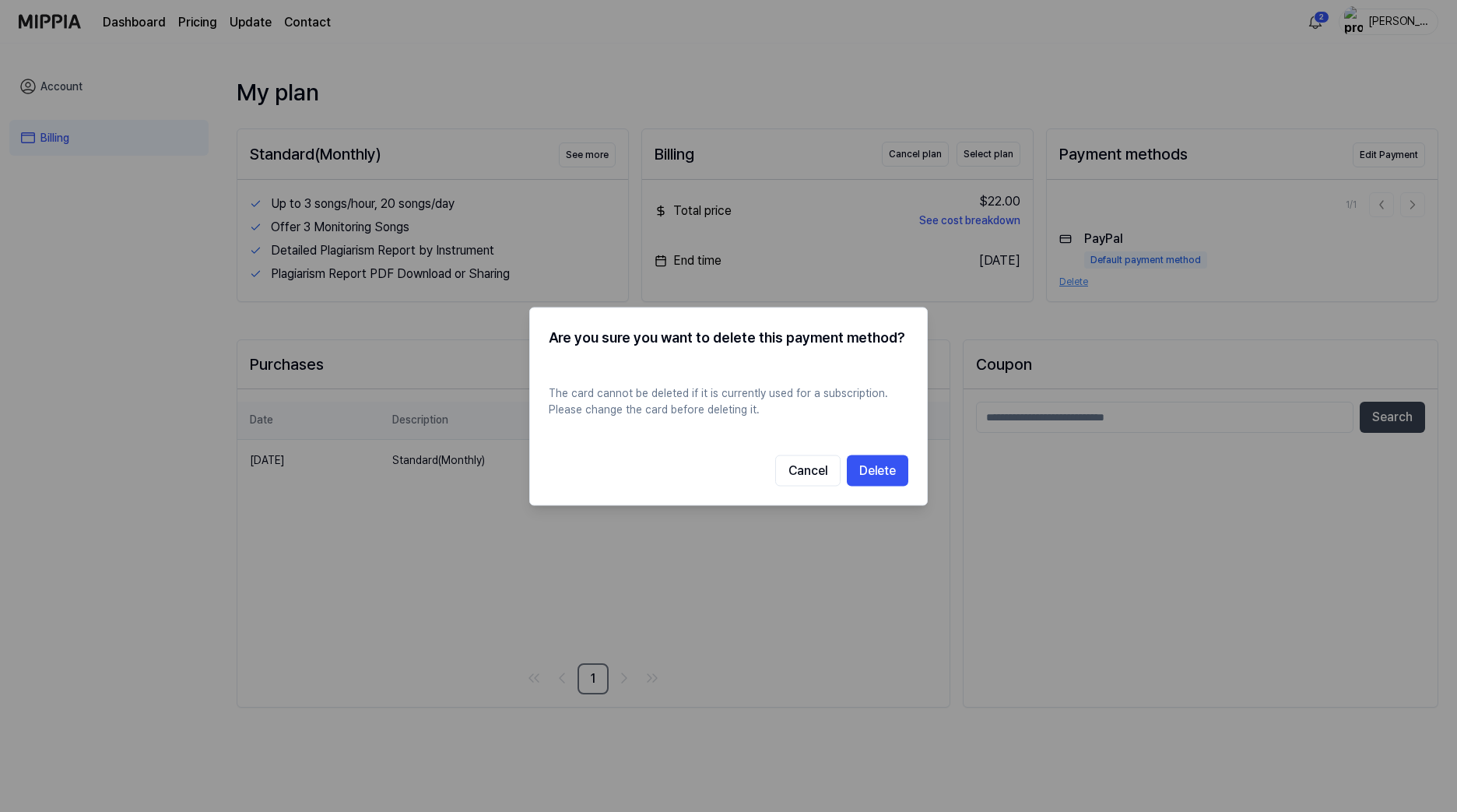
click at [880, 468] on button "Delete" at bounding box center [877, 470] width 61 height 31
click at [816, 471] on button "Cancel" at bounding box center [808, 470] width 66 height 31
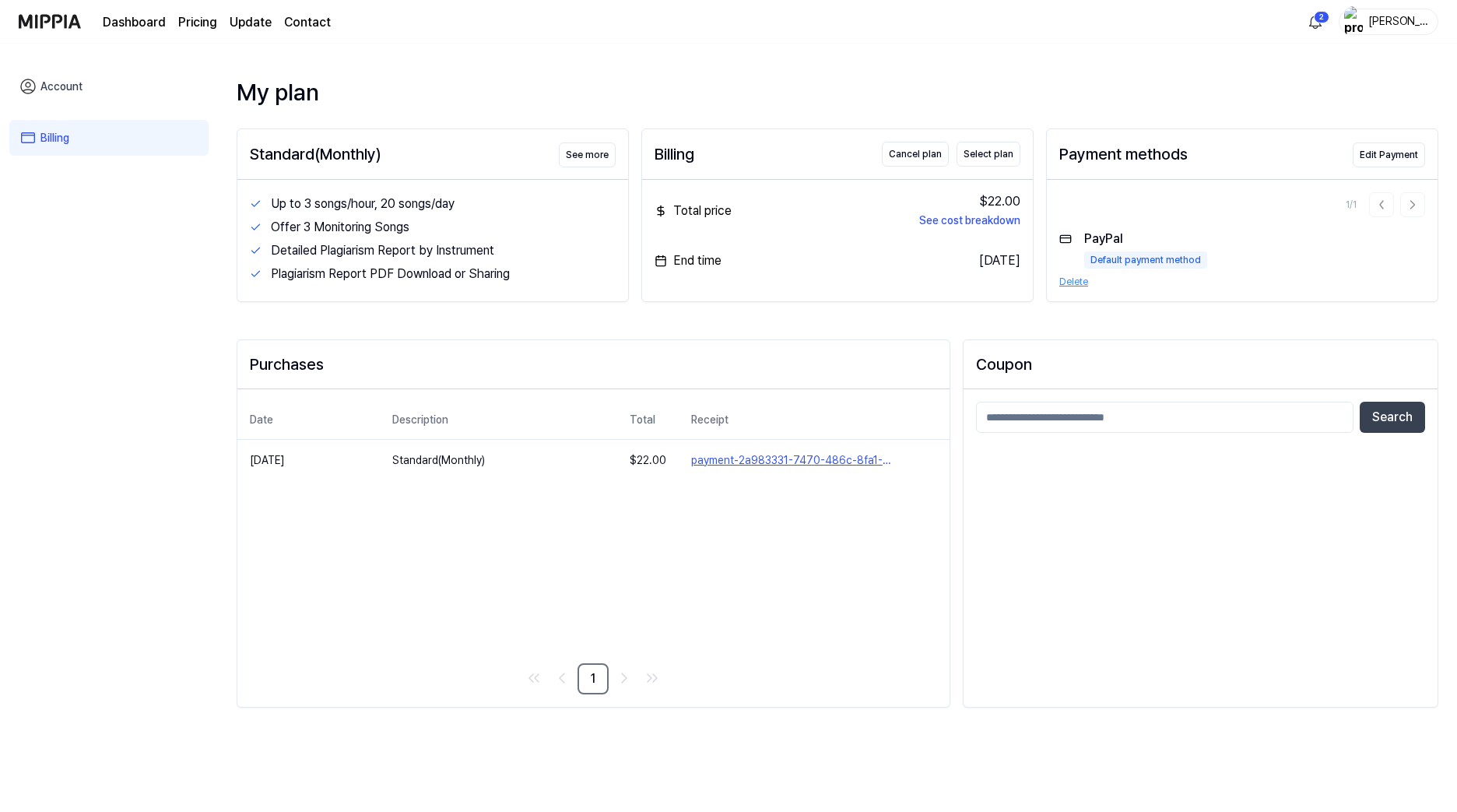
drag, startPoint x: 794, startPoint y: 357, endPoint x: 772, endPoint y: 294, distance: 66.7
click at [794, 357] on div "Purchases" at bounding box center [593, 364] width 687 height 23
